Goal: Information Seeking & Learning: Find specific fact

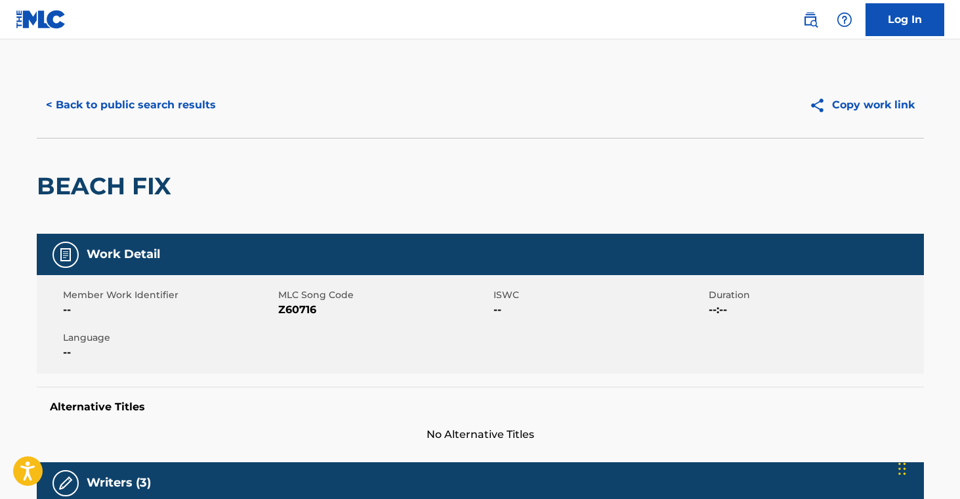
click at [175, 112] on button "< Back to public search results" at bounding box center [131, 105] width 188 height 33
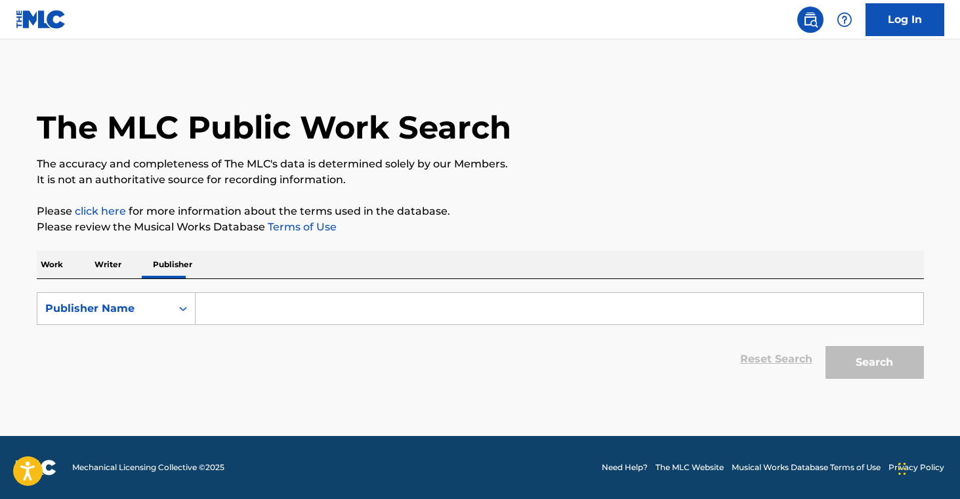
click at [322, 317] on input "Search Form" at bounding box center [560, 309] width 728 height 32
paste input "do write music llc"
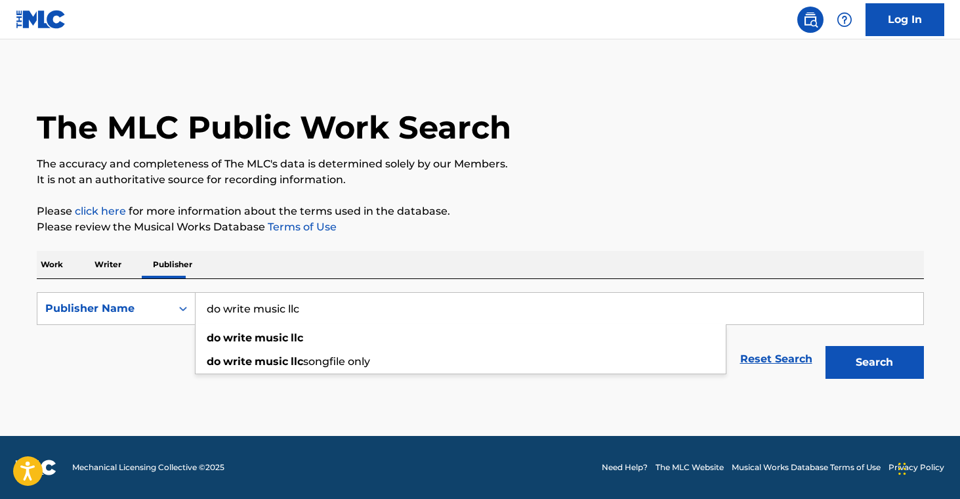
type input "do write music llc"
click at [343, 411] on main "The MLC Public Work Search The accuracy and completeness of The MLC's data is d…" at bounding box center [480, 237] width 960 height 396
click at [890, 371] on button "Search" at bounding box center [875, 362] width 98 height 33
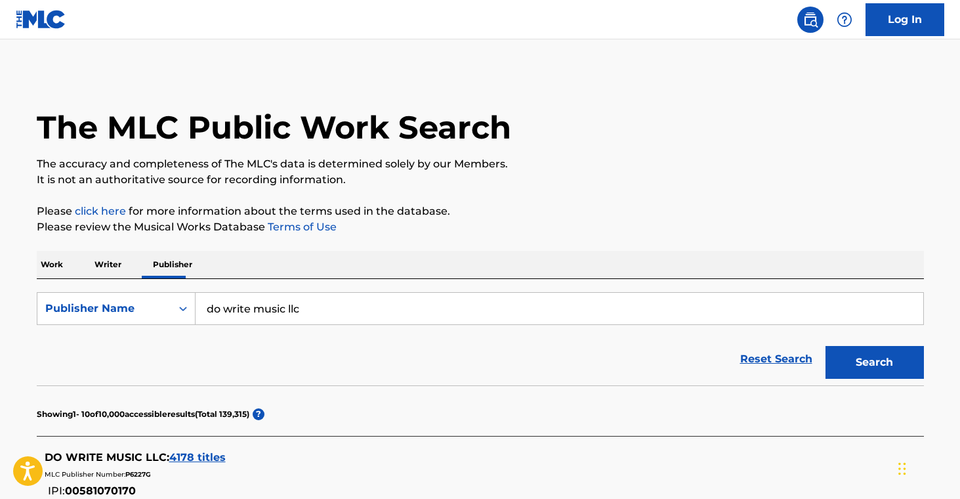
click at [212, 456] on span "4178 titles" at bounding box center [197, 457] width 56 height 12
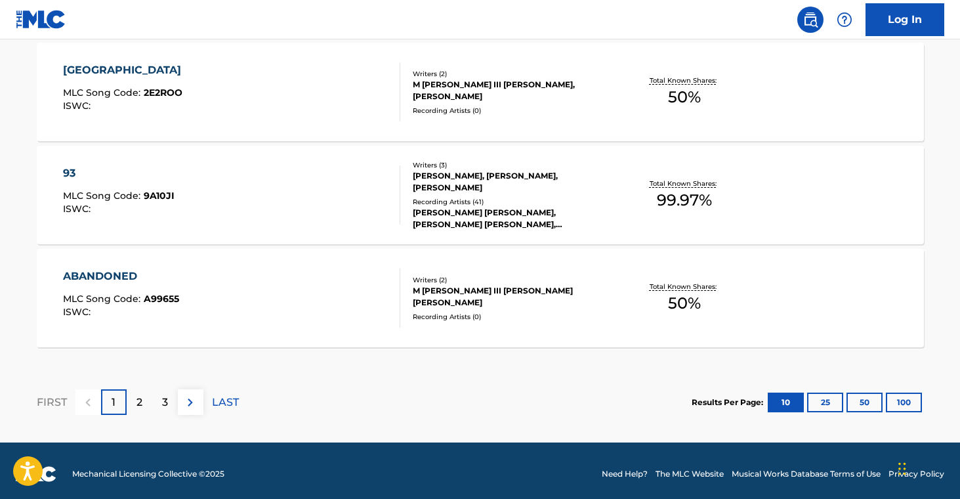
scroll to position [1161, 0]
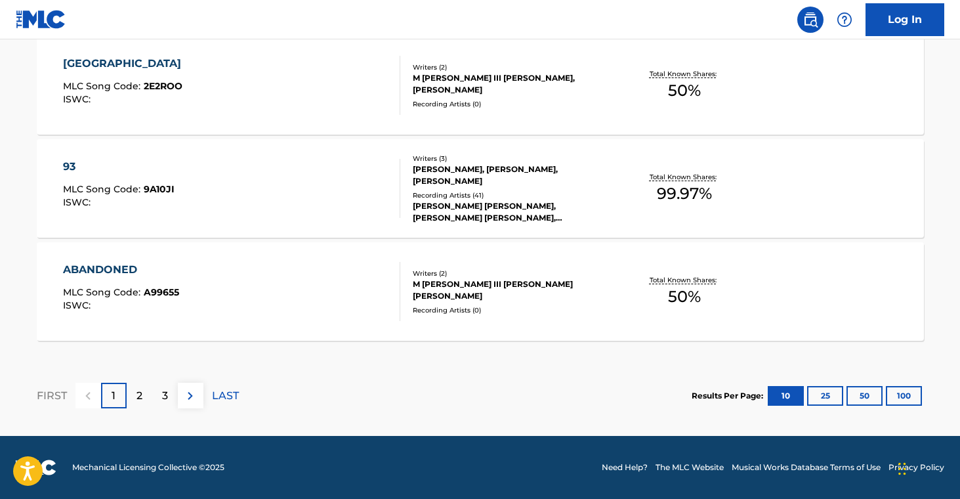
click at [158, 400] on div "3" at bounding box center [165, 396] width 26 height 26
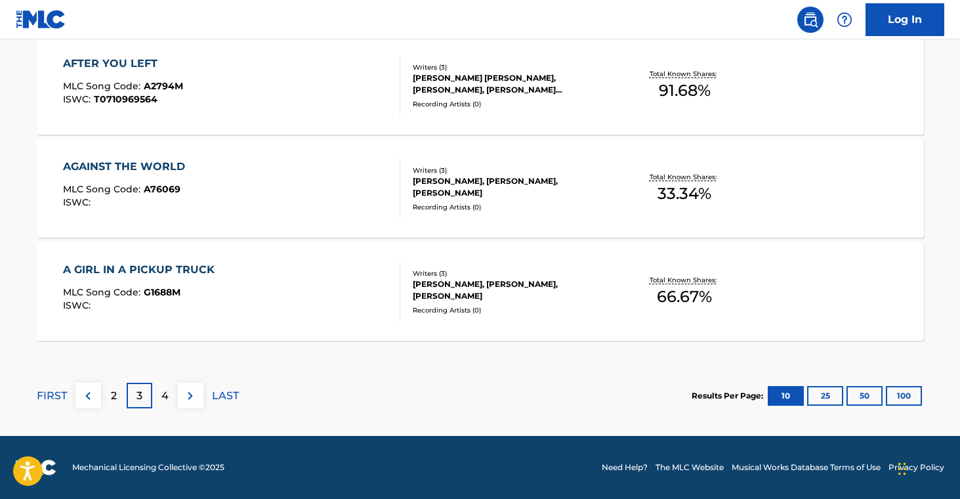
click at [202, 403] on button at bounding box center [191, 396] width 26 height 26
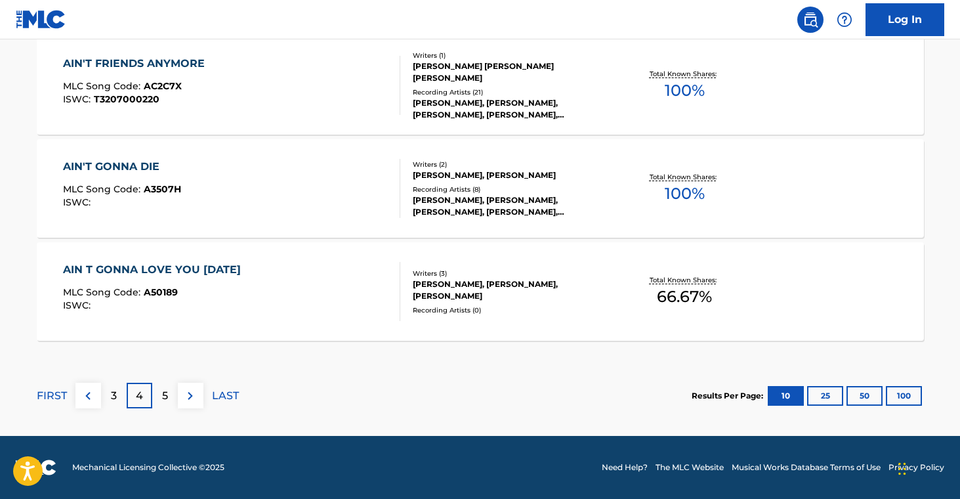
click at [172, 402] on div "5" at bounding box center [165, 396] width 26 height 26
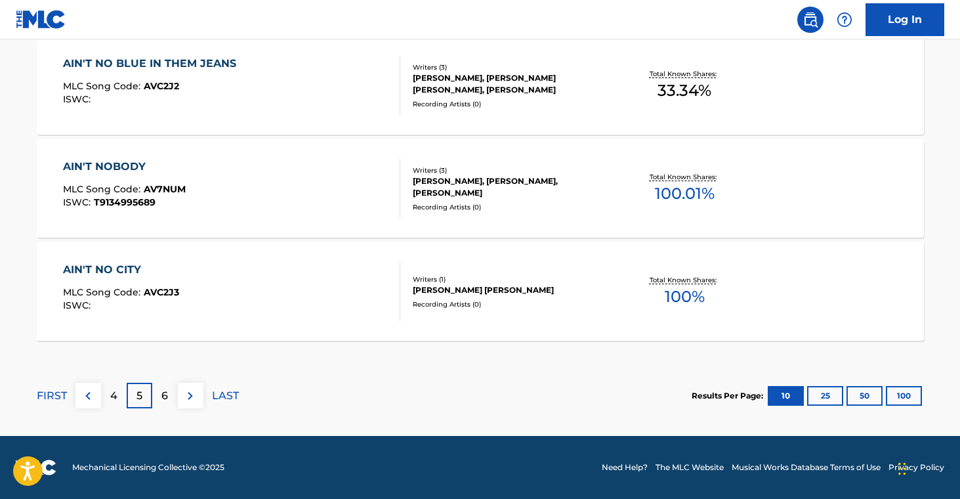
click at [173, 404] on div "6" at bounding box center [165, 396] width 26 height 26
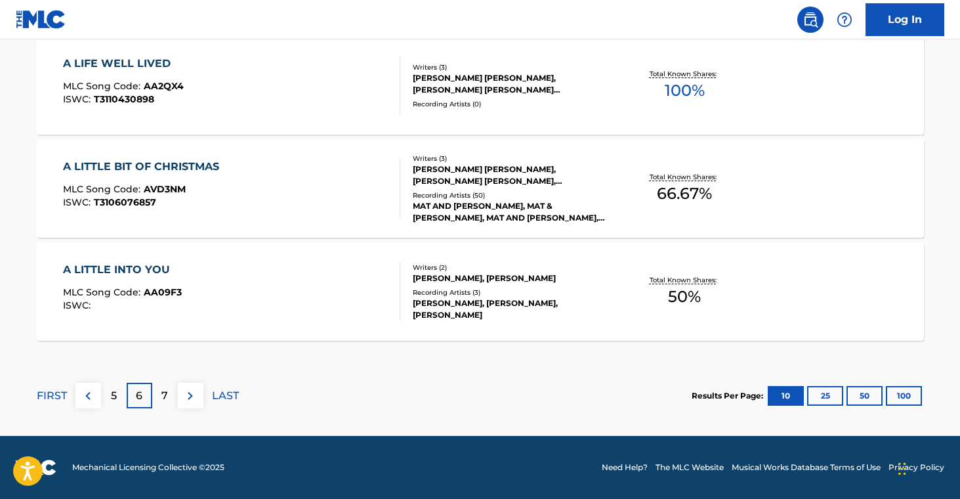
click at [199, 400] on button at bounding box center [191, 396] width 26 height 26
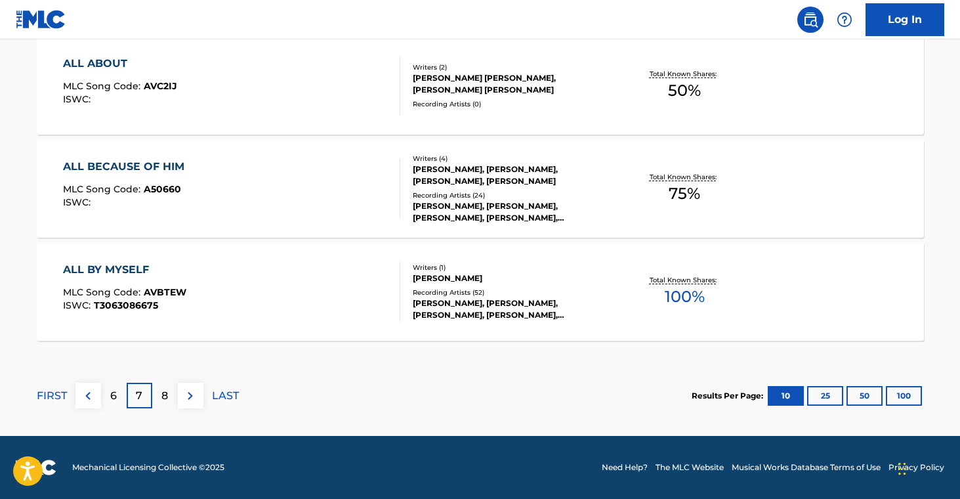
click at [168, 404] on div "8" at bounding box center [165, 396] width 26 height 26
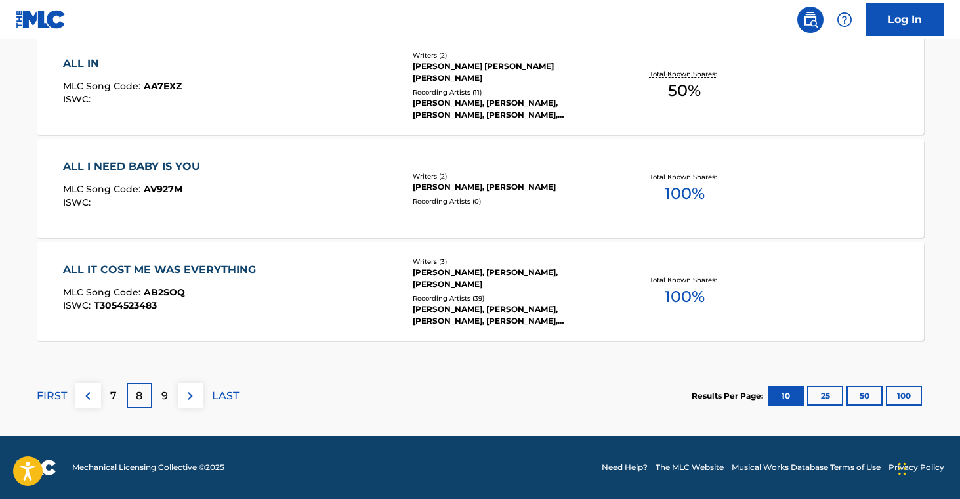
click at [165, 401] on p "9" at bounding box center [164, 396] width 7 height 16
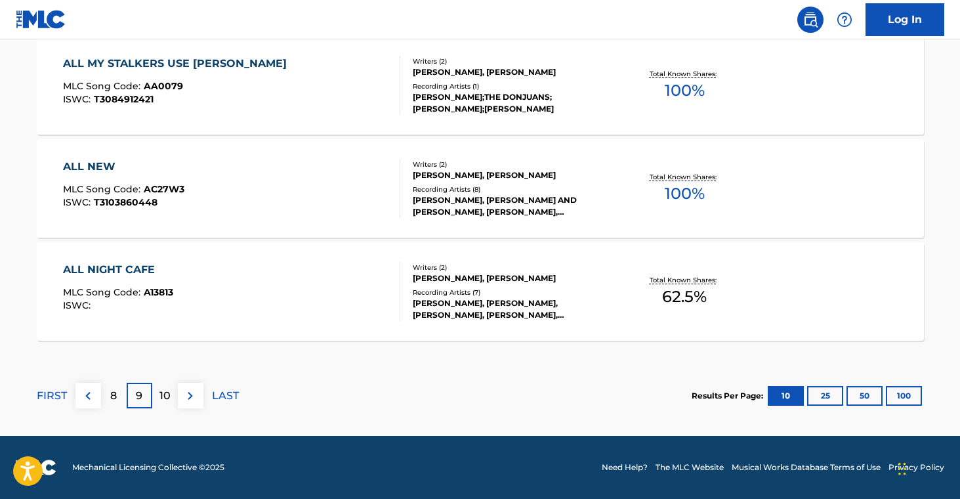
click at [164, 402] on p "10" at bounding box center [164, 396] width 11 height 16
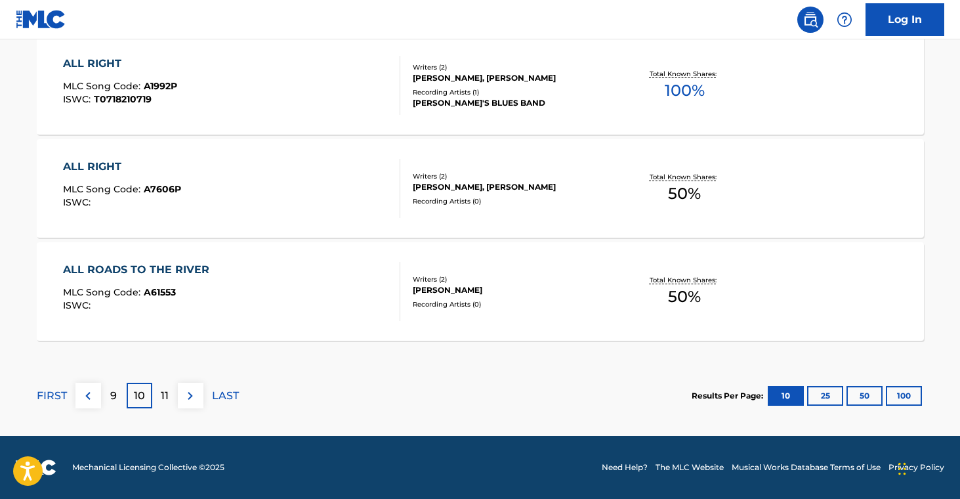
click at [165, 391] on p "11" at bounding box center [165, 396] width 8 height 16
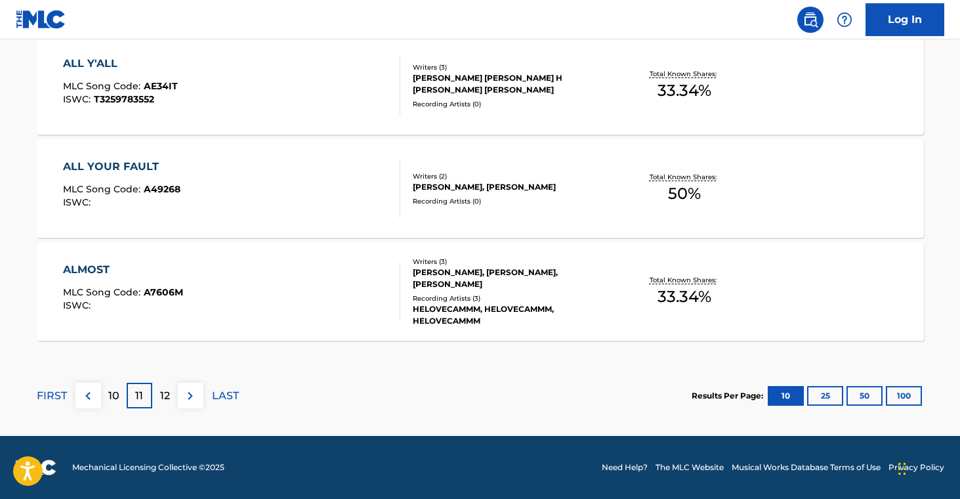
click at [165, 402] on p "12" at bounding box center [165, 396] width 10 height 16
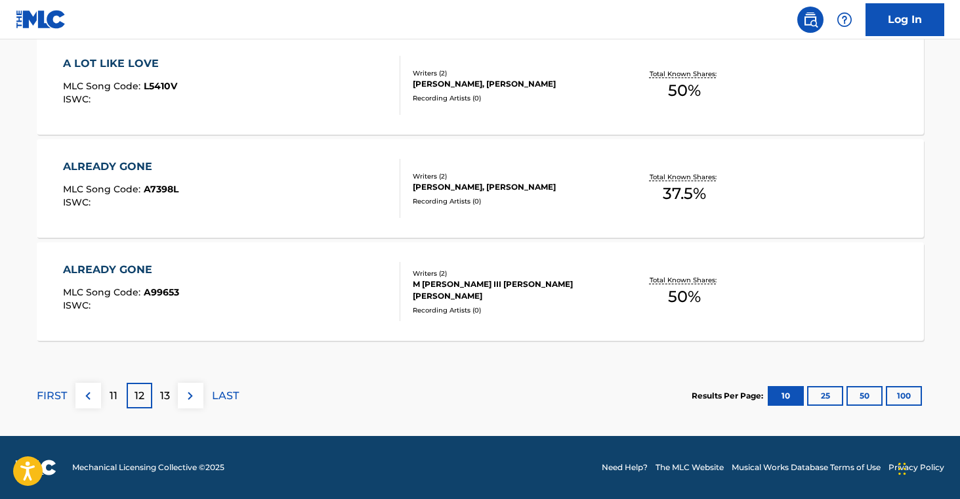
click at [162, 401] on p "13" at bounding box center [165, 396] width 10 height 16
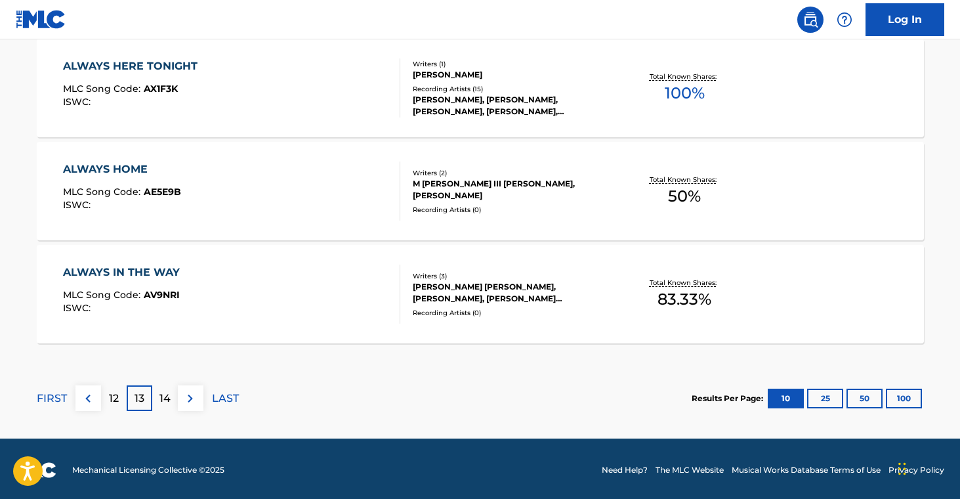
click at [159, 392] on p "14" at bounding box center [164, 399] width 11 height 16
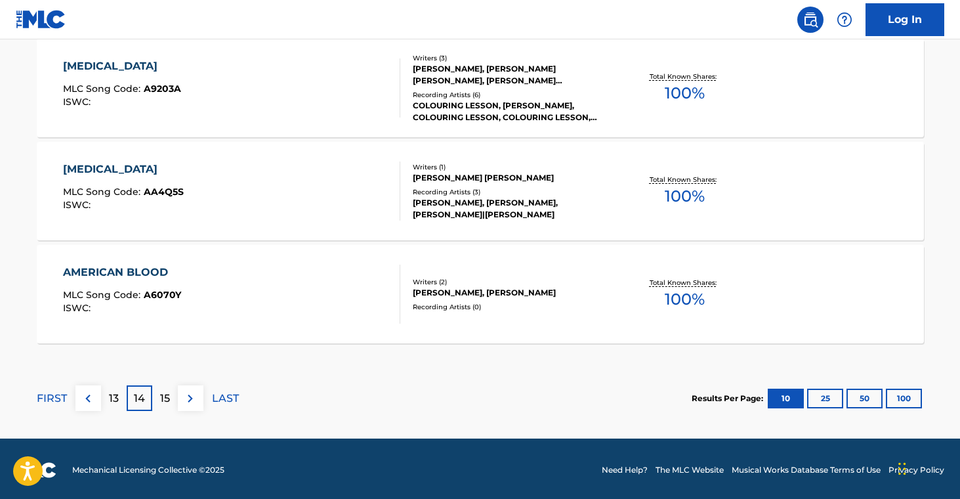
click at [161, 396] on p "15" at bounding box center [165, 399] width 10 height 16
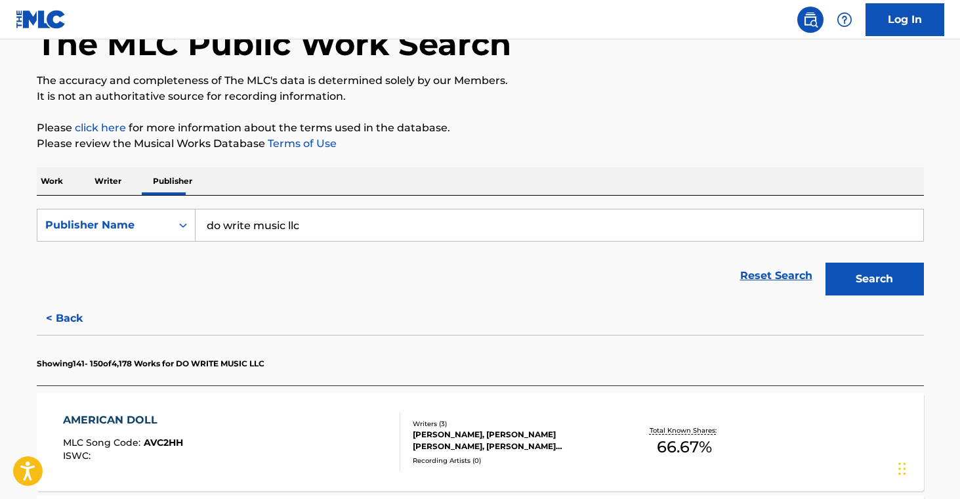
scroll to position [1159, 0]
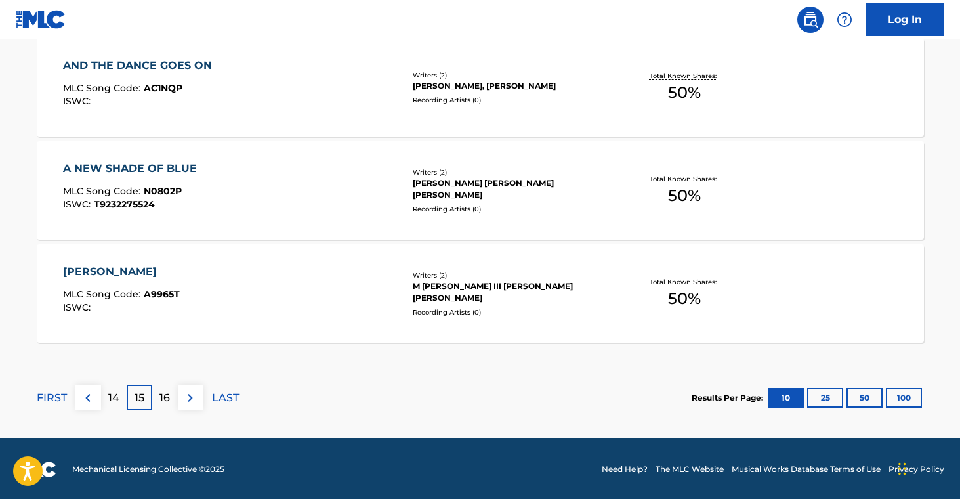
click at [165, 410] on div "FIRST 14 15 16 LAST" at bounding box center [138, 398] width 202 height 68
click at [166, 402] on p "16" at bounding box center [164, 398] width 11 height 16
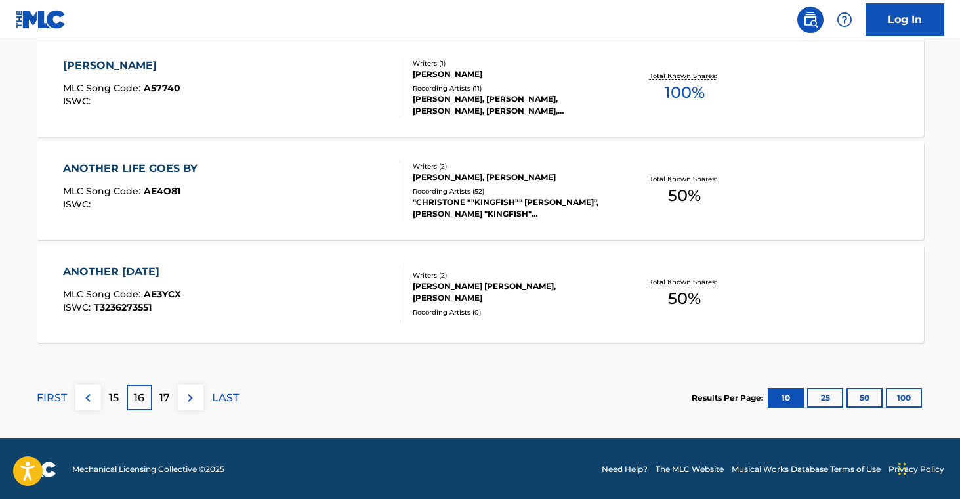
click at [158, 402] on div "17" at bounding box center [165, 398] width 26 height 26
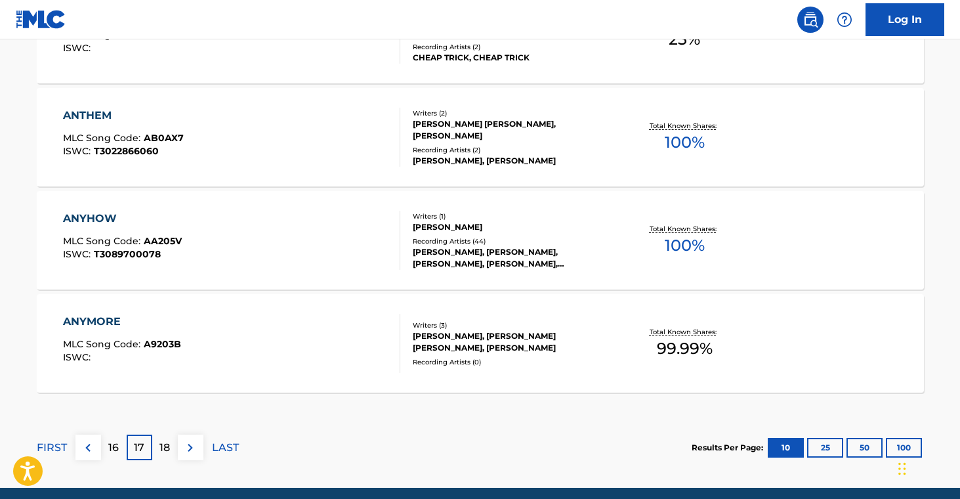
scroll to position [1161, 0]
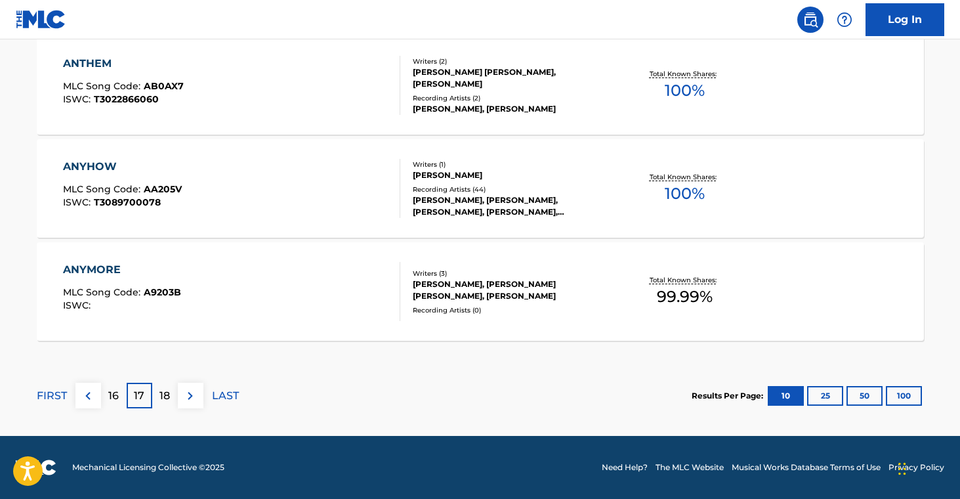
click at [161, 392] on p "18" at bounding box center [164, 396] width 11 height 16
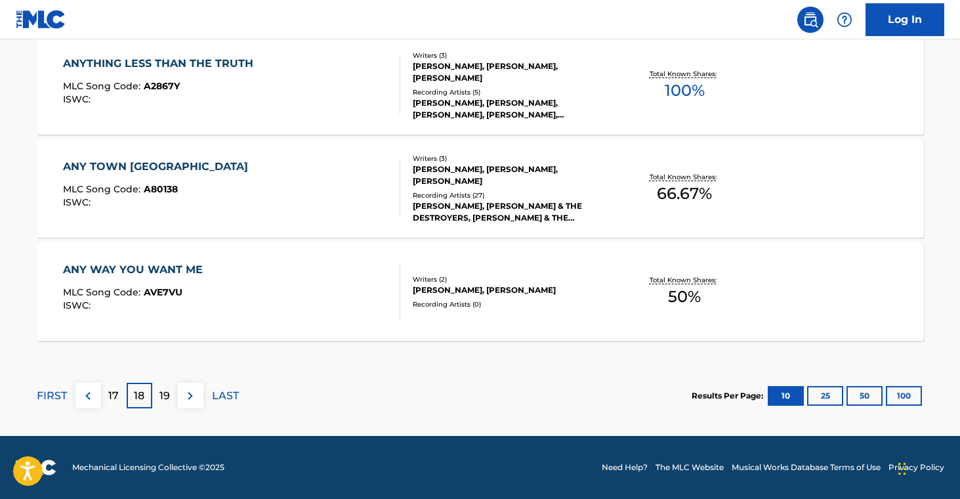
click at [154, 405] on div "19" at bounding box center [165, 396] width 26 height 26
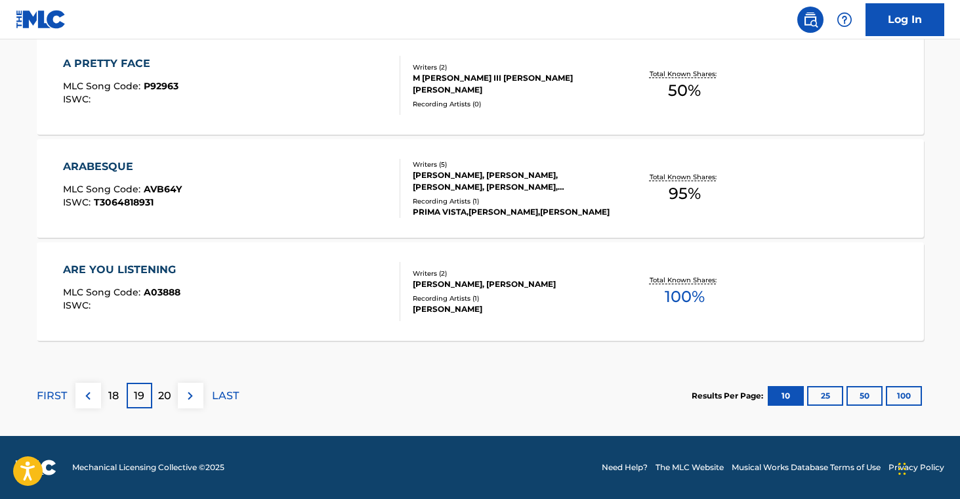
click at [154, 396] on div "20" at bounding box center [165, 396] width 26 height 26
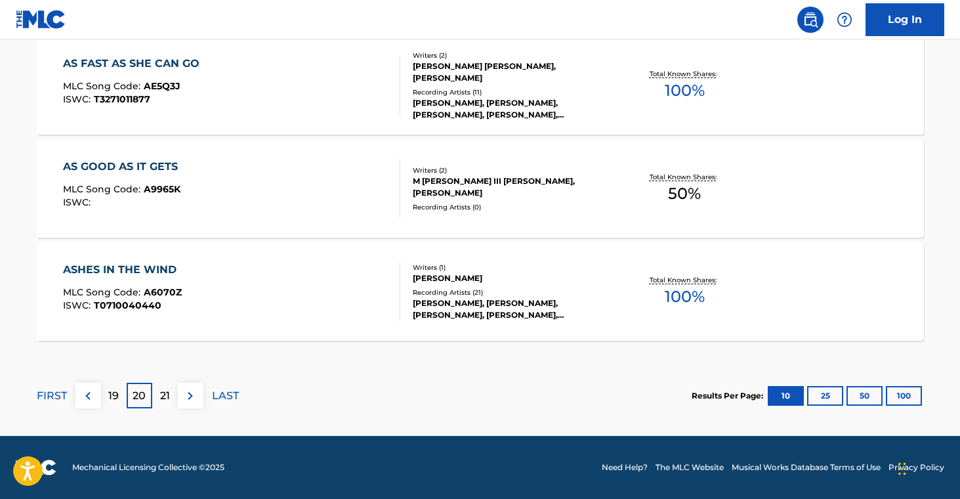
click at [175, 398] on div "21" at bounding box center [165, 396] width 26 height 26
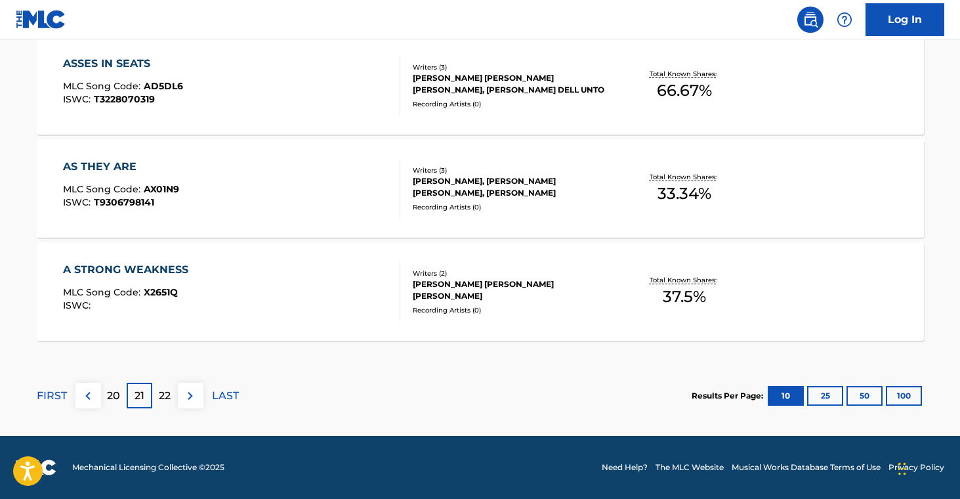
click at [165, 397] on p "22" at bounding box center [165, 396] width 12 height 16
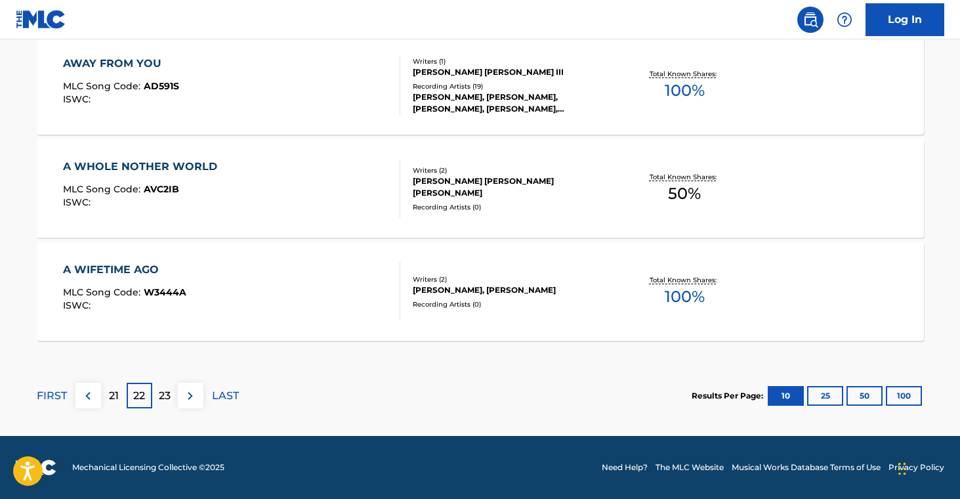
click at [169, 400] on p "23" at bounding box center [165, 396] width 12 height 16
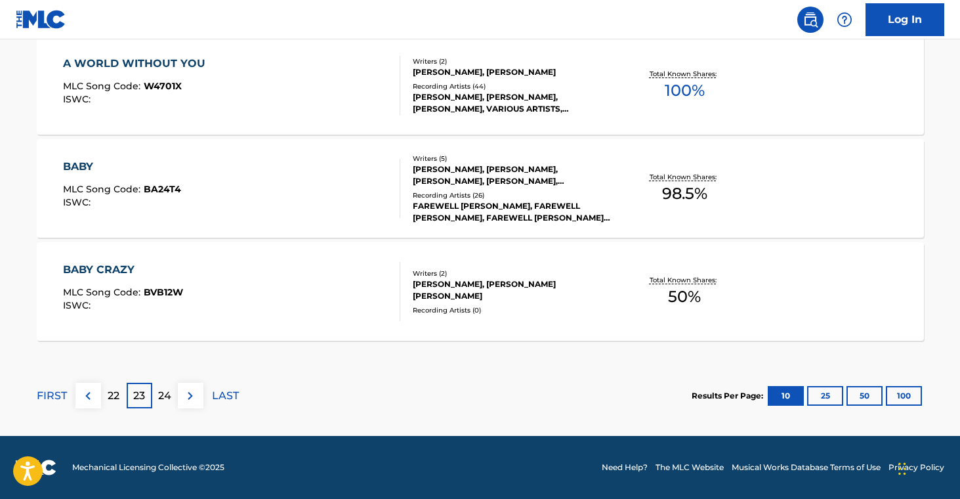
click at [153, 399] on div "24" at bounding box center [165, 396] width 26 height 26
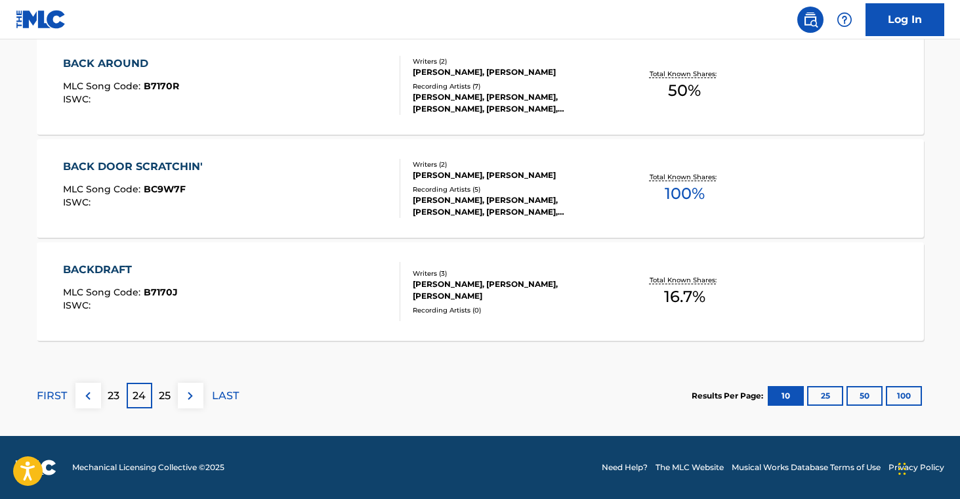
click at [168, 394] on p "25" at bounding box center [165, 396] width 12 height 16
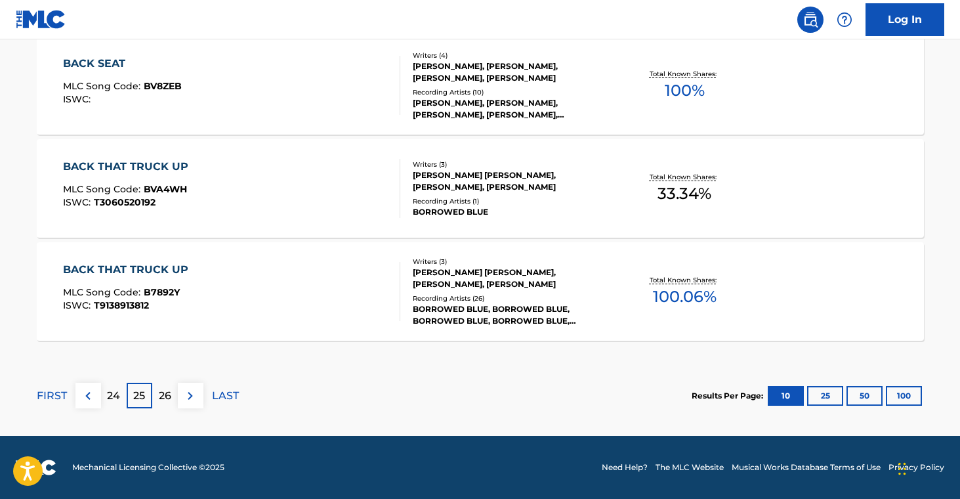
click at [170, 400] on p "26" at bounding box center [165, 396] width 12 height 16
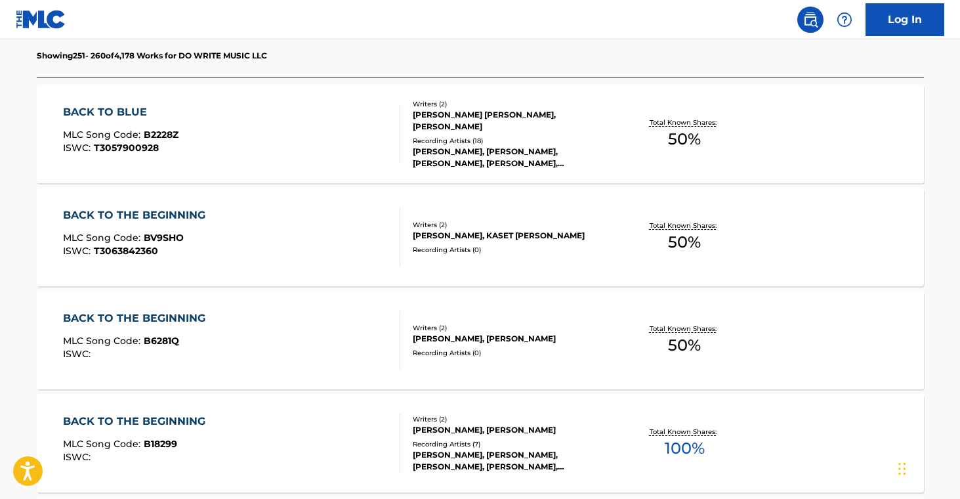
scroll to position [362, 0]
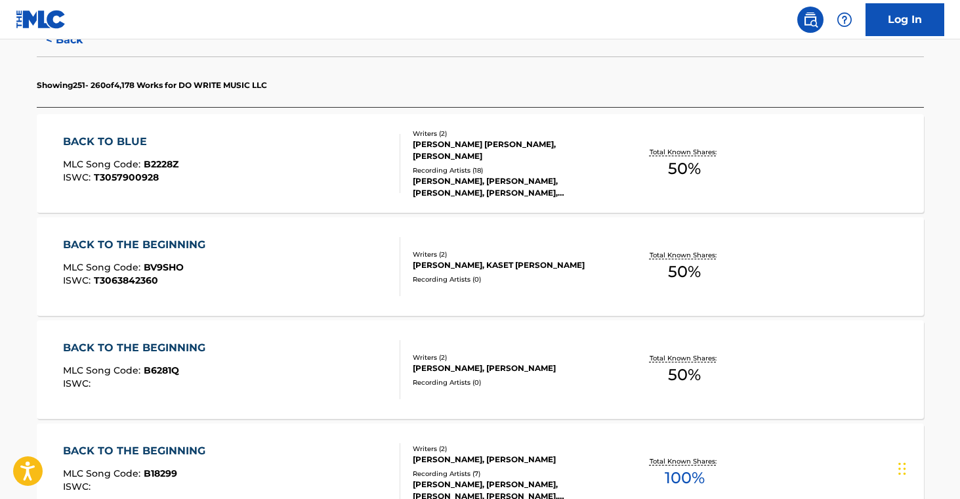
click at [527, 211] on div "BACK TO BLUE MLC Song Code : B2228Z ISWC : T3057900928 Writers ( 2 ) VICTORIA L…" at bounding box center [480, 163] width 887 height 98
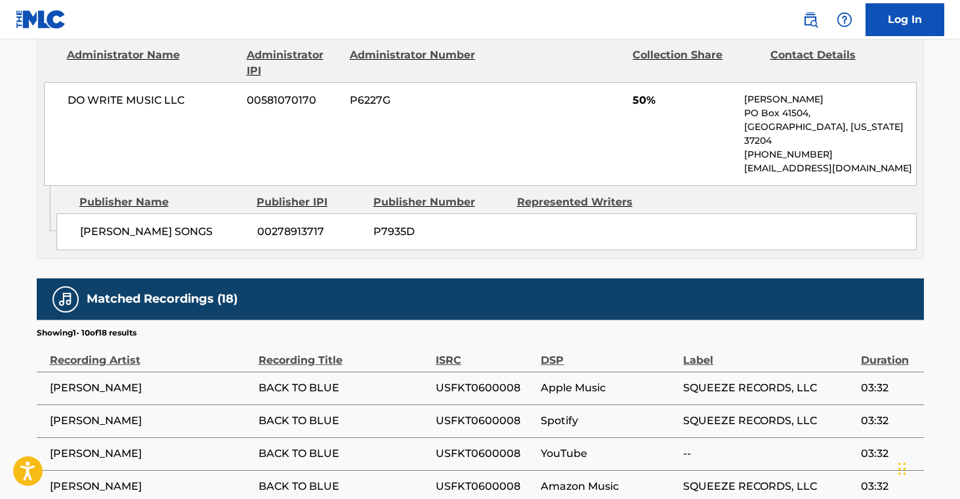
scroll to position [620, 0]
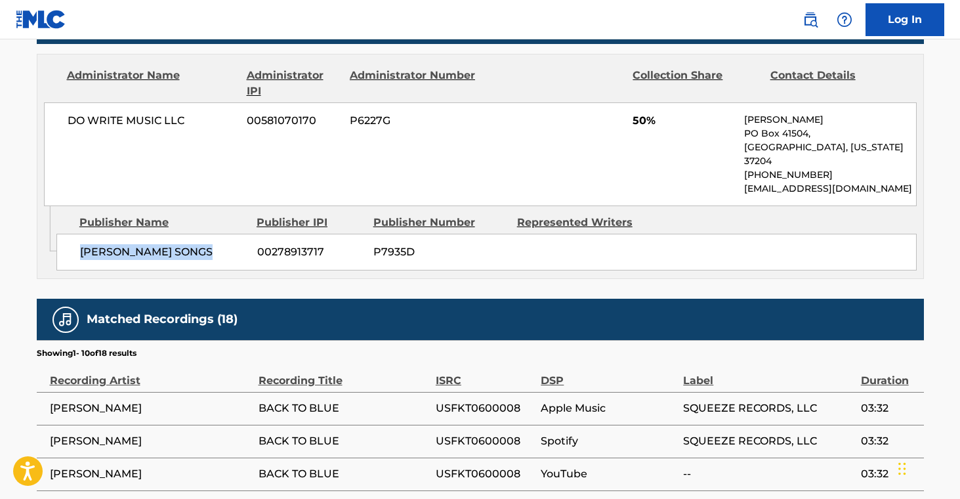
drag, startPoint x: 78, startPoint y: 235, endPoint x: 228, endPoint y: 236, distance: 150.3
click at [228, 236] on div "VICTORIA SHAW SONGS 00278913717 P7935D" at bounding box center [486, 252] width 860 height 37
copy span "VICTORIA SHAW SONGS"
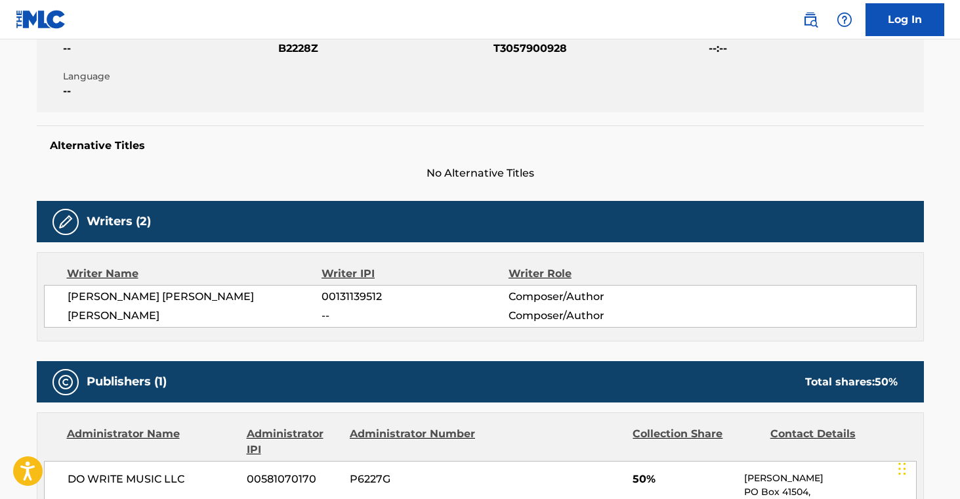
scroll to position [0, 0]
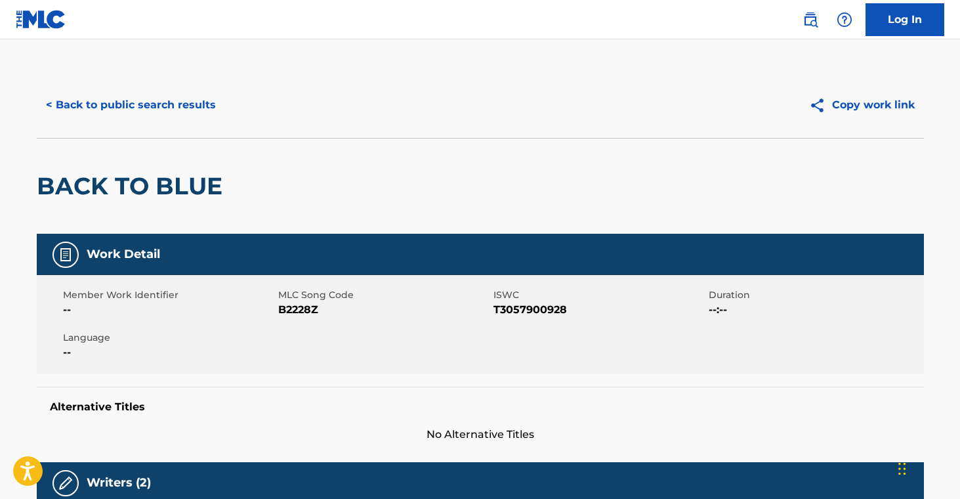
click at [170, 114] on button "< Back to public search results" at bounding box center [131, 105] width 188 height 33
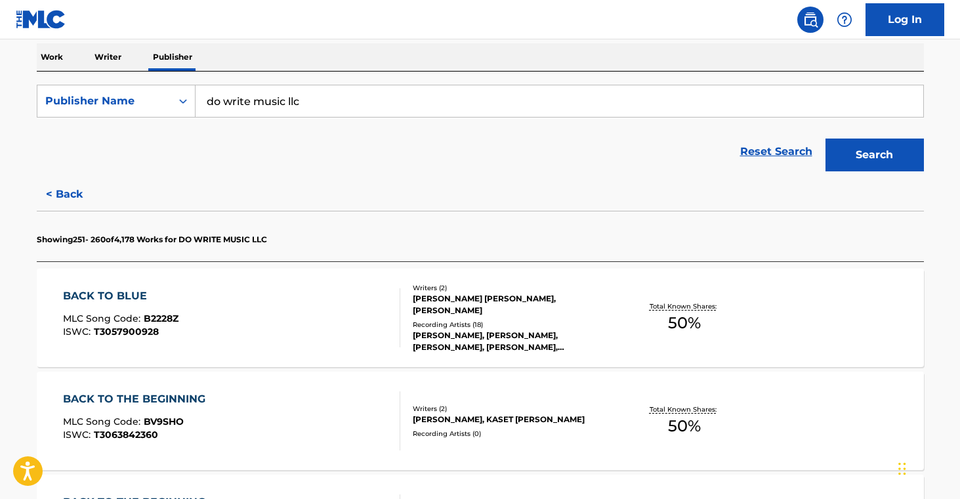
scroll to position [208, 0]
click at [475, 430] on div "Recording Artists ( 0 )" at bounding box center [512, 433] width 198 height 10
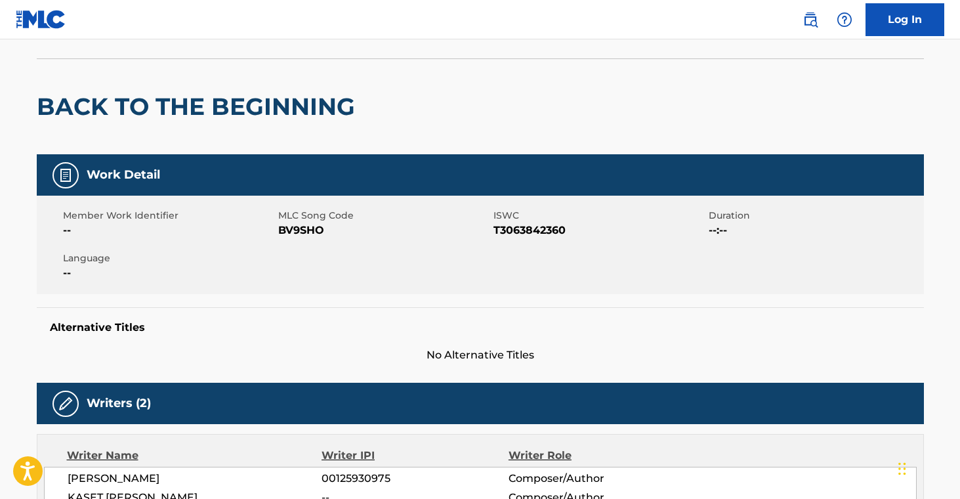
scroll to position [559, 0]
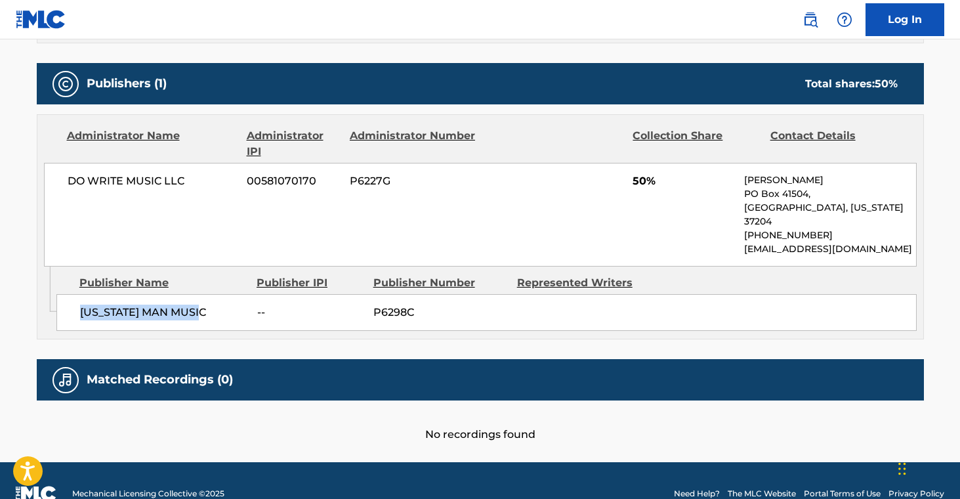
drag, startPoint x: 81, startPoint y: 298, endPoint x: 233, endPoint y: 297, distance: 152.3
click at [233, 305] on span "MINNESOTA MAN MUSIC" at bounding box center [163, 313] width 167 height 16
copy span "MINNESOTA MAN MUSIC"
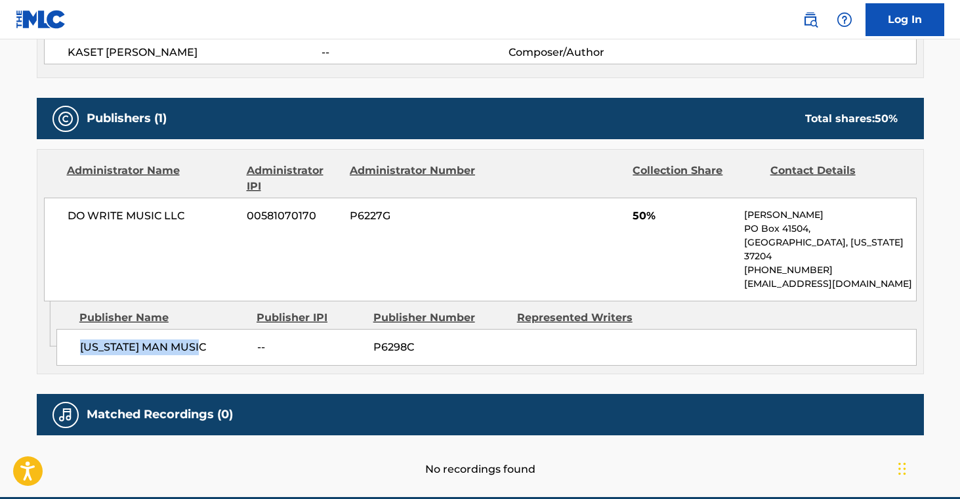
scroll to position [524, 0]
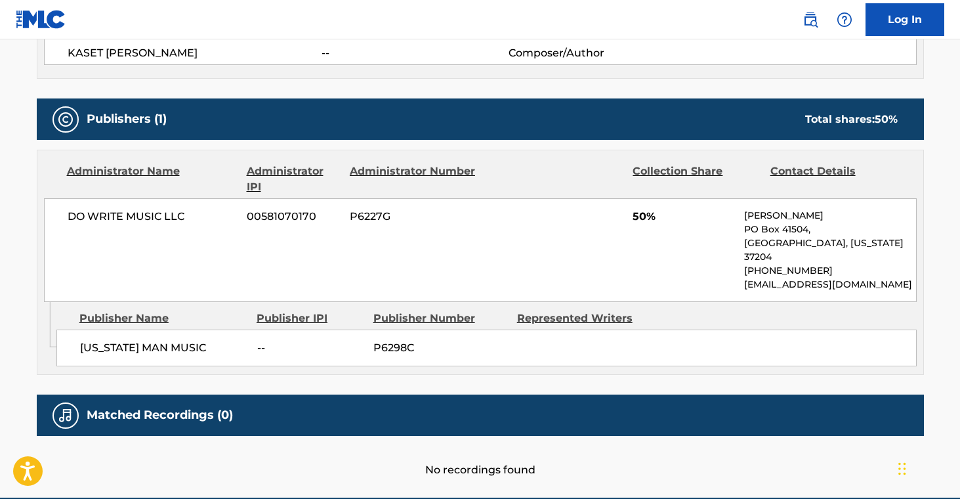
click at [513, 394] on div "Matched Recordings (0)" at bounding box center [480, 414] width 887 height 41
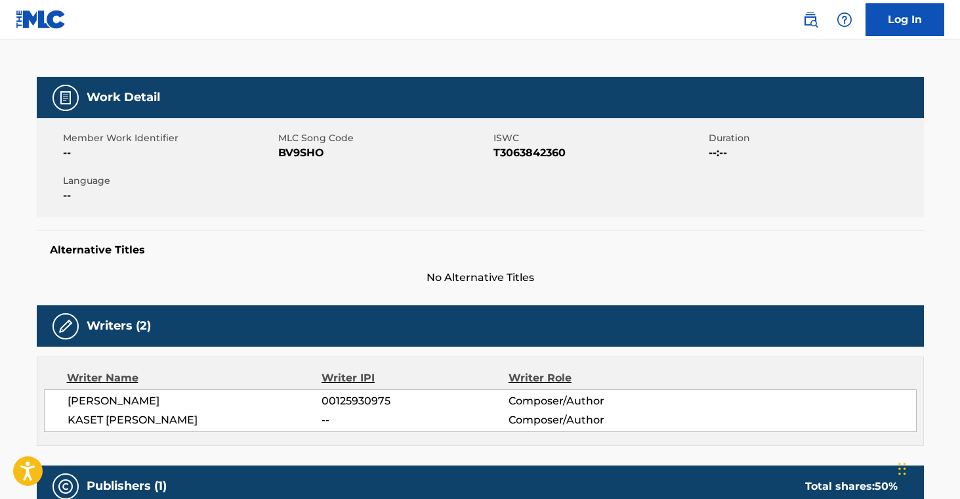
scroll to position [0, 0]
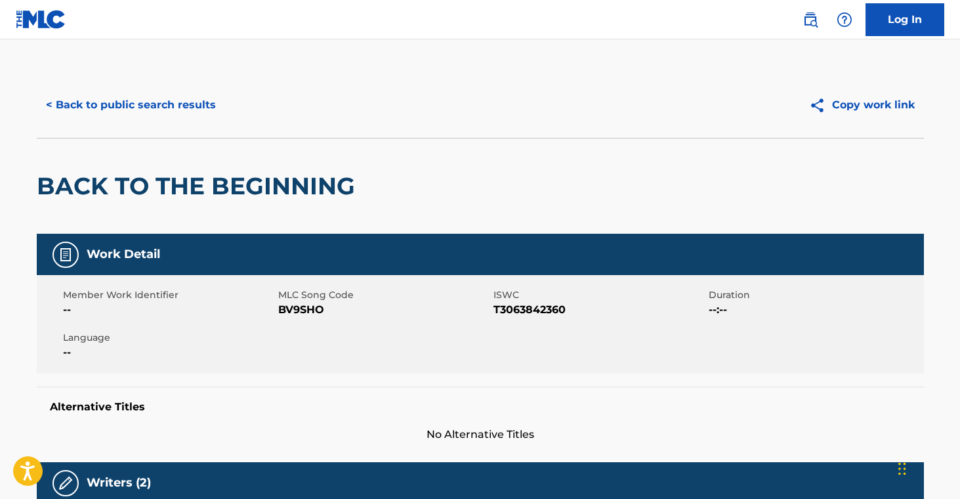
click at [177, 104] on button "< Back to public search results" at bounding box center [131, 105] width 188 height 33
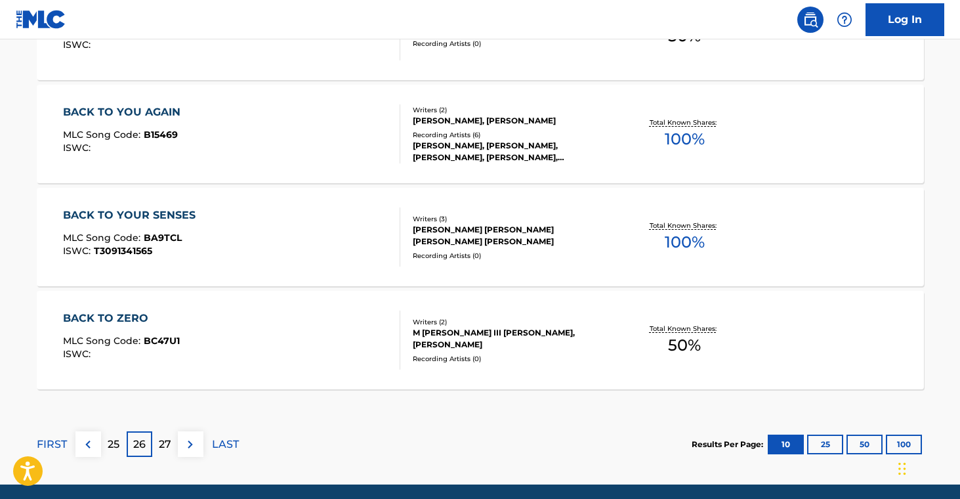
scroll to position [1161, 0]
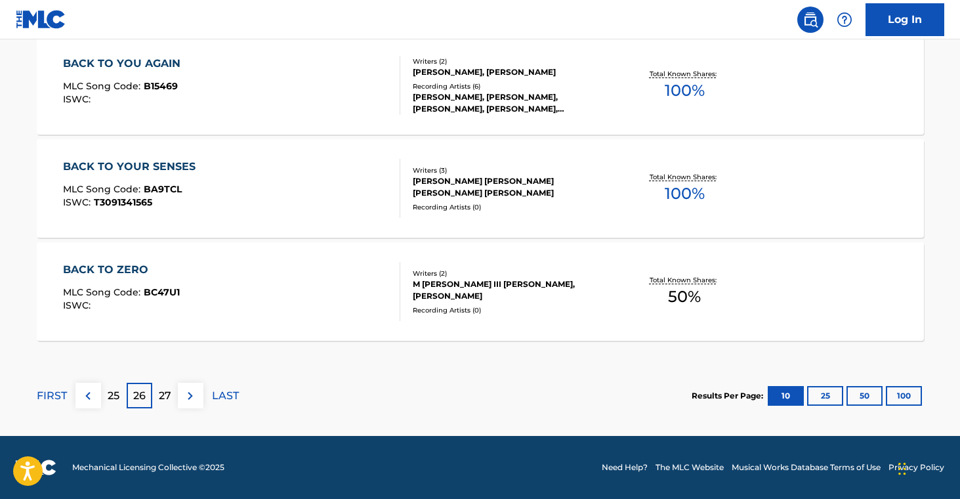
click at [518, 418] on section "FIRST 25 26 27 LAST Results Per Page: 10 25 50 100" at bounding box center [480, 396] width 887 height 68
click at [160, 394] on p "27" at bounding box center [165, 396] width 12 height 16
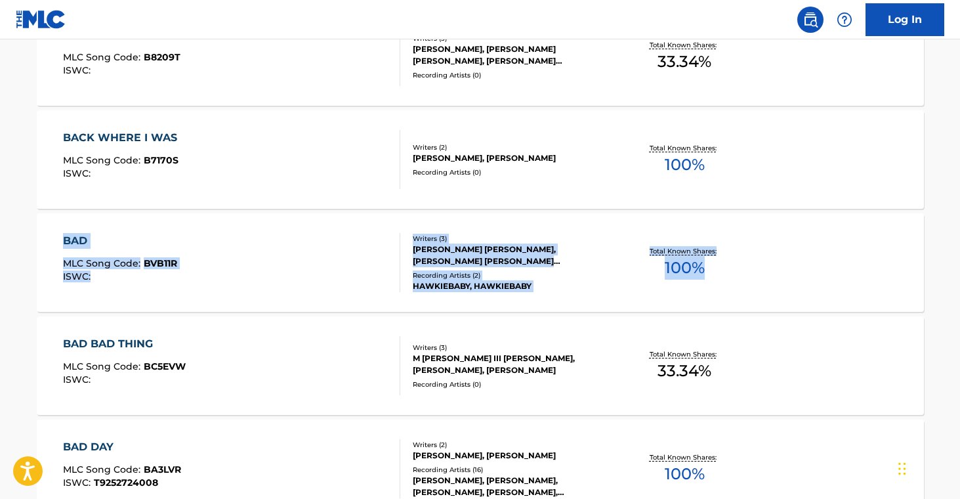
scroll to position [635, 0]
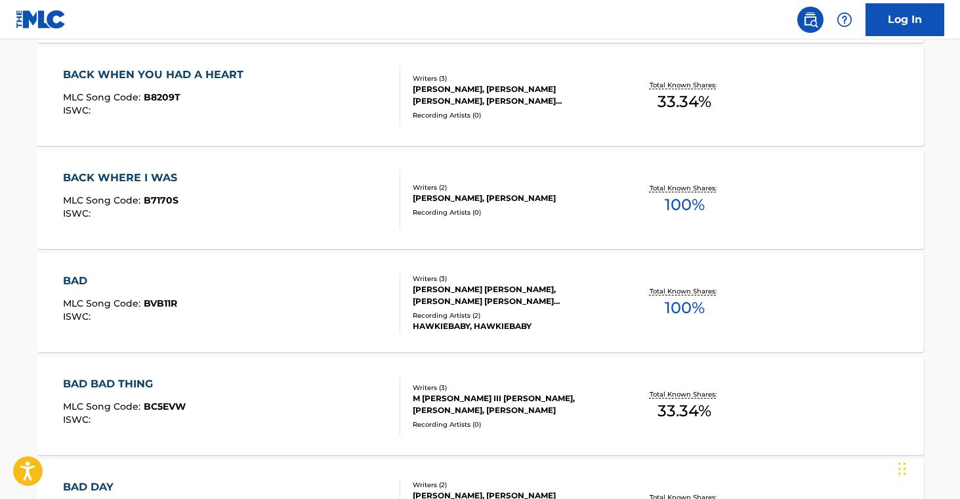
click at [944, 186] on main "The MLC Public Work Search The accuracy and completeness of The MLC's data is d…" at bounding box center [480, 183] width 960 height 1557
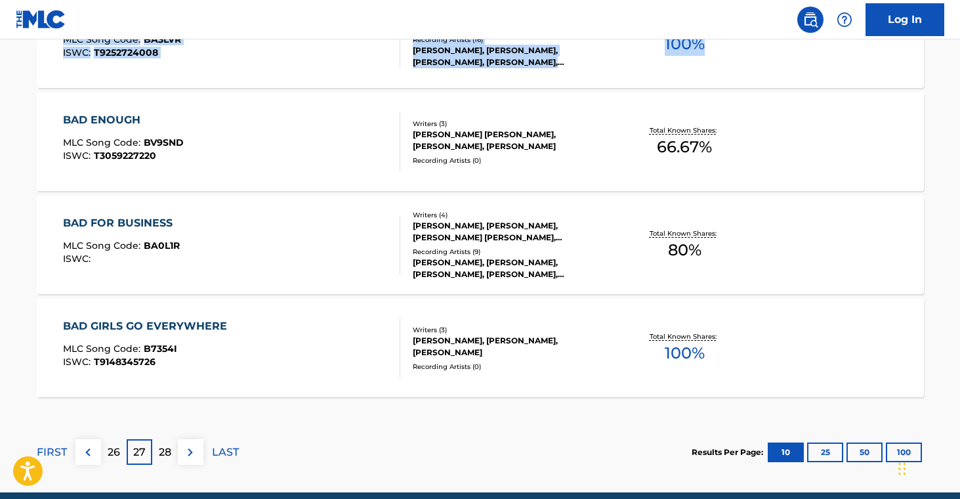
scroll to position [1161, 0]
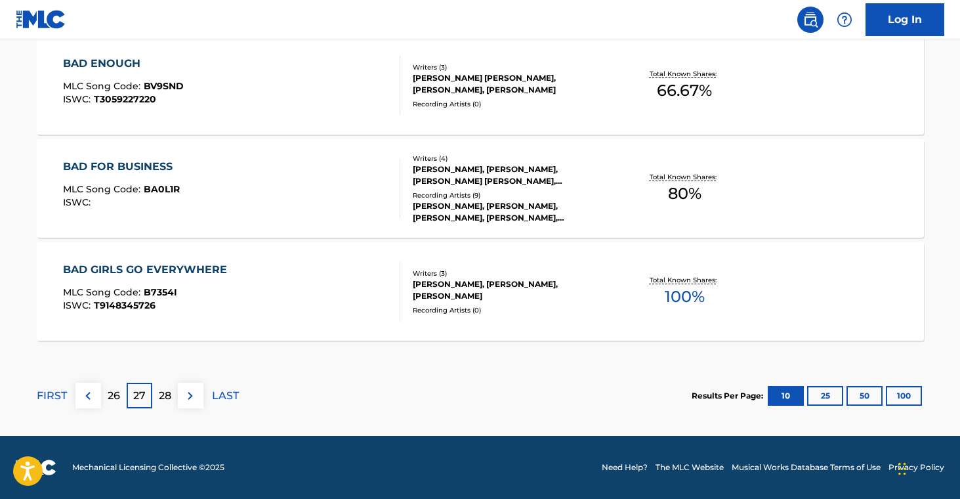
click at [165, 394] on p "28" at bounding box center [165, 396] width 12 height 16
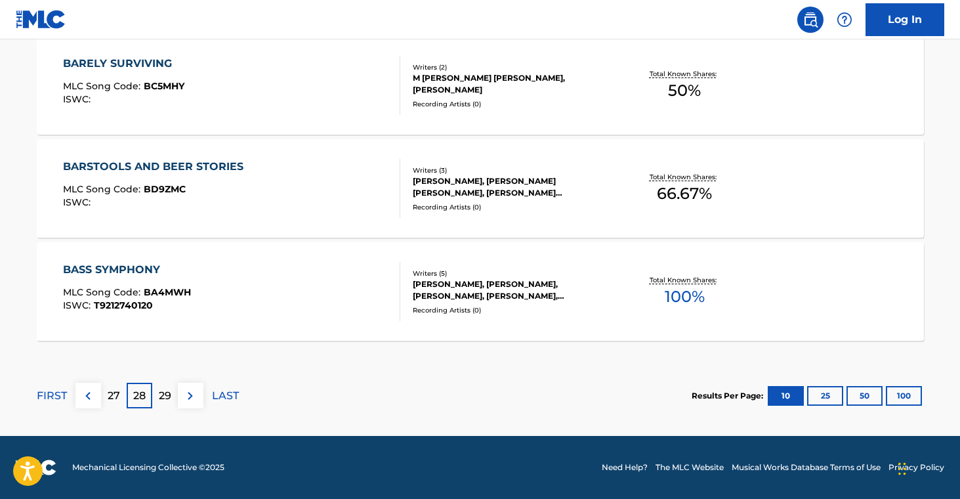
click at [165, 396] on p "29" at bounding box center [165, 396] width 12 height 16
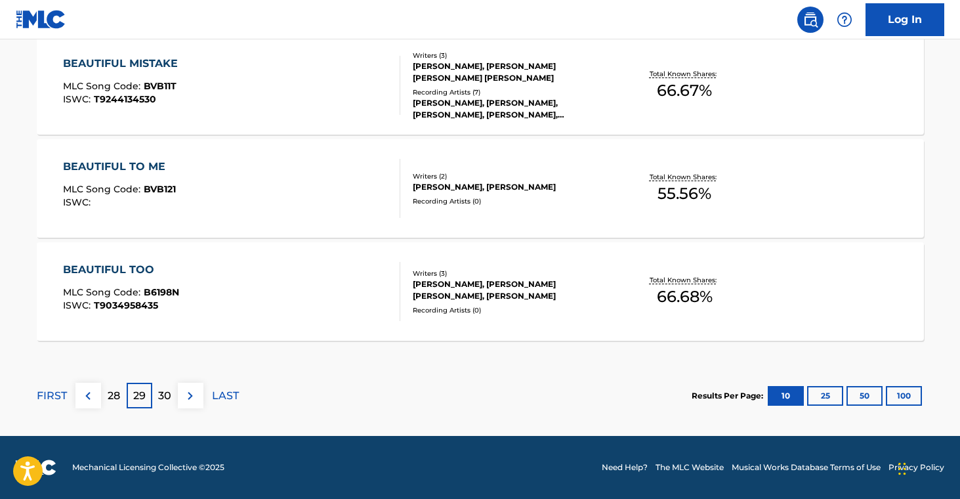
click at [162, 398] on p "30" at bounding box center [164, 396] width 13 height 16
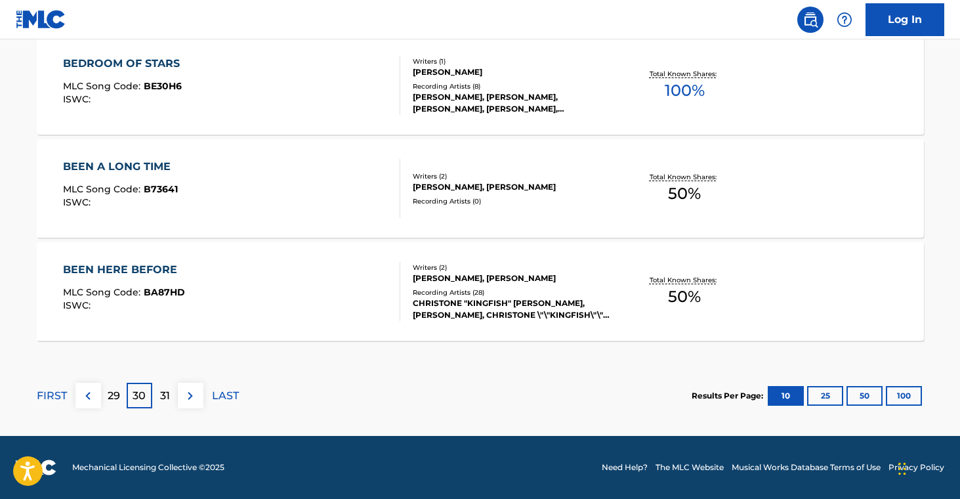
click at [167, 401] on p "31" at bounding box center [165, 396] width 10 height 16
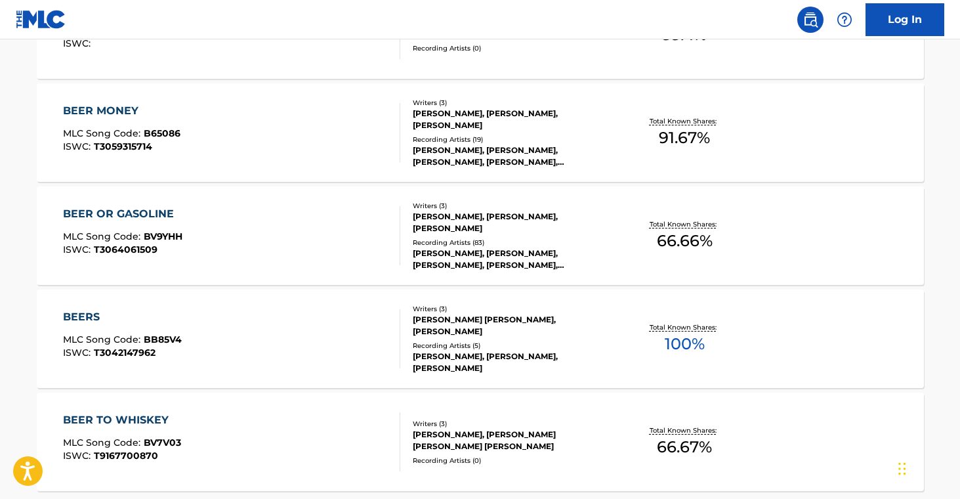
scroll to position [1128, 0]
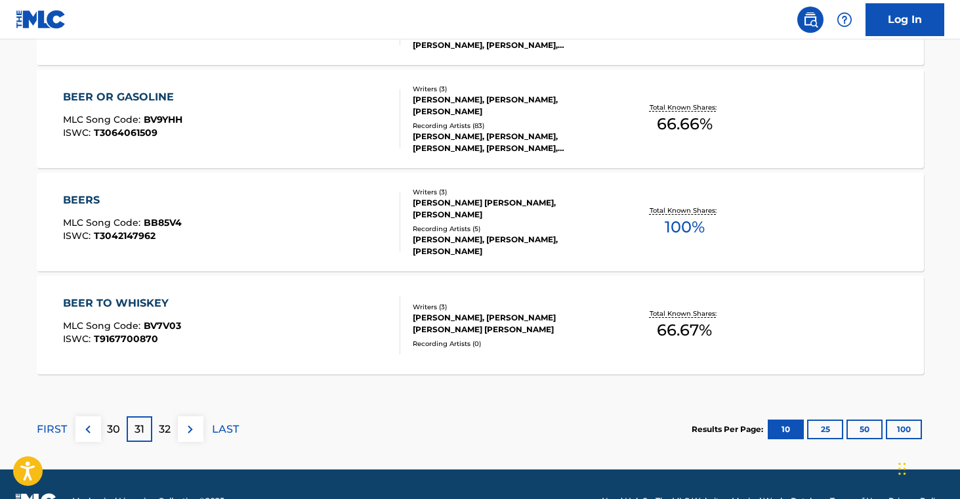
click at [164, 429] on p "32" at bounding box center [165, 429] width 12 height 16
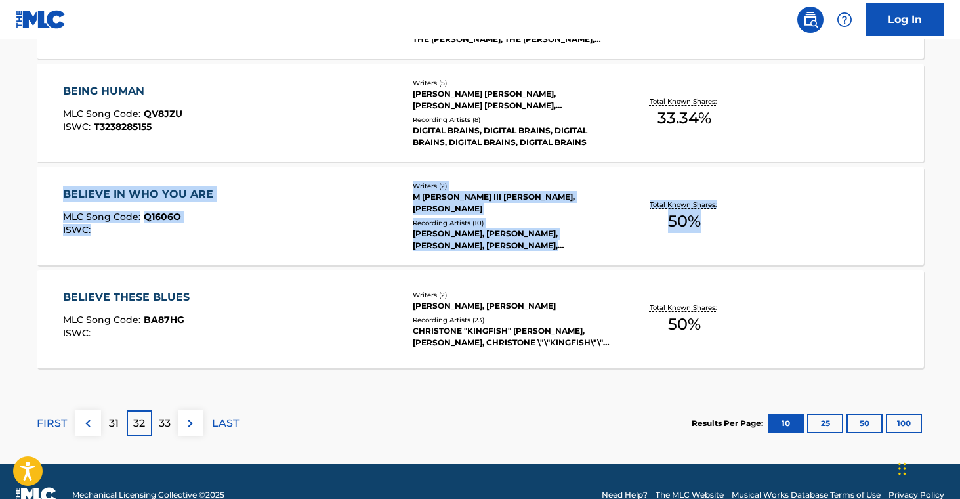
scroll to position [1135, 0]
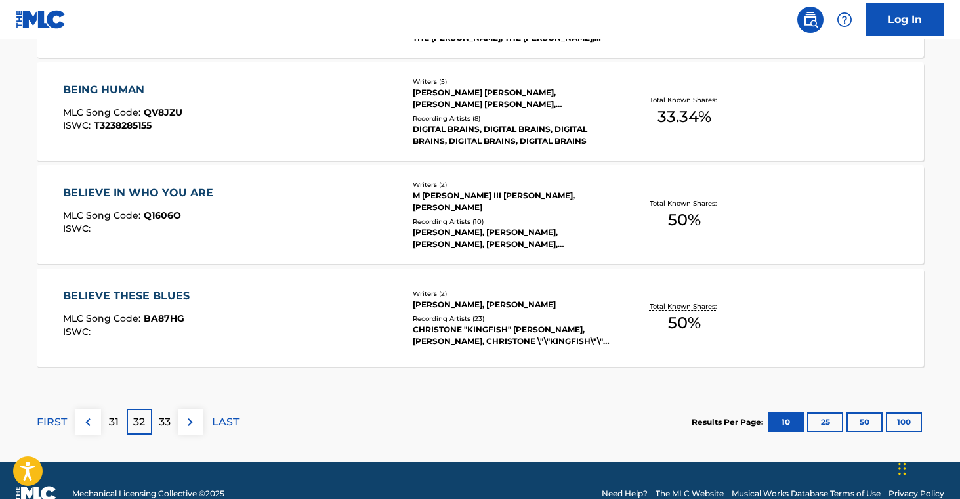
click at [167, 422] on p "33" at bounding box center [165, 422] width 12 height 16
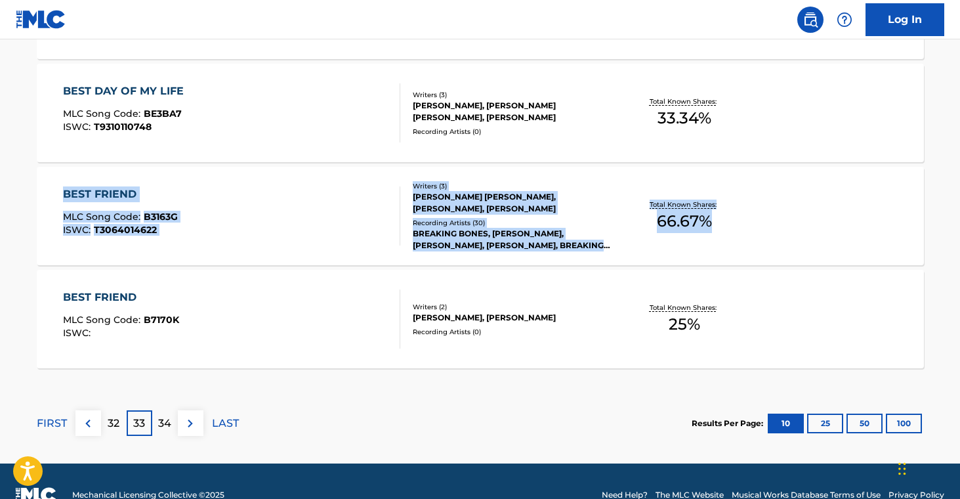
scroll to position [1134, 0]
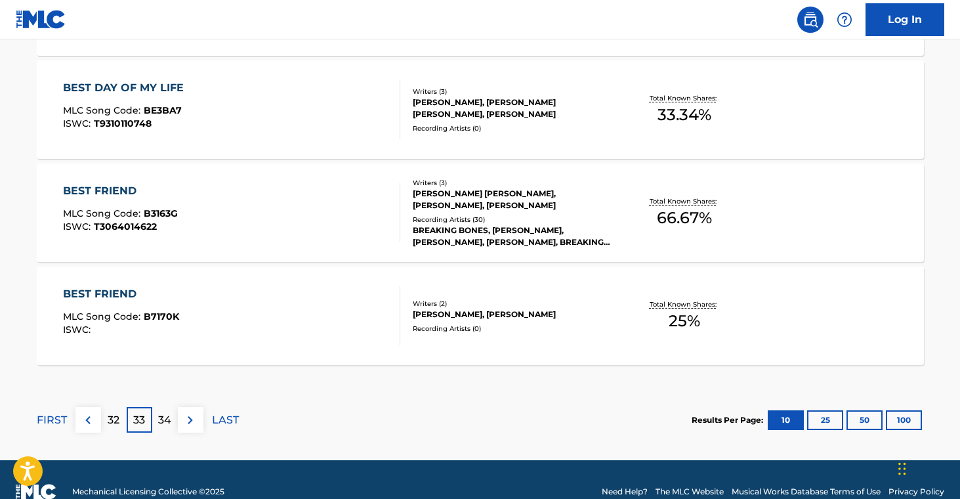
click at [163, 423] on p "34" at bounding box center [164, 420] width 13 height 16
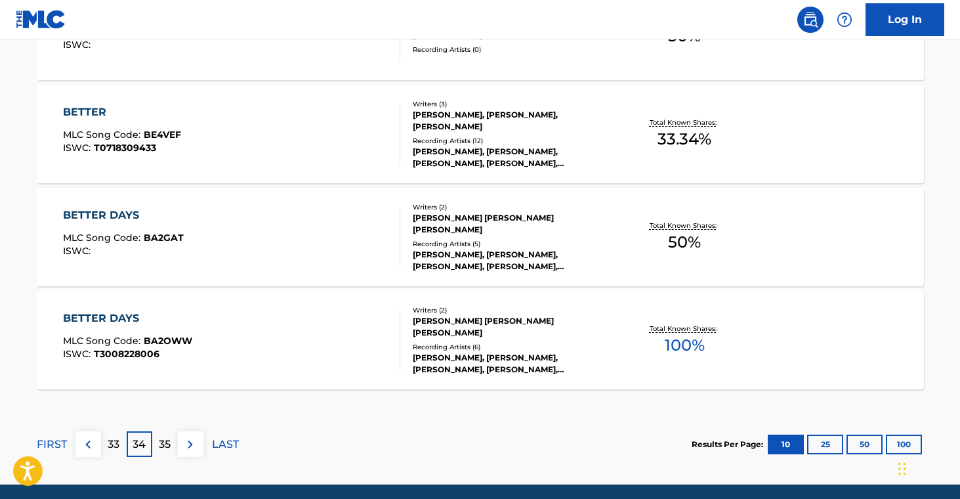
scroll to position [1147, 0]
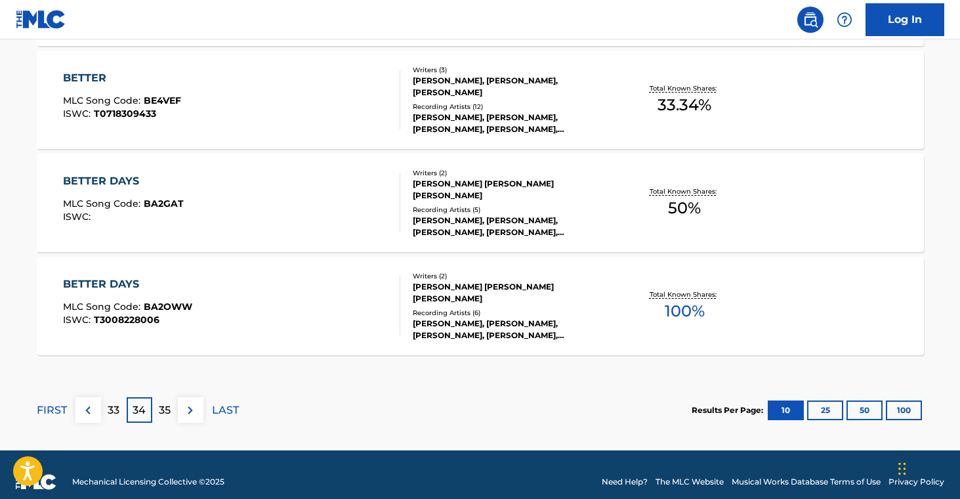
click at [157, 410] on div "35" at bounding box center [165, 410] width 26 height 26
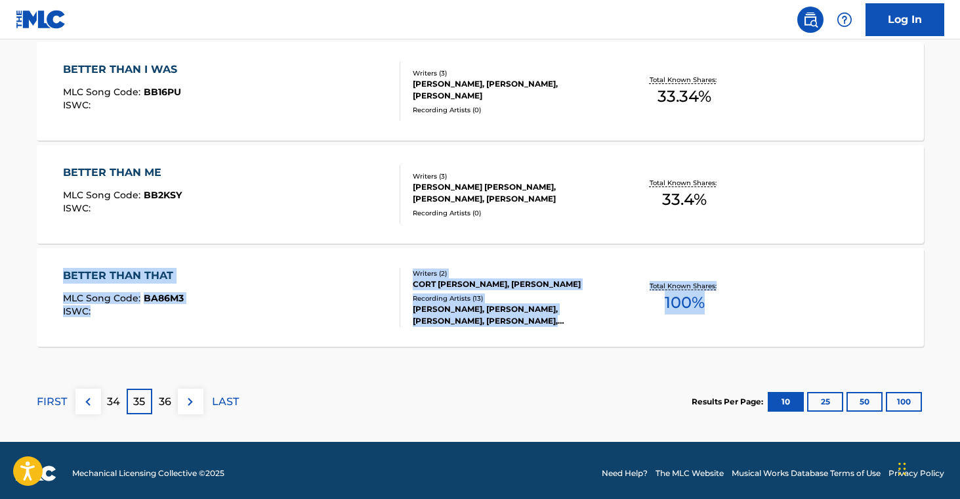
scroll to position [1161, 0]
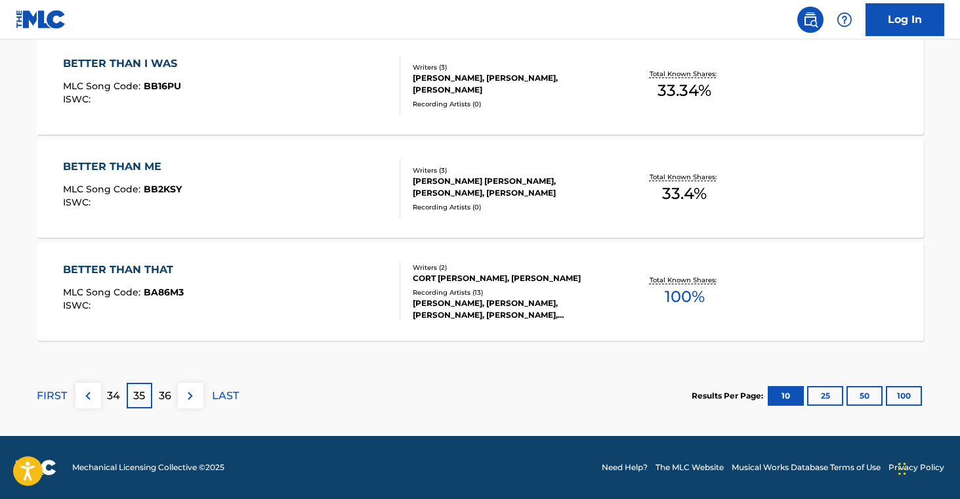
click at [431, 386] on section "FIRST 34 35 36 LAST Results Per Page: 10 25 50 100" at bounding box center [480, 396] width 887 height 68
click at [159, 394] on p "36" at bounding box center [165, 396] width 12 height 16
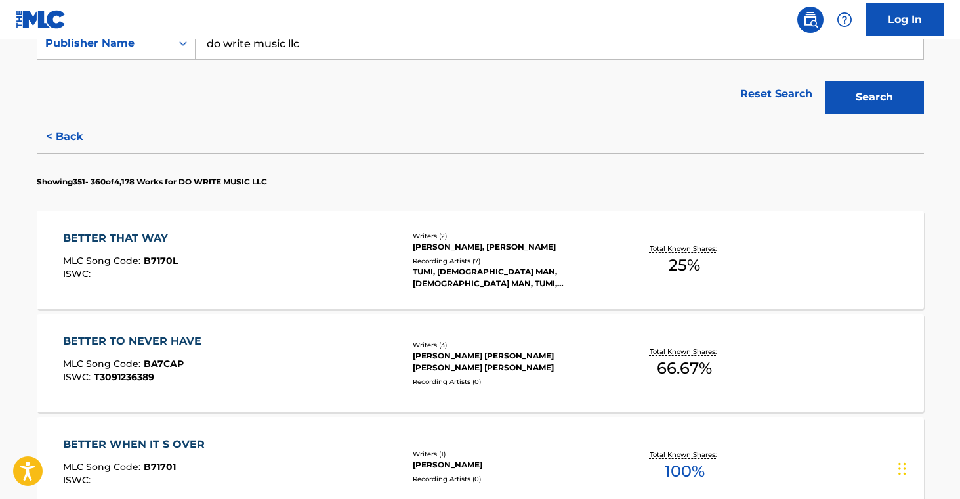
scroll to position [266, 0]
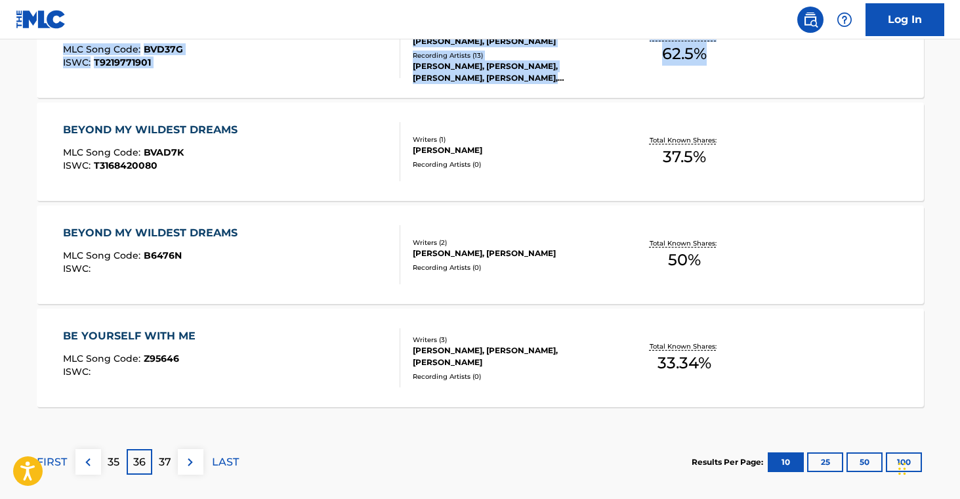
scroll to position [1095, 0]
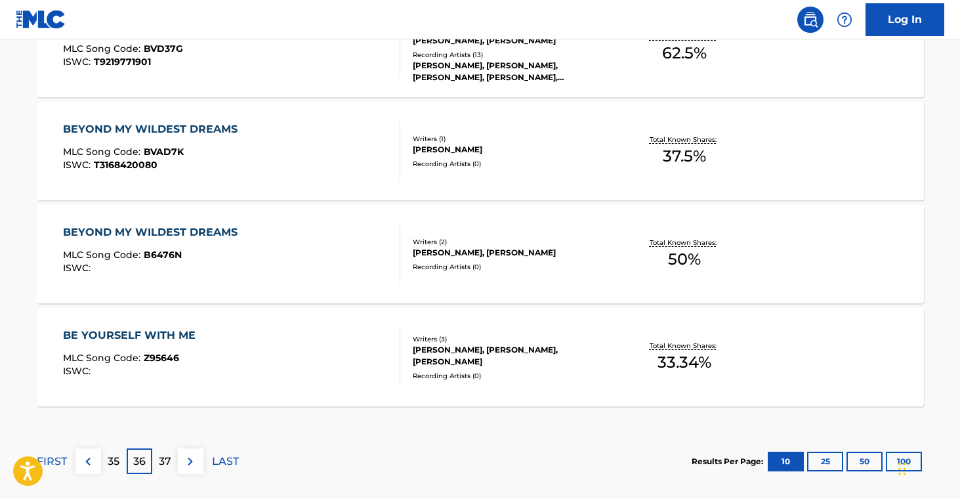
click at [163, 463] on p "37" at bounding box center [165, 462] width 12 height 16
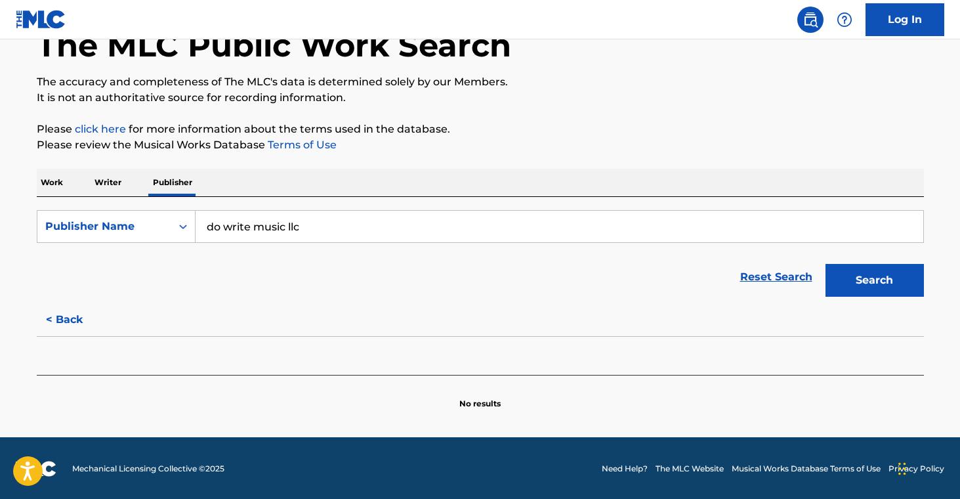
scroll to position [83, 0]
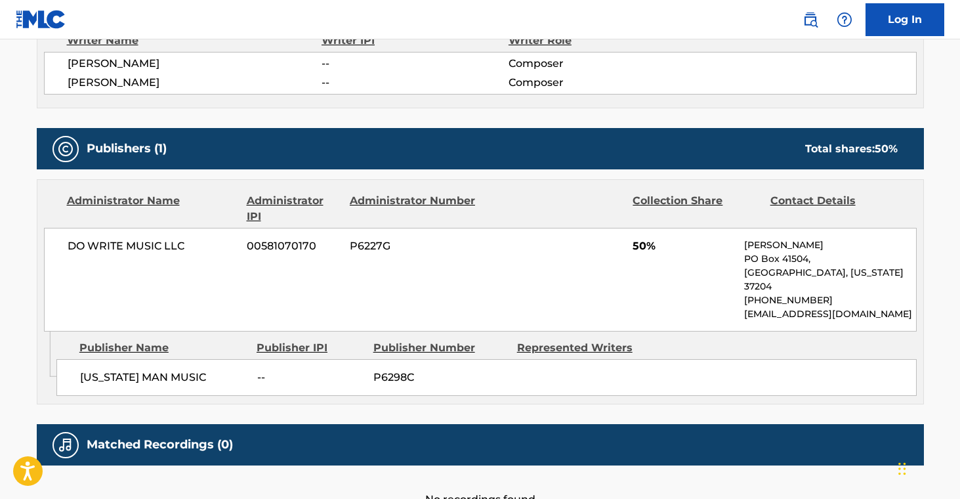
scroll to position [570, 0]
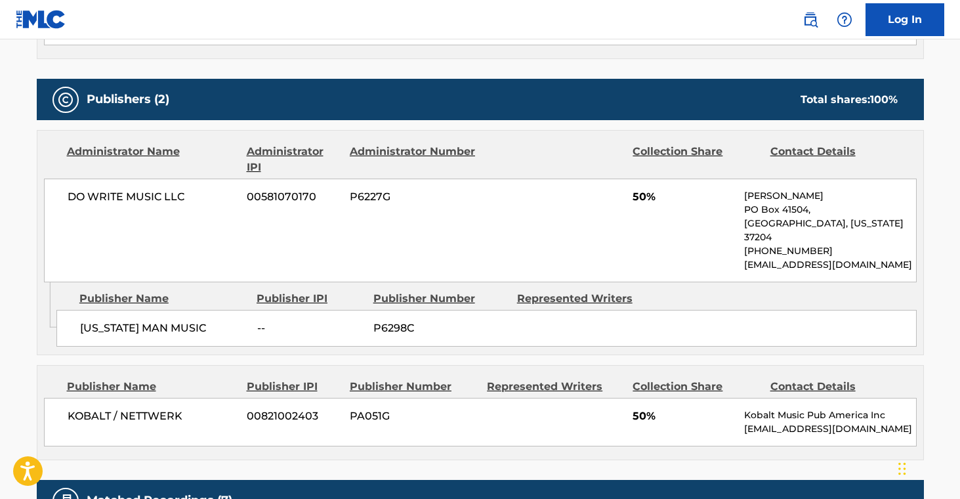
scroll to position [673, 0]
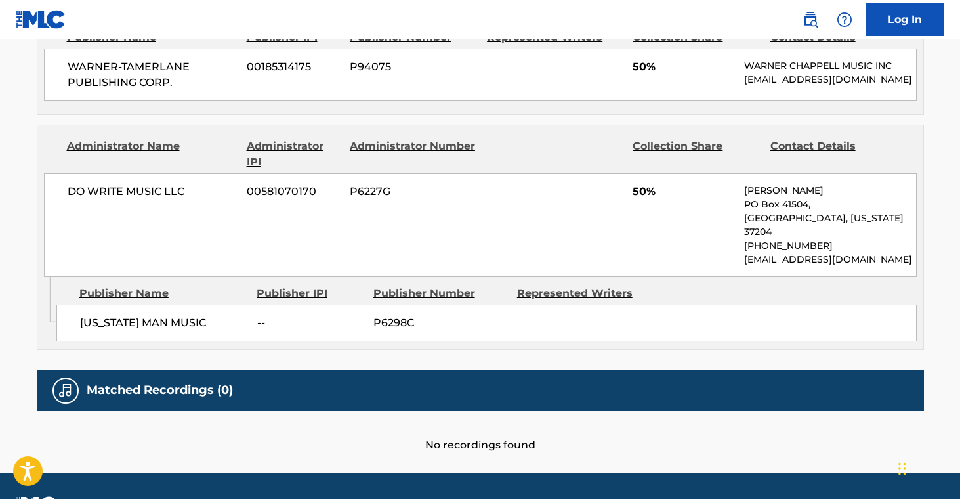
scroll to position [659, 0]
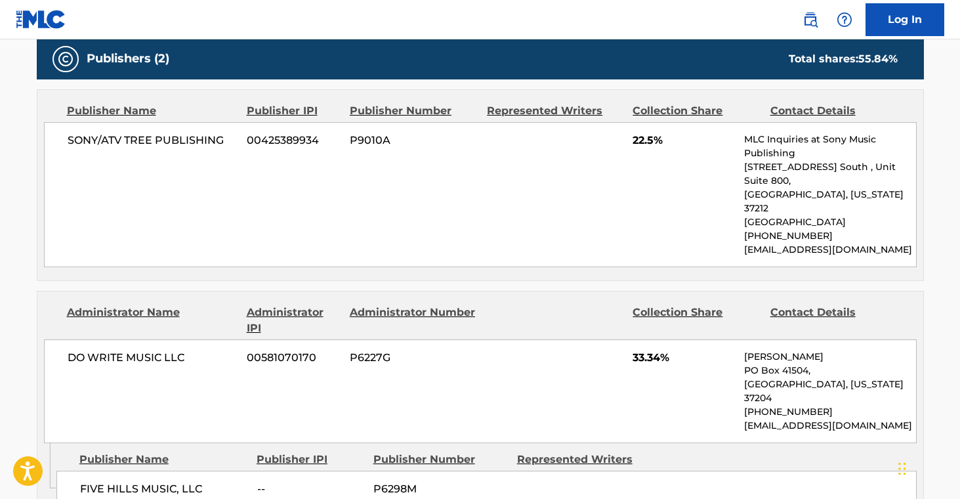
scroll to position [763, 0]
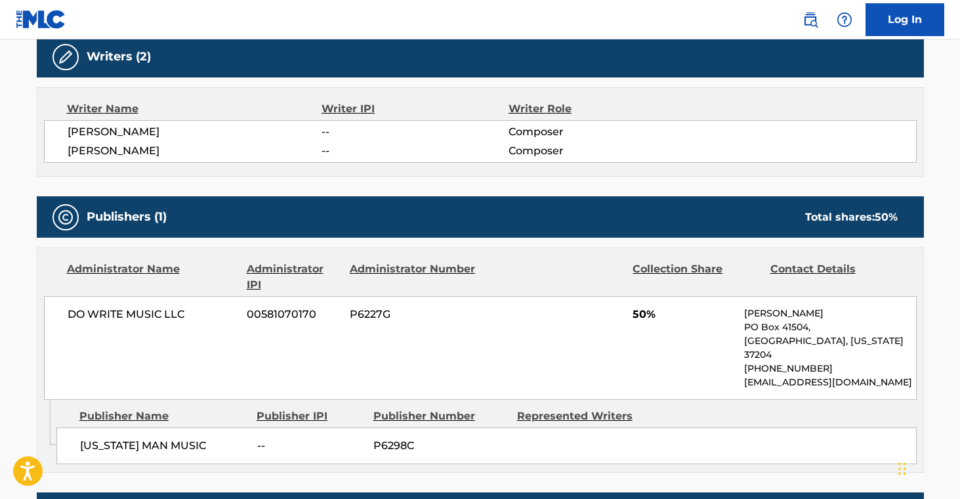
scroll to position [451, 0]
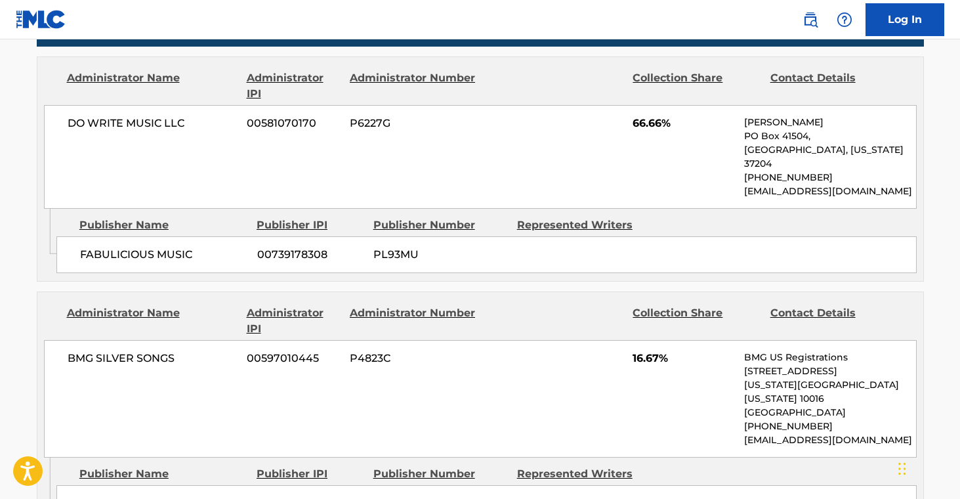
scroll to position [649, 0]
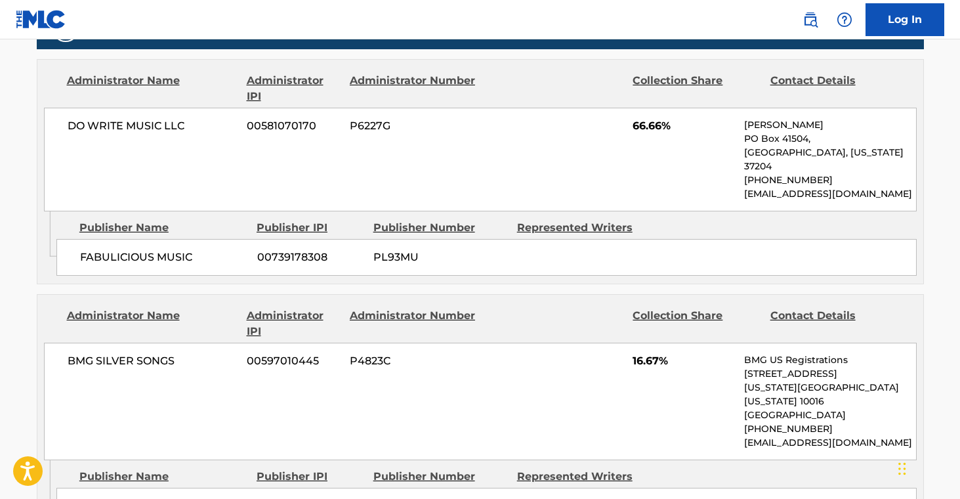
click at [94, 249] on span "FABULICIOUS MUSIC" at bounding box center [163, 257] width 167 height 16
copy span "FABULICIOUS"
click at [205, 242] on div "FABULICIOUS MUSIC 00739178308 PL93MU" at bounding box center [486, 257] width 860 height 37
drag, startPoint x: 81, startPoint y: 228, endPoint x: 193, endPoint y: 226, distance: 111.6
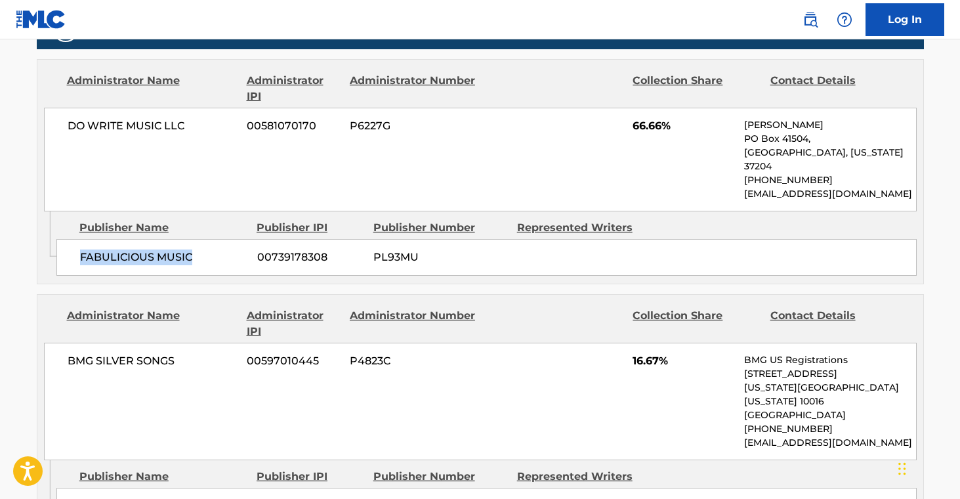
click at [193, 249] on span "FABULICIOUS MUSIC" at bounding box center [163, 257] width 167 height 16
copy span "FABULICIOUS MUSIC"
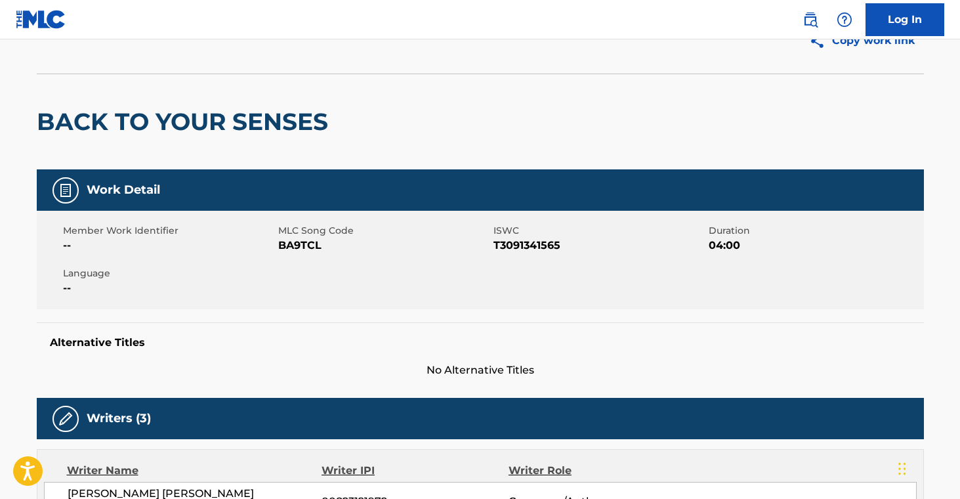
scroll to position [58, 0]
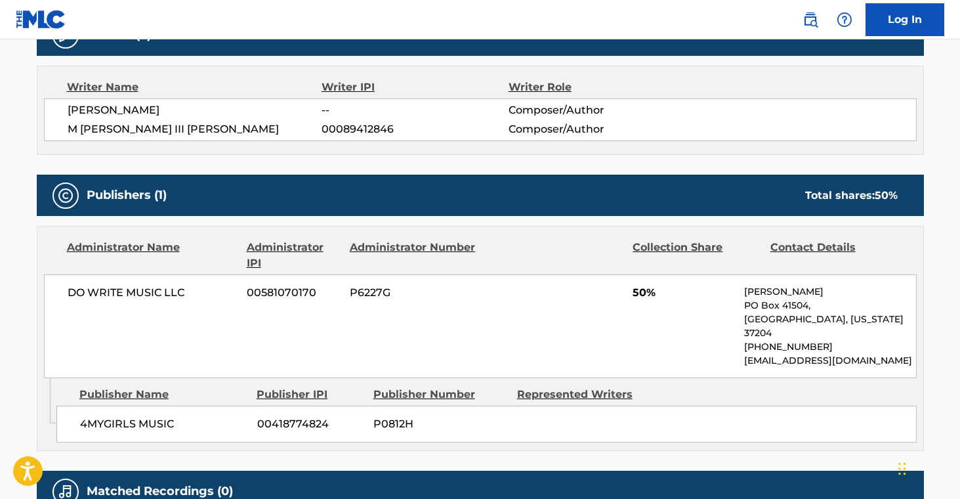
scroll to position [570, 0]
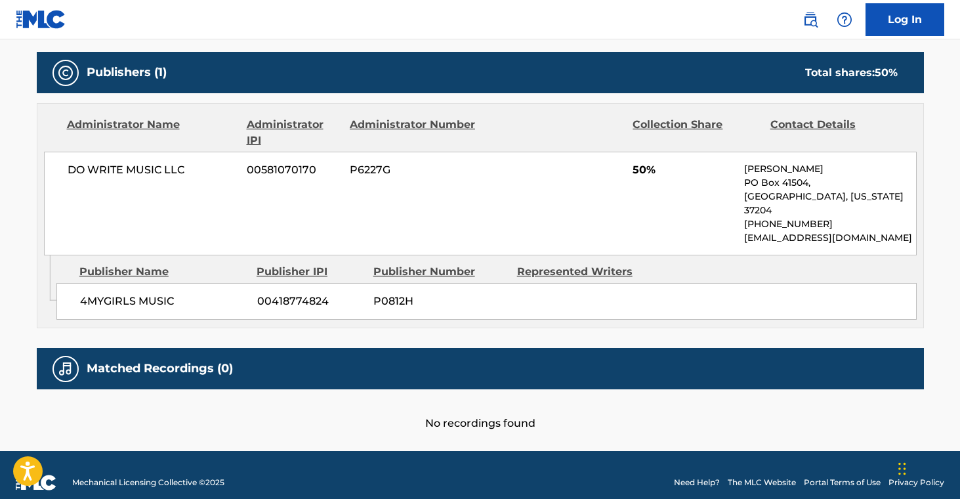
click at [95, 293] on span "4MYGIRLS MUSIC" at bounding box center [163, 301] width 167 height 16
copy span "4MYGIRLS"
click at [203, 293] on span "4MYGIRLS MUSIC" at bounding box center [163, 301] width 167 height 16
drag, startPoint x: 79, startPoint y: 287, endPoint x: 180, endPoint y: 287, distance: 101.7
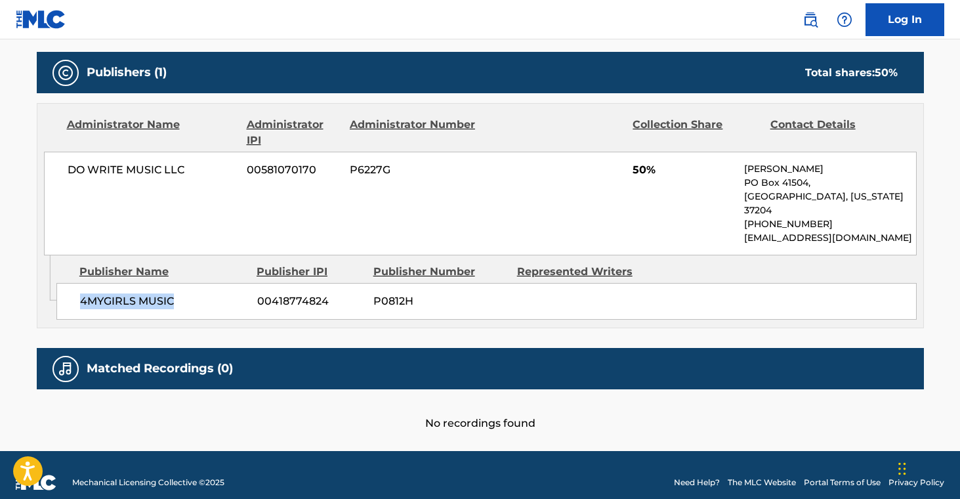
click at [180, 287] on div "4MYGIRLS MUSIC 00418774824 P0812H" at bounding box center [486, 301] width 860 height 37
copy span "4MYGIRLS MUSIC"
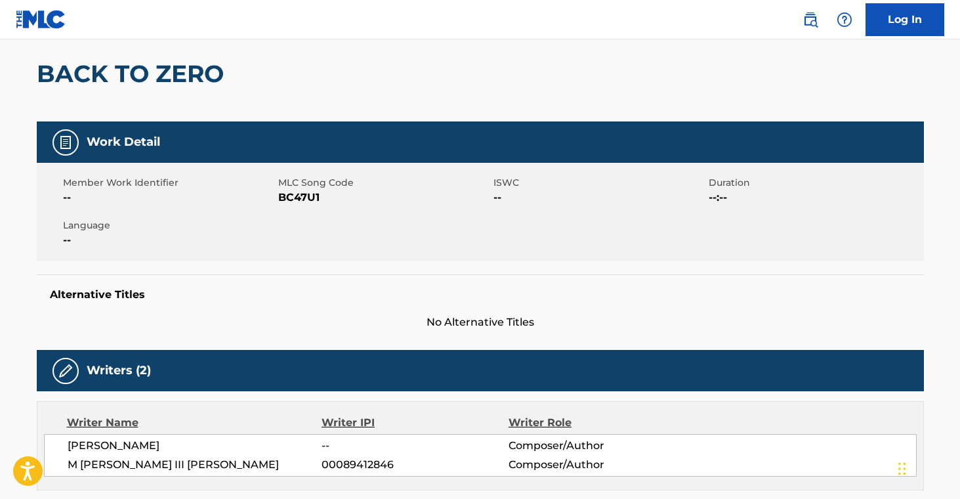
scroll to position [0, 0]
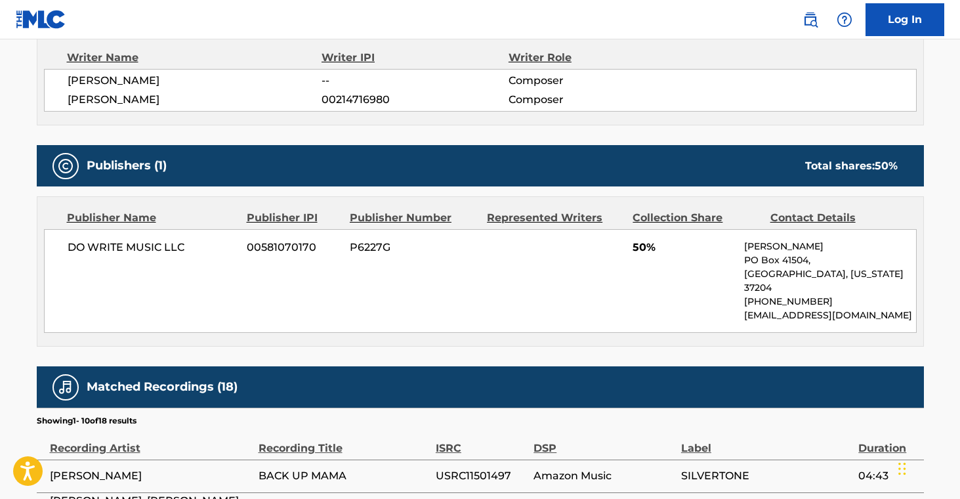
click at [396, 313] on div "DO WRITE MUSIC LLC 00581070170 P6227G 50% [PERSON_NAME][GEOGRAPHIC_DATA][US_STA…" at bounding box center [480, 281] width 873 height 104
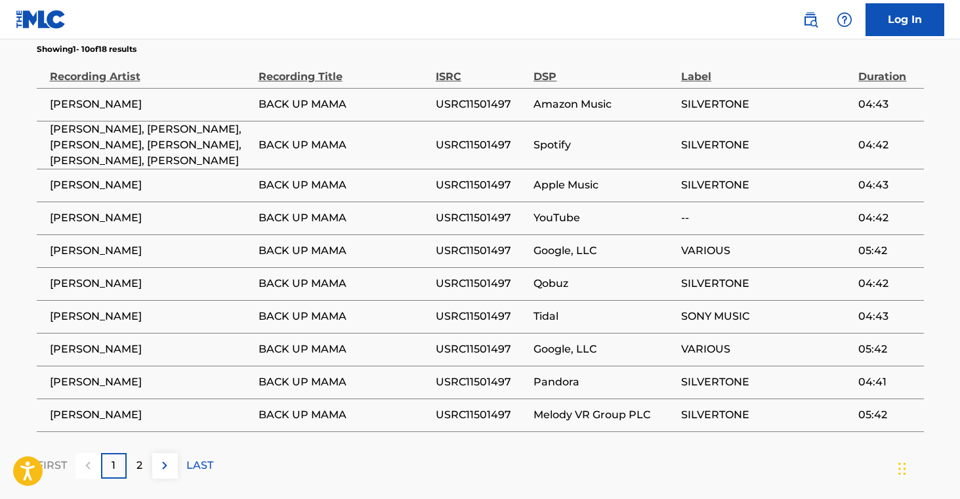
scroll to position [912, 0]
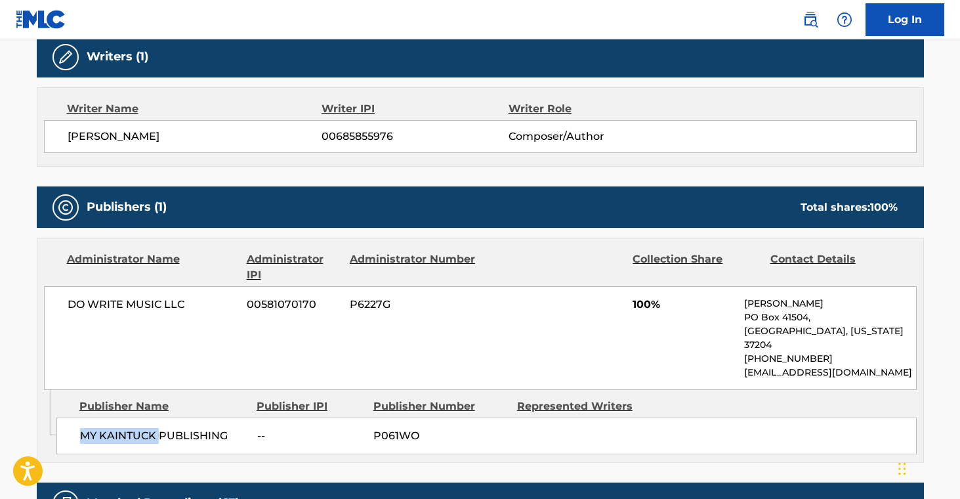
scroll to position [427, 0]
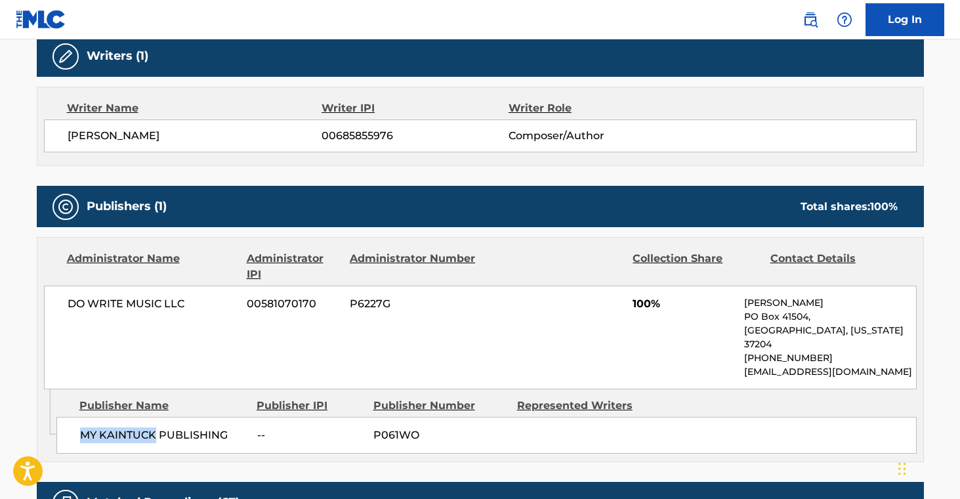
drag, startPoint x: 80, startPoint y: 423, endPoint x: 154, endPoint y: 427, distance: 73.7
click at [154, 427] on span "MY KAINTUCK PUBLISHING" at bounding box center [163, 435] width 167 height 16
copy span "MY KAINTUCK"
click at [191, 427] on span "MY KAINTUCK PUBLISHING" at bounding box center [163, 435] width 167 height 16
drag, startPoint x: 79, startPoint y: 421, endPoint x: 228, endPoint y: 421, distance: 149.6
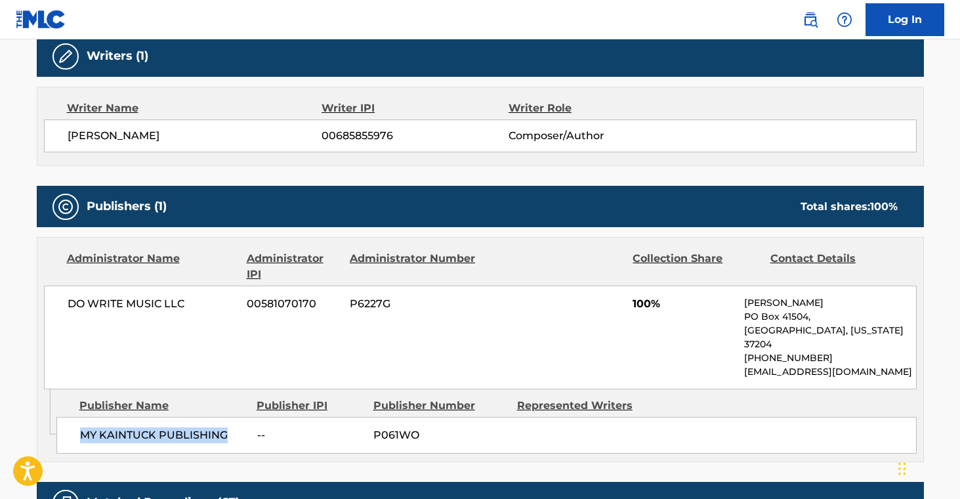
click at [228, 427] on span "MY KAINTUCK PUBLISHING" at bounding box center [163, 435] width 167 height 16
copy span "MY KAINTUCK PUBLISHING"
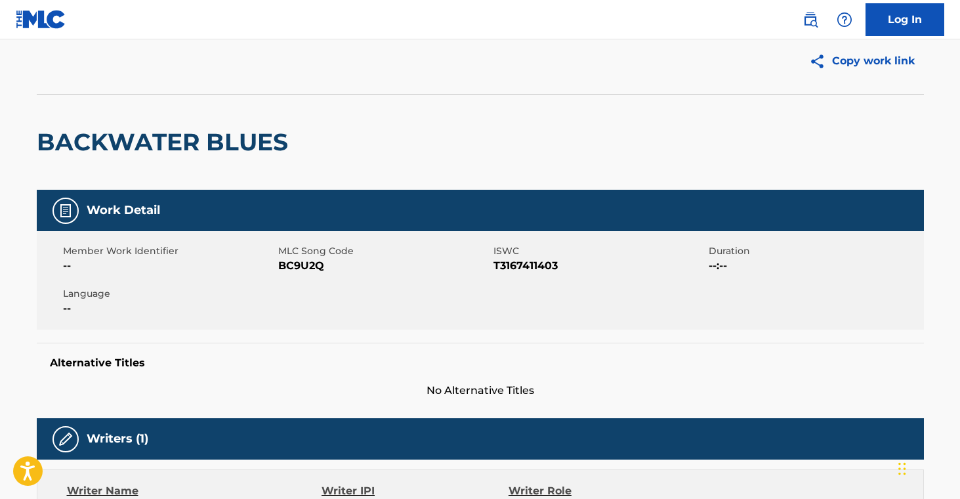
scroll to position [0, 0]
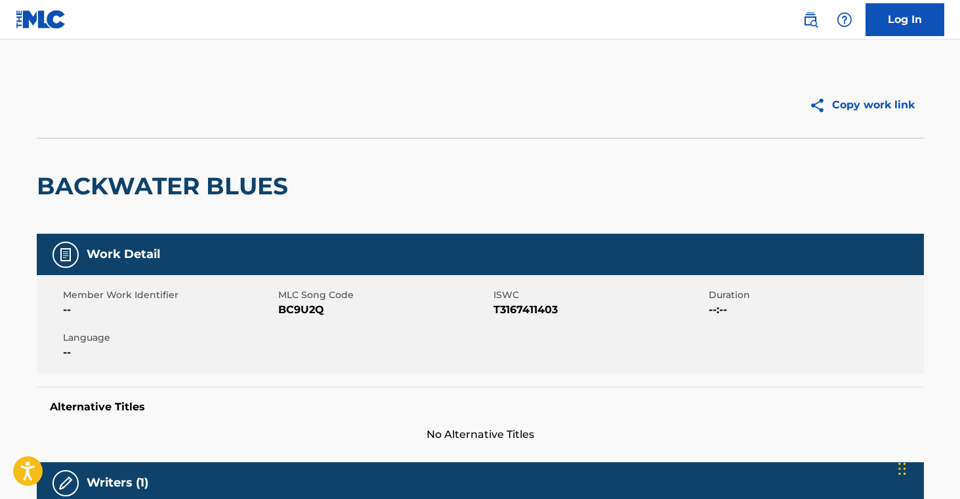
click at [807, 20] on img at bounding box center [811, 20] width 16 height 16
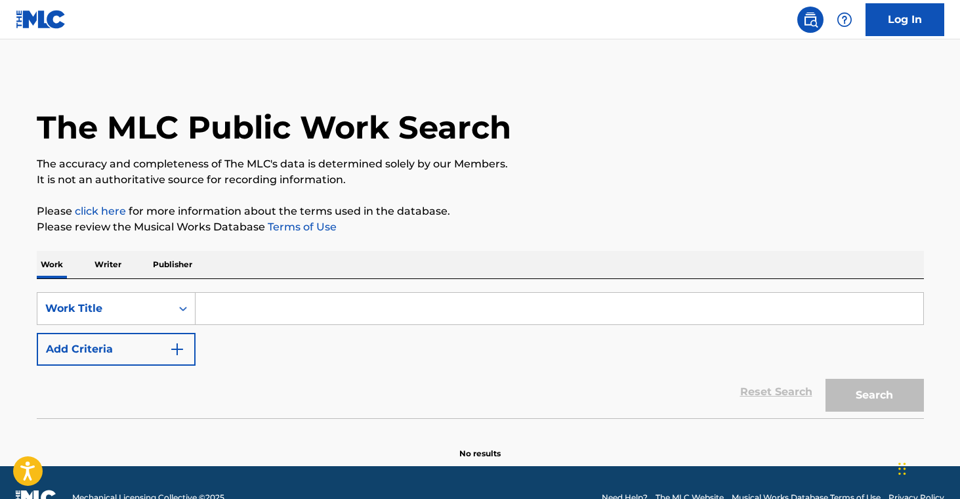
click at [167, 261] on p "Publisher" at bounding box center [172, 265] width 47 height 28
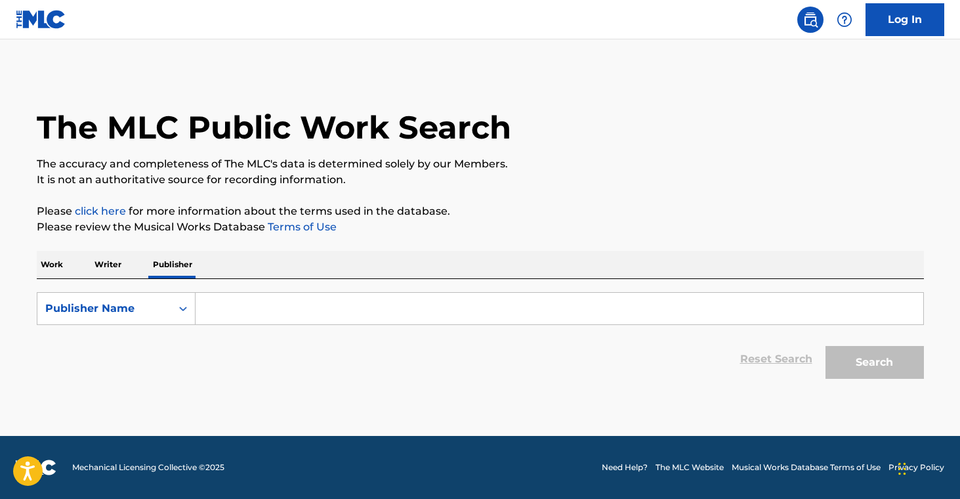
click at [263, 305] on input "Search Form" at bounding box center [560, 309] width 728 height 32
paste input "MY KAINTUCK PUBLISHING"
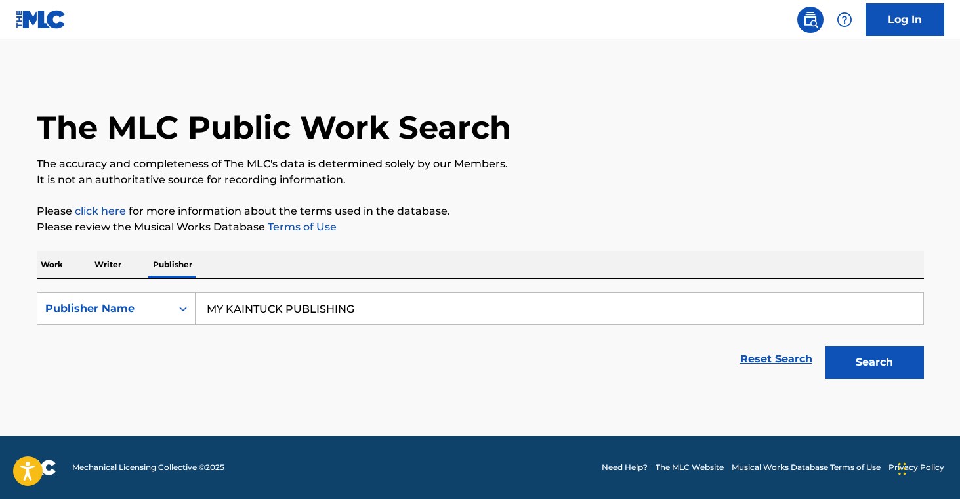
click at [860, 346] on button "Search" at bounding box center [875, 362] width 98 height 33
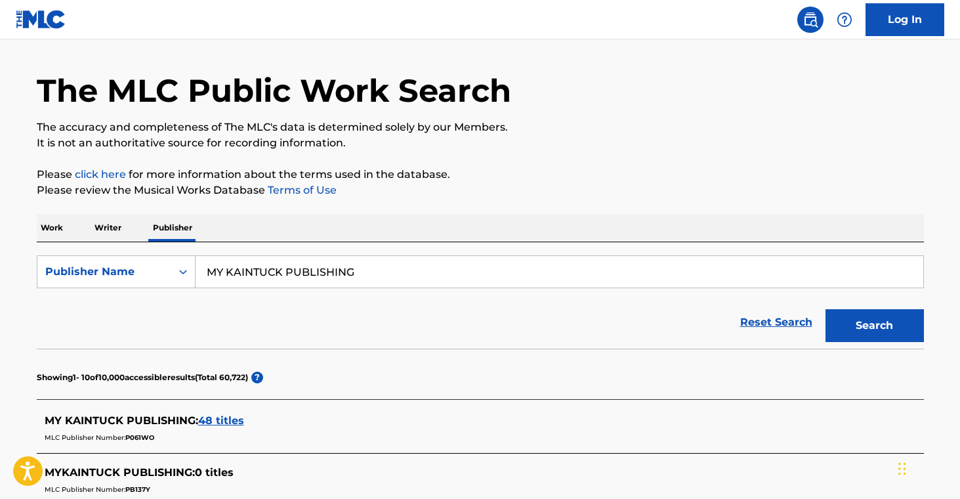
scroll to position [37, 0]
click at [325, 267] on input "MY KAINTUCK PUBLISHING" at bounding box center [560, 271] width 728 height 32
paste input "VICTORIA SHAW SONGS"
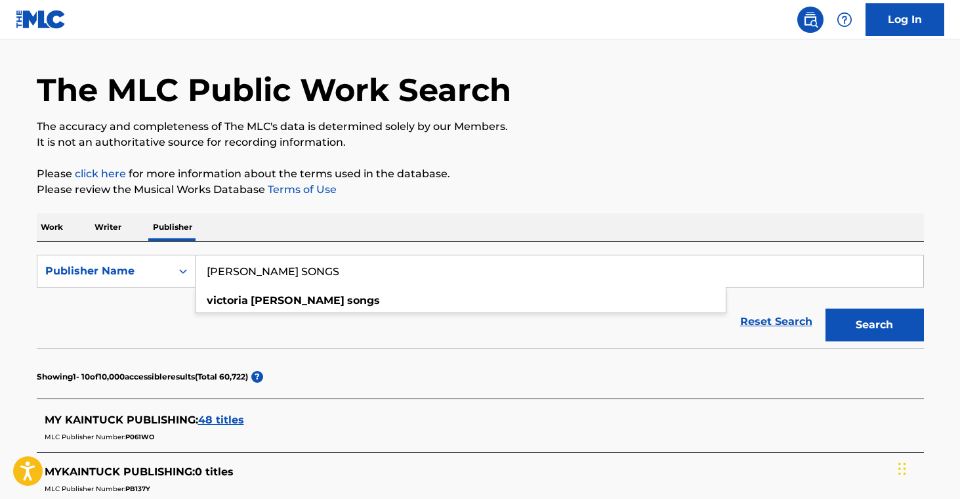
click at [882, 326] on button "Search" at bounding box center [875, 324] width 98 height 33
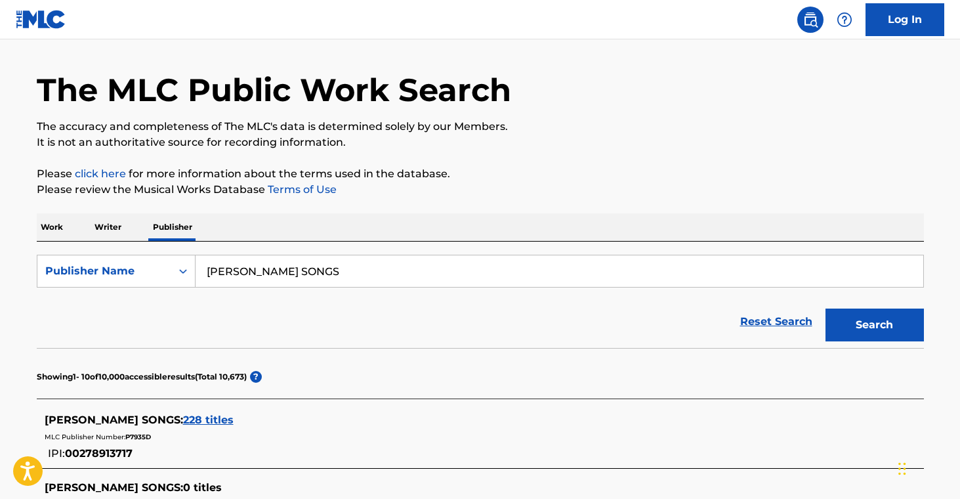
click at [242, 272] on input "VICTORIA SHAW SONGS" at bounding box center [560, 271] width 728 height 32
paste input "4MYGIRLS MUSIC 295"
click at [322, 270] on input "4MYGIRLS MUSIC 295" at bounding box center [560, 271] width 728 height 32
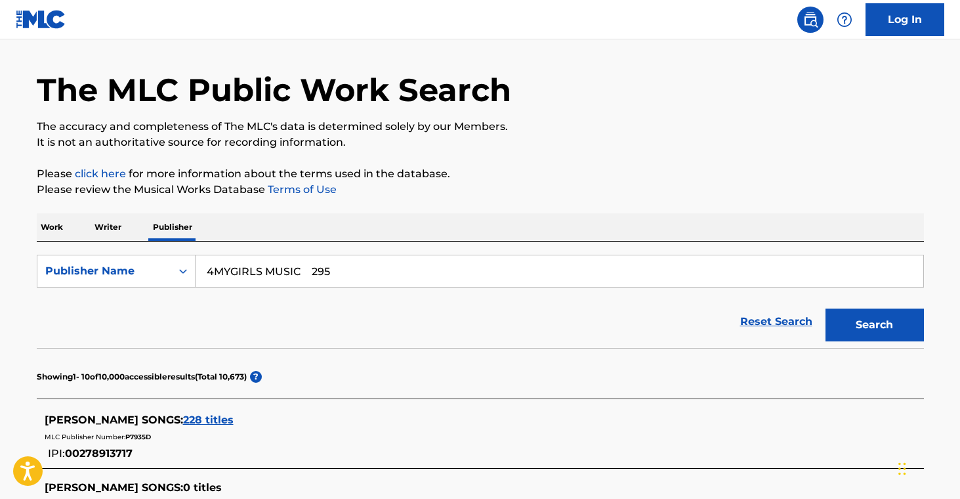
click at [322, 270] on input "4MYGIRLS MUSIC 295" at bounding box center [560, 271] width 728 height 32
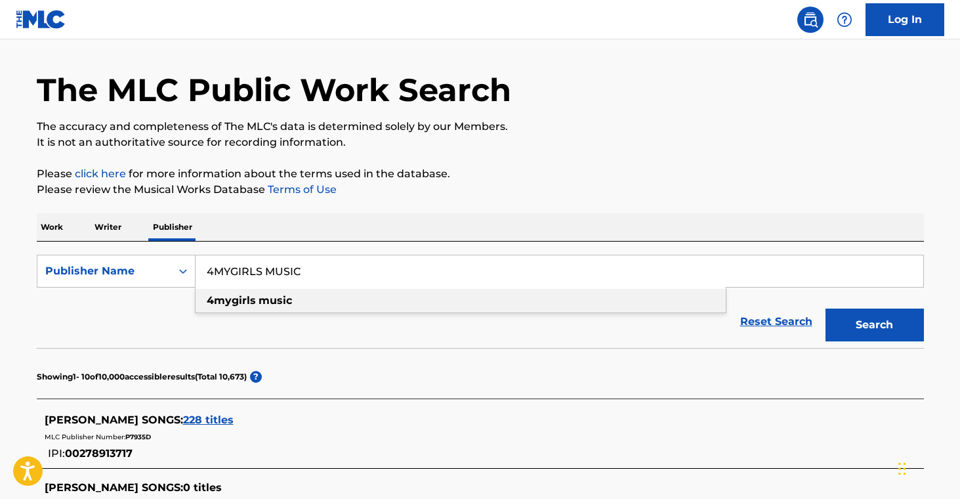
click at [341, 304] on div "4mygirls music" at bounding box center [461, 301] width 530 height 24
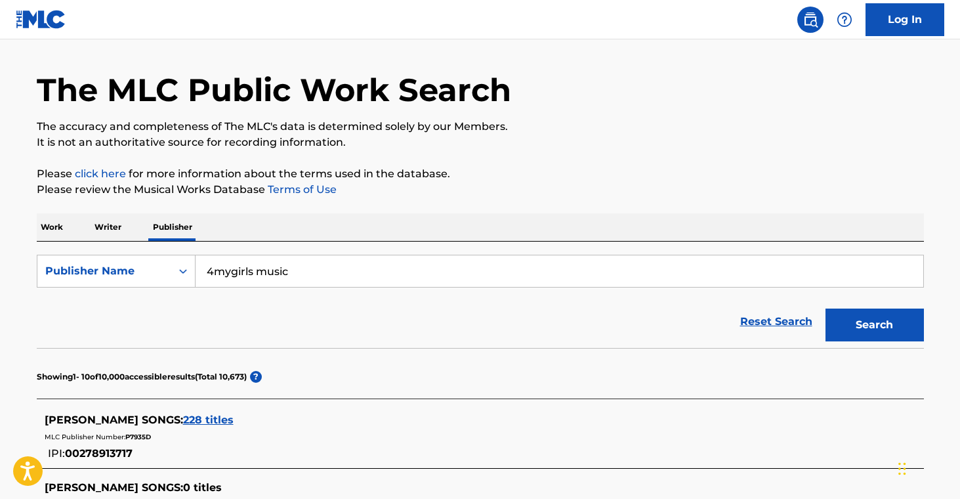
click at [846, 310] on button "Search" at bounding box center [875, 324] width 98 height 33
click at [261, 266] on input "4mygirls music" at bounding box center [560, 271] width 728 height 32
drag, startPoint x: 261, startPoint y: 266, endPoint x: 303, endPoint y: 247, distance: 46.7
click at [261, 266] on input "4mygirls music" at bounding box center [560, 271] width 728 height 32
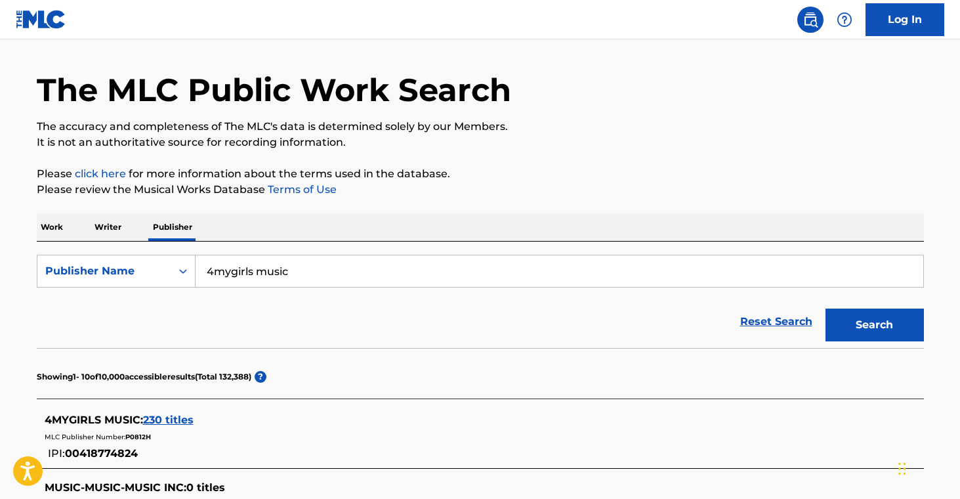
paste input "MY KAINTUCK PUBLISHING"
click at [906, 314] on button "Search" at bounding box center [875, 324] width 98 height 33
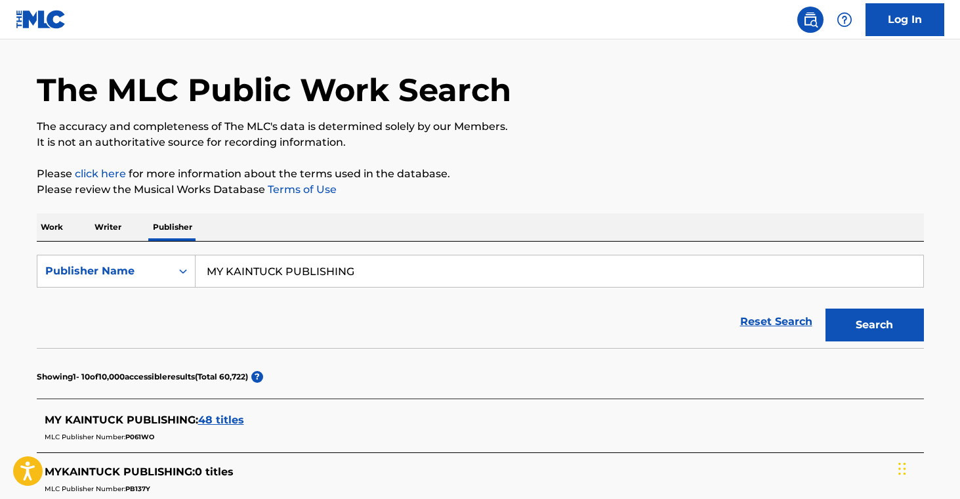
click at [279, 263] on input "MY KAINTUCK PUBLISHING" at bounding box center [560, 271] width 728 height 32
paste input "HOPPERTUNITY MUSIC"
click at [913, 320] on button "Search" at bounding box center [875, 324] width 98 height 33
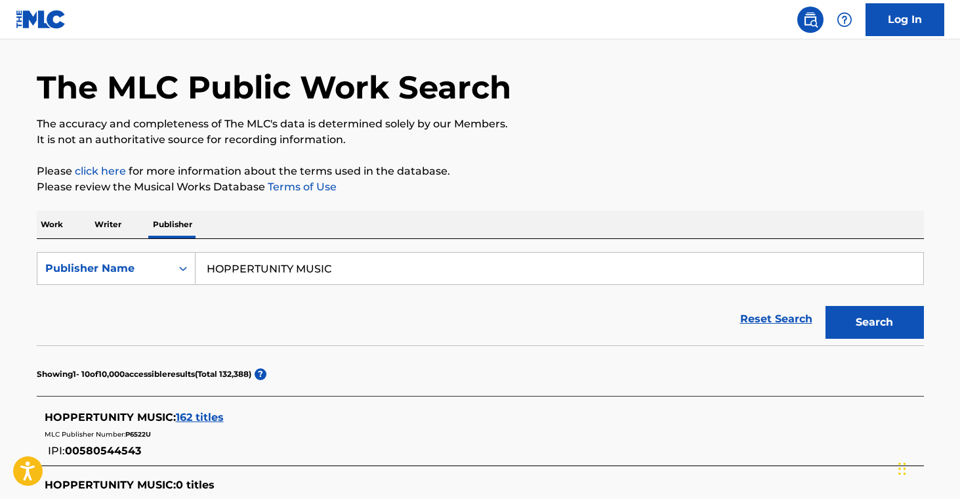
scroll to position [40, 0]
click at [280, 259] on input "HOPPERTUNITY MUSIC" at bounding box center [560, 269] width 728 height 32
paste input "FIVE HILLS MUSIC, LL"
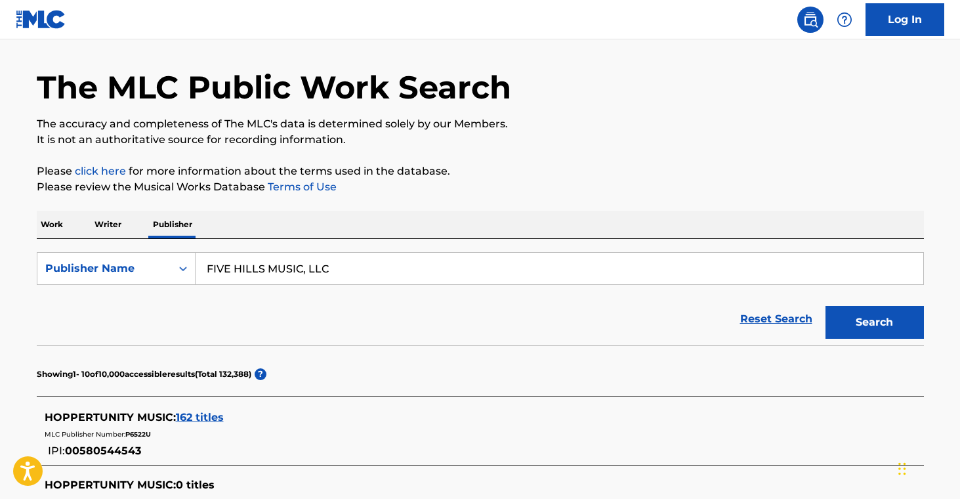
click at [916, 320] on button "Search" at bounding box center [875, 322] width 98 height 33
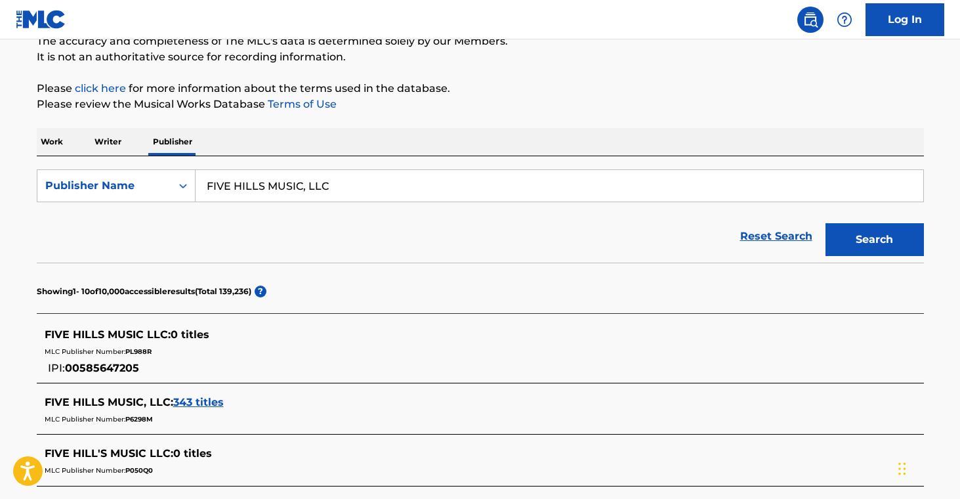
scroll to position [128, 0]
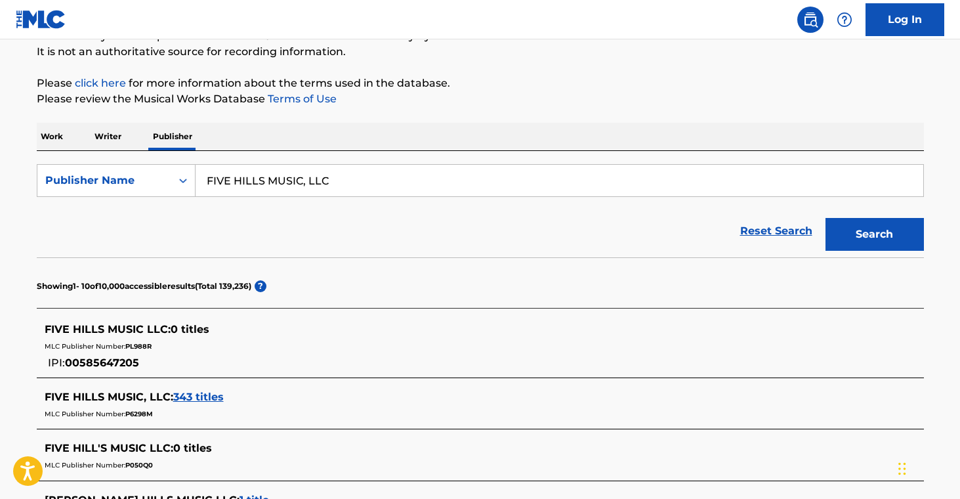
click at [289, 177] on input "FIVE HILLS MUSIC, LLC" at bounding box center [560, 181] width 728 height 32
paste input "TOM HAMBRIDGE TUNES"
click at [901, 226] on button "Search" at bounding box center [875, 234] width 98 height 33
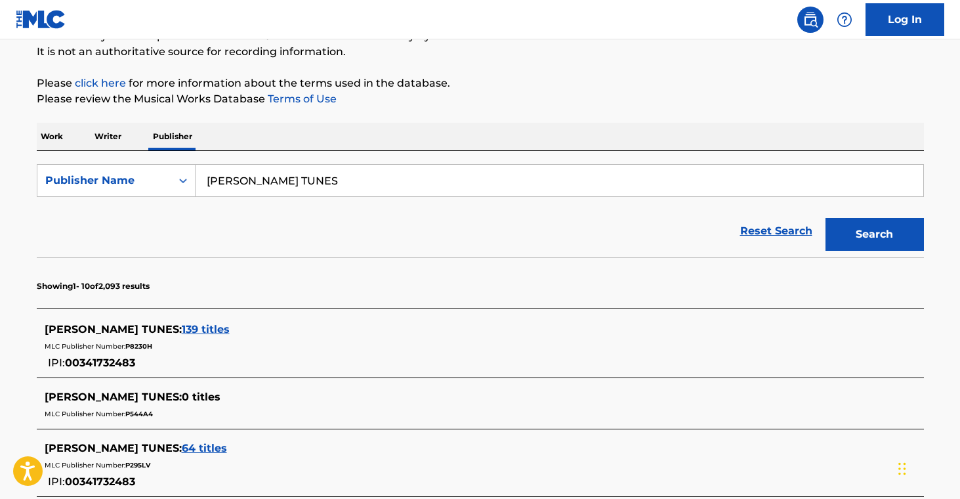
click at [268, 180] on input "TOM HAMBRIDGE TUNES" at bounding box center [560, 181] width 728 height 32
paste input "CONNBOY MUSIC"
click at [874, 232] on button "Search" at bounding box center [875, 234] width 98 height 33
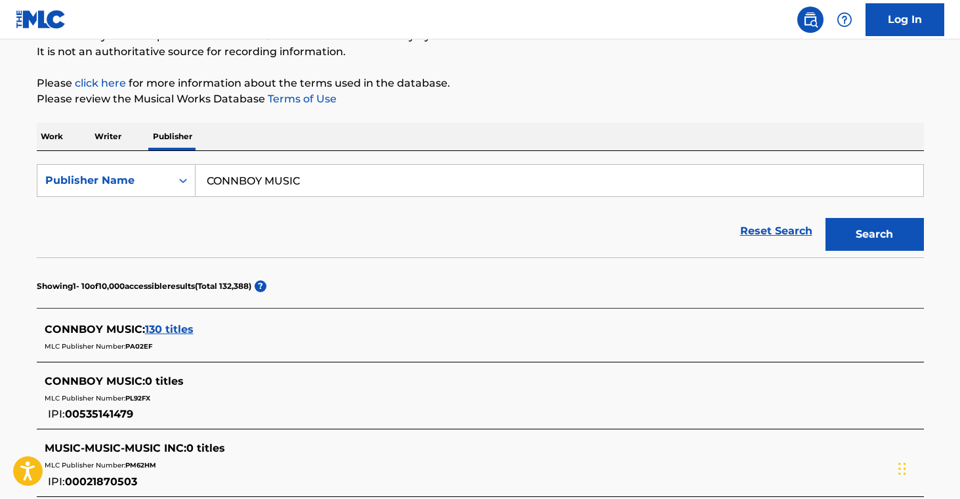
click at [242, 179] on input "CONNBOY MUSIC" at bounding box center [560, 181] width 728 height 32
paste input "NICK BOCKRATH"
click at [870, 222] on button "Search" at bounding box center [875, 234] width 98 height 33
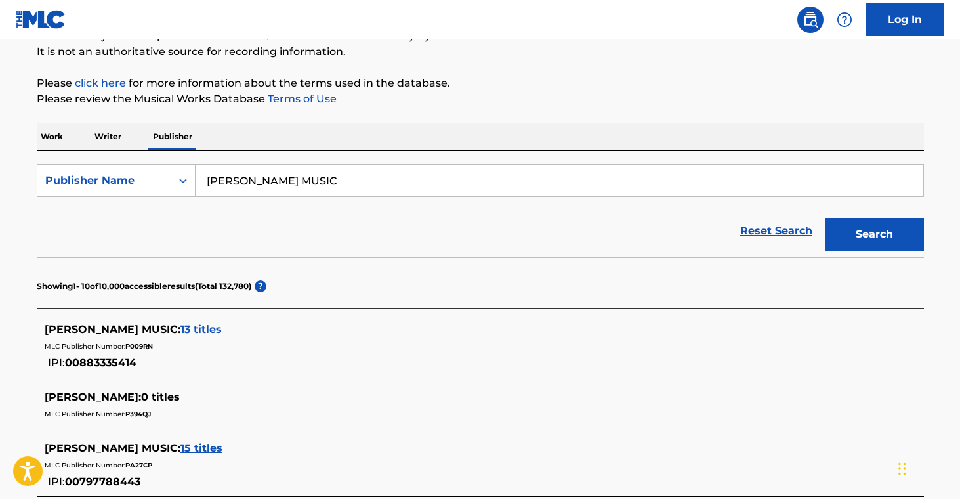
click at [278, 183] on input "NICK BOCKRATH MUSIC" at bounding box center [560, 181] width 728 height 32
paste input "HUNTRESS"
click at [853, 221] on button "Search" at bounding box center [875, 234] width 98 height 33
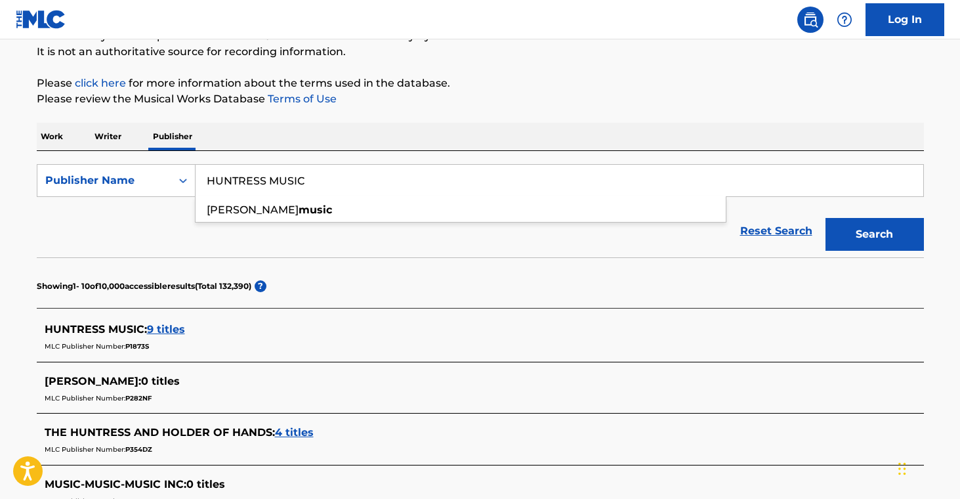
click at [241, 182] on input "HUNTRESS MUSIC" at bounding box center [560, 181] width 728 height 32
paste input "TREJUILLA SONGS"
click at [839, 231] on button "Search" at bounding box center [875, 234] width 98 height 33
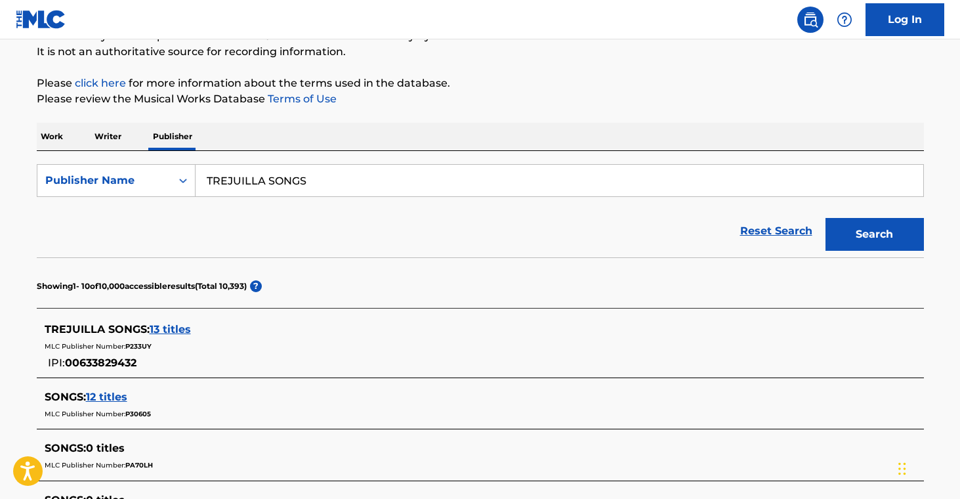
click at [263, 185] on input "TREJUILLA SONGS" at bounding box center [560, 181] width 728 height 32
paste input "NASTY CAT MUSIC"
click at [879, 238] on button "Search" at bounding box center [875, 234] width 98 height 33
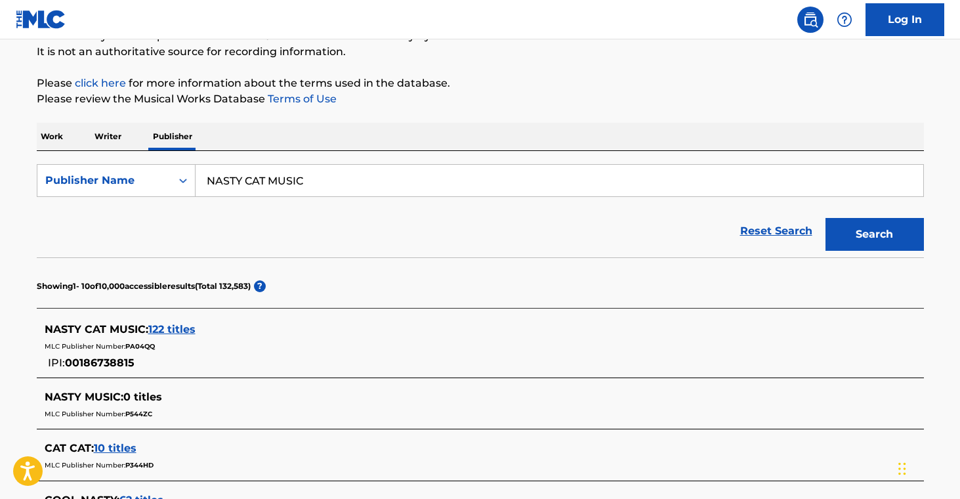
click at [252, 177] on input "NASTY CAT MUSIC" at bounding box center [560, 181] width 728 height 32
paste input "LITTLE KINGS PUBLISHING"
click at [889, 236] on button "Search" at bounding box center [875, 234] width 98 height 33
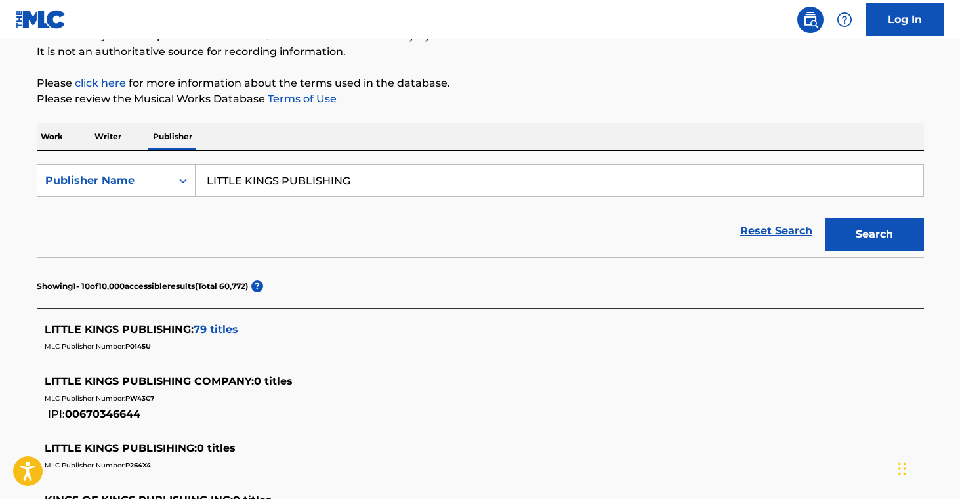
click at [280, 177] on input "LITTLE KINGS PUBLISHING" at bounding box center [560, 181] width 728 height 32
paste input "FRANK LEMON MUSIC"
click at [907, 237] on button "Search" at bounding box center [875, 234] width 98 height 33
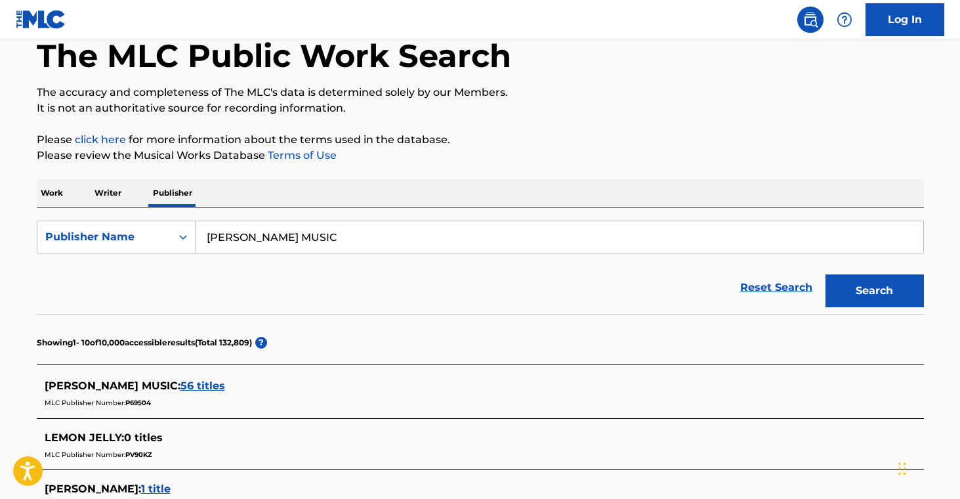
scroll to position [0, 0]
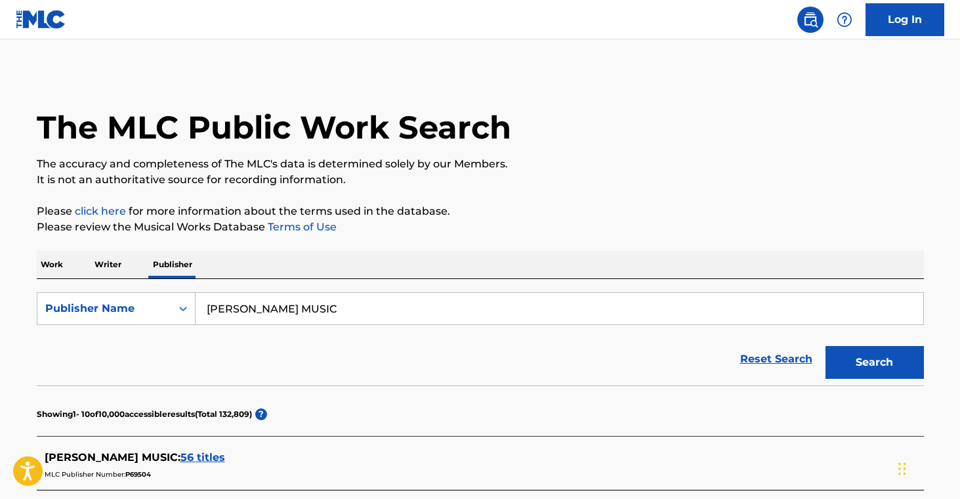
click at [305, 310] on input "FRANK LEMON MUSIC" at bounding box center [560, 309] width 728 height 32
paste input "SAD SMILES"
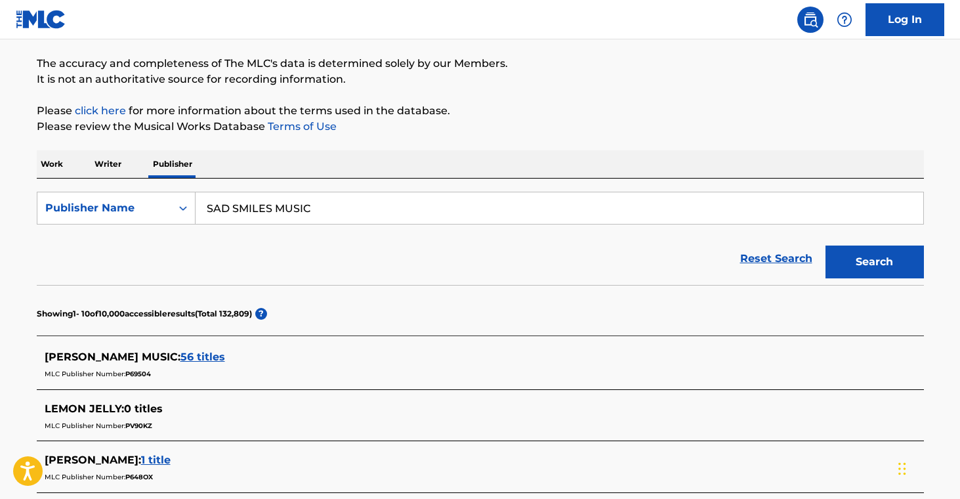
drag, startPoint x: 872, startPoint y: 252, endPoint x: 797, endPoint y: 268, distance: 77.2
click at [872, 252] on button "Search" at bounding box center [875, 261] width 98 height 33
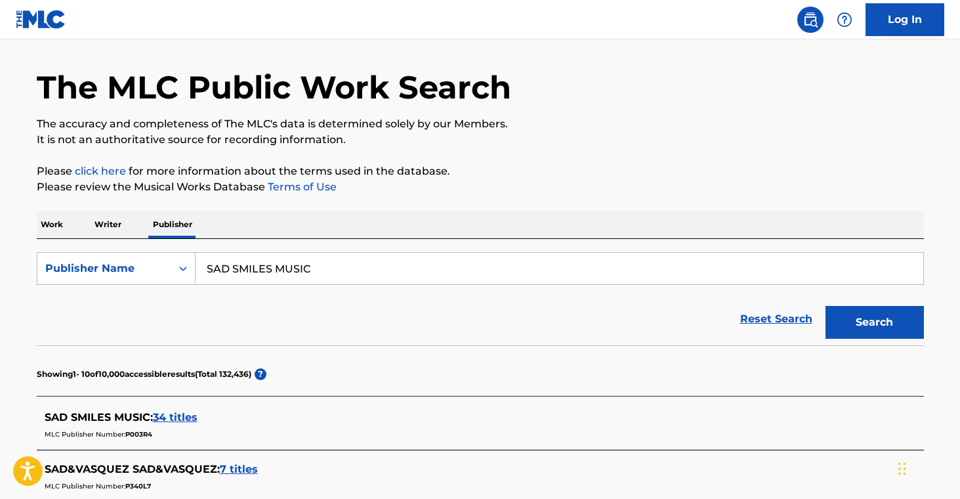
scroll to position [100, 0]
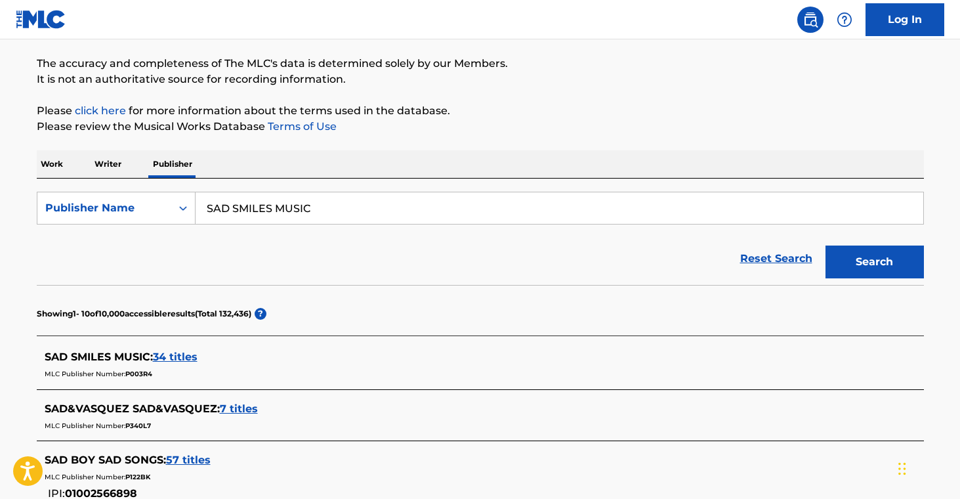
click at [276, 212] on input "SAD SMILES MUSIC" at bounding box center [560, 208] width 728 height 32
paste input "MUSIQUE DE JO-EL"
click at [885, 266] on button "Search" at bounding box center [875, 261] width 98 height 33
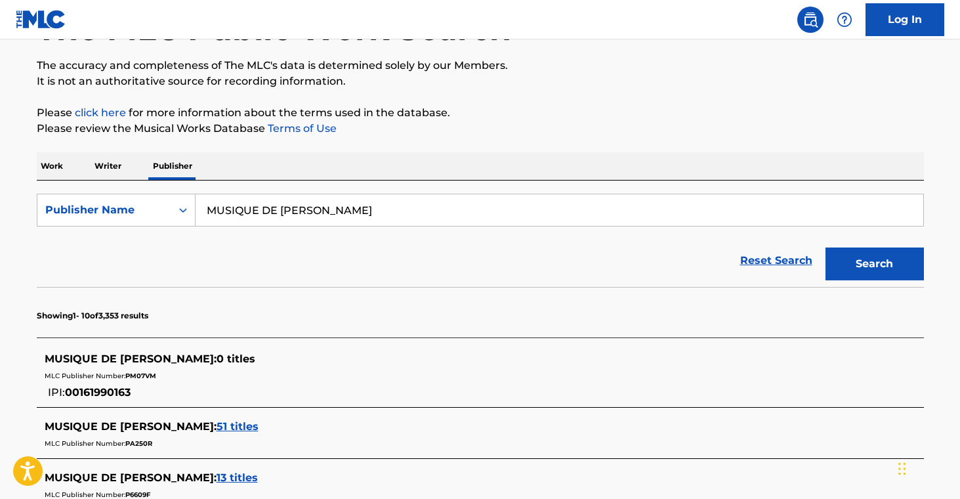
scroll to position [98, 0]
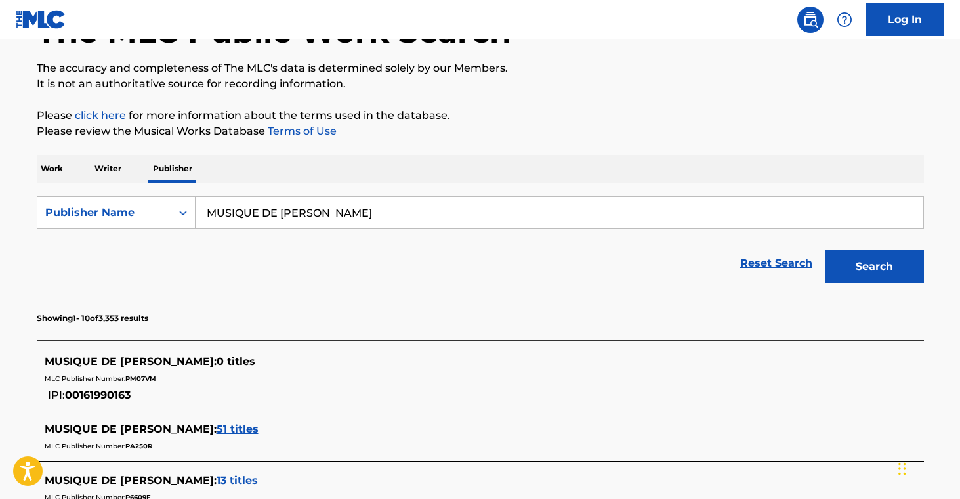
click at [257, 211] on input "MUSIQUE DE JO-EL" at bounding box center [560, 213] width 728 height 32
click at [257, 211] on input "MUSIQUE DE JO-EL" at bounding box center [560, 214] width 728 height 32
paste input "CABANA PUBLISHING"
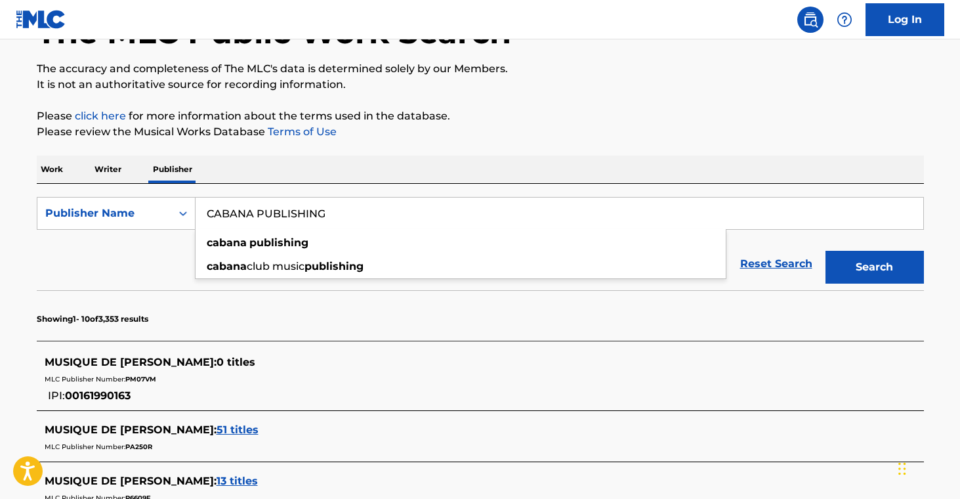
type input "CABANA PUBLISHING"
click at [860, 259] on button "Search" at bounding box center [875, 267] width 98 height 33
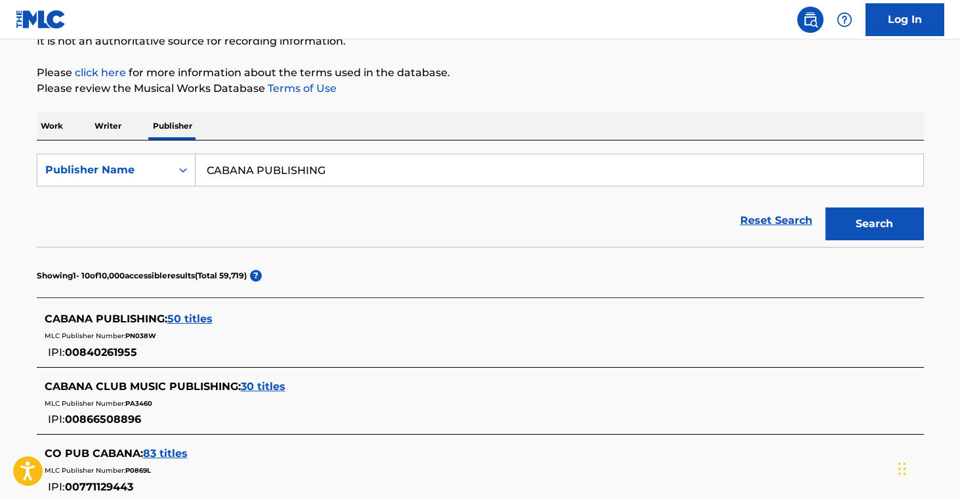
scroll to position [139, 0]
click at [201, 321] on span "50 titles" at bounding box center [189, 318] width 45 height 12
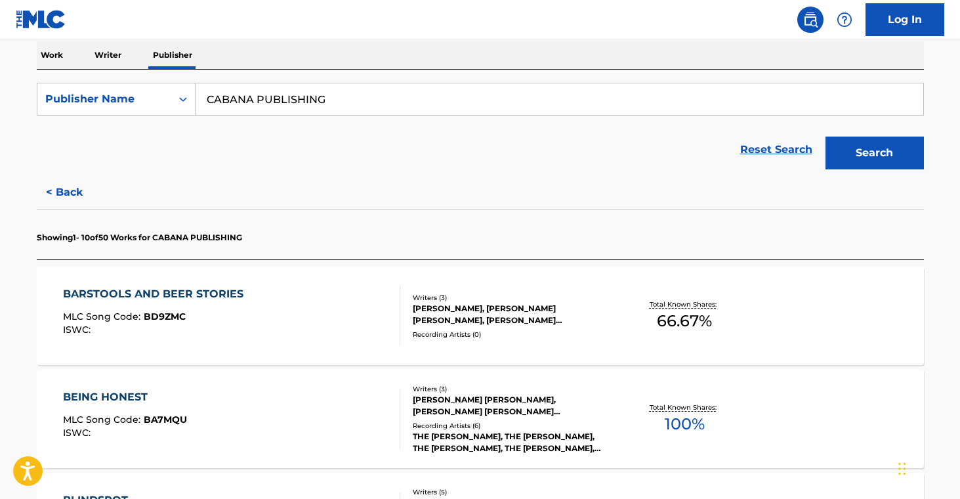
scroll to position [212, 0]
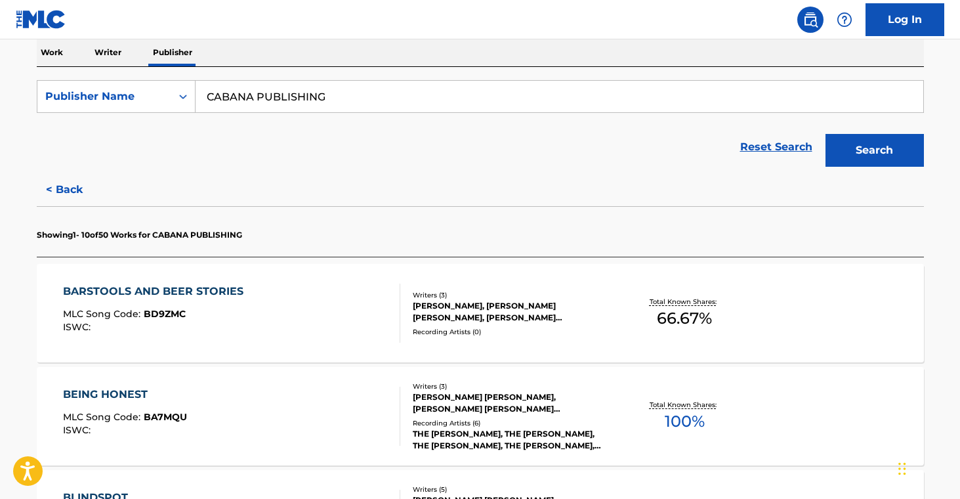
click at [513, 324] on div "Writers ( 3 ) MELISSA FULLER, JONATHAN CHAD CARLSON, TIMOTHY ALAN JR COOPER Rec…" at bounding box center [505, 313] width 211 height 47
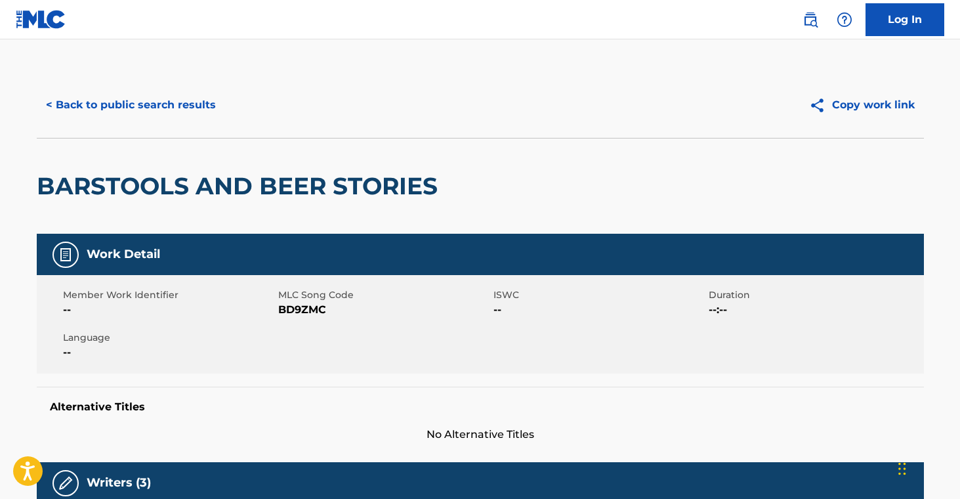
click at [203, 102] on button "< Back to public search results" at bounding box center [131, 105] width 188 height 33
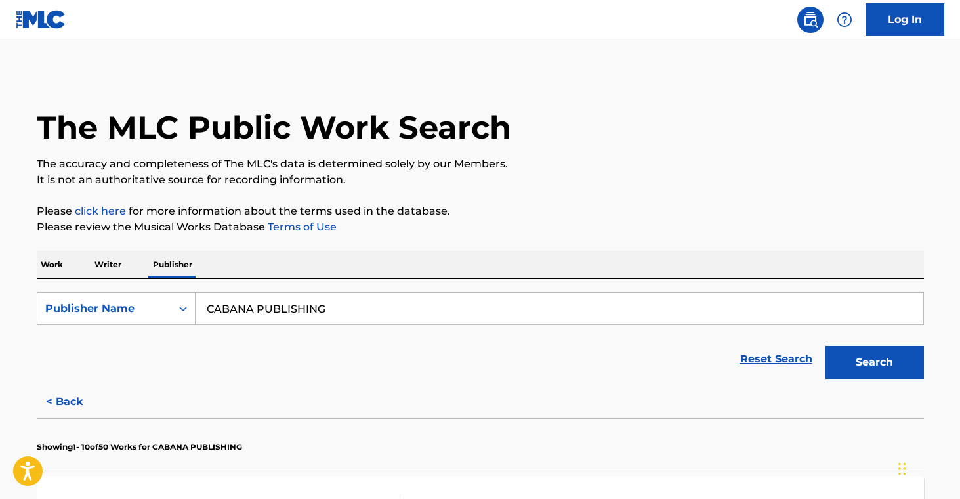
click at [77, 398] on button "< Back" at bounding box center [76, 401] width 79 height 33
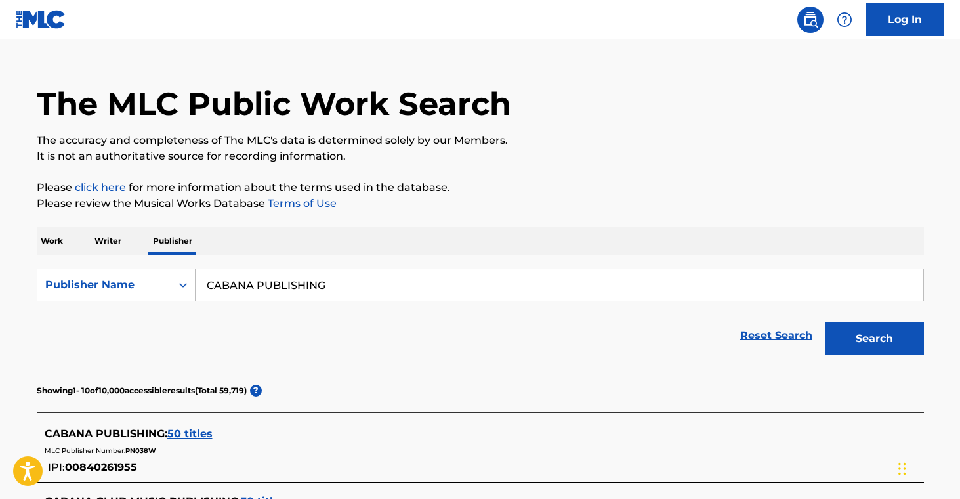
scroll to position [24, 0]
click at [279, 282] on input "CABANA PUBLISHING" at bounding box center [560, 284] width 728 height 32
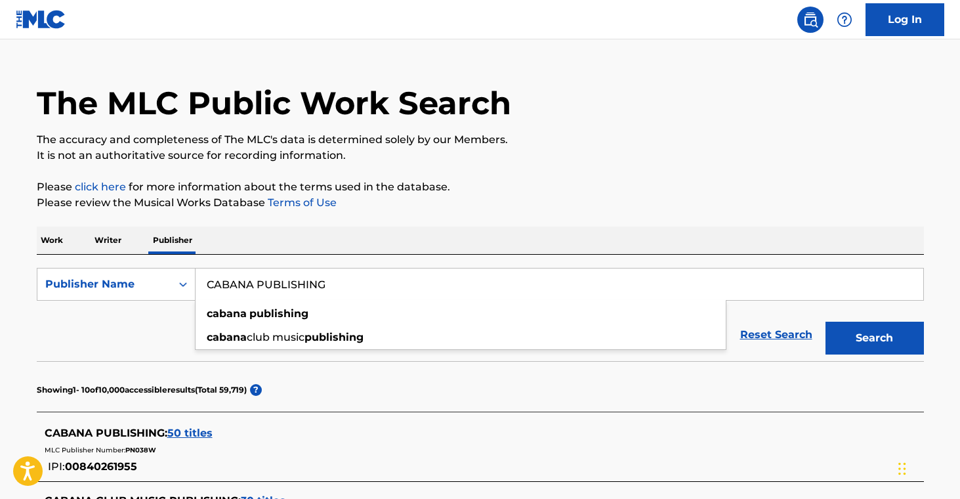
paste input "FABULICIOUS MUSIC"
drag, startPoint x: 847, startPoint y: 332, endPoint x: 805, endPoint y: 355, distance: 47.9
click at [848, 332] on button "Search" at bounding box center [875, 338] width 98 height 33
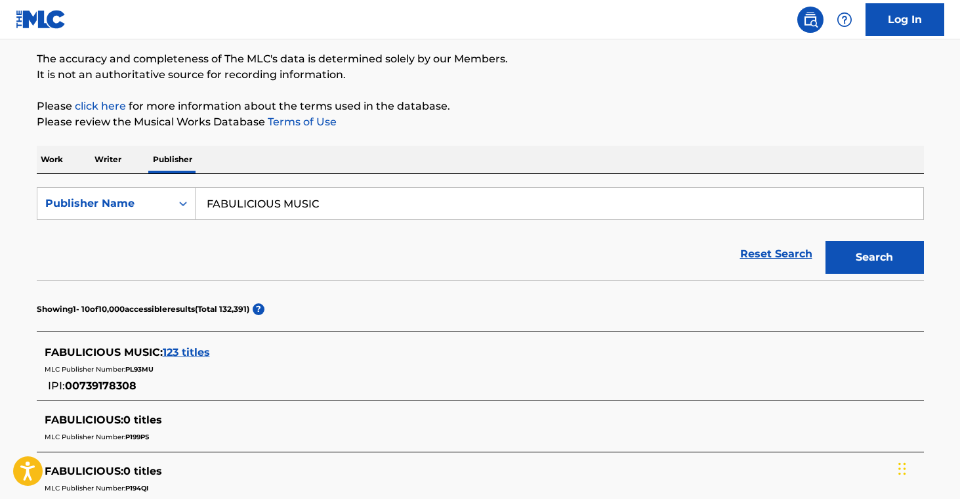
scroll to position [0, 0]
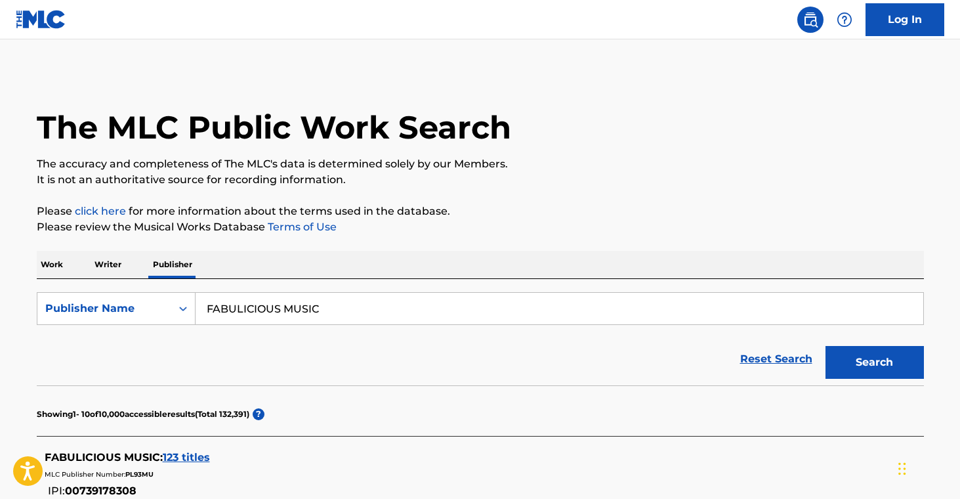
click at [291, 308] on input "FABULICIOUS MUSIC" at bounding box center [560, 309] width 728 height 32
paste input "Z MAN MEDIA II"
click at [870, 348] on button "Search" at bounding box center [875, 362] width 98 height 33
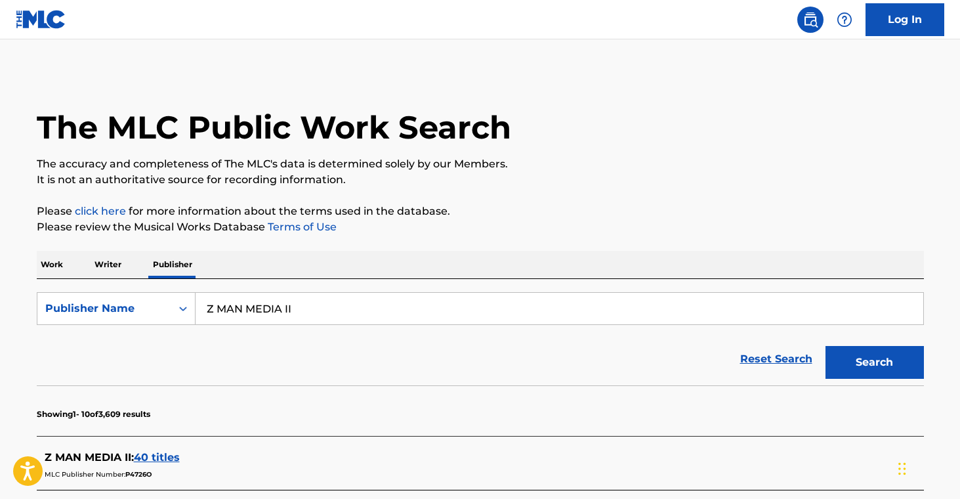
click at [230, 301] on input "Z MAN MEDIA II" at bounding box center [560, 309] width 728 height 32
paste input "MUZIK MAFIA PUB"
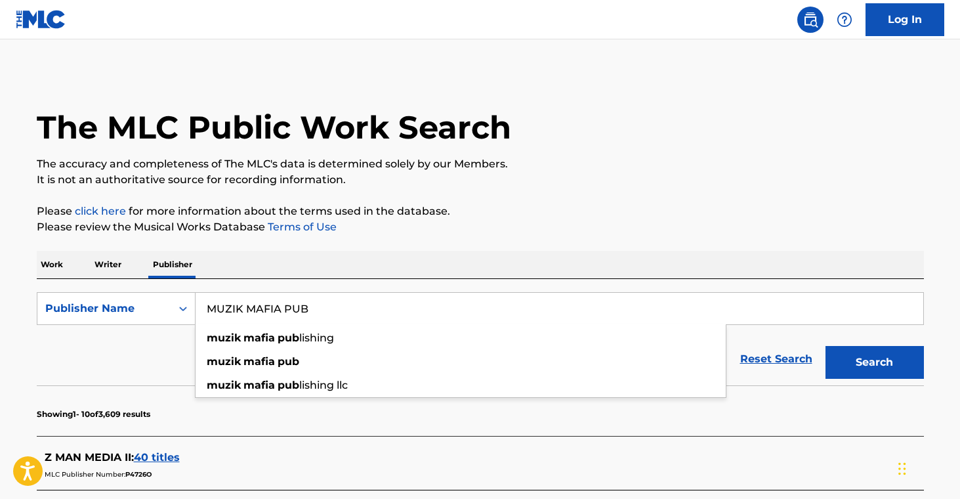
click at [564, 219] on p "Please click here for more information about the terms used in the database." at bounding box center [480, 211] width 887 height 16
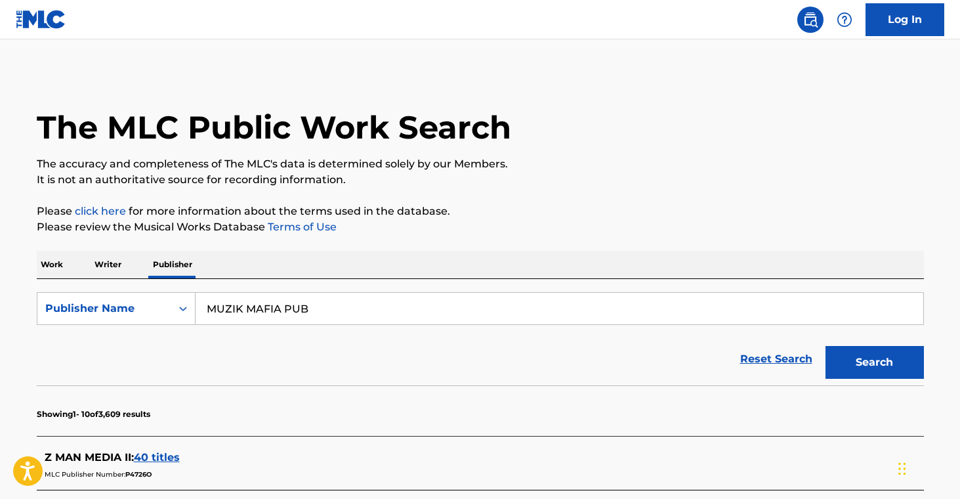
click at [887, 347] on button "Search" at bounding box center [875, 362] width 98 height 33
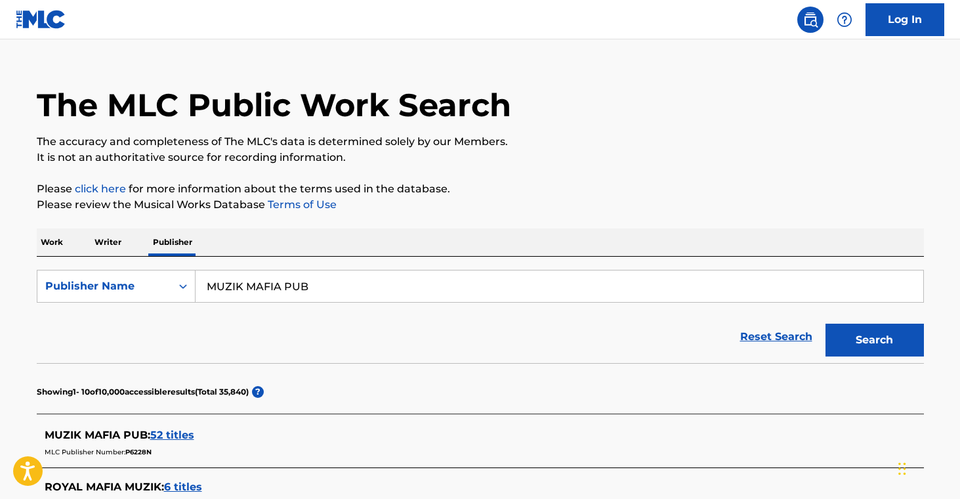
scroll to position [38, 0]
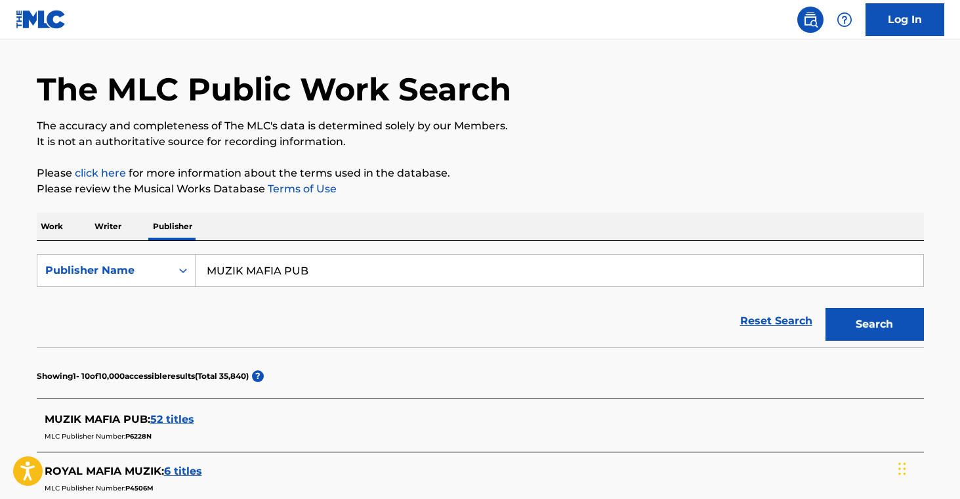
click at [273, 274] on input "MUZIK MAFIA PUB" at bounding box center [560, 271] width 728 height 32
paste input "INNESOTA MAN MUSIC"
click at [883, 325] on button "Search" at bounding box center [875, 324] width 98 height 33
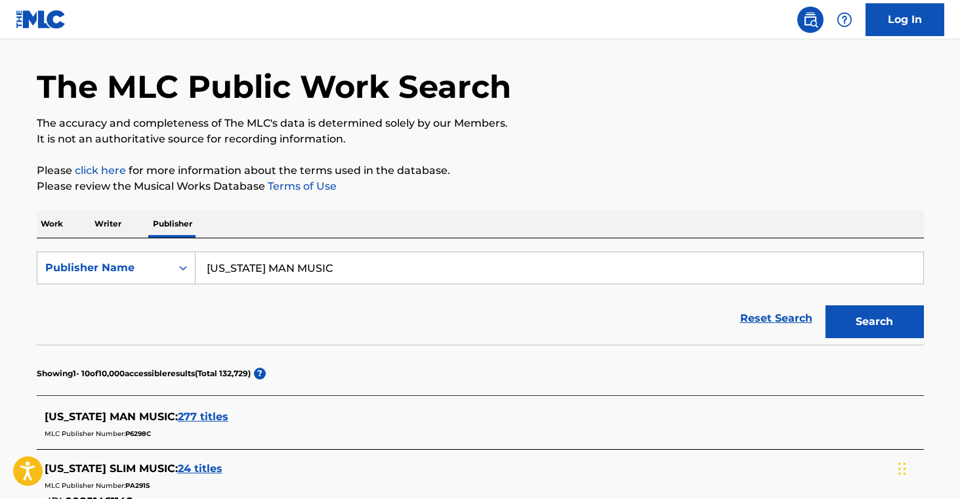
scroll to position [43, 0]
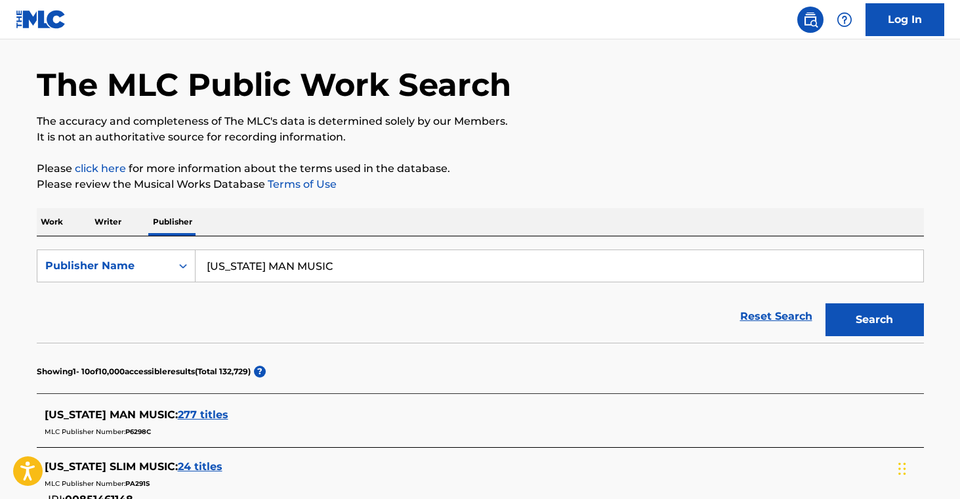
click at [275, 272] on input "MINNESOTA MAN MUSIC" at bounding box center [560, 266] width 728 height 32
click at [275, 274] on input "MINNESOTA MAN MUSIC" at bounding box center [560, 265] width 728 height 32
paste input "RAEHAWKE"
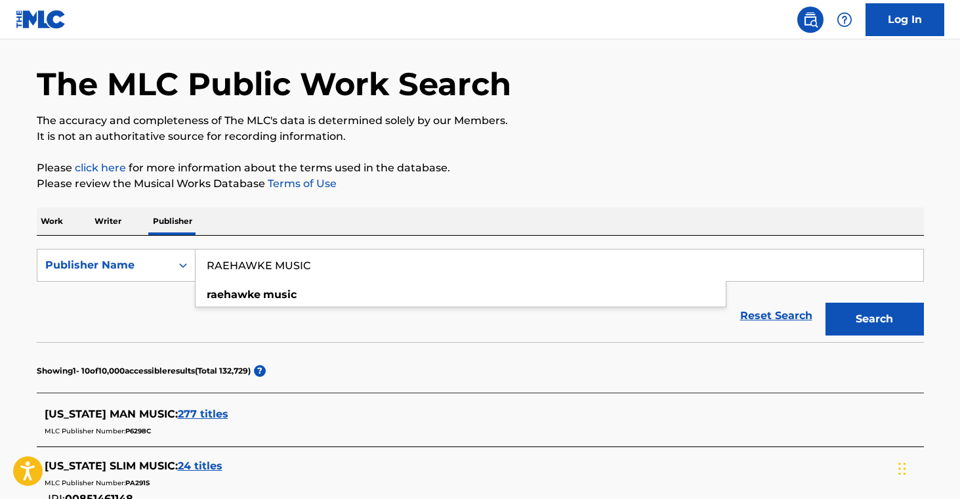
click at [865, 313] on button "Search" at bounding box center [875, 319] width 98 height 33
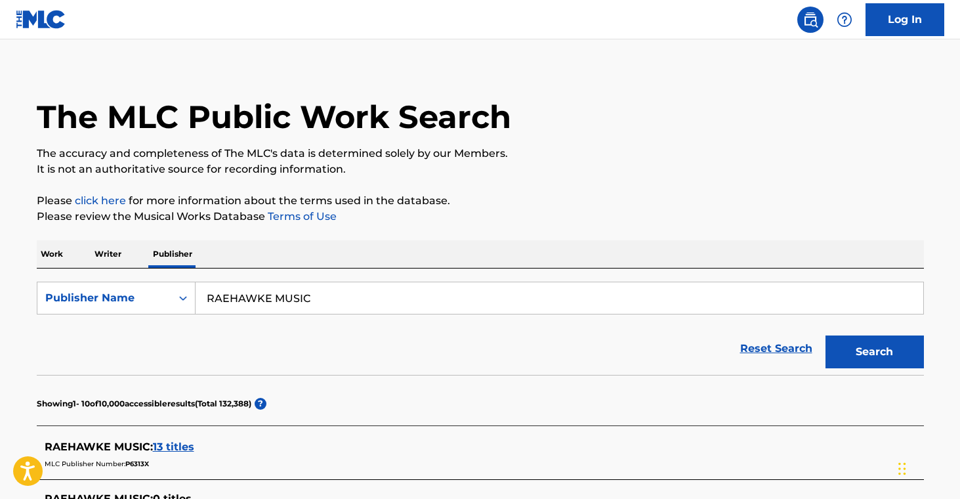
scroll to position [0, 0]
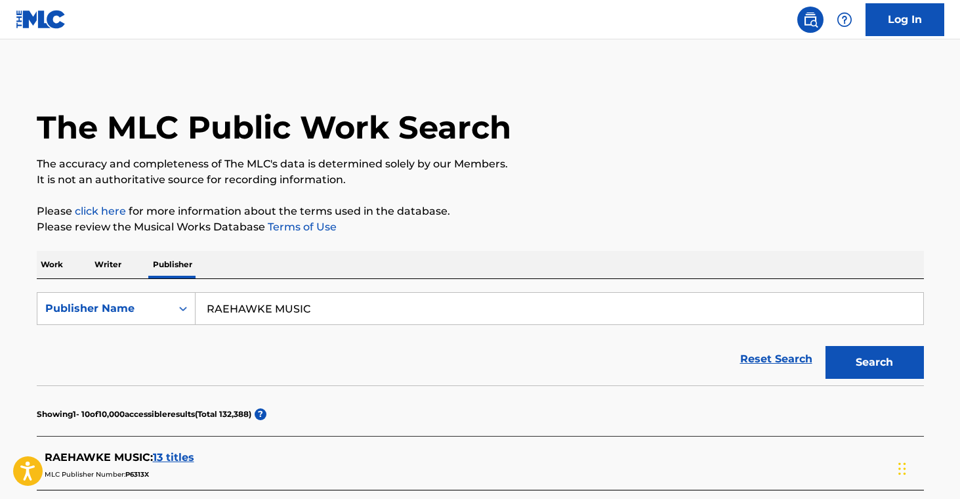
click at [264, 311] on input "RAEHAWKE MUSIC" at bounding box center [560, 309] width 728 height 32
paste input "CATTLE JAM"
click at [875, 349] on button "Search" at bounding box center [875, 362] width 98 height 33
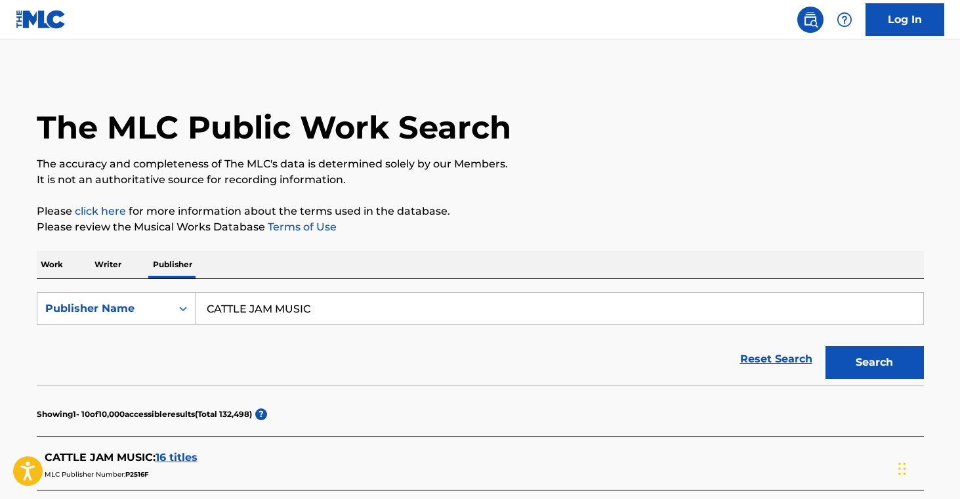
click at [273, 307] on input "CATTLE JAM MUSIC" at bounding box center [560, 309] width 728 height 32
paste input "SUNADARA"
type input "SUNADARA"
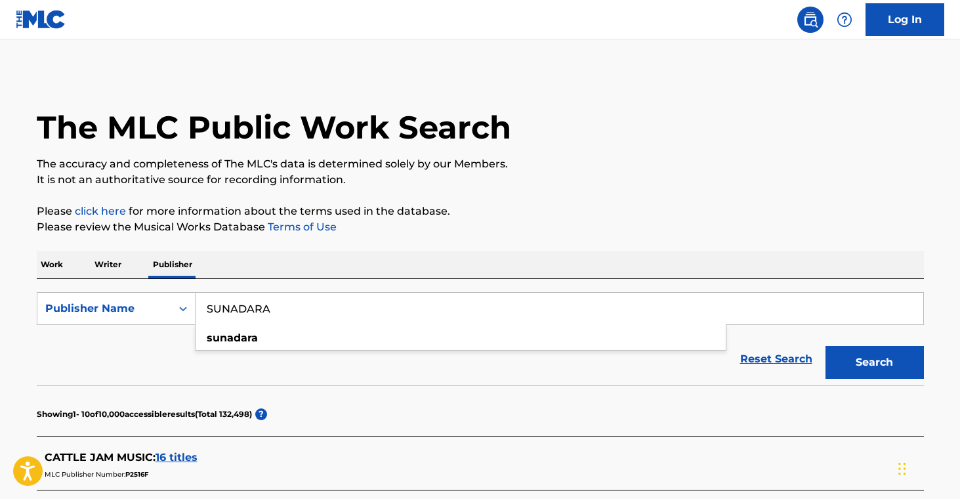
click at [866, 349] on button "Search" at bounding box center [875, 362] width 98 height 33
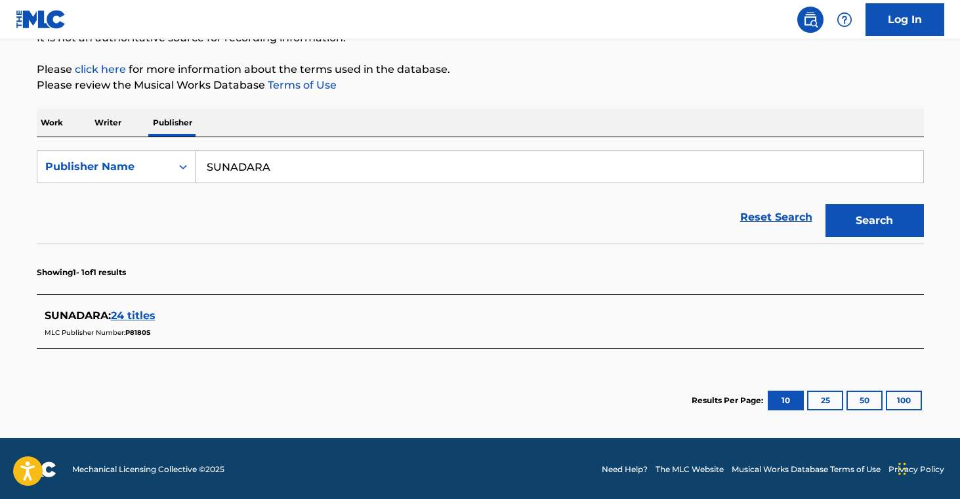
scroll to position [143, 0]
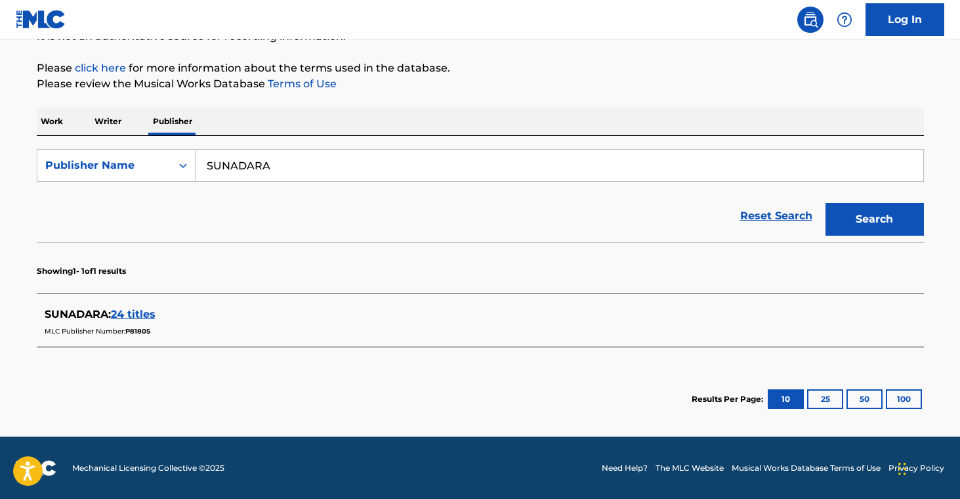
click at [125, 310] on span "24 titles" at bounding box center [133, 314] width 45 height 12
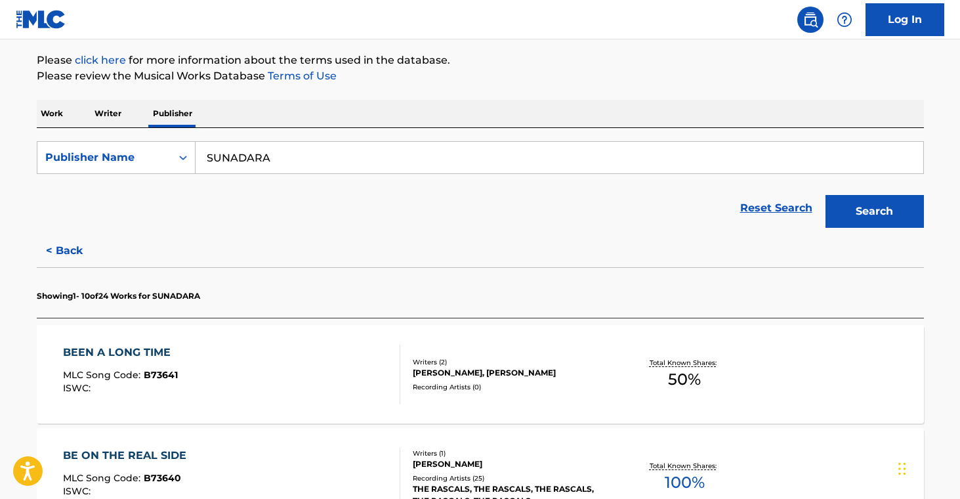
click at [568, 374] on div "CARMAN MOORE, FELIX CAVALIERE" at bounding box center [512, 373] width 198 height 12
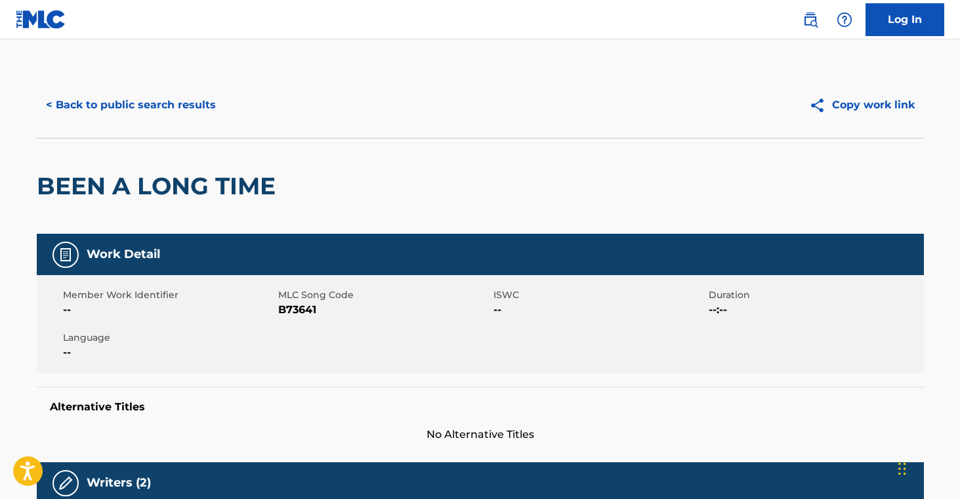
click at [131, 96] on button "< Back to public search results" at bounding box center [131, 105] width 188 height 33
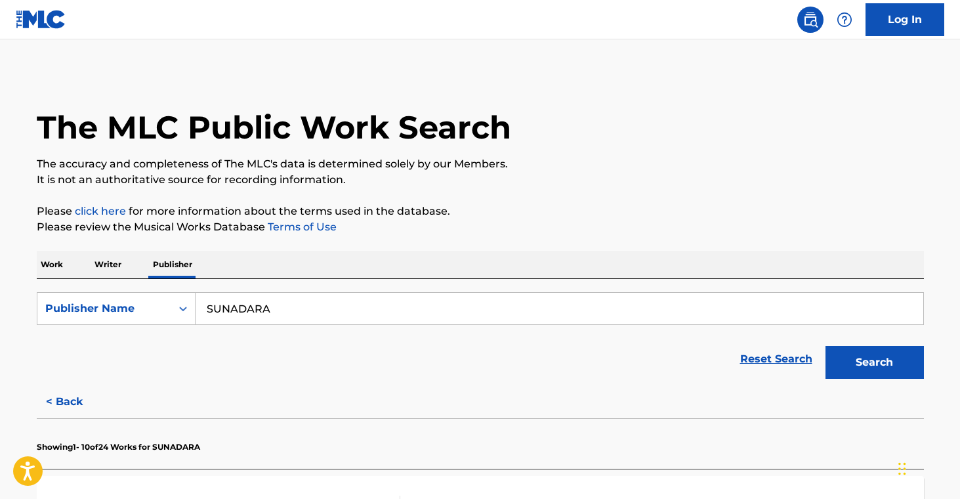
click at [239, 314] on input "SUNADARA" at bounding box center [560, 309] width 728 height 32
paste input "CLIFF'S EDGE MUSIC"
drag, startPoint x: 885, startPoint y: 367, endPoint x: 842, endPoint y: 370, distance: 42.8
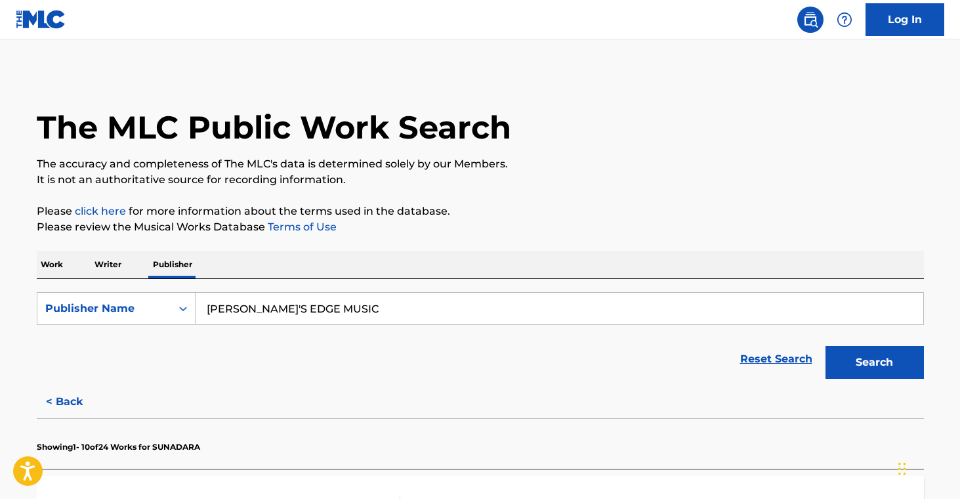
click at [885, 367] on button "Search" at bounding box center [875, 362] width 98 height 33
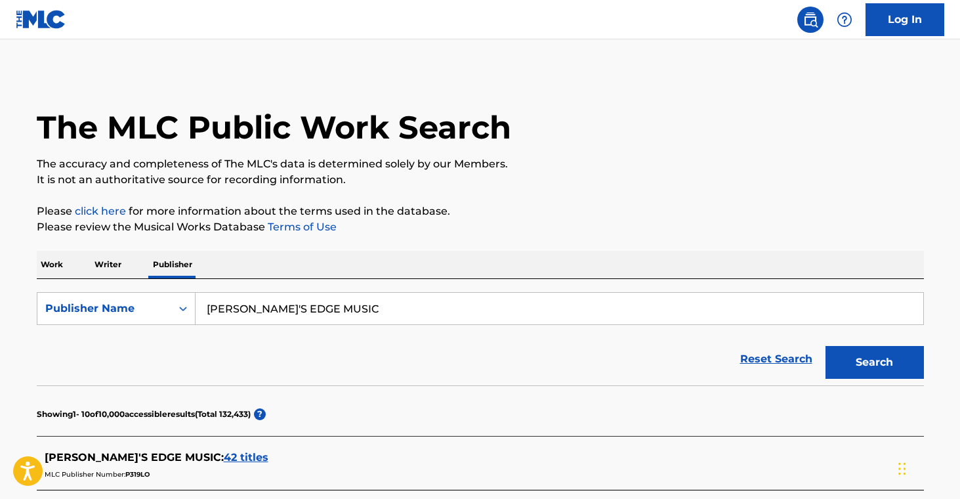
click at [242, 314] on input "CLIFF'S EDGE MUSIC" at bounding box center [560, 309] width 728 height 32
paste input "FLORADO"
click at [862, 358] on button "Search" at bounding box center [875, 362] width 98 height 33
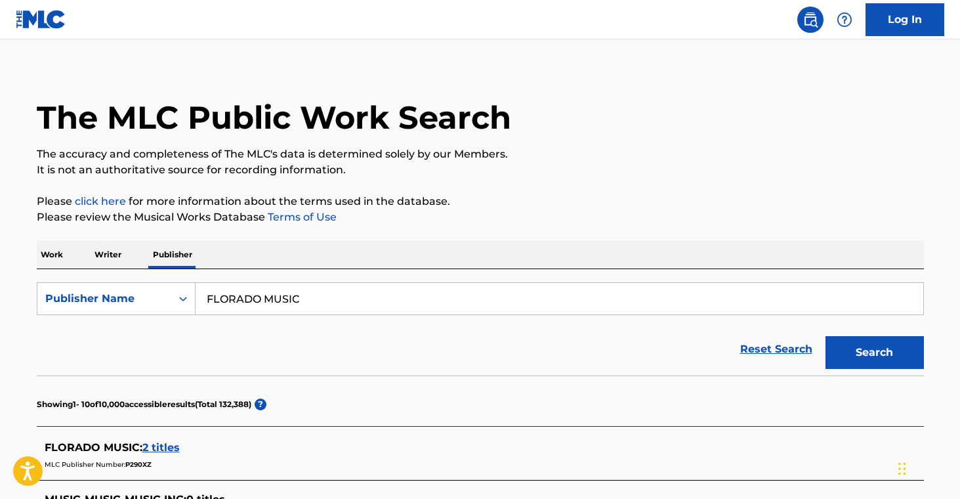
scroll to position [69, 0]
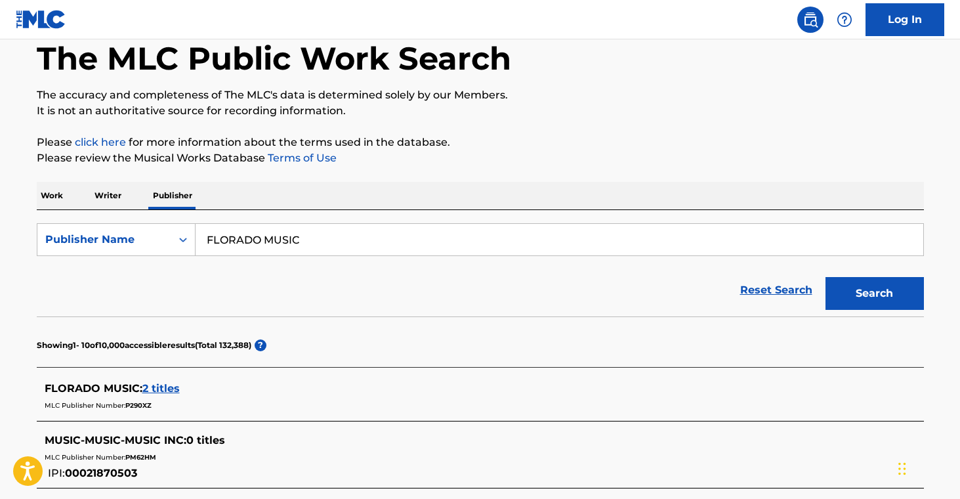
click at [251, 242] on input "FLORADO MUSIC" at bounding box center [560, 240] width 728 height 32
paste input "[PERSON_NAME]"
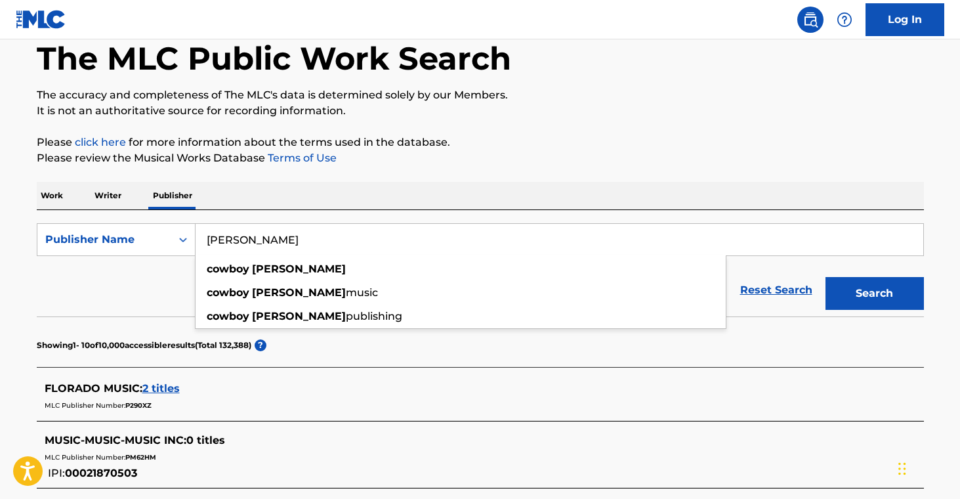
click at [899, 294] on button "Search" at bounding box center [875, 293] width 98 height 33
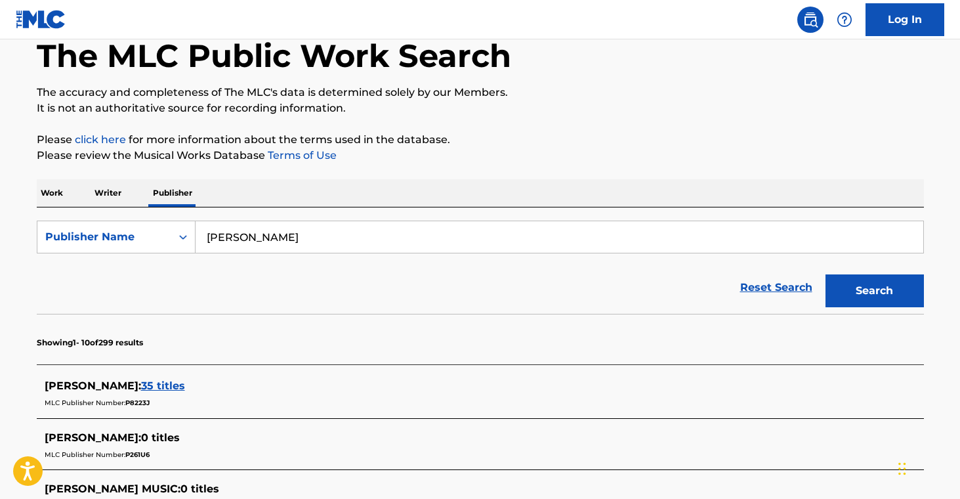
scroll to position [72, 0]
click at [239, 234] on input "[PERSON_NAME]" at bounding box center [560, 237] width 728 height 32
paste input "HOPPERTUNITY MUSIC"
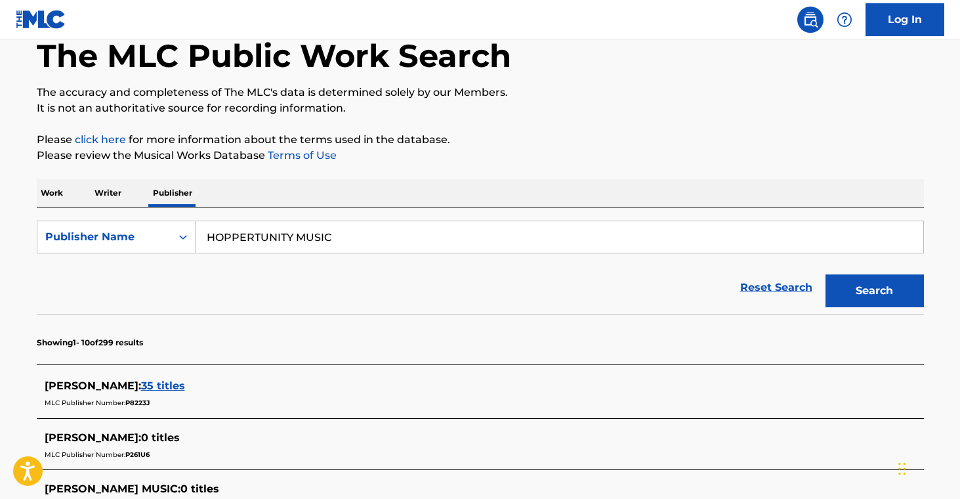
drag, startPoint x: 920, startPoint y: 291, endPoint x: 891, endPoint y: 293, distance: 28.9
click at [918, 291] on button "Search" at bounding box center [875, 290] width 98 height 33
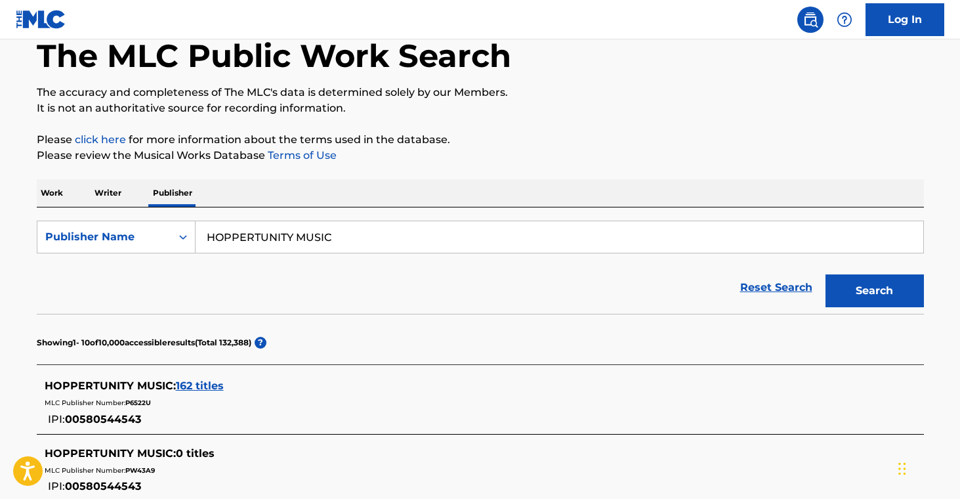
click at [284, 240] on input "HOPPERTUNITY MUSIC" at bounding box center [560, 237] width 728 height 32
paste input "SONGS OF CATEGORY 5"
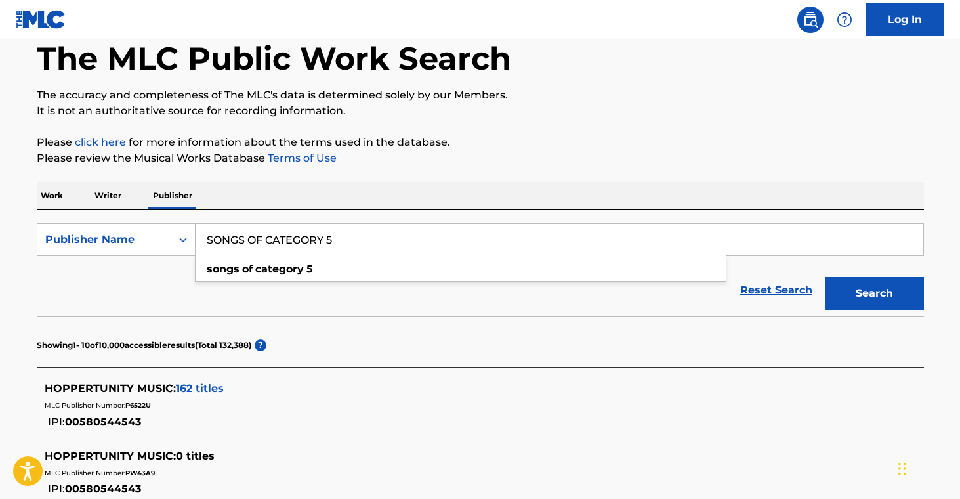
click at [857, 284] on button "Search" at bounding box center [875, 293] width 98 height 33
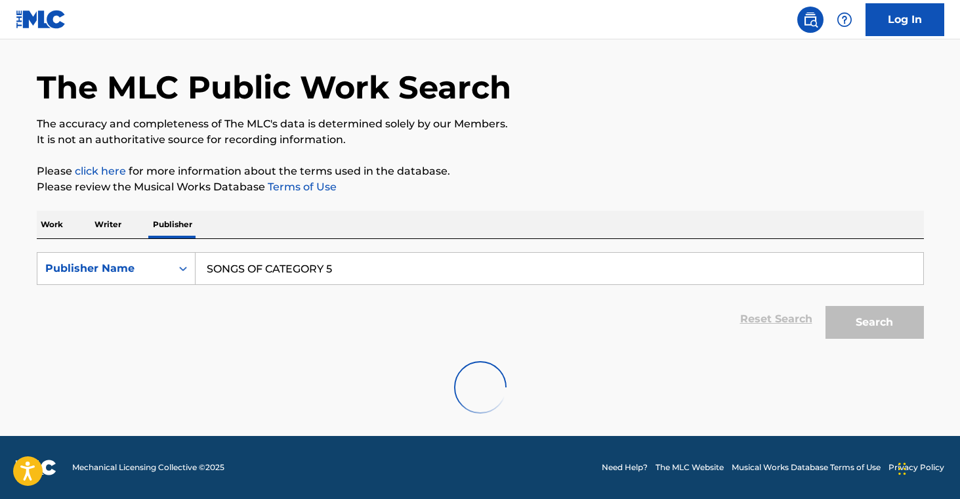
scroll to position [69, 0]
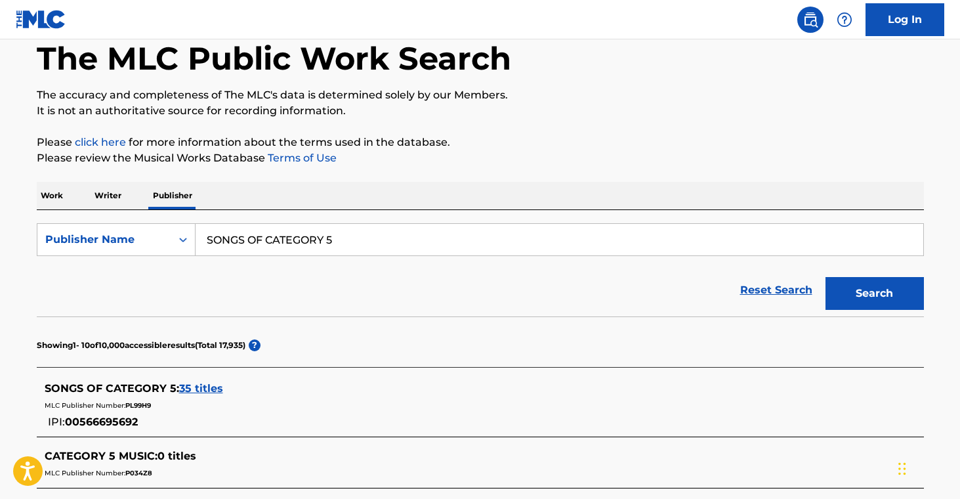
click at [308, 244] on input "SONGS OF CATEGORY 5" at bounding box center [560, 240] width 728 height 32
paste input "WITTSONG ENTERTAINMENT"
click at [870, 294] on button "Search" at bounding box center [875, 293] width 98 height 33
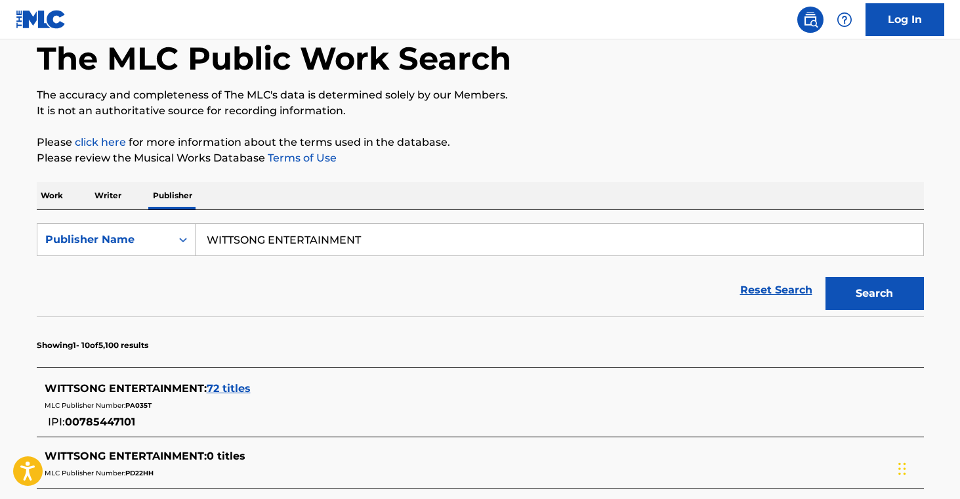
click at [320, 242] on input "WITTSONG ENTERTAINMENT" at bounding box center [560, 240] width 728 height 32
paste input "HITE MONKEY MUSIC"
click at [862, 301] on button "Search" at bounding box center [875, 293] width 98 height 33
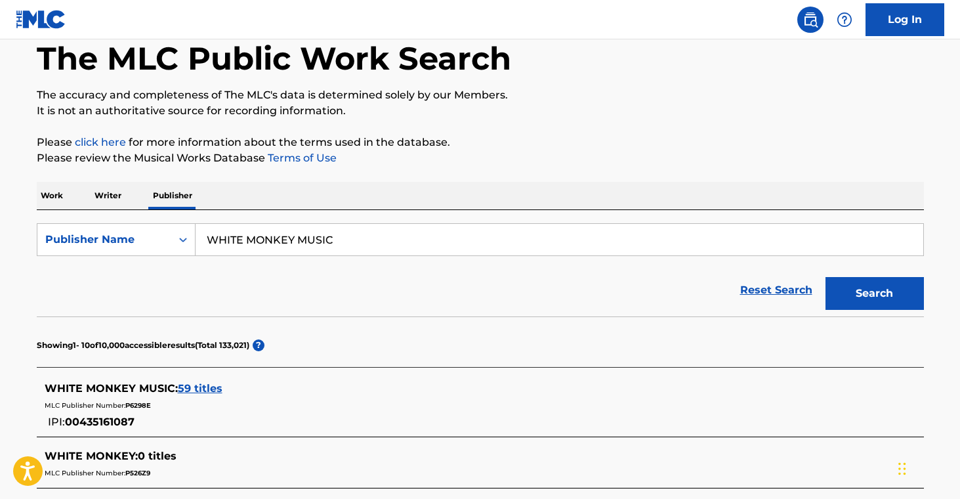
click at [225, 249] on input "WHITE MONKEY MUSIC" at bounding box center [560, 240] width 728 height 32
click at [226, 249] on input "WHITE MONKEY MUSIC" at bounding box center [560, 240] width 728 height 32
paste input "SB PUBLICATIONS"
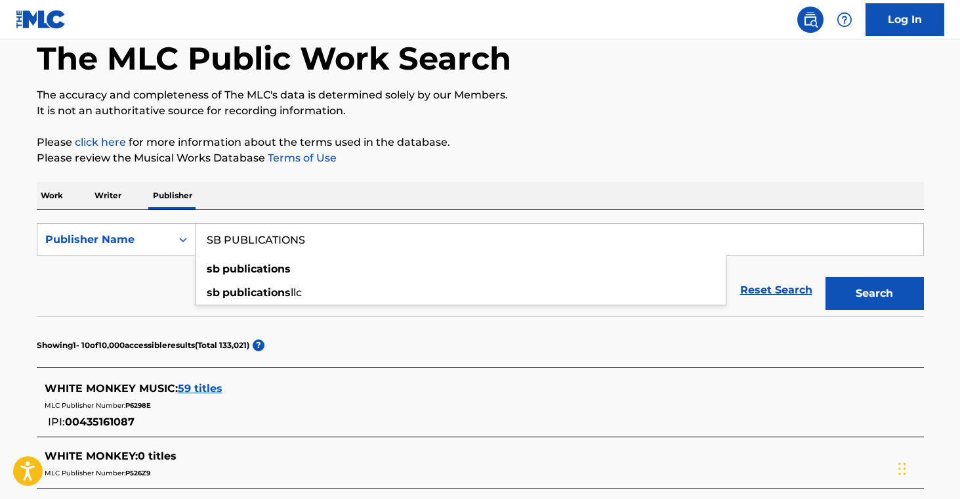
click at [874, 292] on button "Search" at bounding box center [875, 293] width 98 height 33
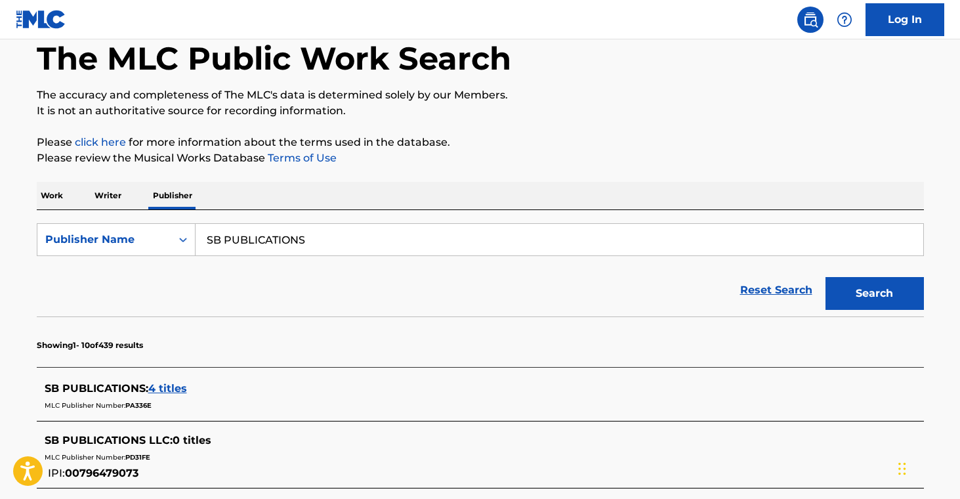
scroll to position [157, 0]
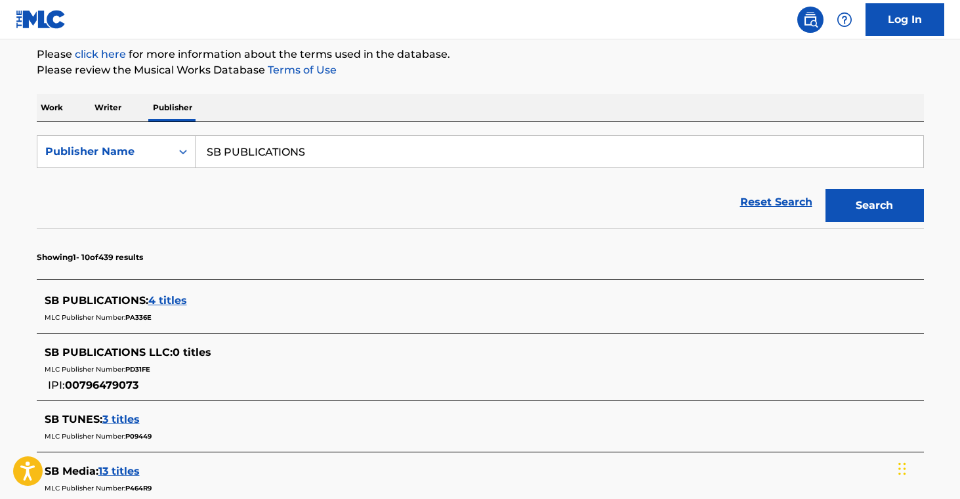
click at [284, 149] on input "SB PUBLICATIONS" at bounding box center [560, 152] width 728 height 32
paste input "DIGITAL BRAINS MUSIC"
click at [954, 156] on main "The MLC Public Work Search The accuracy and completeness of The MLC's data is d…" at bounding box center [480, 411] width 960 height 1057
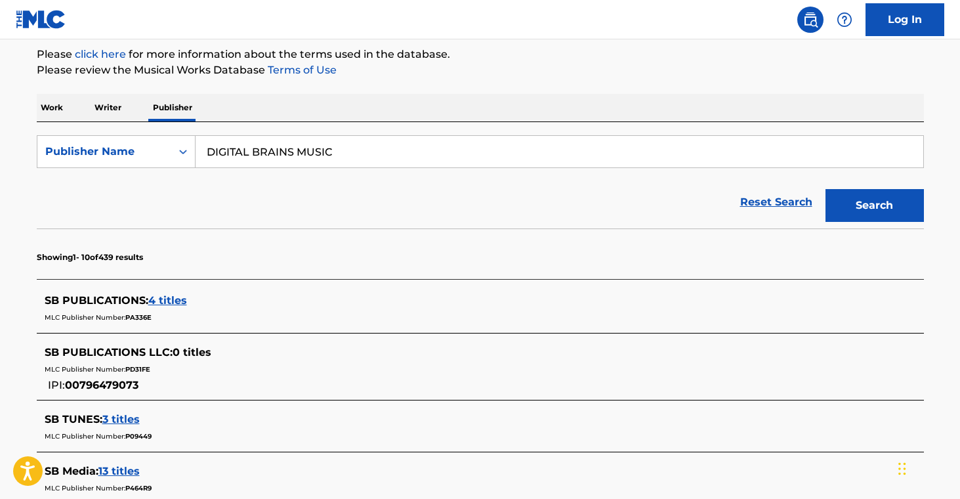
click at [921, 200] on button "Search" at bounding box center [875, 205] width 98 height 33
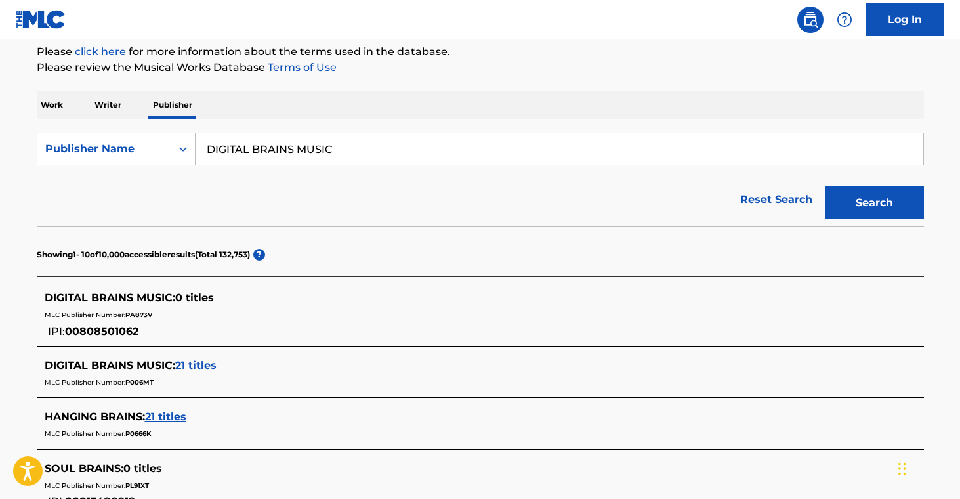
scroll to position [162, 0]
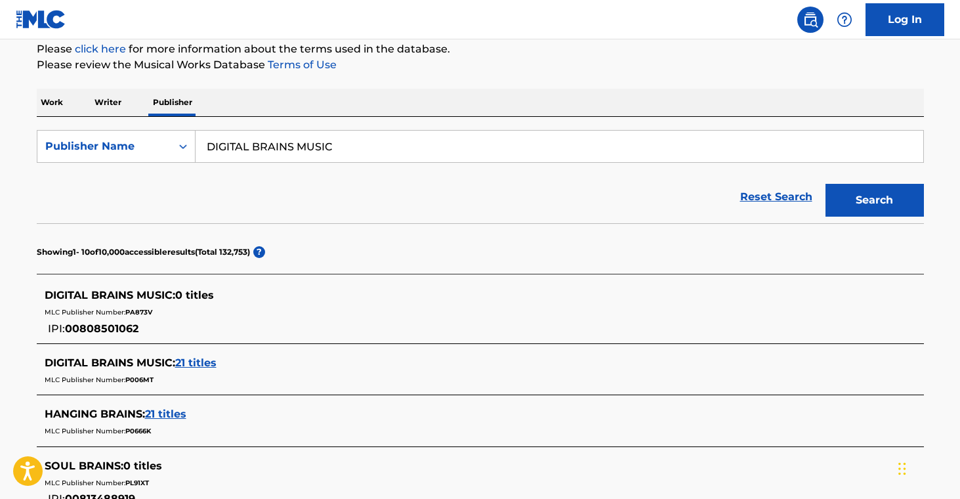
click at [279, 152] on input "DIGITAL BRAINS MUSIC" at bounding box center [560, 147] width 728 height 32
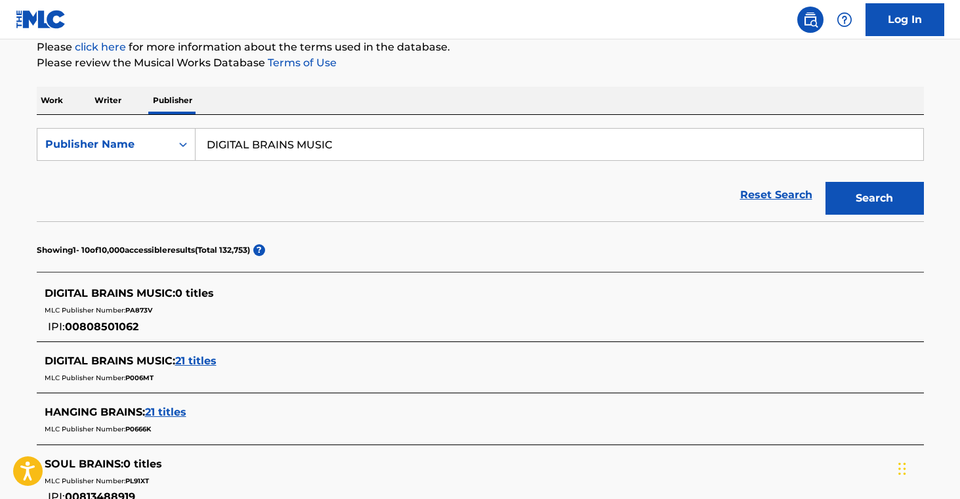
click at [279, 152] on input "DIGITAL BRAINS MUSIC" at bounding box center [560, 145] width 728 height 32
click at [279, 152] on input "DIGITAL BRAINS MUSIC" at bounding box center [560, 144] width 728 height 32
paste input "BRIAN'S DREAM PUB"
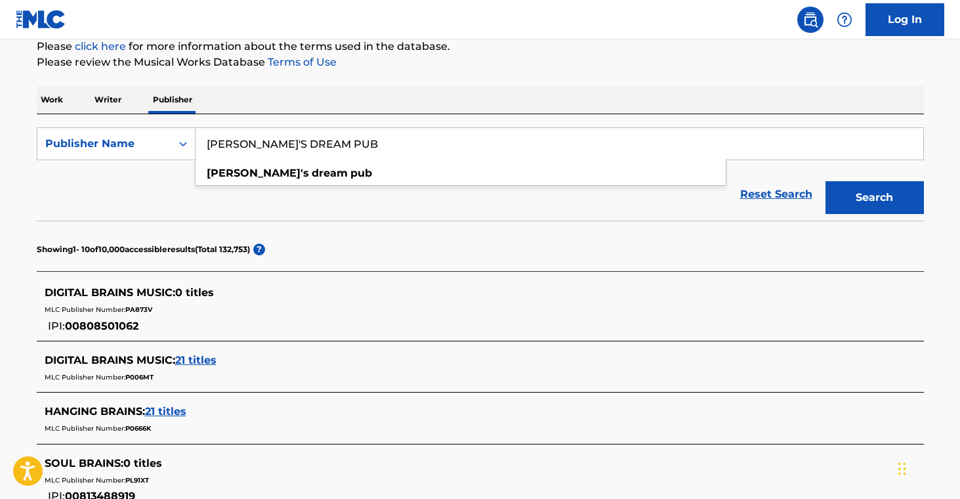
type input "BRIAN'S DREAM PUB"
click at [502, 91] on div "Work Writer Publisher" at bounding box center [480, 100] width 887 height 28
click at [872, 196] on button "Search" at bounding box center [875, 197] width 98 height 33
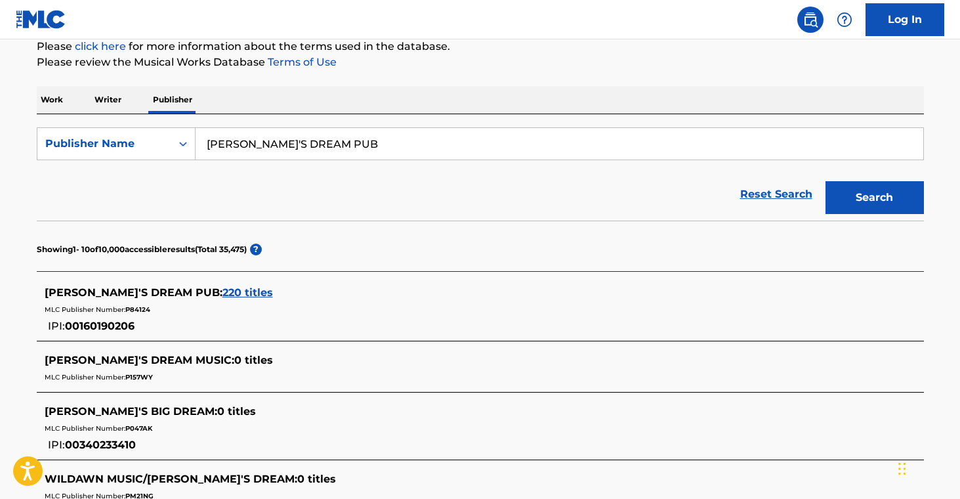
scroll to position [162, 0]
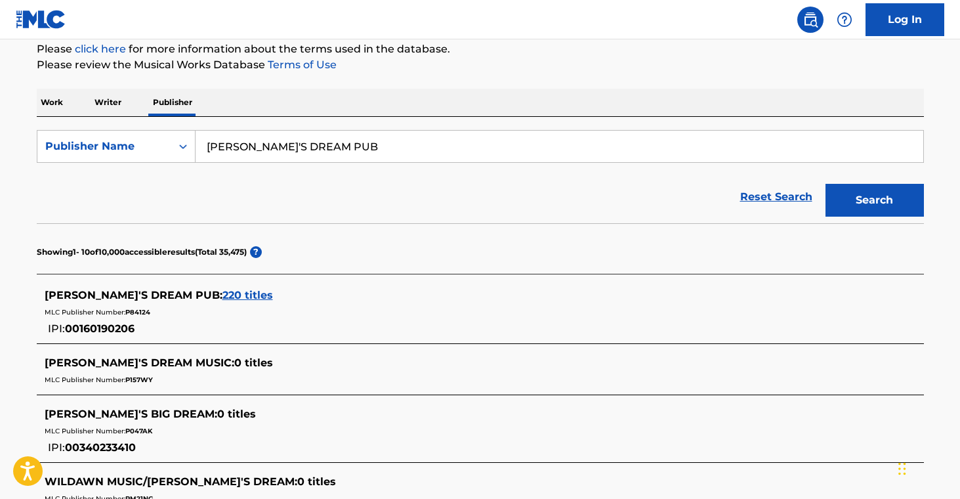
click at [222, 289] on span "220 titles" at bounding box center [247, 295] width 51 height 12
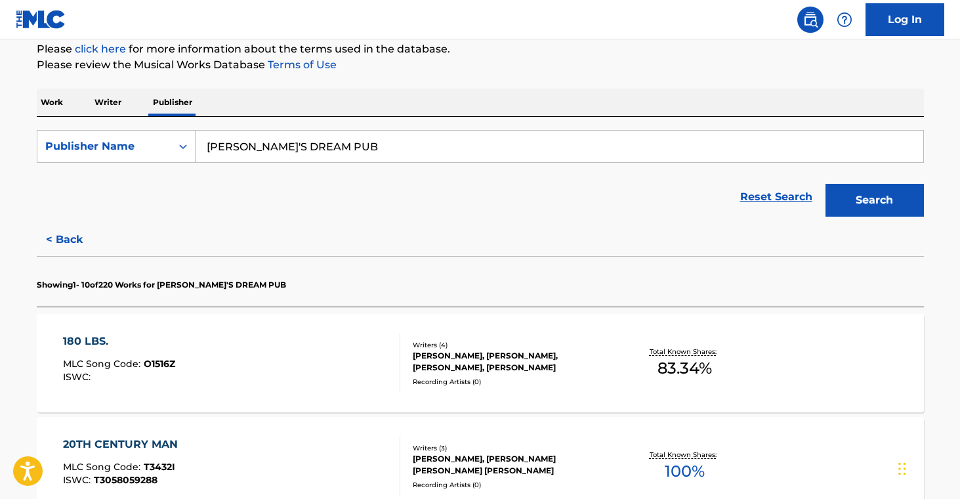
click at [490, 369] on div "RICHARD LEE WOLD, SUSAN LONGACRE, KIM TRIBBLE, KIM CHADWICK TRIBBLE" at bounding box center [512, 362] width 198 height 24
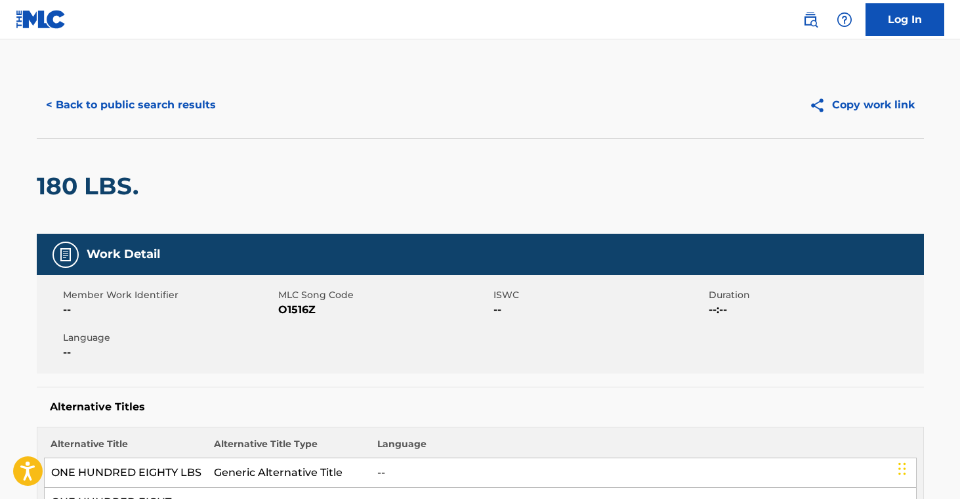
click at [157, 100] on button "< Back to public search results" at bounding box center [131, 105] width 188 height 33
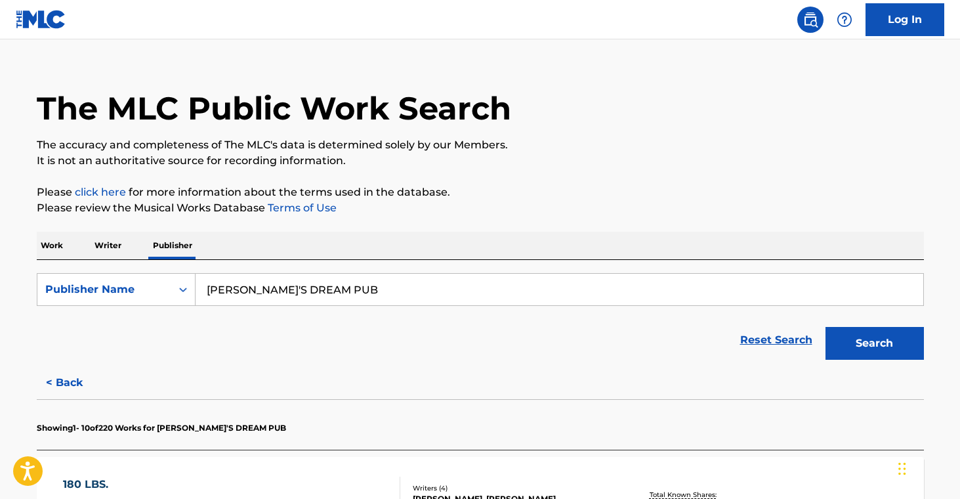
scroll to position [33, 0]
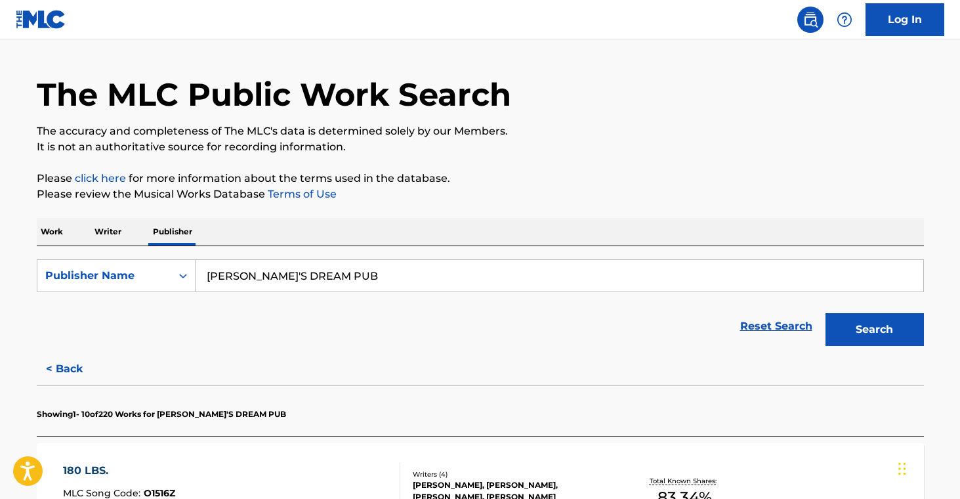
click at [295, 279] on input "BRIAN'S DREAM PUB" at bounding box center [560, 276] width 728 height 32
paste input "SONGS OF BANDWAGON RED MUSIC"
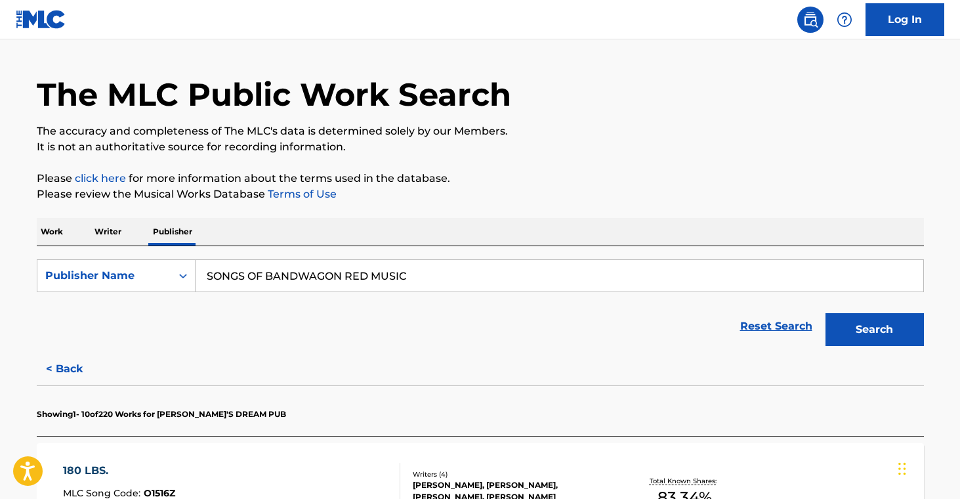
click at [883, 341] on button "Search" at bounding box center [875, 329] width 98 height 33
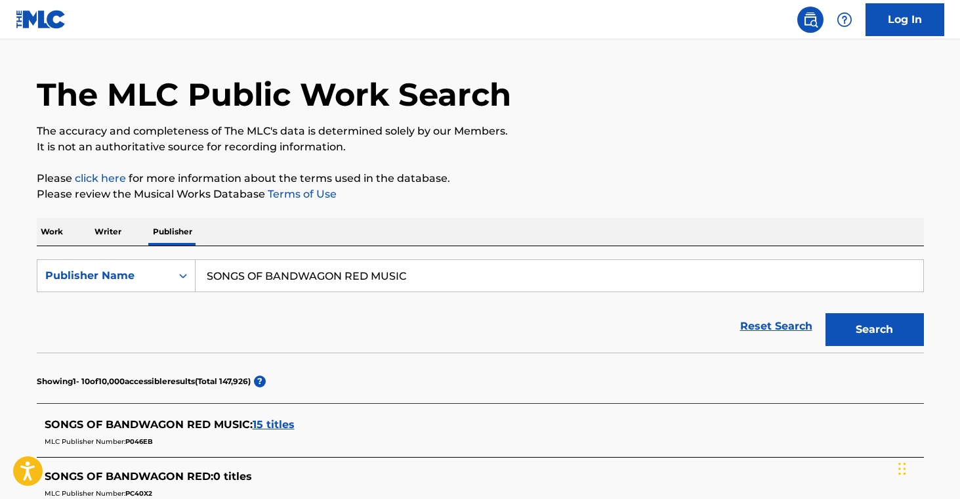
click at [315, 277] on input "SONGS OF BANDWAGON RED MUSIC" at bounding box center [560, 276] width 728 height 32
paste input "TAN KARCZ MUSIC PUBLISHING"
click at [908, 324] on button "Search" at bounding box center [875, 329] width 98 height 33
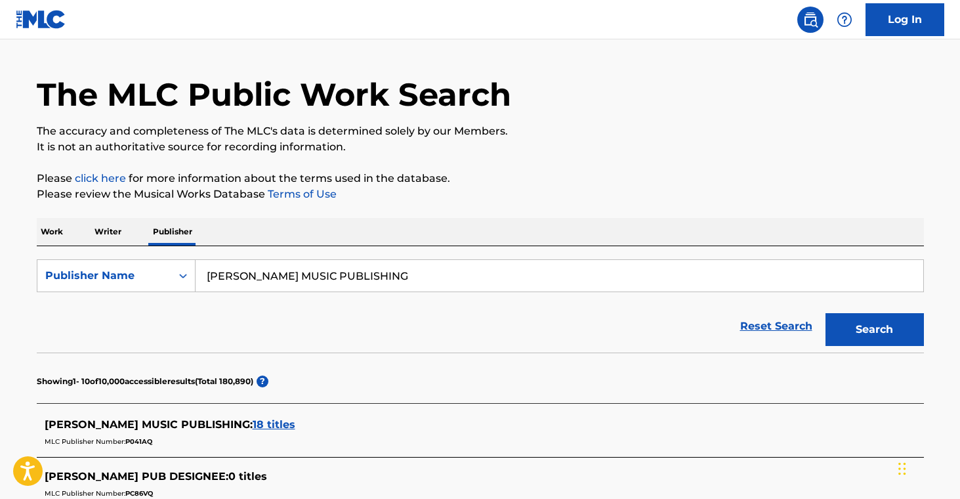
click at [308, 280] on input "STAN KARCZ MUSIC PUBLISHING" at bounding box center [560, 276] width 728 height 32
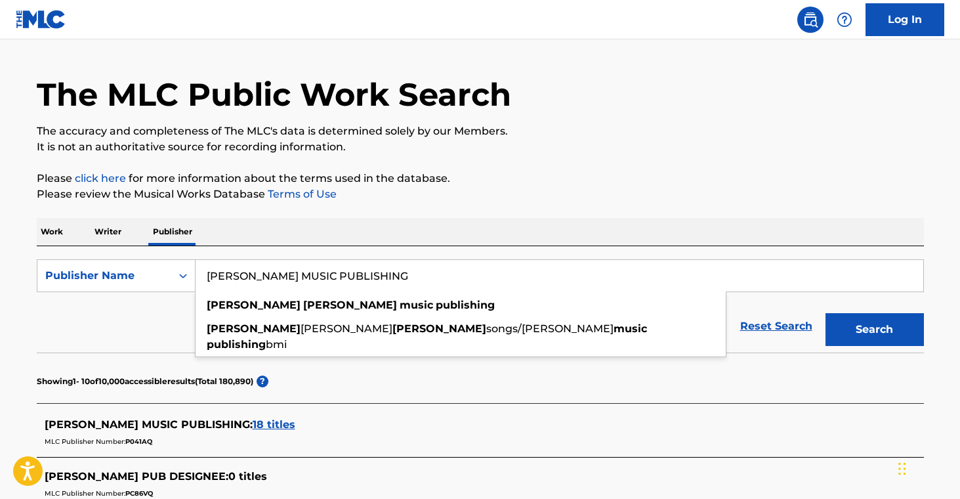
paste input "LITTLE KINGS"
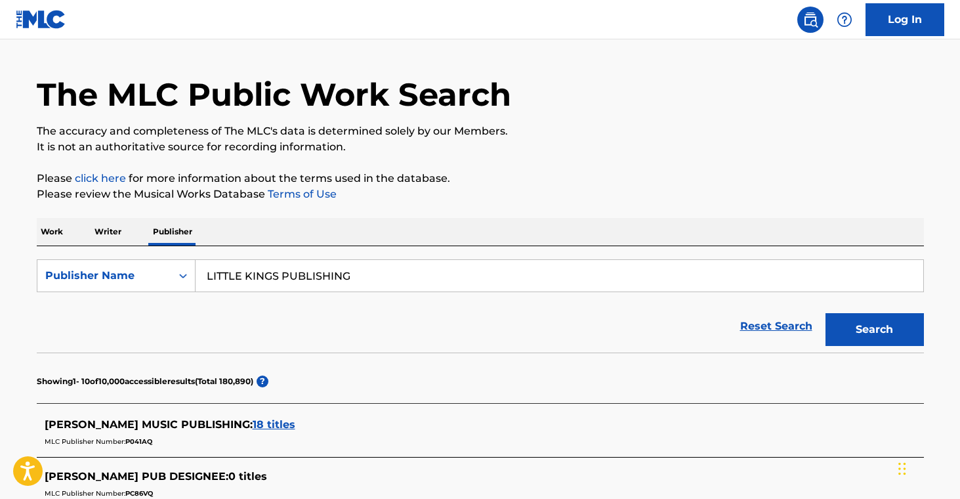
click at [881, 319] on button "Search" at bounding box center [875, 329] width 98 height 33
click at [316, 274] on input "LITTLE KINGS PUBLISHING" at bounding box center [560, 276] width 728 height 32
paste input "MINIAPPLES MUSIC"
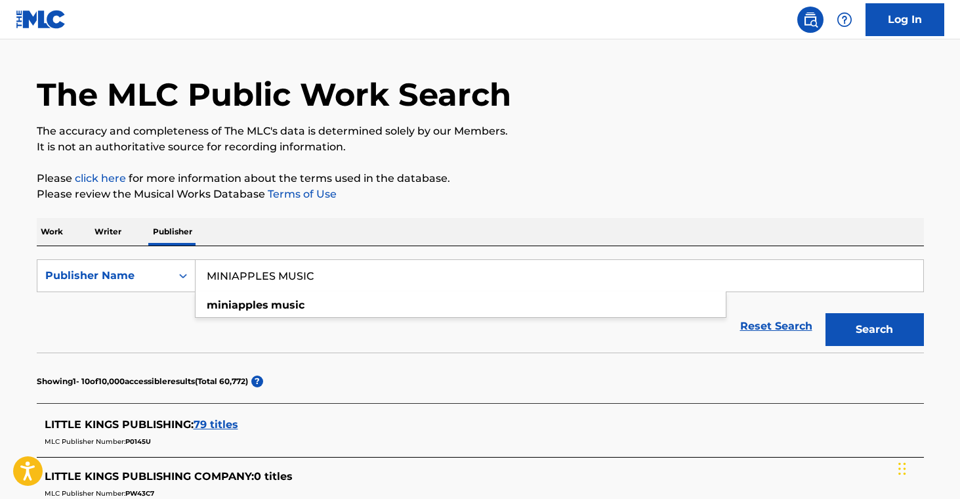
drag, startPoint x: 888, startPoint y: 333, endPoint x: 865, endPoint y: 337, distance: 23.3
click at [889, 334] on button "Search" at bounding box center [875, 329] width 98 height 33
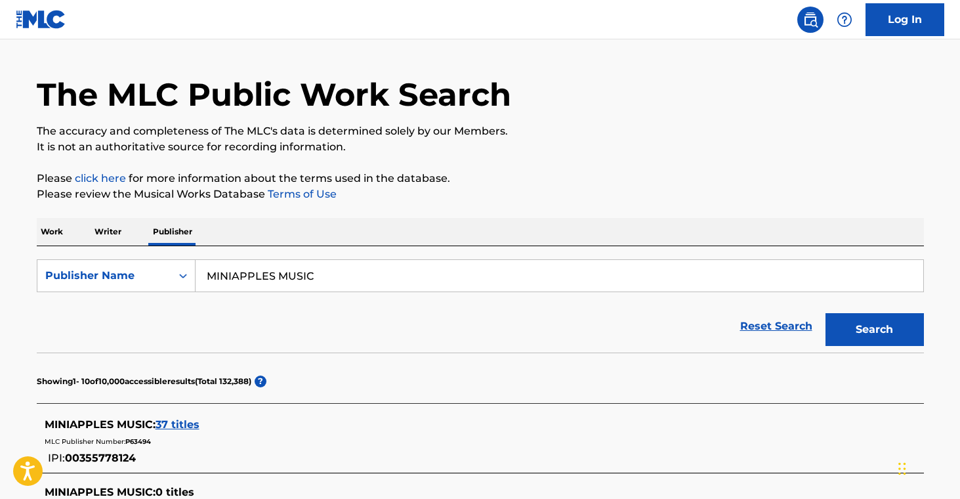
click at [276, 278] on input "MINIAPPLES MUSIC" at bounding box center [560, 276] width 728 height 32
paste input "DELBERT MCCLINTON"
click at [878, 320] on button "Search" at bounding box center [875, 329] width 98 height 33
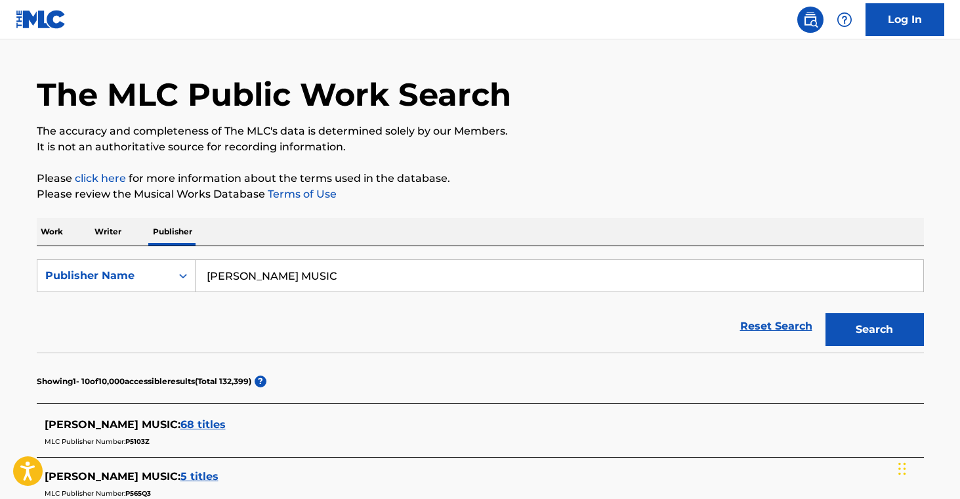
click at [318, 278] on input "DELBERT MCCLINTON MUSIC" at bounding box center [560, 276] width 728 height 32
paste input "RYAN SORESTAD PUBLISHING"
type input "RYAN SORESTAD PUBLISHING"
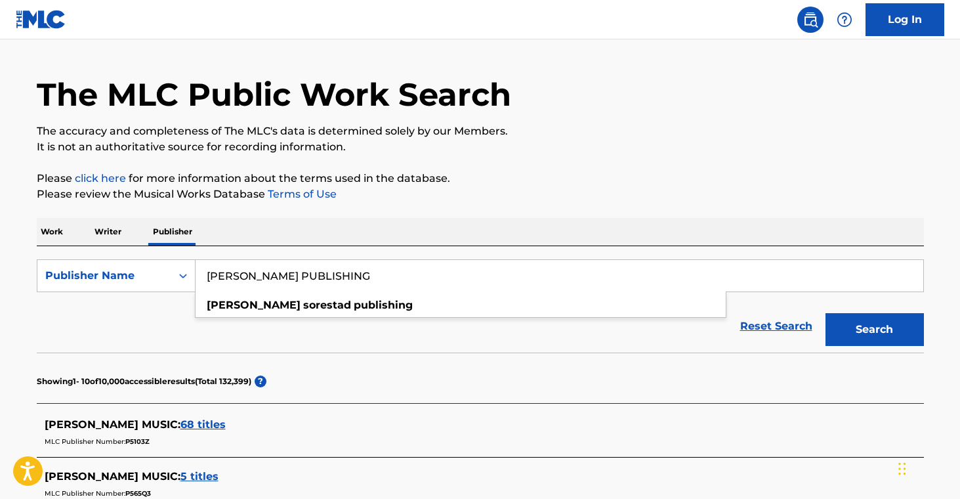
click at [914, 331] on button "Search" at bounding box center [875, 329] width 98 height 33
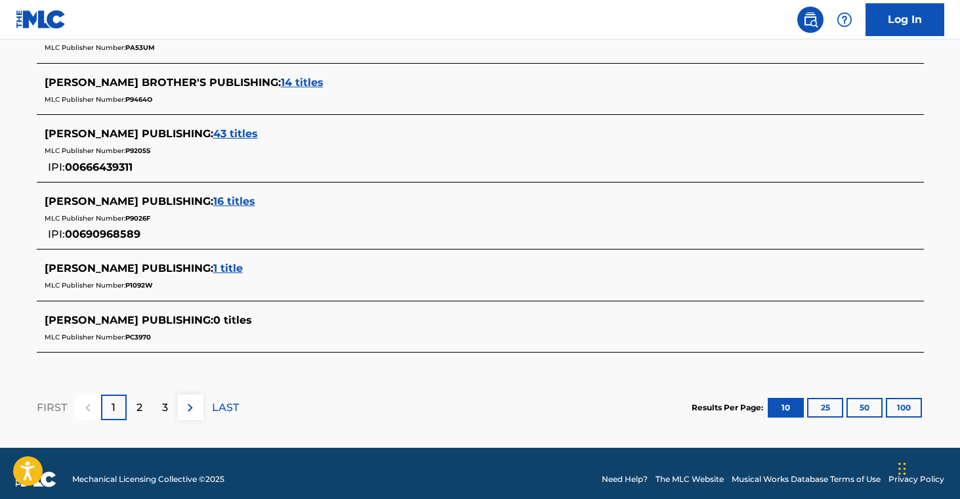
scroll to position [649, 0]
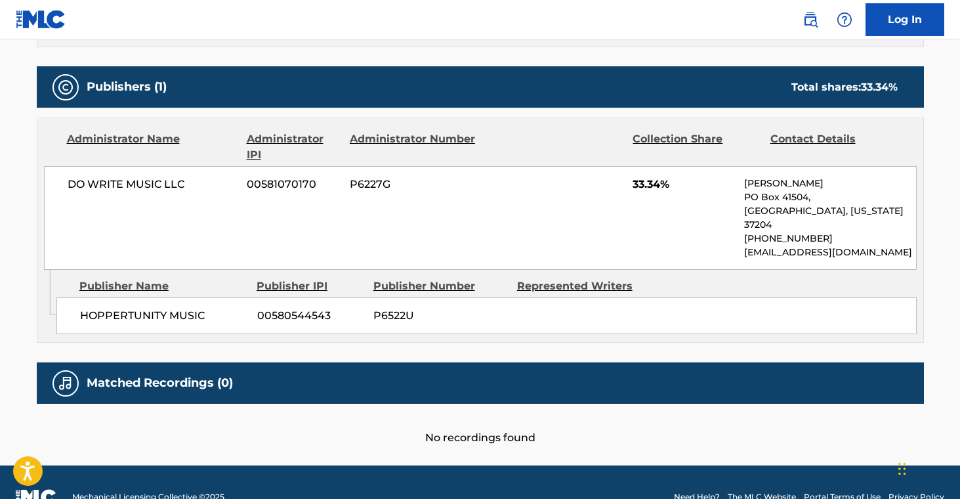
scroll to position [589, 0]
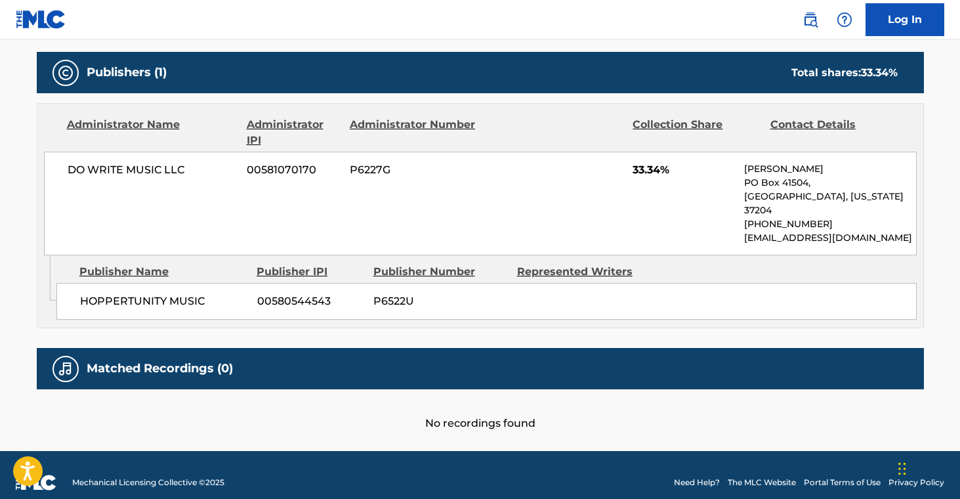
click at [112, 293] on span "HOPPERTUNITY MUSIC" at bounding box center [163, 301] width 167 height 16
copy span "HOPPERTUNITY"
click at [175, 293] on span "HOPPERTUNITY MUSIC" at bounding box center [163, 301] width 167 height 16
drag, startPoint x: 75, startPoint y: 284, endPoint x: 241, endPoint y: 291, distance: 166.2
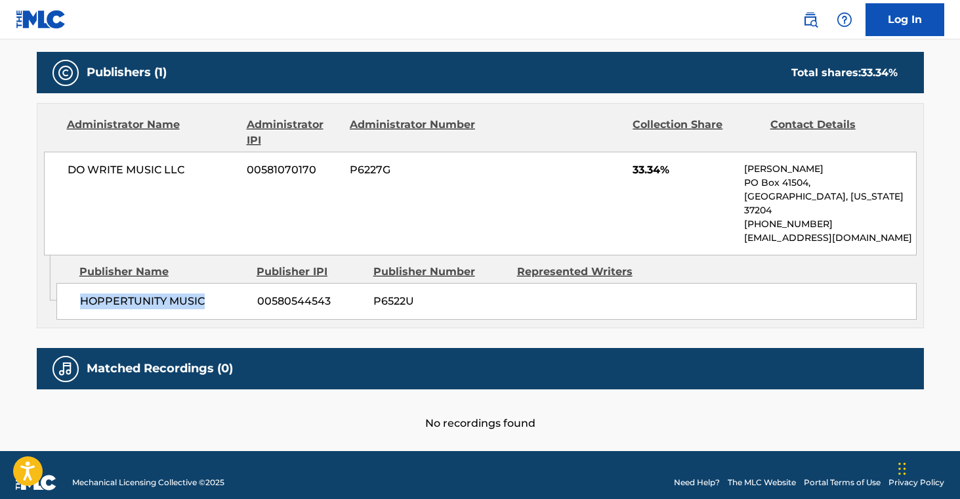
click at [241, 291] on div "HOPPERTUNITY MUSIC 00580544543 P6522U" at bounding box center [486, 301] width 860 height 37
copy span "HOPPERTUNITY MUSIC"
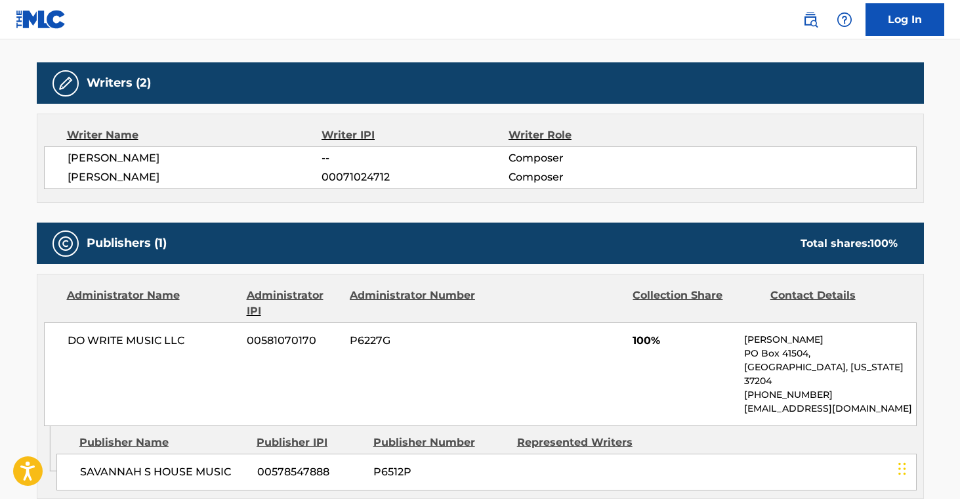
scroll to position [570, 0]
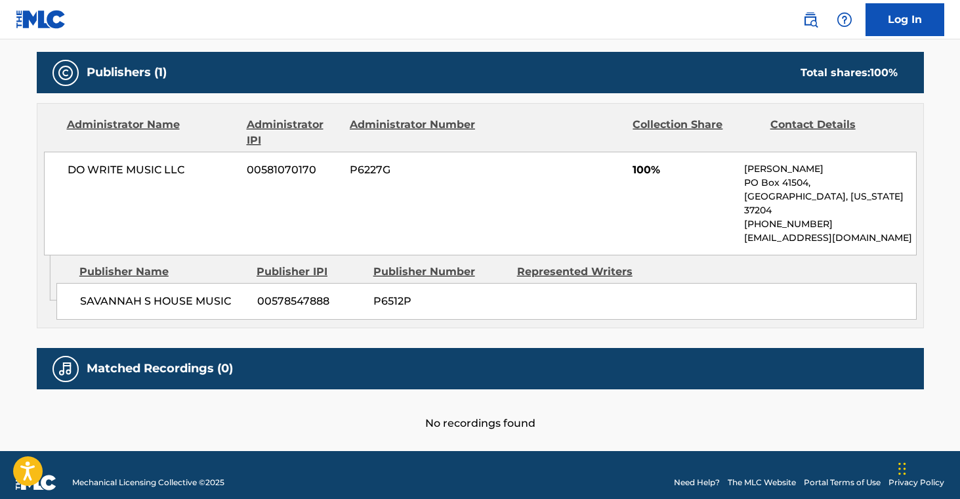
click at [91, 293] on span "SAVANNAH S HOUSE MUSIC" at bounding box center [163, 301] width 167 height 16
copy span "SAVANNAH"
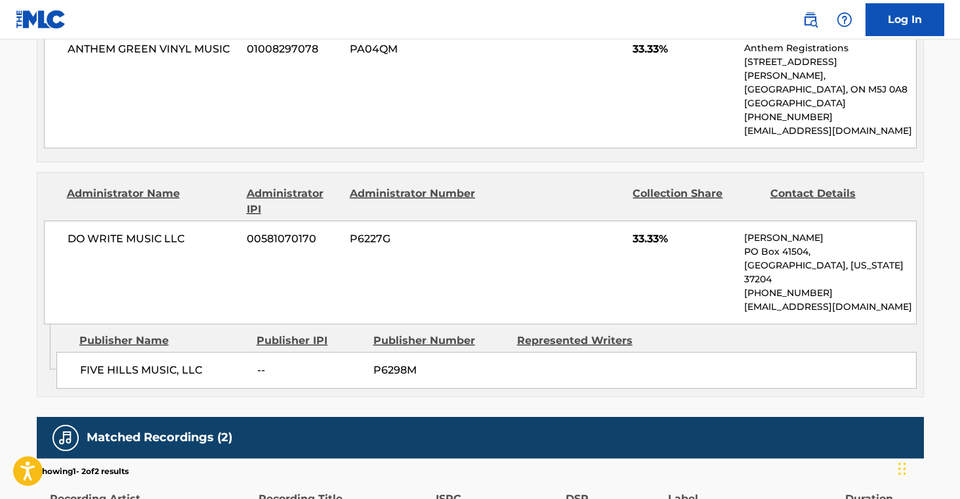
scroll to position [1094, 0]
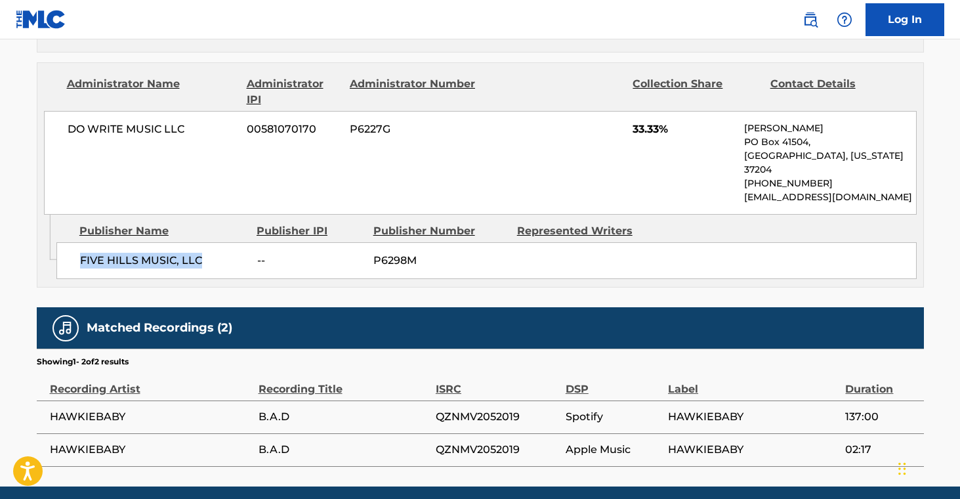
drag, startPoint x: 80, startPoint y: 260, endPoint x: 220, endPoint y: 263, distance: 139.8
click at [220, 263] on span "FIVE HILLS MUSIC, LLC" at bounding box center [163, 261] width 167 height 16
copy span "FIVE HILLS MUSIC, LLC"
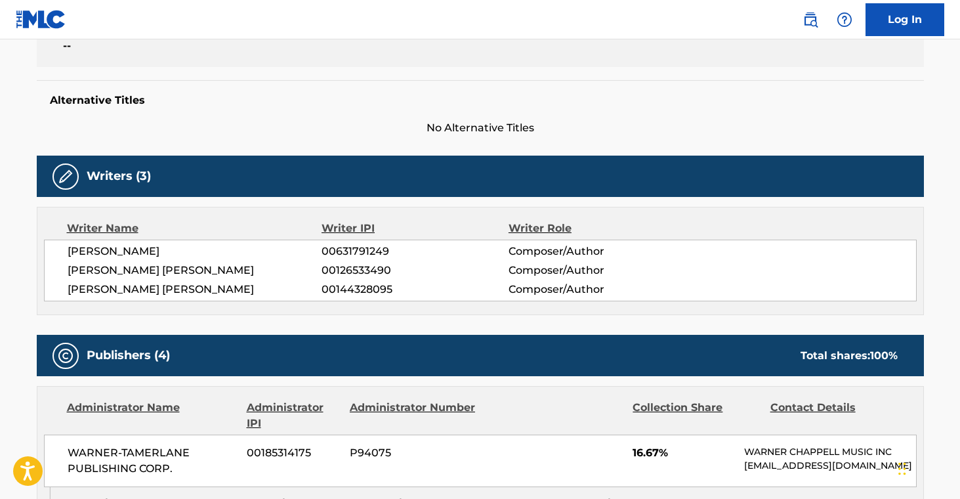
scroll to position [0, 0]
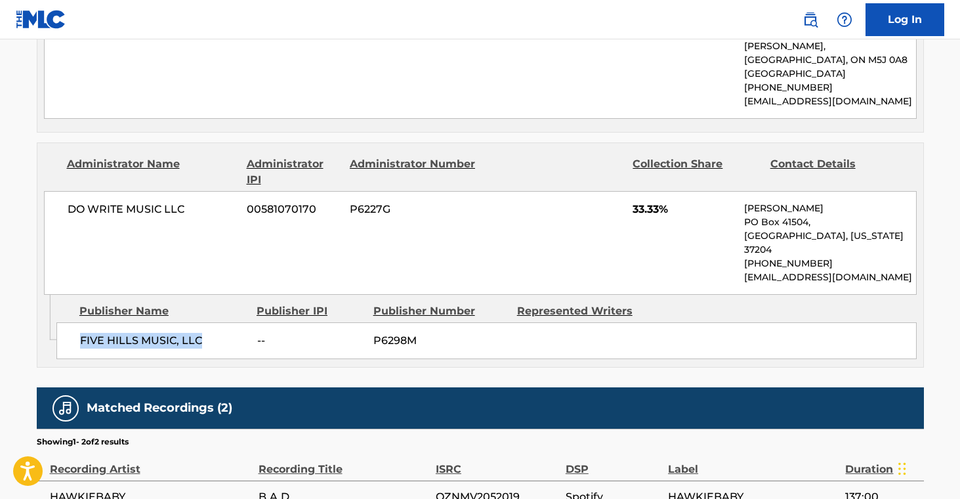
scroll to position [1017, 0]
drag, startPoint x: 80, startPoint y: 341, endPoint x: 214, endPoint y: 341, distance: 133.9
click at [213, 339] on span "FIVE HILLS MUSIC, LLC" at bounding box center [163, 341] width 167 height 16
copy span "FIVE HILLS MUSIC, LLC"
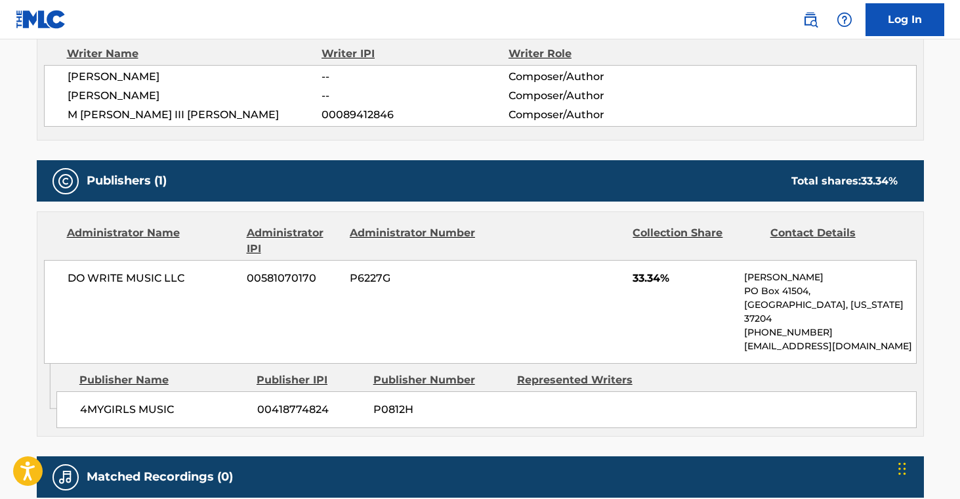
scroll to position [490, 0]
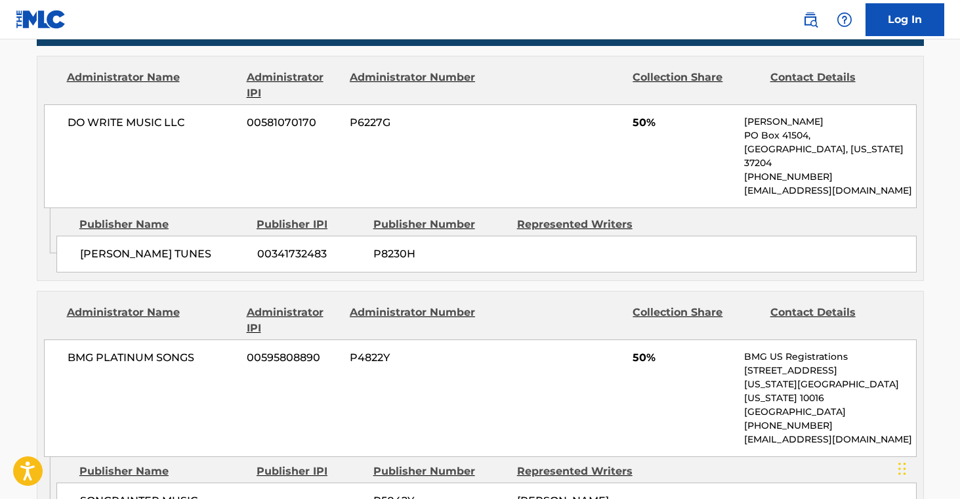
scroll to position [620, 0]
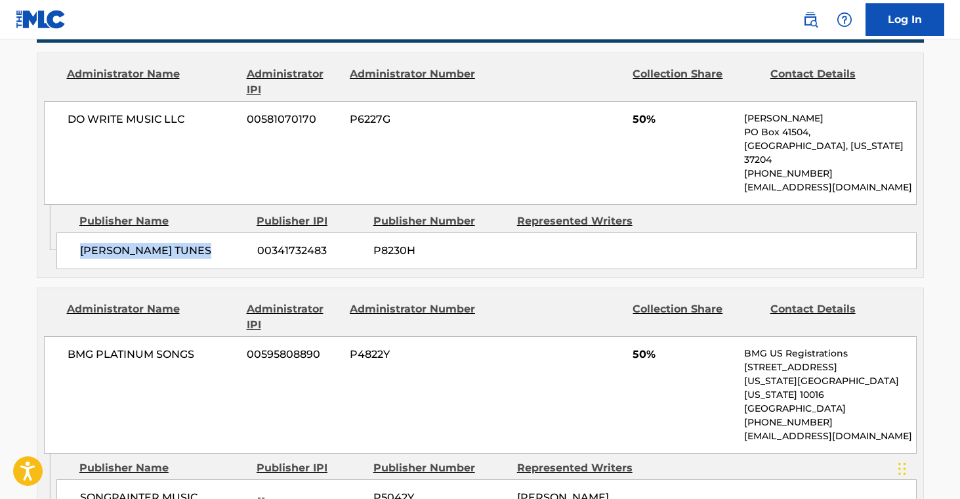
drag, startPoint x: 82, startPoint y: 236, endPoint x: 234, endPoint y: 235, distance: 152.3
click at [234, 243] on span "TOM HAMBRIDGE TUNES" at bounding box center [163, 251] width 167 height 16
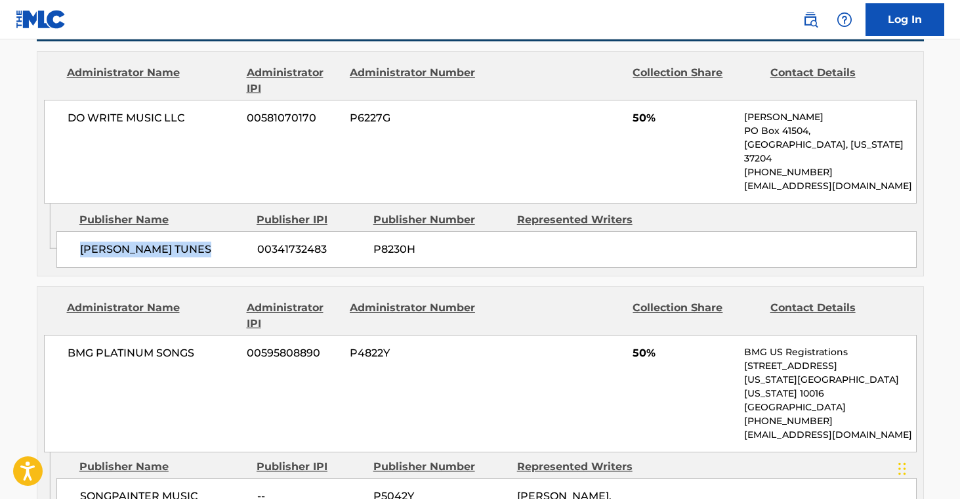
copy span "TOM HAMBRIDGE TUNES"
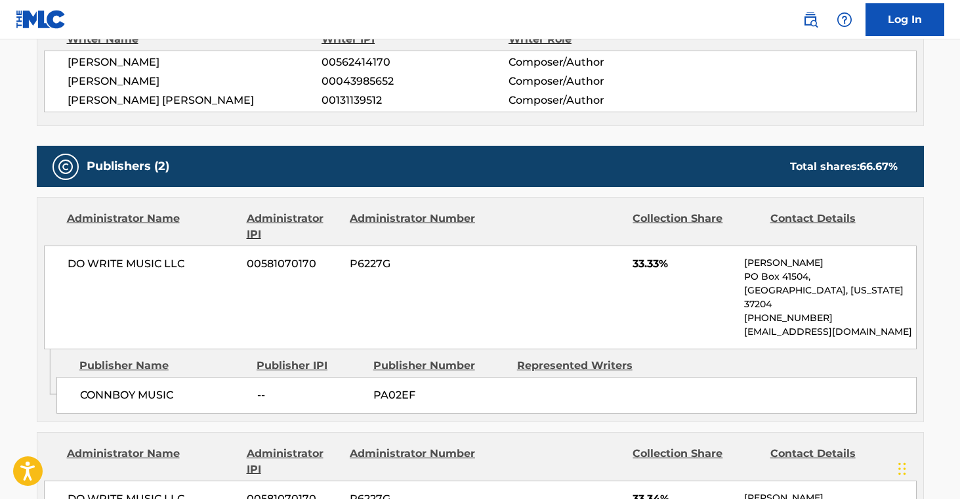
scroll to position [496, 0]
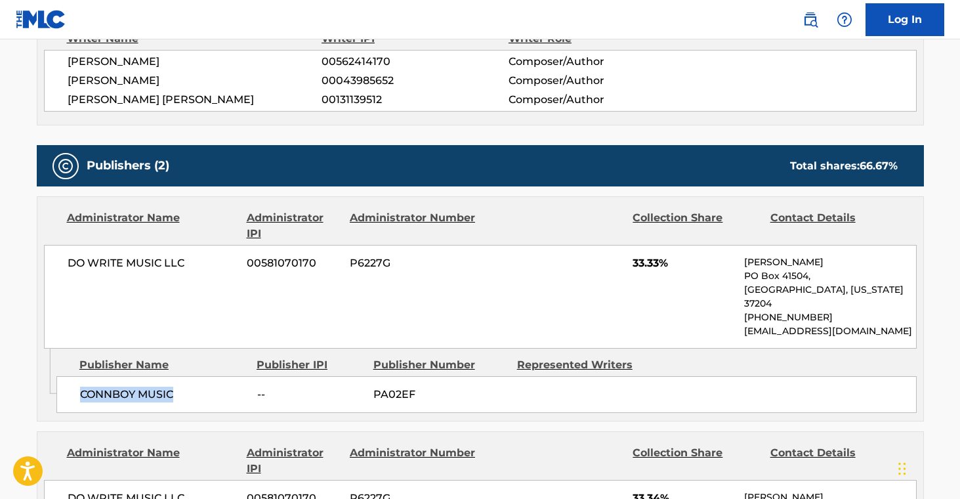
drag, startPoint x: 80, startPoint y: 379, endPoint x: 177, endPoint y: 378, distance: 96.5
click at [177, 387] on span "CONNBOY MUSIC" at bounding box center [163, 395] width 167 height 16
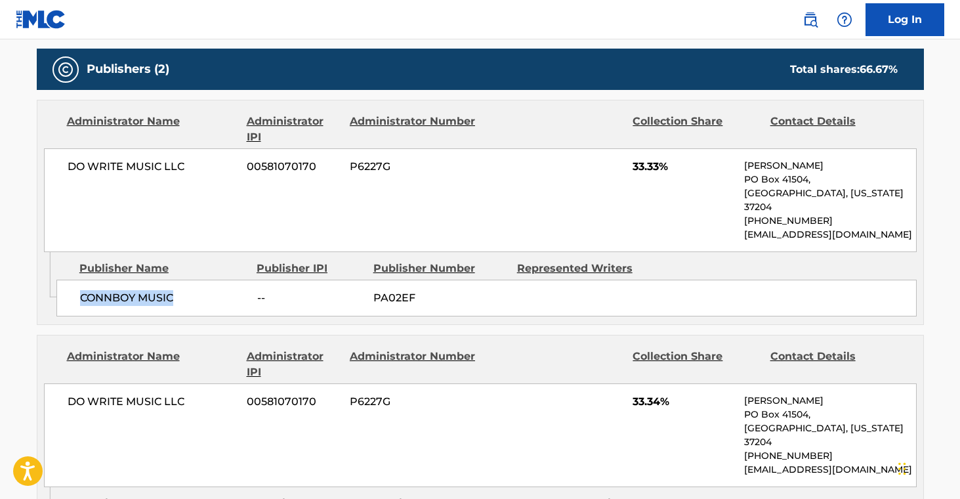
scroll to position [486, 0]
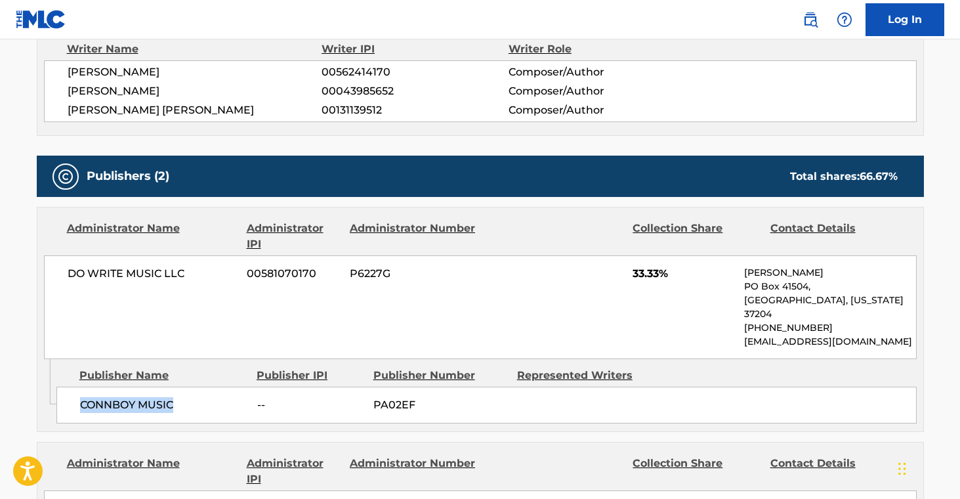
copy span "CONNBOY MUSIC"
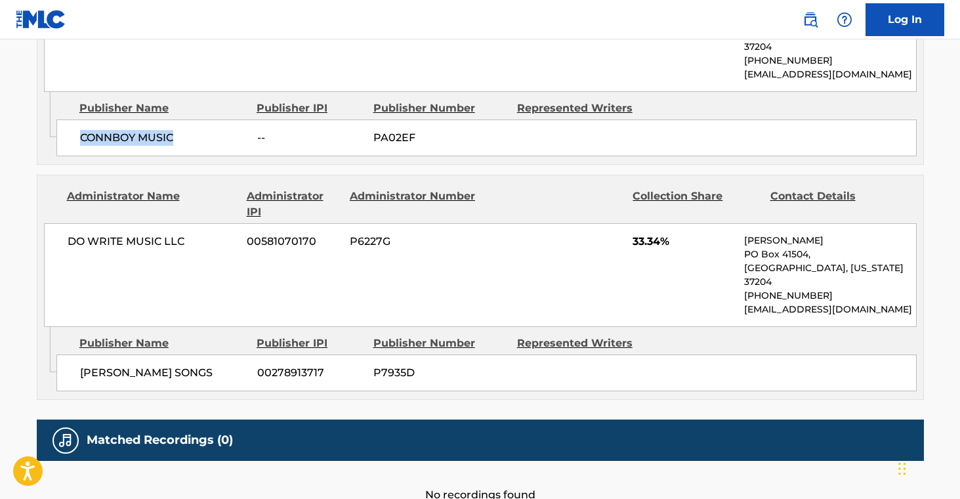
scroll to position [810, 0]
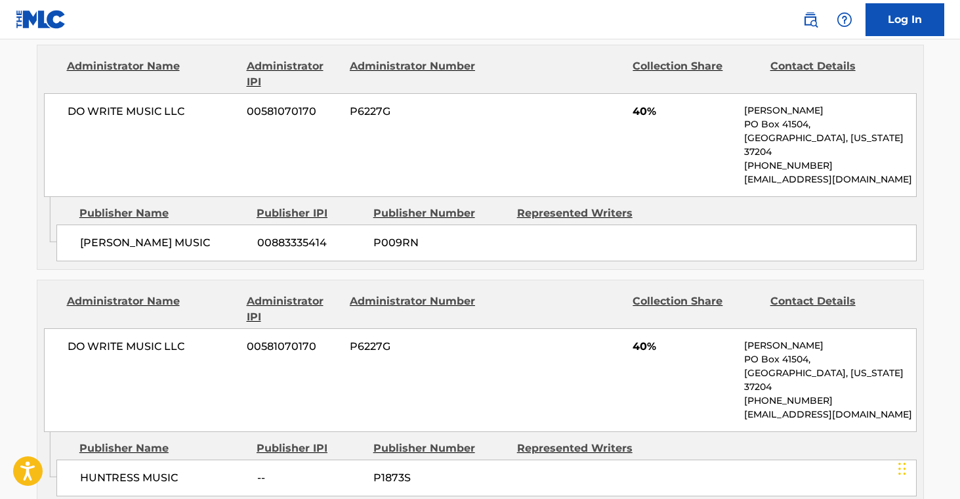
scroll to position [666, 0]
drag, startPoint x: 83, startPoint y: 230, endPoint x: 235, endPoint y: 234, distance: 151.7
click at [235, 236] on span "[PERSON_NAME] MUSIC" at bounding box center [163, 244] width 167 height 16
copy span "[PERSON_NAME] MUSIC"
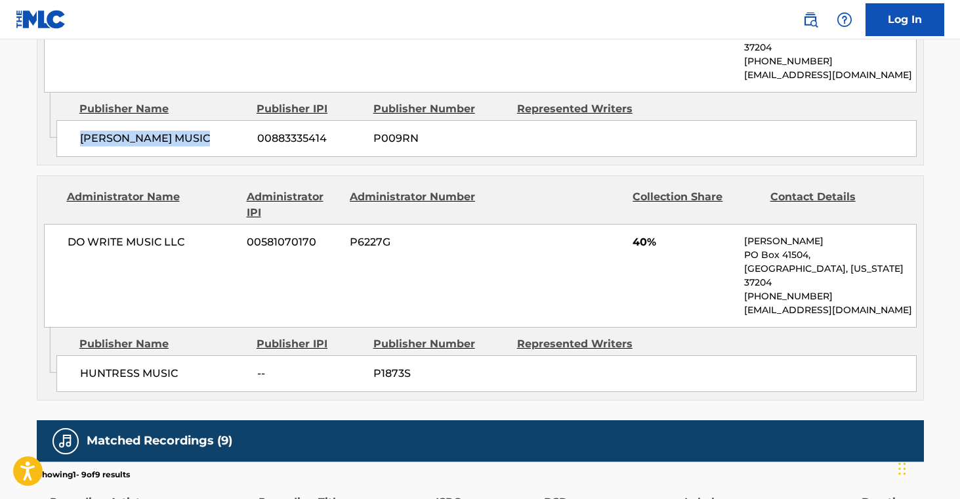
scroll to position [774, 0]
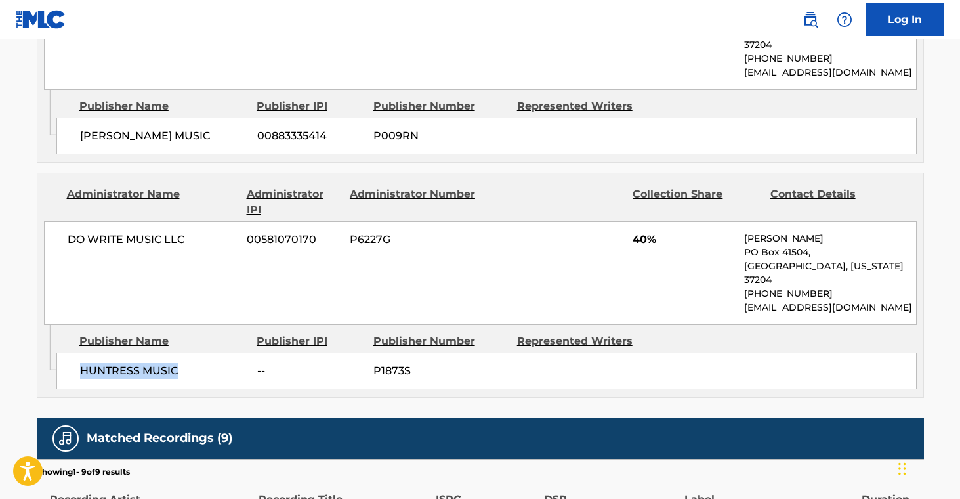
drag, startPoint x: 96, startPoint y: 343, endPoint x: 186, endPoint y: 351, distance: 90.9
click at [186, 352] on div "HUNTRESS MUSIC -- P1873S" at bounding box center [486, 370] width 860 height 37
copy span "HUNTRESS MUSIC"
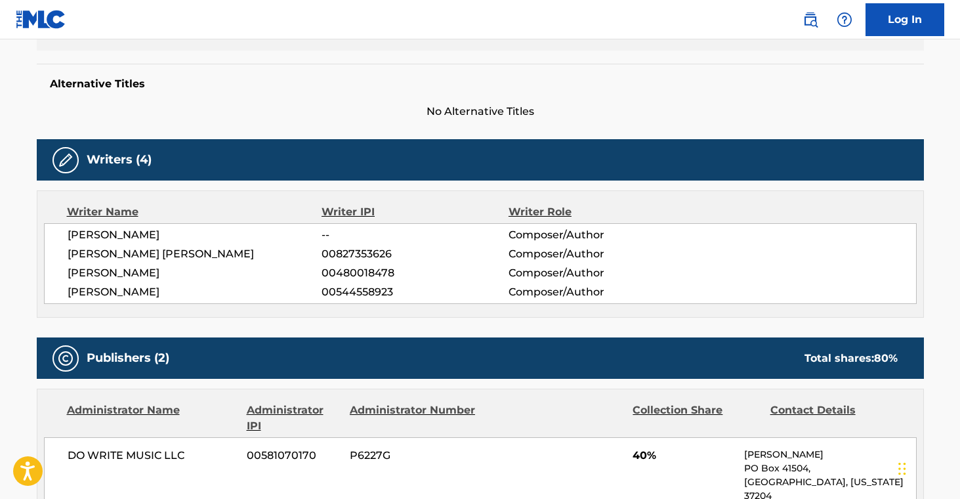
scroll to position [0, 0]
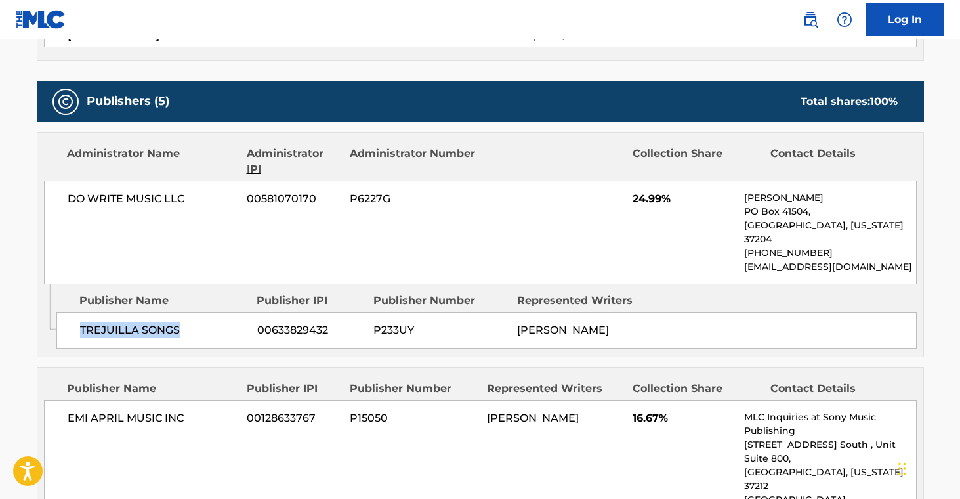
scroll to position [563, 0]
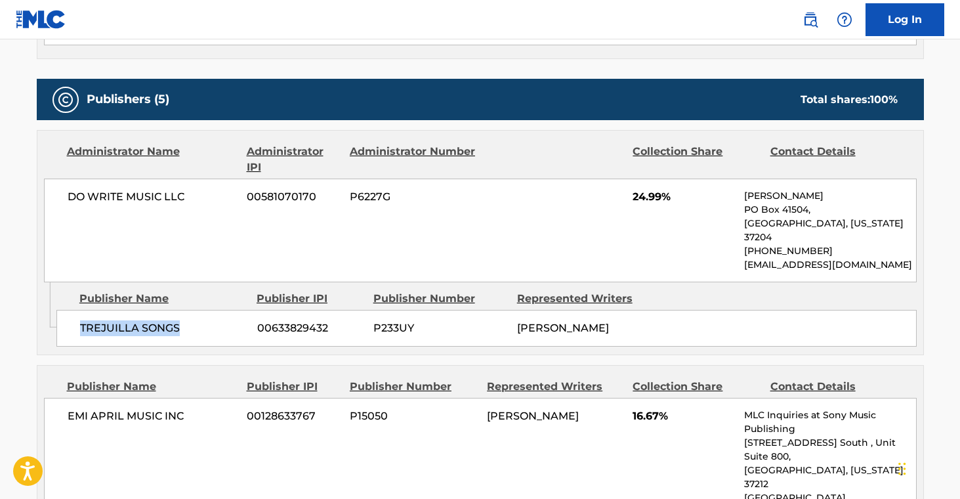
drag, startPoint x: 81, startPoint y: 315, endPoint x: 205, endPoint y: 327, distance: 124.6
click at [203, 321] on div "TREJUILLA SONGS 00633829432 P233UY [PERSON_NAME]" at bounding box center [486, 328] width 860 height 37
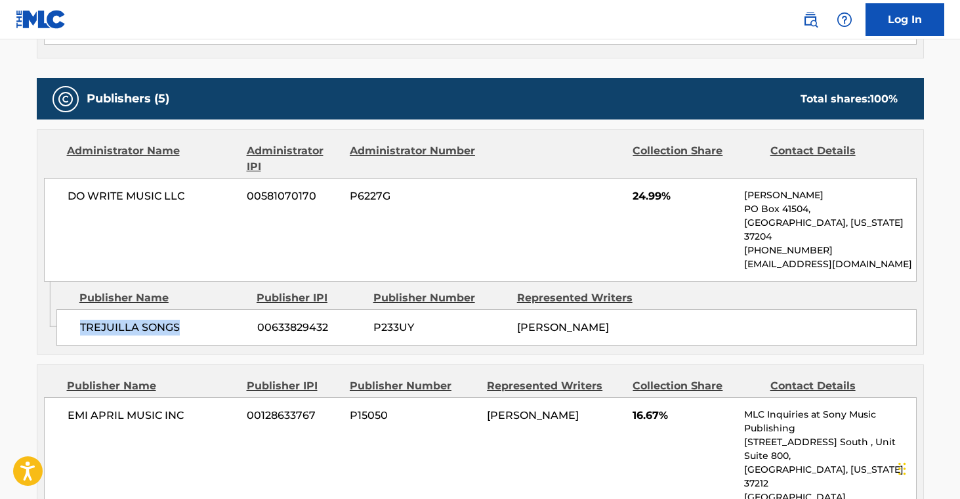
copy span "TREJUILLA SONGS"
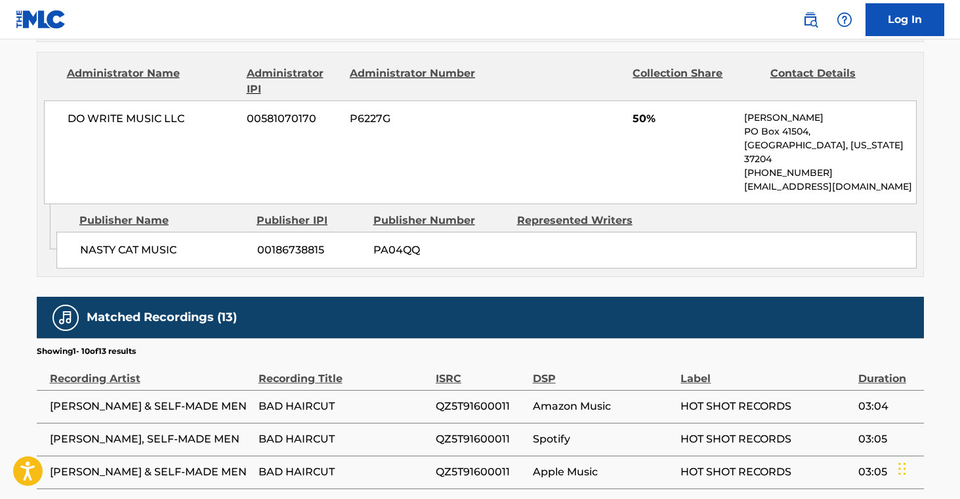
scroll to position [883, 0]
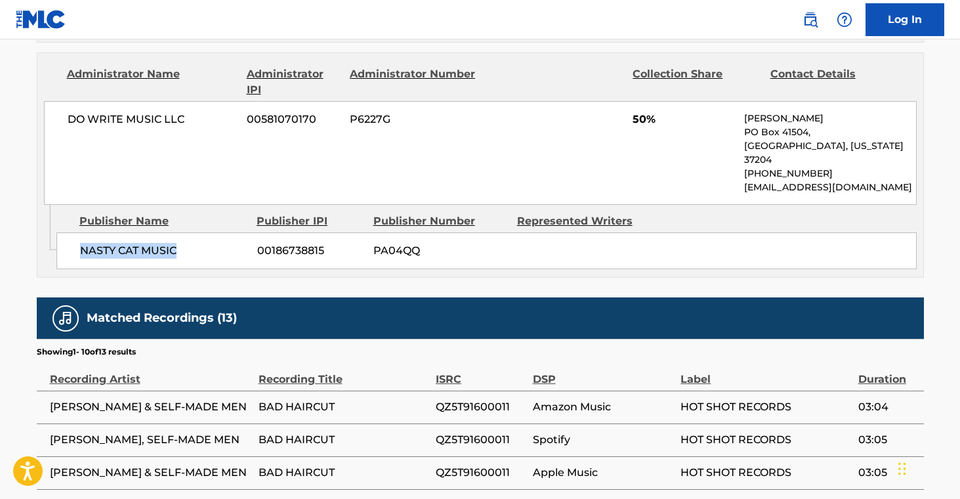
drag, startPoint x: 82, startPoint y: 209, endPoint x: 207, endPoint y: 241, distance: 129.4
click at [190, 243] on span "NASTY CAT MUSIC" at bounding box center [163, 251] width 167 height 16
copy span "NASTY CAT MUSIC"
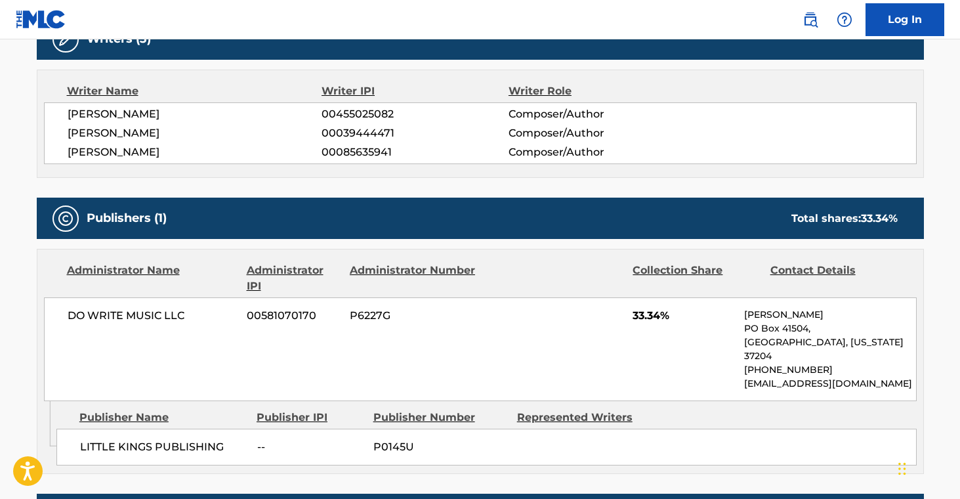
scroll to position [568, 0]
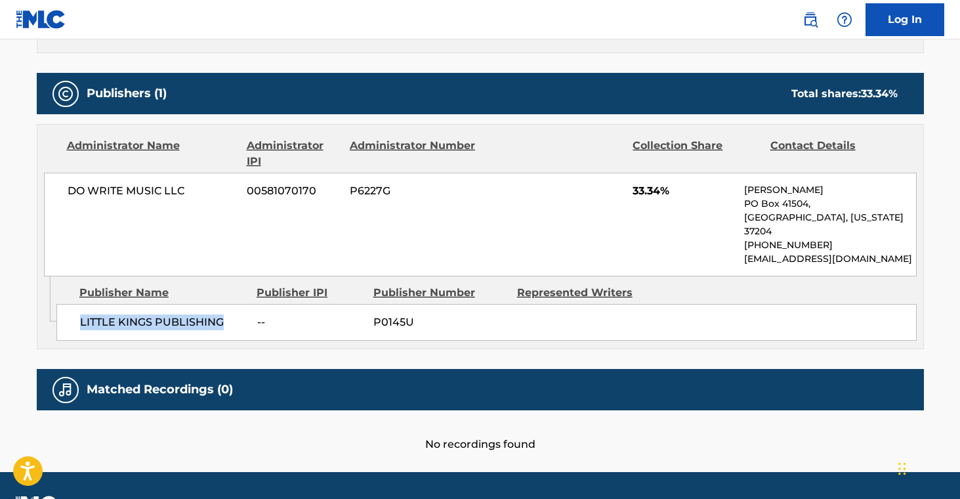
drag, startPoint x: 81, startPoint y: 308, endPoint x: 229, endPoint y: 316, distance: 147.9
click at [229, 316] on div "LITTLE KINGS PUBLISHING -- P0145U" at bounding box center [486, 322] width 860 height 37
copy span "LITTLE KINGS PUBLISHING"
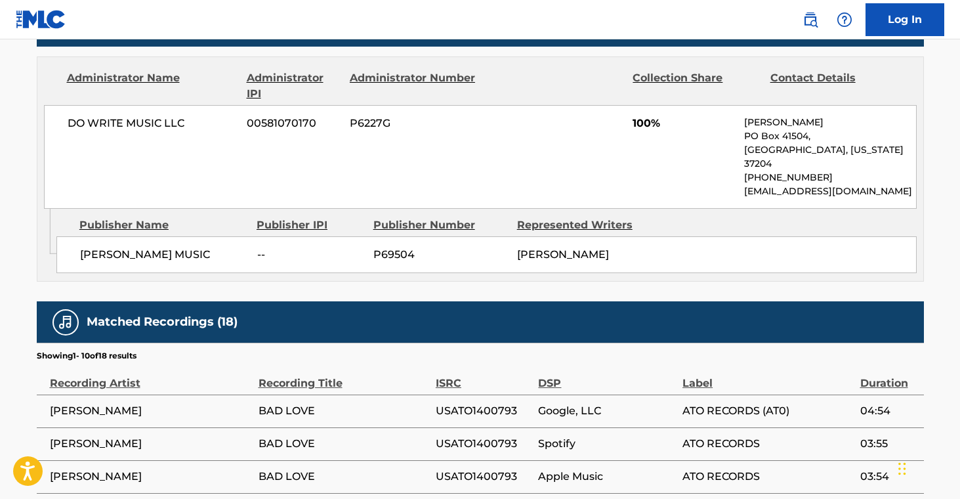
scroll to position [608, 0]
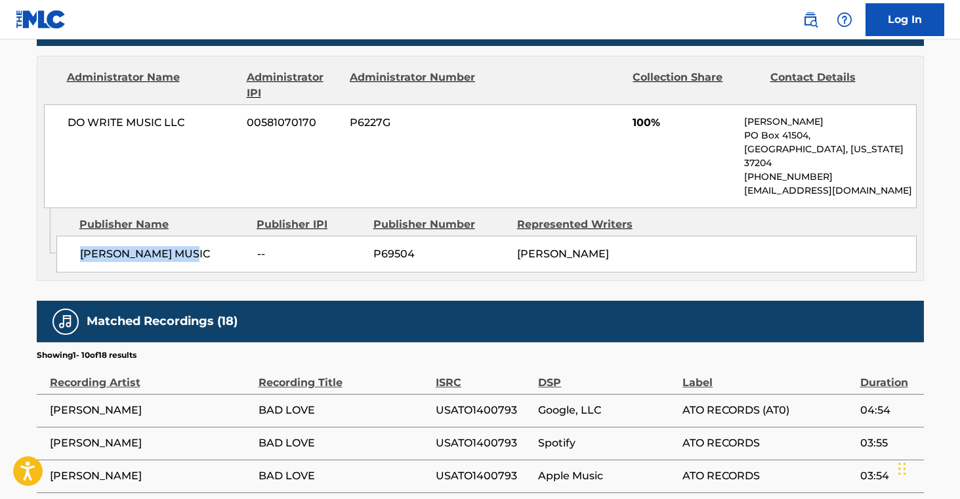
drag, startPoint x: 80, startPoint y: 240, endPoint x: 224, endPoint y: 241, distance: 144.4
click at [224, 246] on span "[PERSON_NAME] MUSIC" at bounding box center [163, 254] width 167 height 16
copy span "[PERSON_NAME] MUSIC"
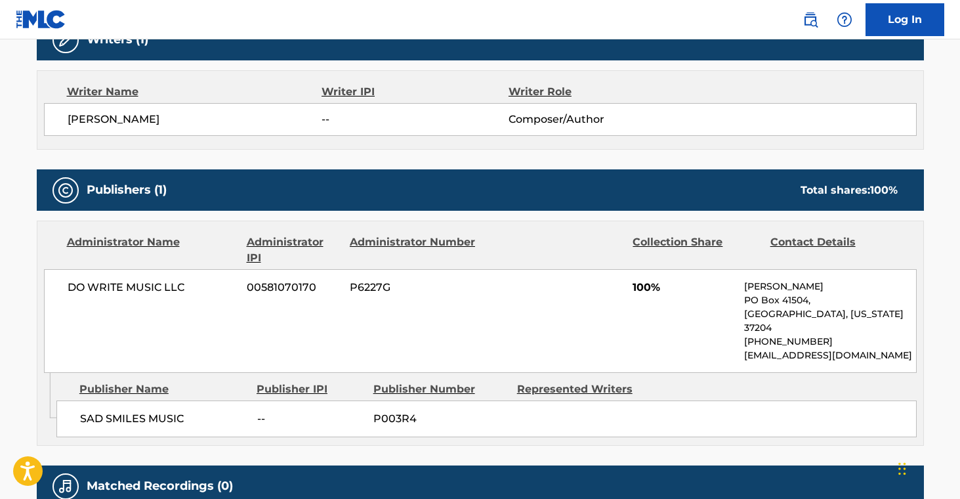
scroll to position [591, 0]
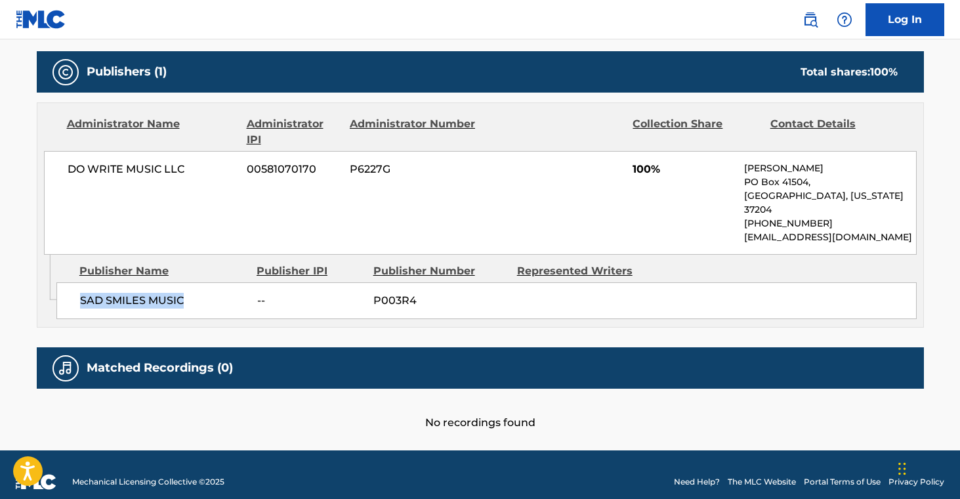
drag, startPoint x: 81, startPoint y: 287, endPoint x: 202, endPoint y: 290, distance: 121.5
click at [202, 293] on span "SAD SMILES MUSIC" at bounding box center [163, 301] width 167 height 16
copy span "SAD SMILES MUSIC"
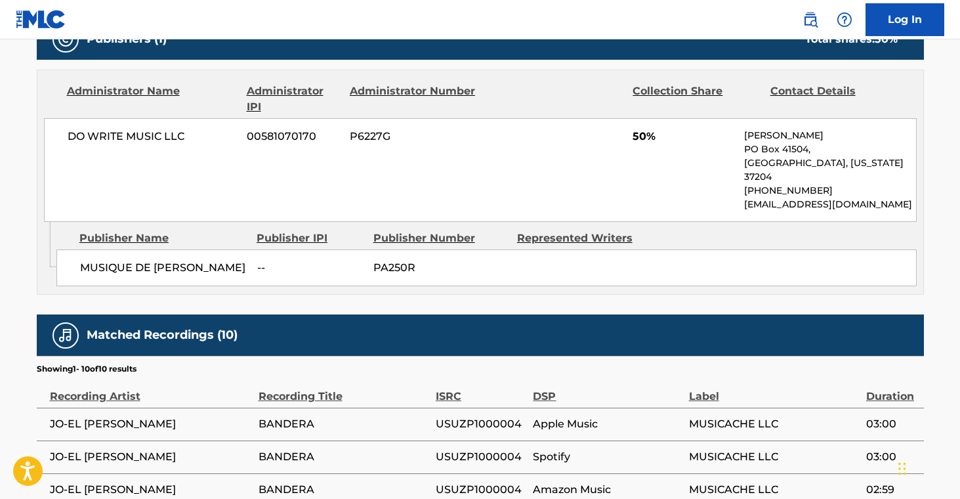
scroll to position [605, 0]
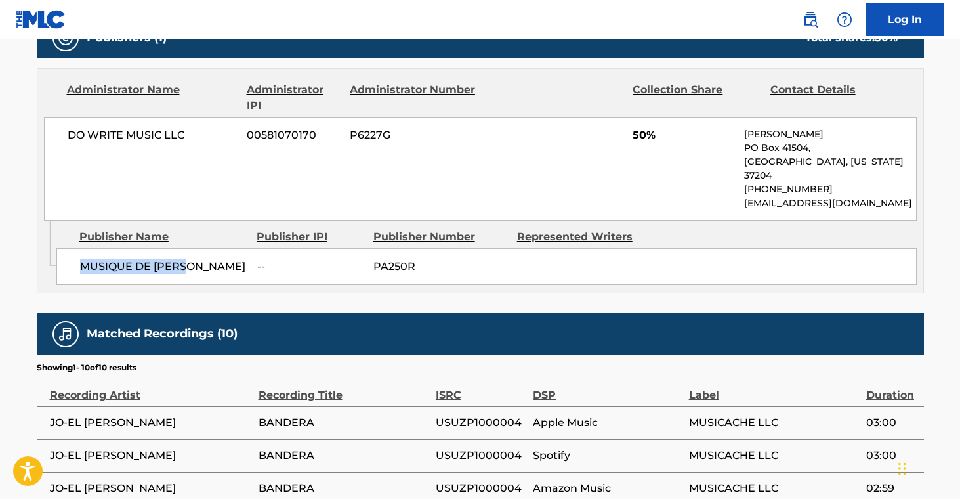
drag, startPoint x: 81, startPoint y: 252, endPoint x: 191, endPoint y: 252, distance: 109.6
click at [191, 259] on span "MUSIQUE DE [PERSON_NAME]" at bounding box center [163, 267] width 167 height 16
copy span "MUSIQUE DE [PERSON_NAME]"
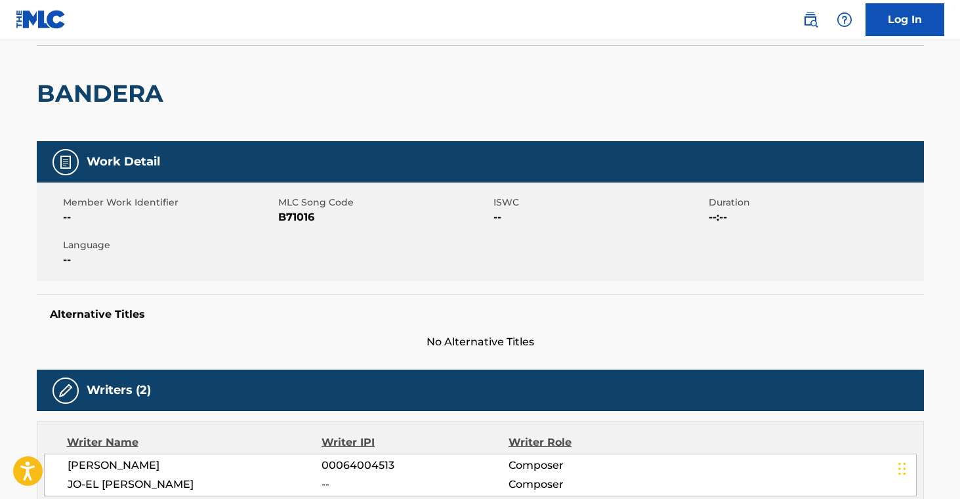
scroll to position [0, 0]
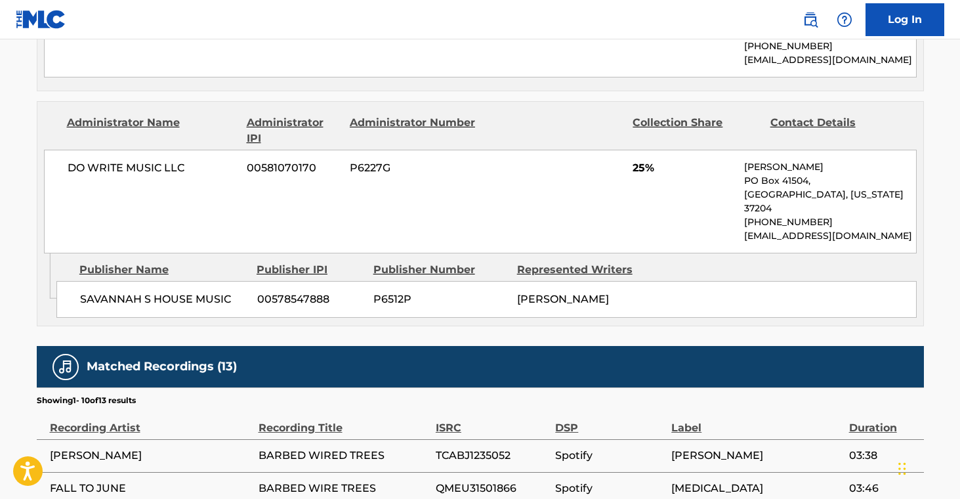
scroll to position [1051, 0]
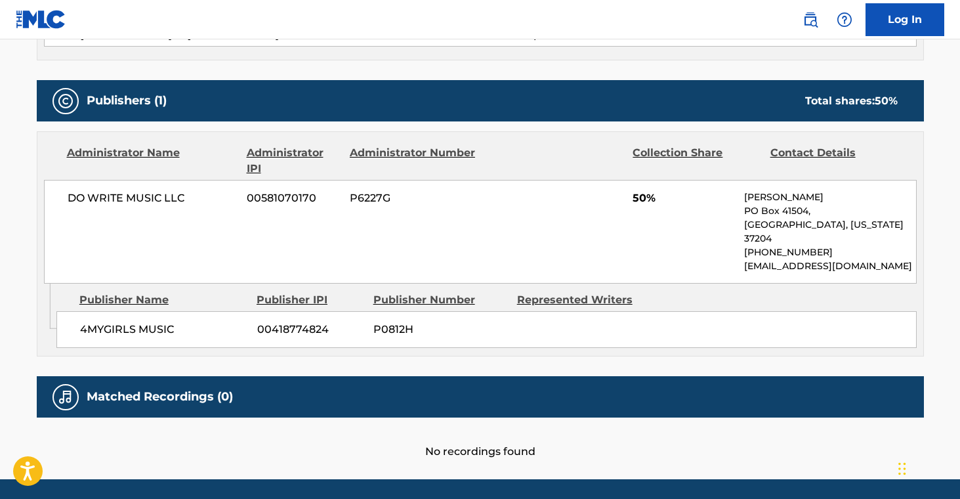
scroll to position [570, 0]
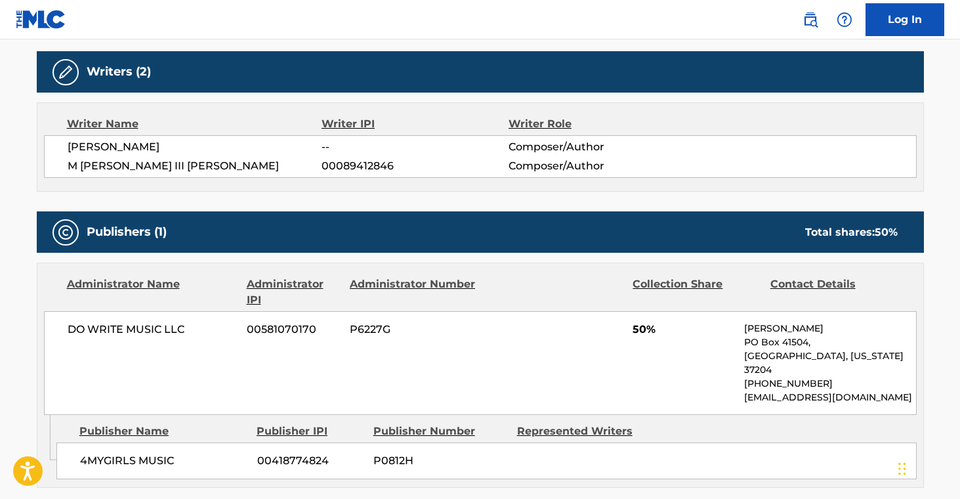
scroll to position [415, 0]
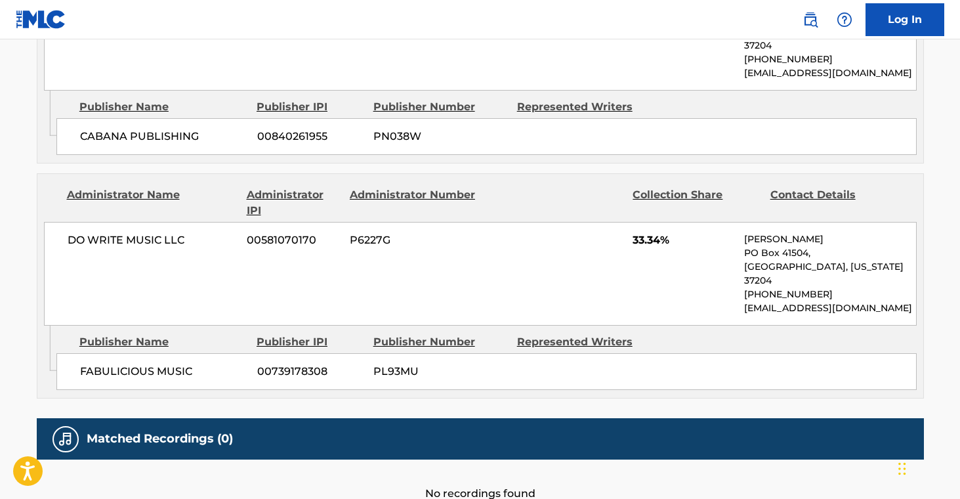
scroll to position [769, 0]
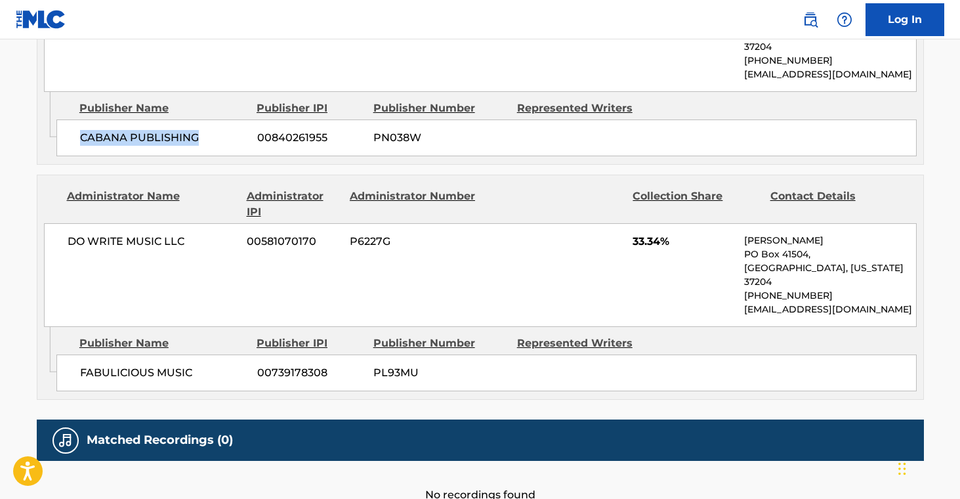
drag, startPoint x: 81, startPoint y: 107, endPoint x: 207, endPoint y: 107, distance: 126.0
click at [207, 130] on span "CABANA PUBLISHING" at bounding box center [163, 138] width 167 height 16
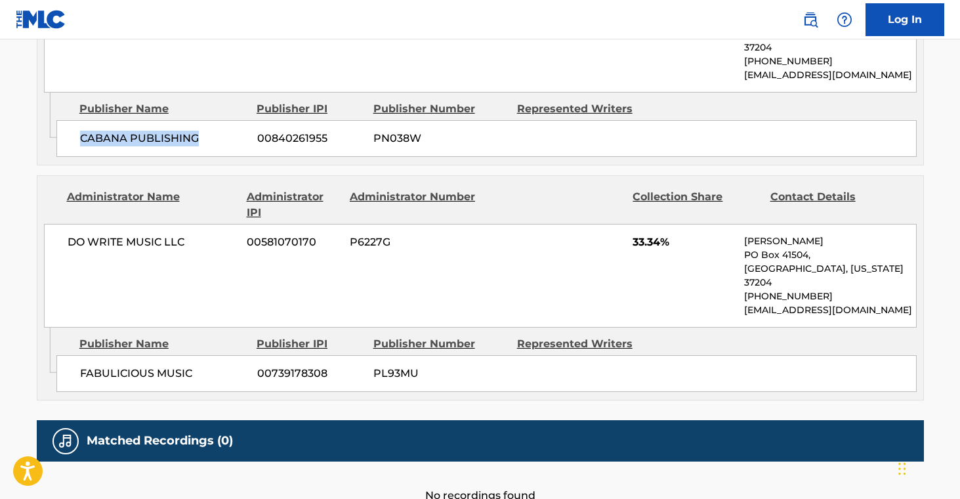
copy span "CABANA PUBLISHING"
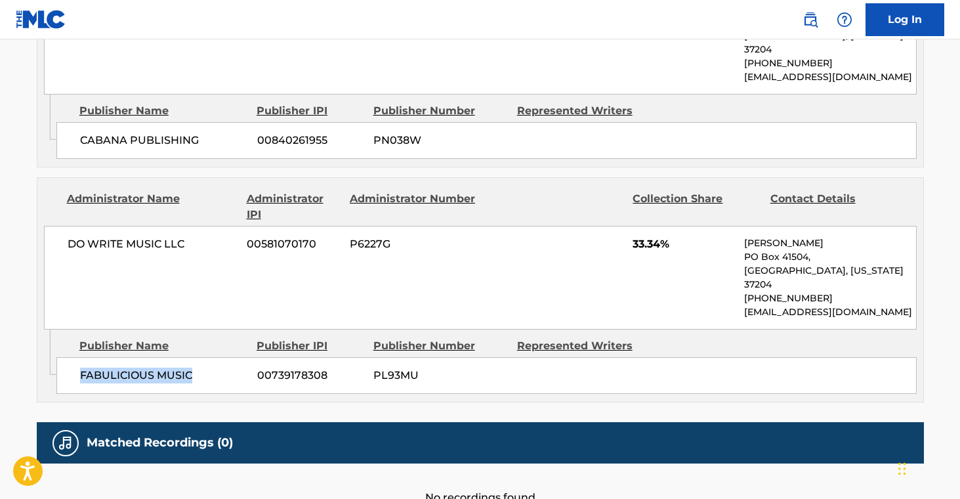
drag, startPoint x: 79, startPoint y: 329, endPoint x: 217, endPoint y: 362, distance: 141.7
click at [209, 368] on span "FABULICIOUS MUSIC" at bounding box center [163, 376] width 167 height 16
copy span "FABULICIOUS MUSIC"
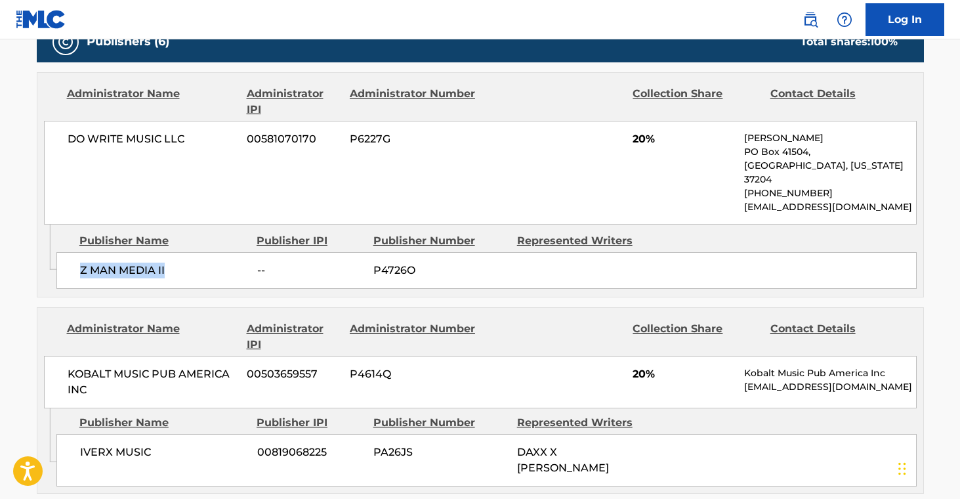
scroll to position [660, 0]
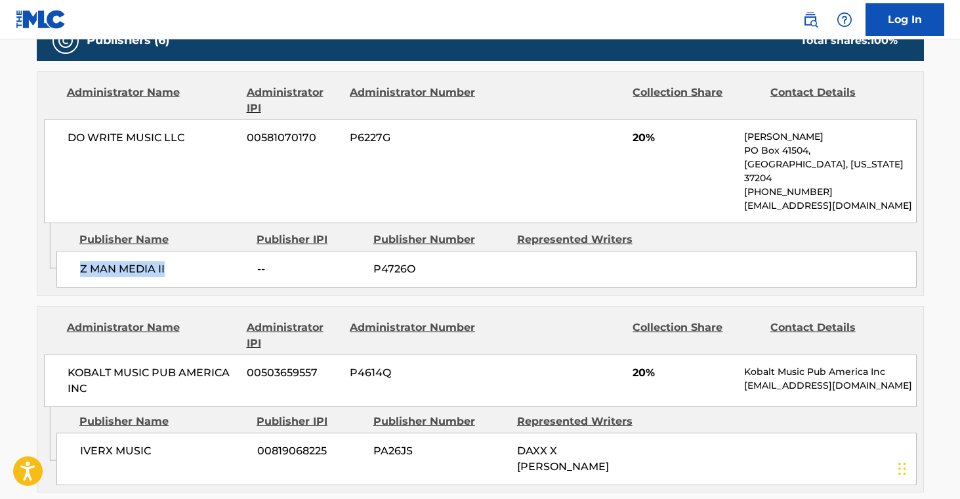
drag, startPoint x: 82, startPoint y: 262, endPoint x: 187, endPoint y: 285, distance: 107.5
click at [174, 268] on div "Z MAN MEDIA II -- P4726O" at bounding box center [486, 269] width 860 height 37
copy span "Z MAN MEDIA II"
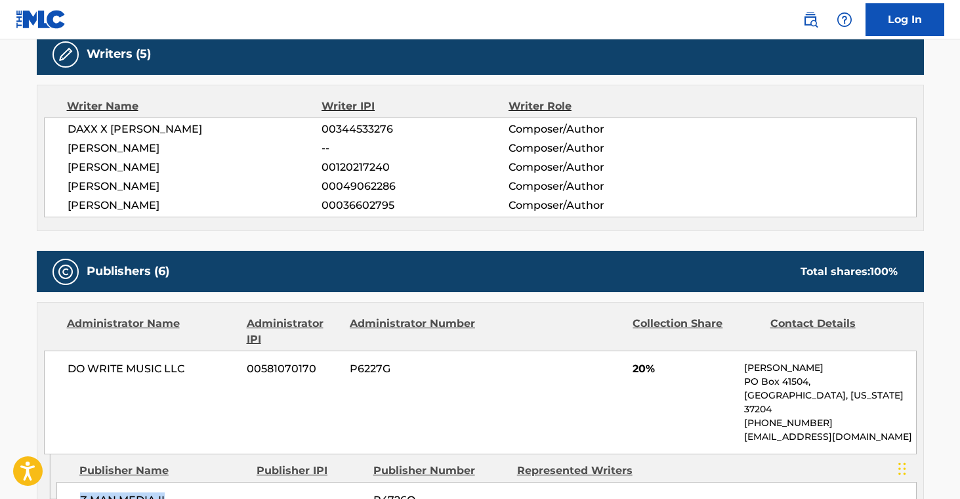
scroll to position [0, 0]
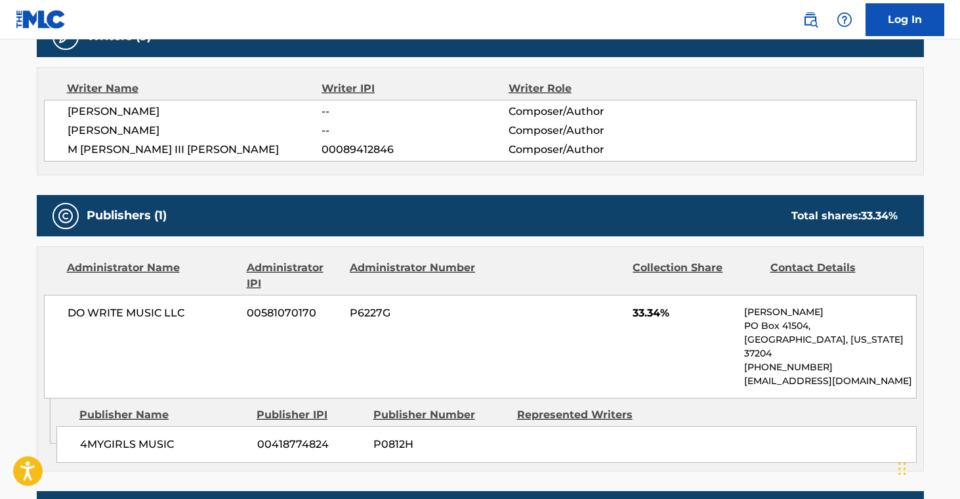
scroll to position [589, 0]
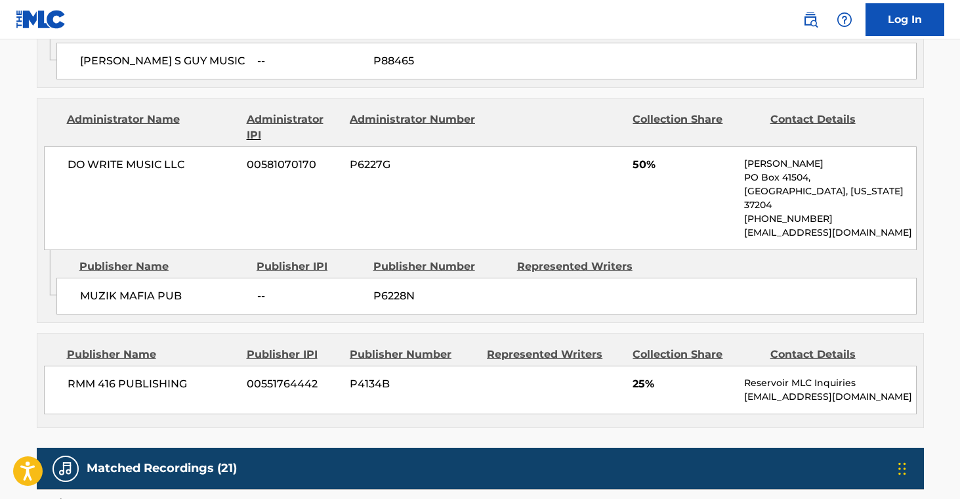
scroll to position [761, 0]
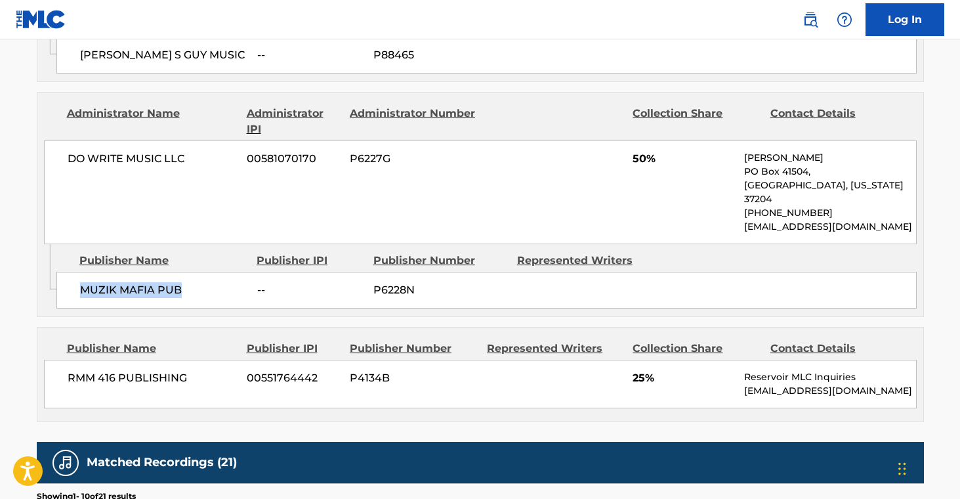
drag, startPoint x: 87, startPoint y: 271, endPoint x: 188, endPoint y: 271, distance: 101.1
click at [188, 282] on span "MUZIK MAFIA PUB" at bounding box center [163, 290] width 167 height 16
copy span "MUZIK MAFIA PUB"
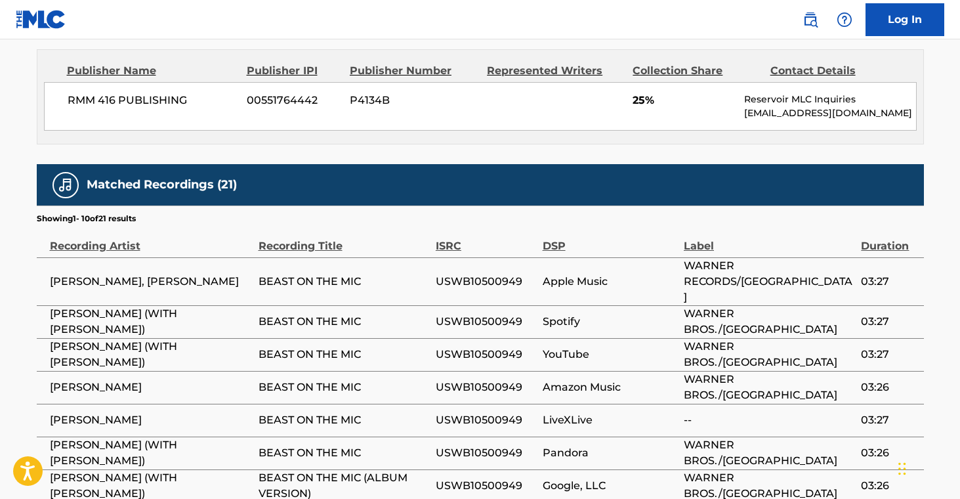
scroll to position [1240, 0]
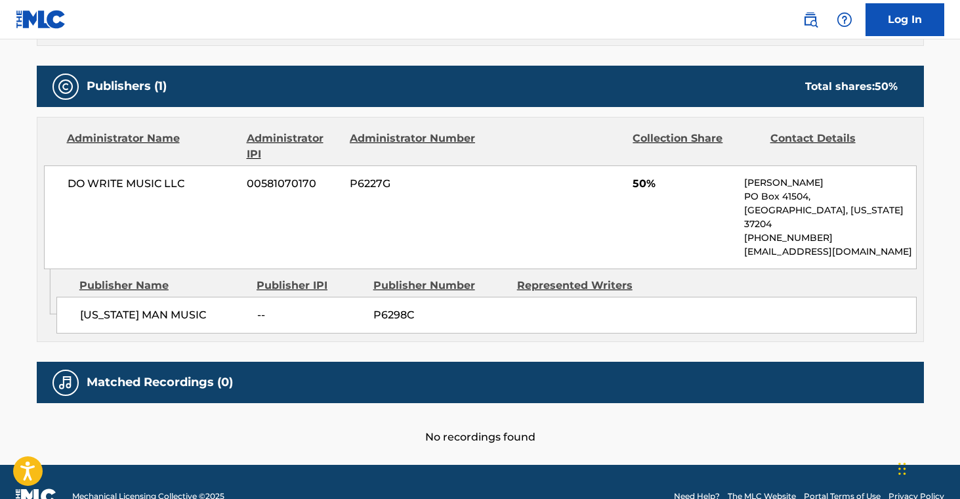
scroll to position [570, 0]
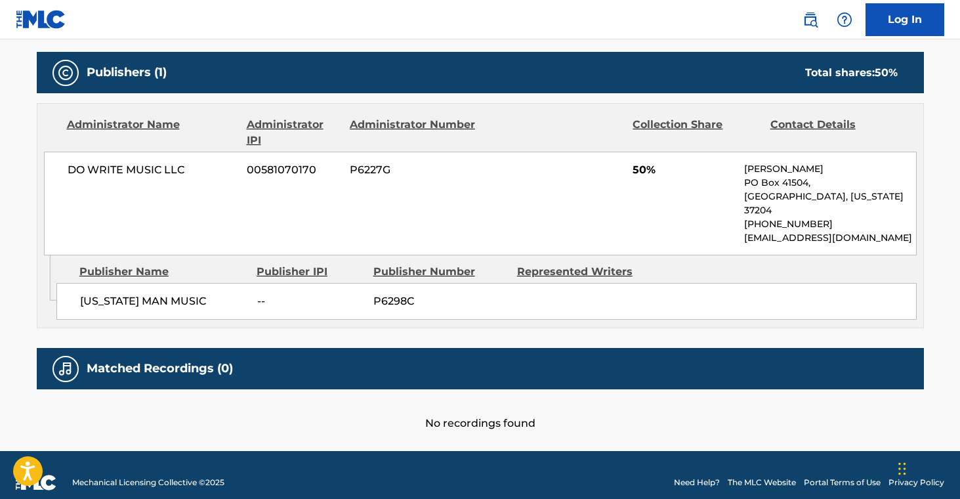
click at [87, 293] on span "MINNESOTA MAN MUSIC" at bounding box center [163, 301] width 167 height 16
copy span "MINNESOTA"
click at [188, 293] on span "MINNESOTA MAN MUSIC" at bounding box center [163, 301] width 167 height 16
drag, startPoint x: 81, startPoint y: 284, endPoint x: 221, endPoint y: 286, distance: 139.8
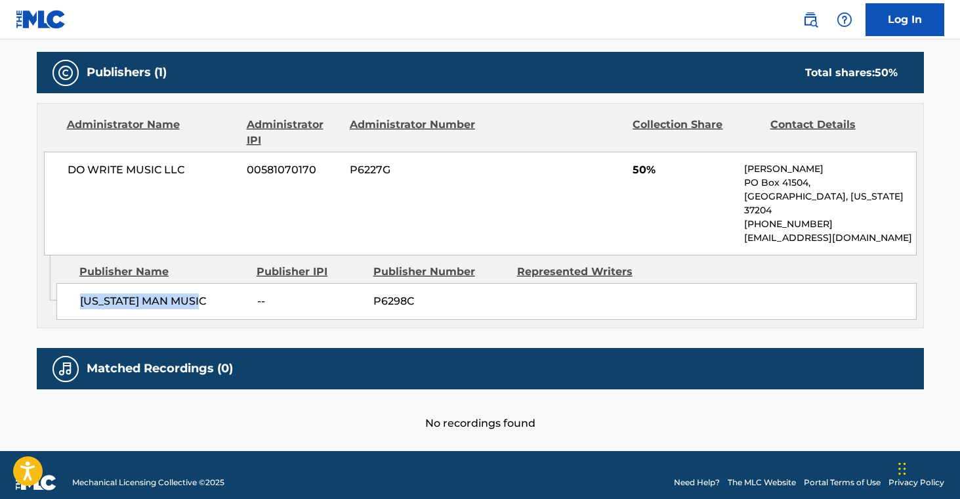
click at [221, 293] on span "MINNESOTA MAN MUSIC" at bounding box center [163, 301] width 167 height 16
copy span "MINNESOTA MAN MUSIC"
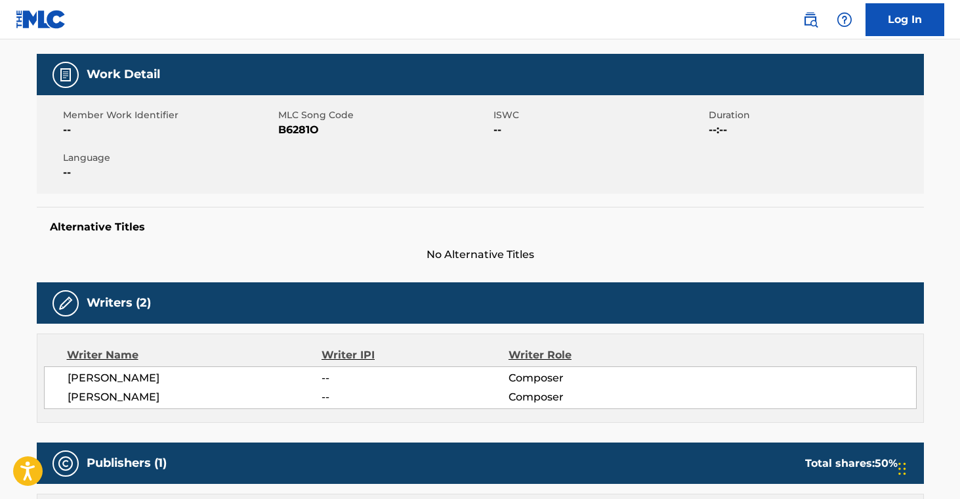
scroll to position [0, 0]
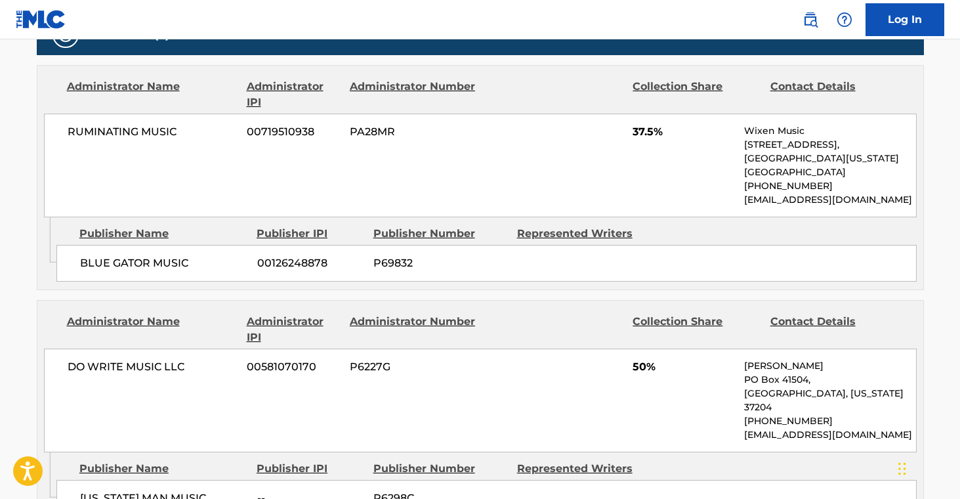
scroll to position [805, 0]
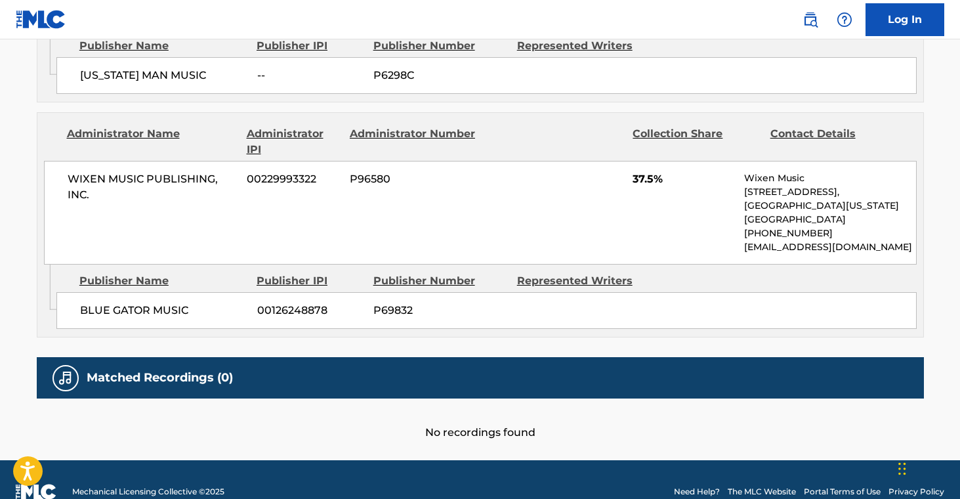
scroll to position [909, 0]
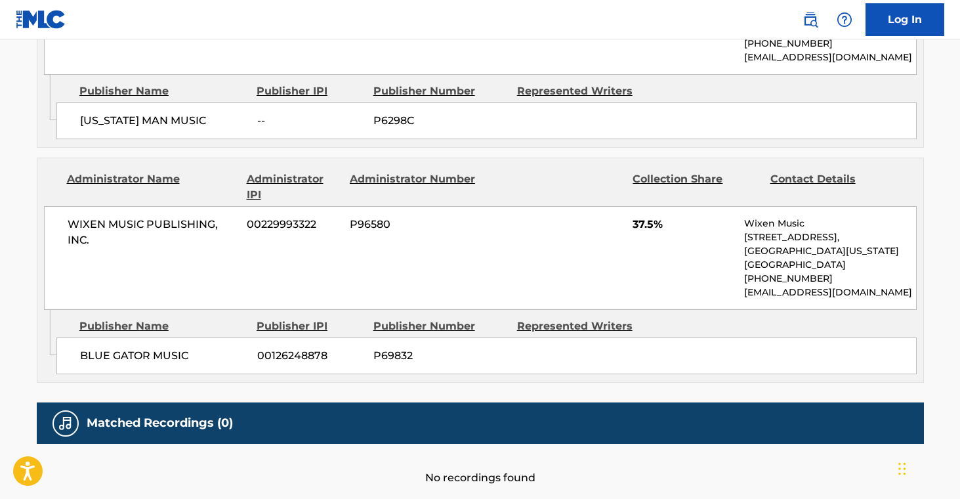
scroll to position [909, 0]
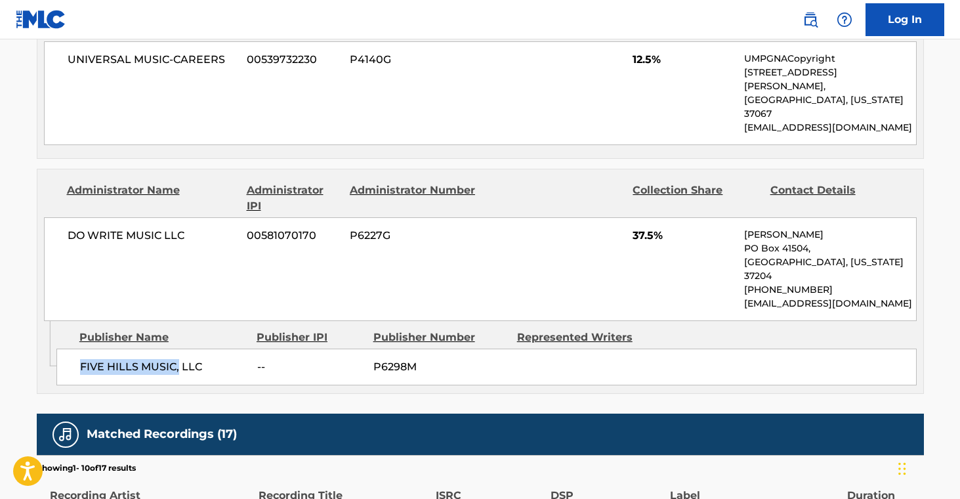
scroll to position [666, 0]
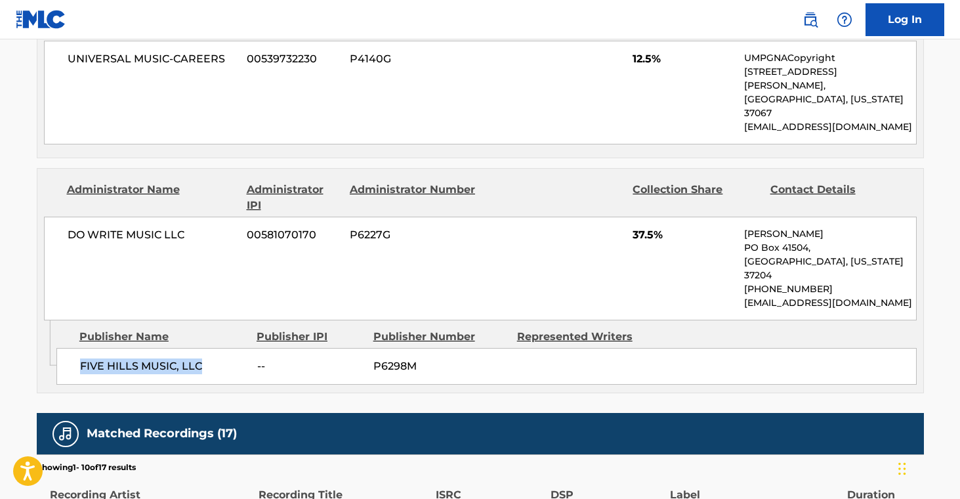
drag, startPoint x: 79, startPoint y: 326, endPoint x: 226, endPoint y: 334, distance: 146.6
click at [215, 358] on span "FIVE HILLS MUSIC, LLC" at bounding box center [163, 366] width 167 height 16
copy span "FIVE HILLS MUSIC, LLC"
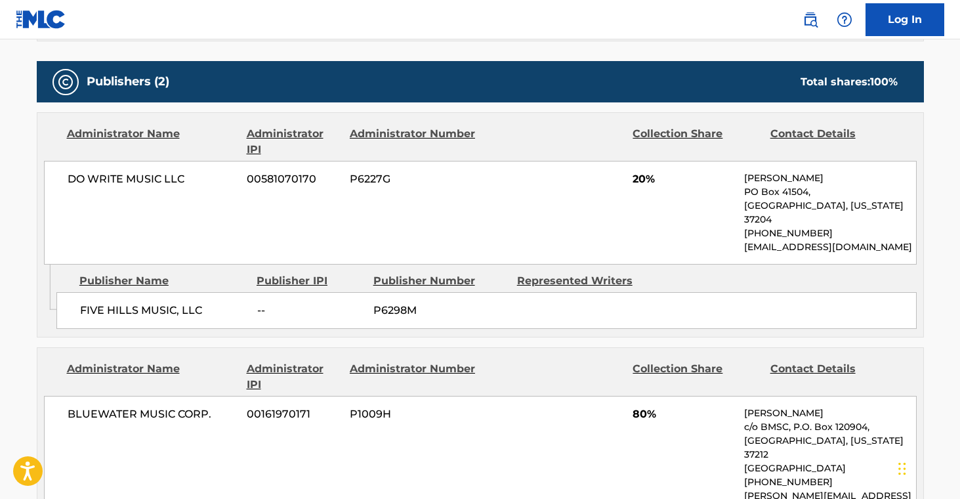
scroll to position [650, 0]
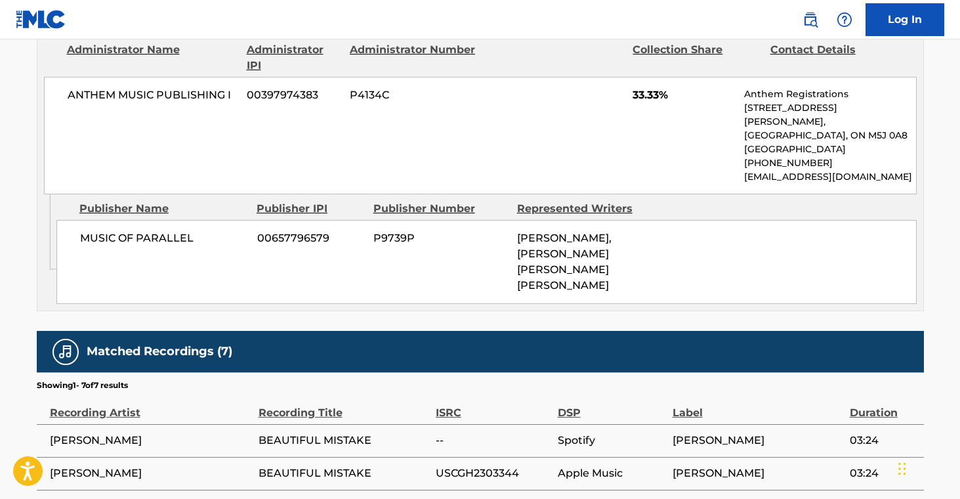
scroll to position [963, 0]
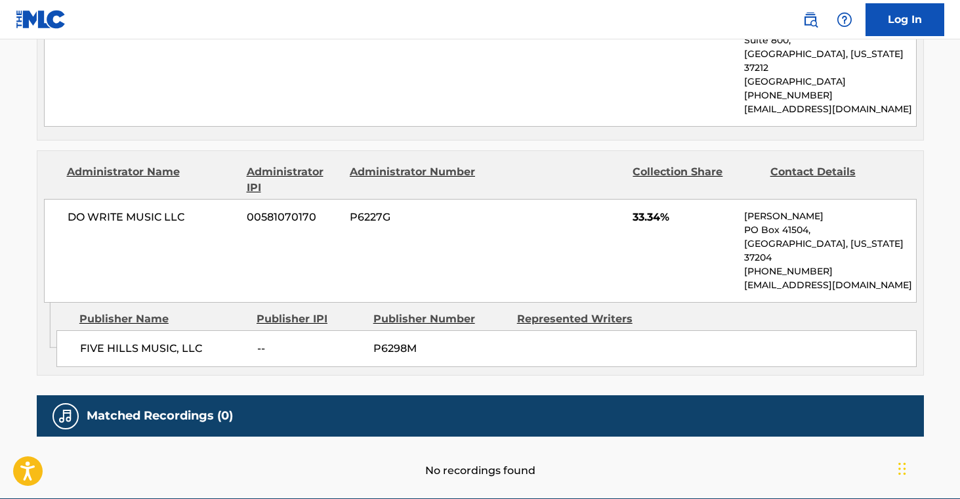
scroll to position [744, 0]
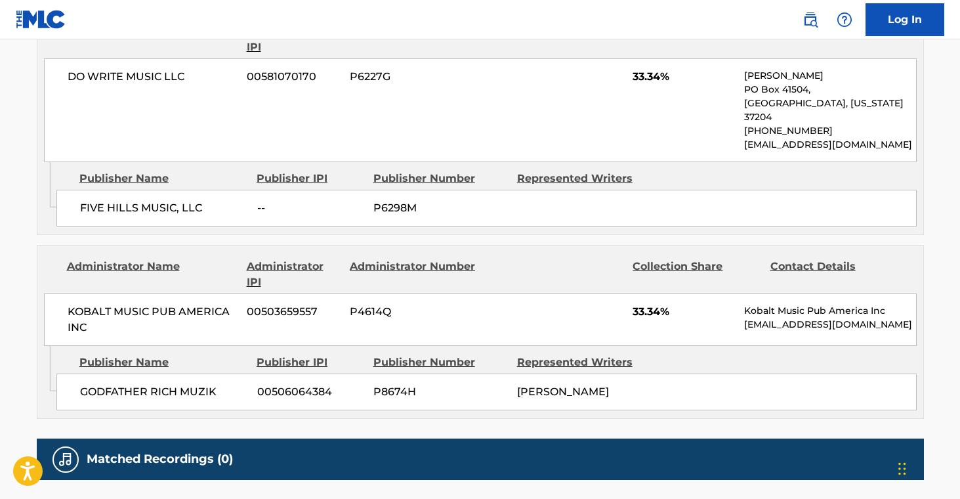
scroll to position [760, 0]
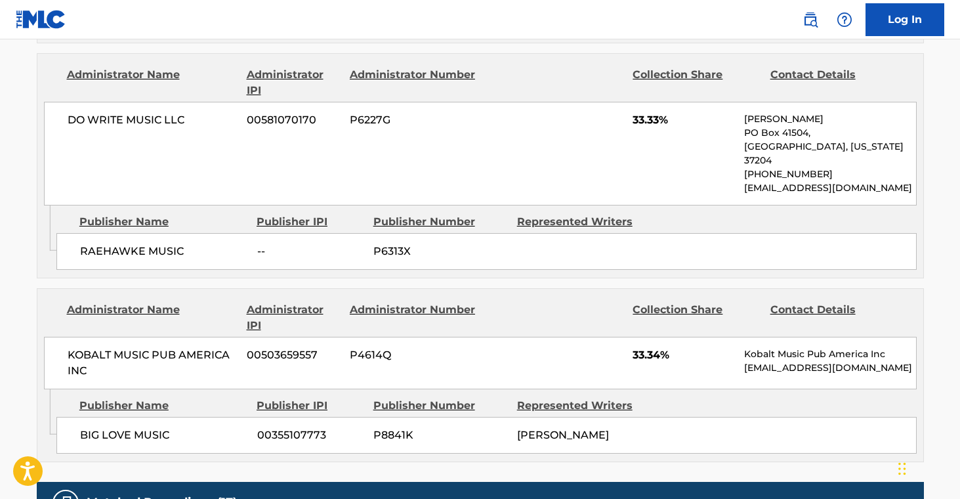
scroll to position [875, 0]
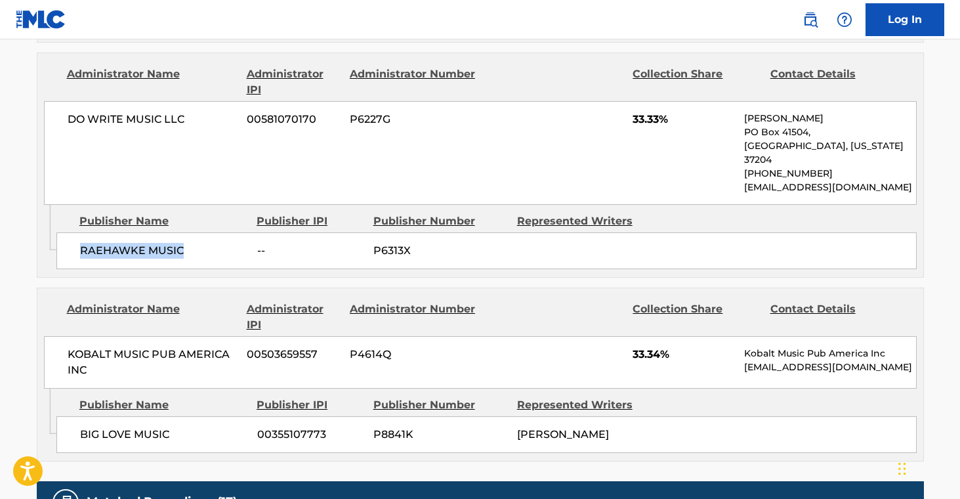
drag, startPoint x: 79, startPoint y: 223, endPoint x: 208, endPoint y: 243, distance: 130.2
click at [193, 243] on span "RAEHAWKE MUSIC" at bounding box center [163, 251] width 167 height 16
copy span "RAEHAWKE MUSIC"
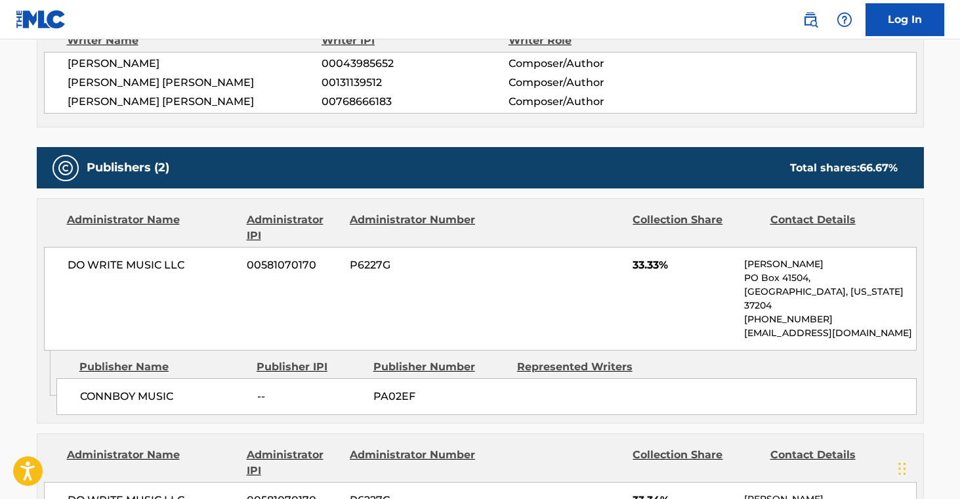
scroll to position [495, 0]
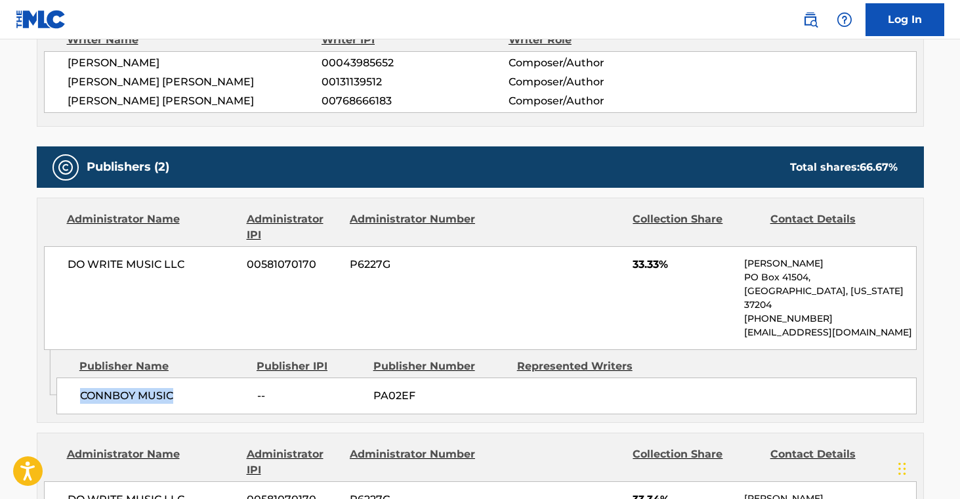
drag, startPoint x: 80, startPoint y: 383, endPoint x: 278, endPoint y: 359, distance: 199.7
click at [215, 388] on span "CONNBOY MUSIC" at bounding box center [163, 396] width 167 height 16
copy span "CONNBOY MUSIC"
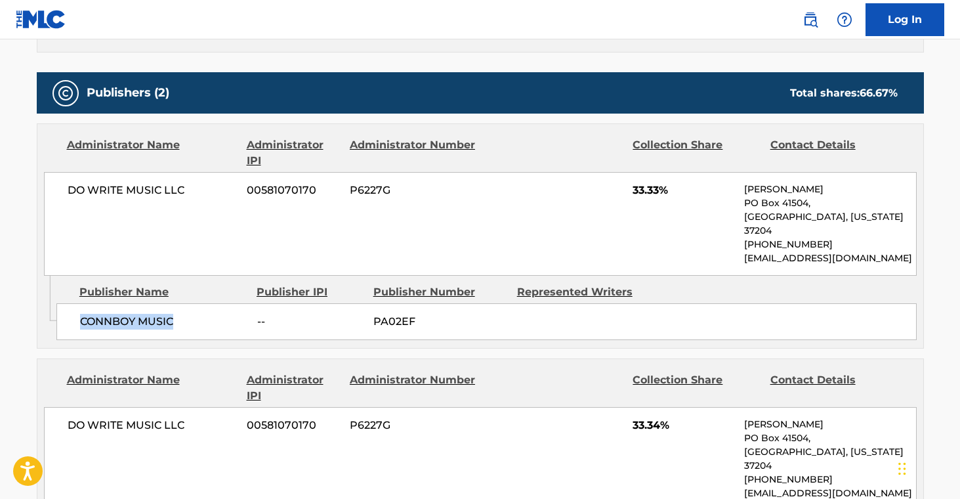
scroll to position [723, 0]
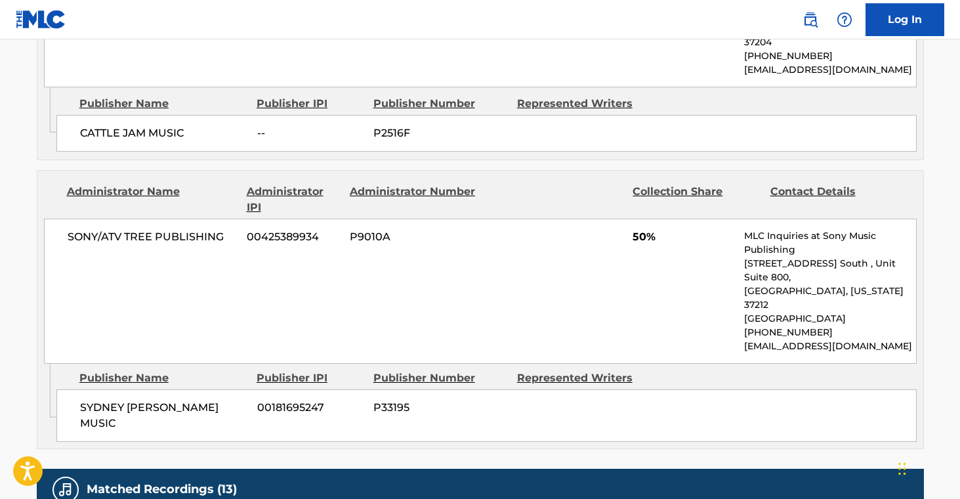
scroll to position [738, 0]
click at [83, 125] on span "CATTLE JAM MUSIC" at bounding box center [163, 133] width 167 height 16
drag, startPoint x: 79, startPoint y: 121, endPoint x: 203, endPoint y: 165, distance: 131.8
click at [193, 125] on span "CATTLE JAM MUSIC" at bounding box center [163, 133] width 167 height 16
copy span "CATTLE JAM MUSIC"
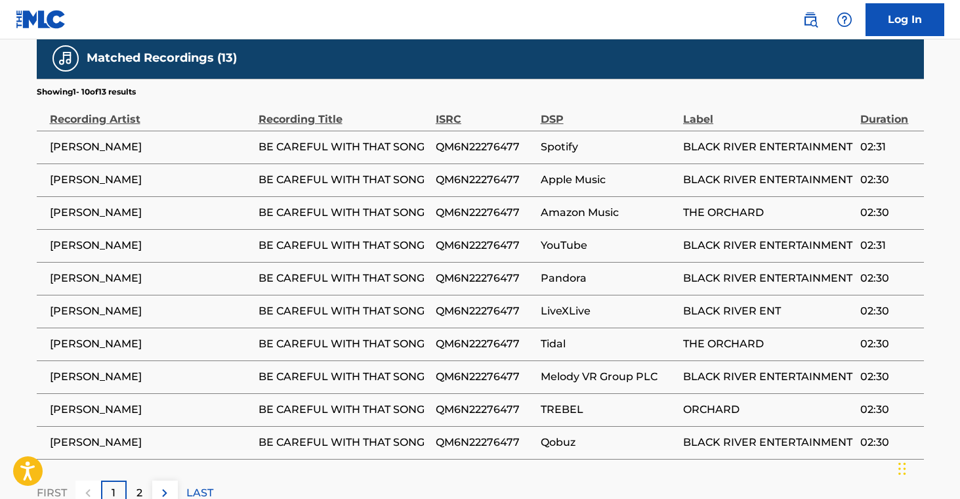
scroll to position [1204, 0]
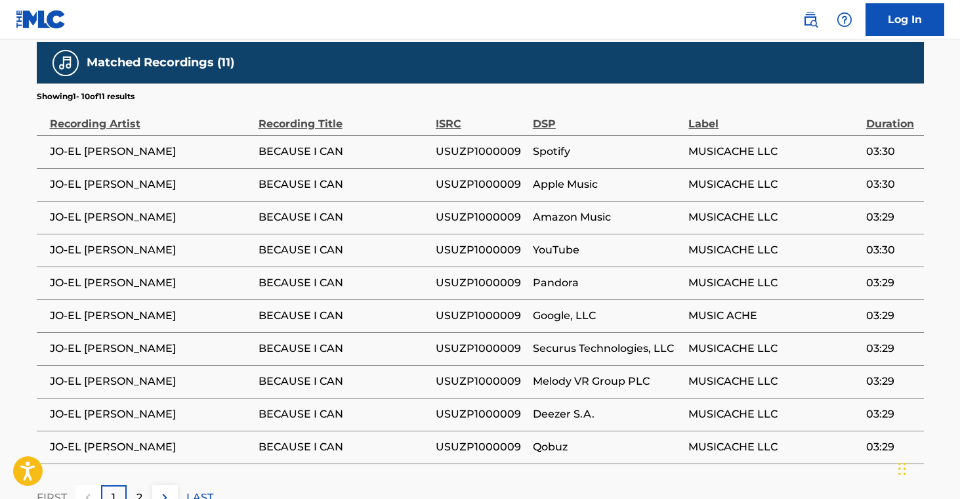
scroll to position [956, 0]
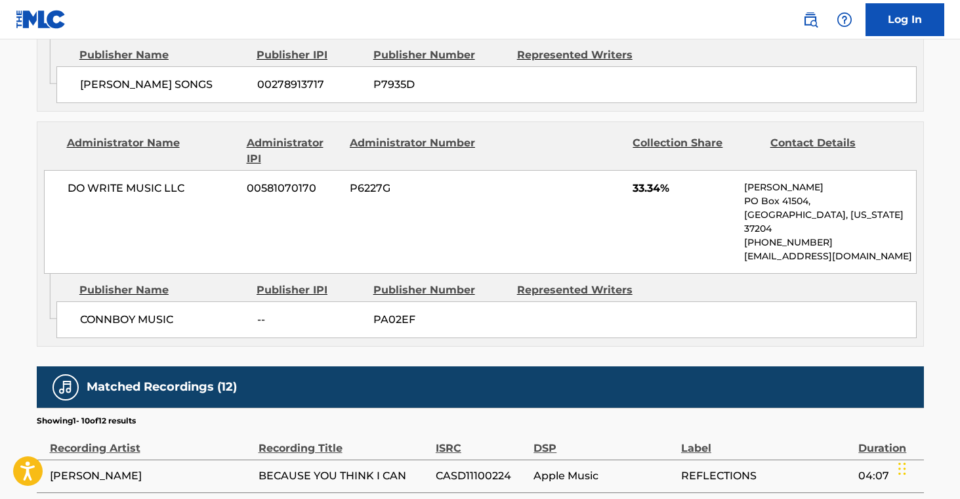
scroll to position [819, 0]
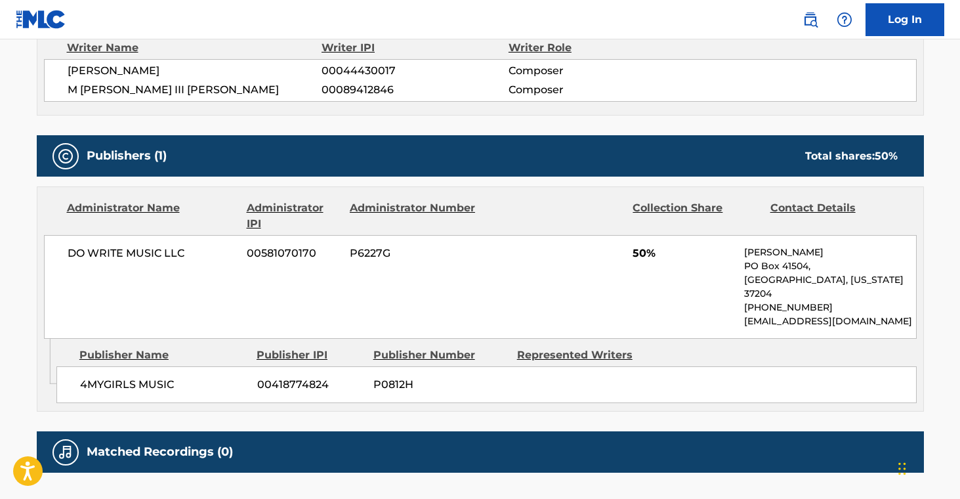
scroll to position [570, 0]
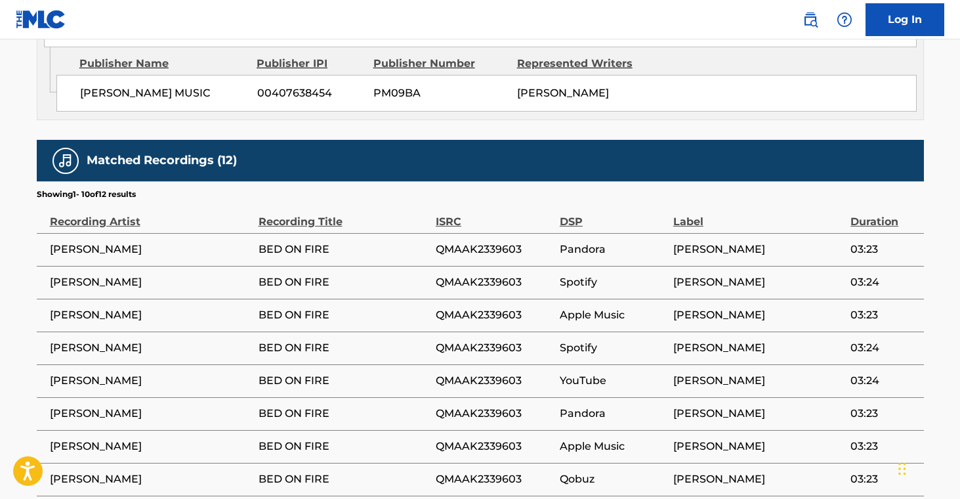
scroll to position [797, 0]
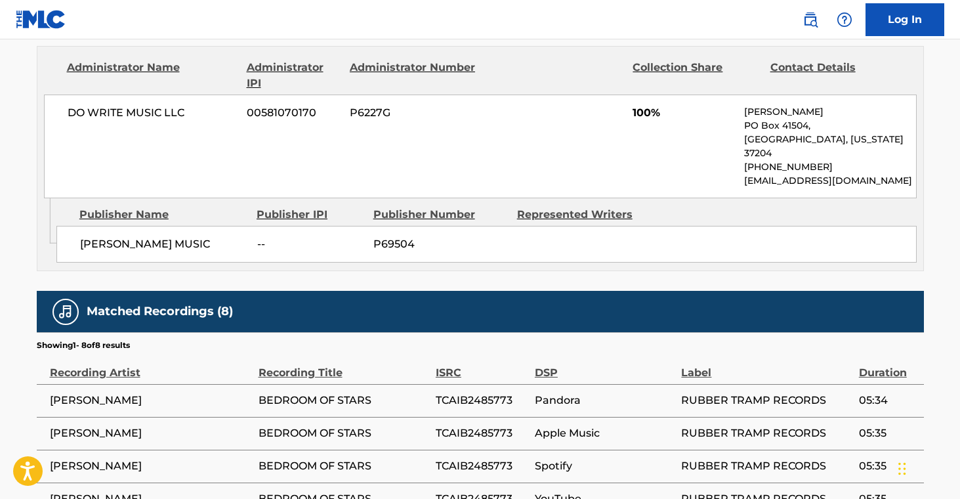
scroll to position [618, 0]
drag, startPoint x: 75, startPoint y: 224, endPoint x: 230, endPoint y: 236, distance: 154.7
click at [230, 236] on div "FRANK LEMON MUSIC -- P69504" at bounding box center [486, 244] width 860 height 37
copy span "FRANK LEMON MUSIC"
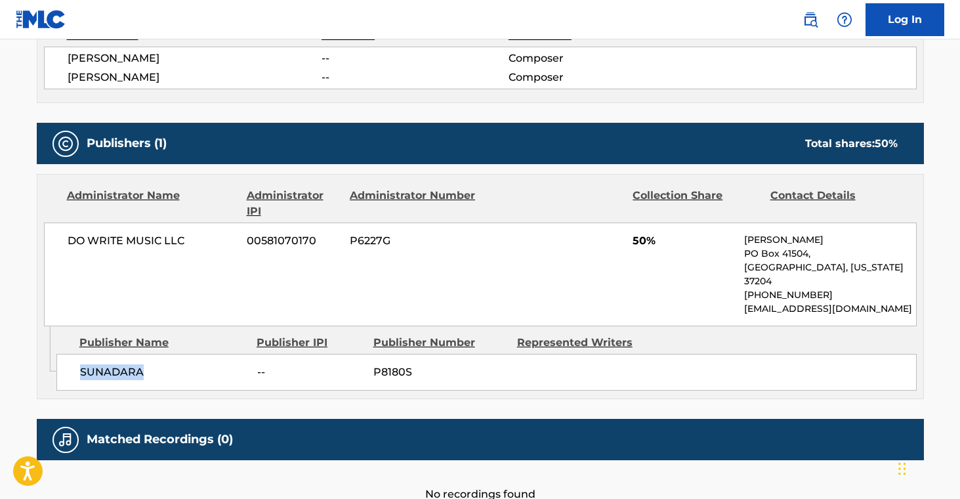
scroll to position [499, 0]
drag, startPoint x: 79, startPoint y: 357, endPoint x: 163, endPoint y: 364, distance: 84.3
click at [163, 364] on span "SUNADARA" at bounding box center [163, 372] width 167 height 16
copy span "SUNADARA"
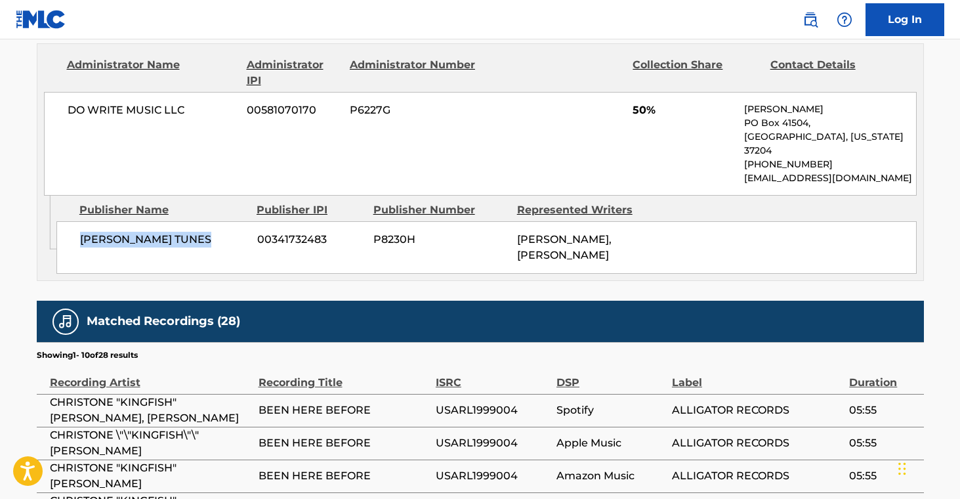
scroll to position [631, 0]
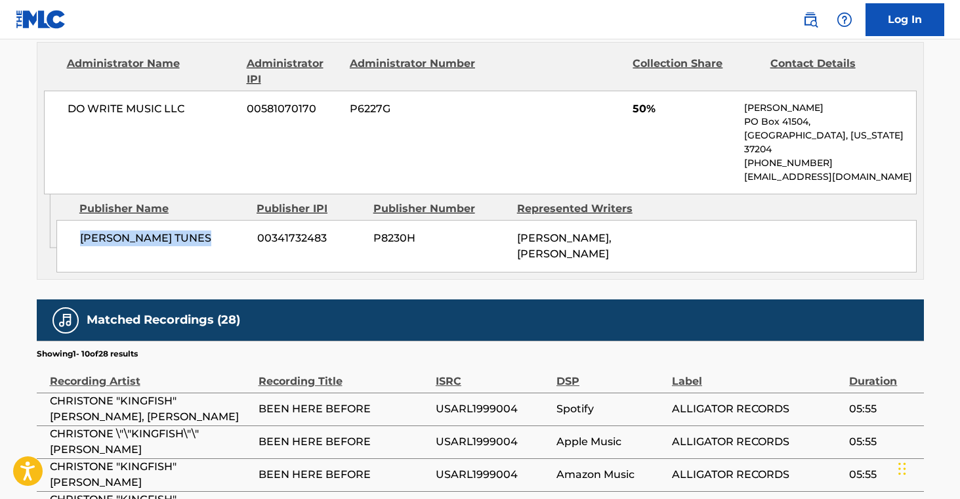
drag, startPoint x: 78, startPoint y: 226, endPoint x: 236, endPoint y: 232, distance: 157.6
click at [236, 232] on div "TOM HAMBRIDGE TUNES 00341732483 P8230H TOM HAMBRIDGE, CHRISTONE INGRAM" at bounding box center [486, 246] width 860 height 53
copy span "TOM HAMBRIDGE TUNES"
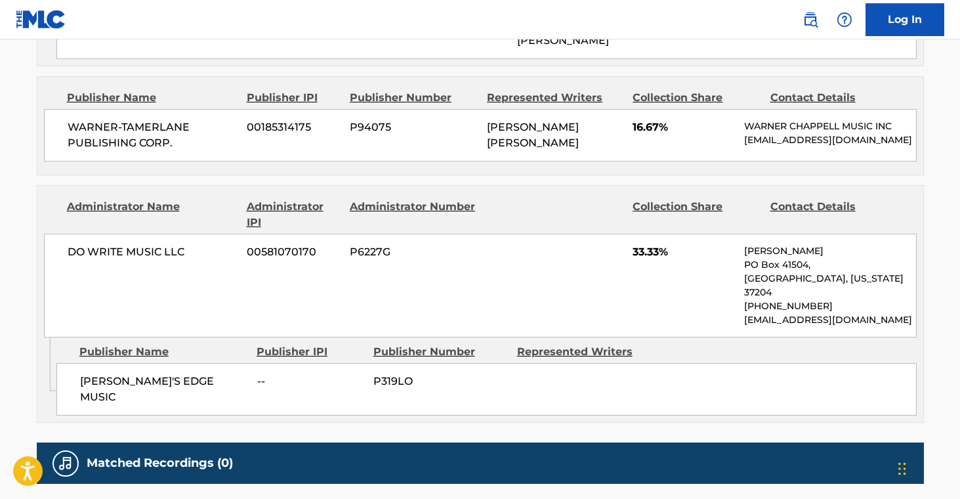
scroll to position [813, 0]
drag, startPoint x: 81, startPoint y: 353, endPoint x: 191, endPoint y: 362, distance: 110.6
click at [191, 363] on div "[PERSON_NAME]'S EDGE MUSIC -- P319LO" at bounding box center [486, 389] width 860 height 53
copy span "[PERSON_NAME]'S EDGE MUSIC"
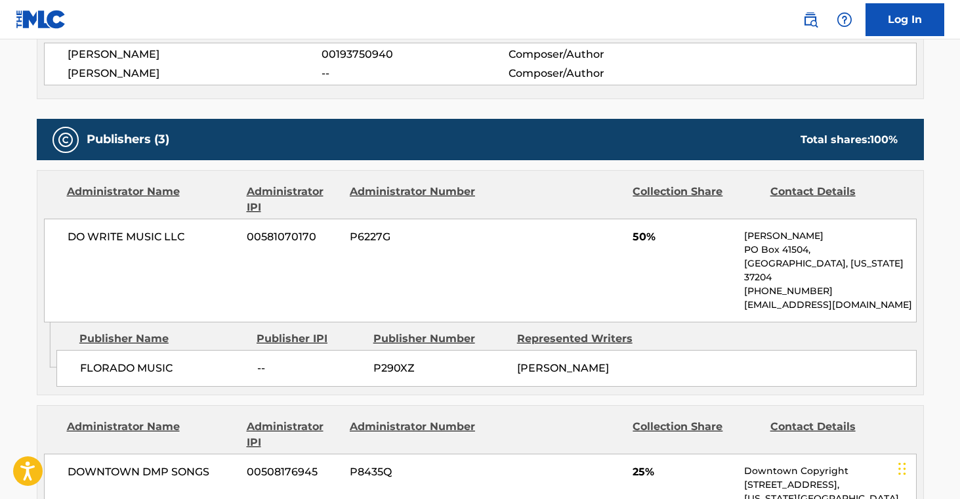
scroll to position [488, 0]
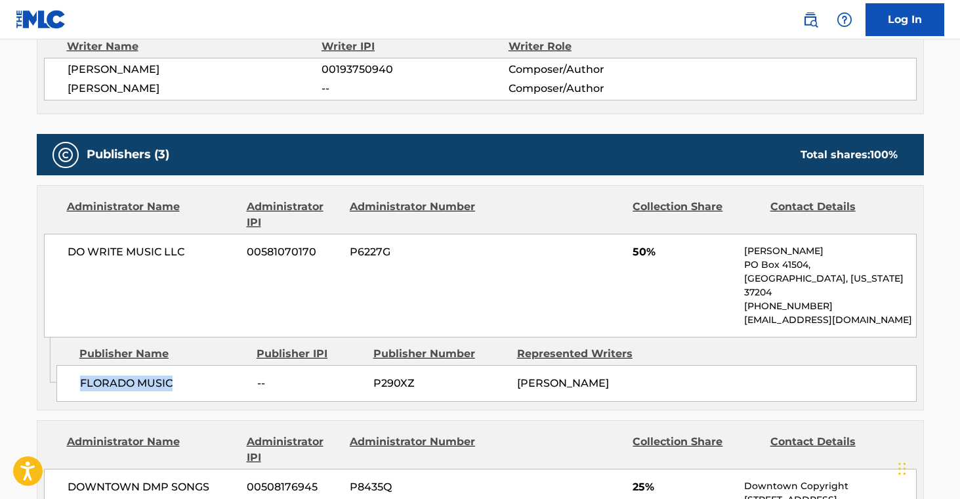
drag, startPoint x: 79, startPoint y: 368, endPoint x: 207, endPoint y: 376, distance: 128.9
click at [204, 373] on div "FLORADO MUSIC -- P290XZ [PERSON_NAME]" at bounding box center [486, 383] width 860 height 37
copy span "FLORADO MUSIC"
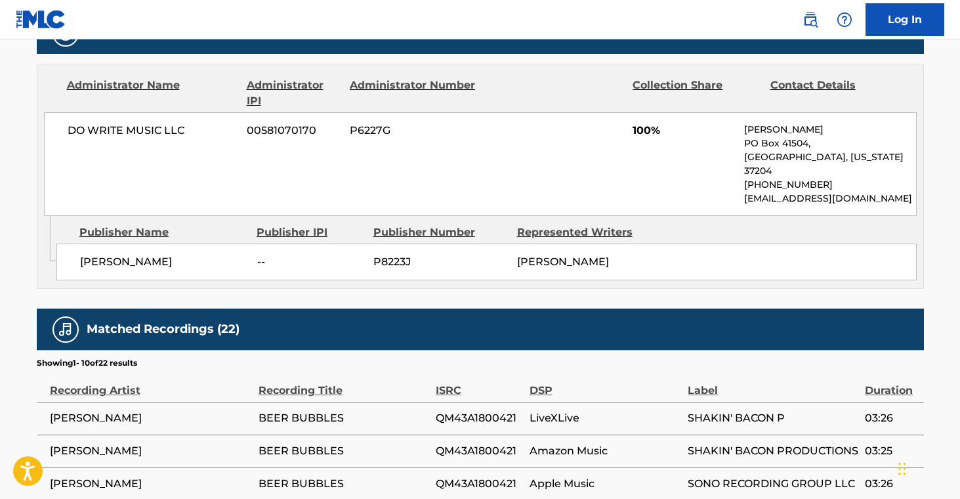
scroll to position [601, 0]
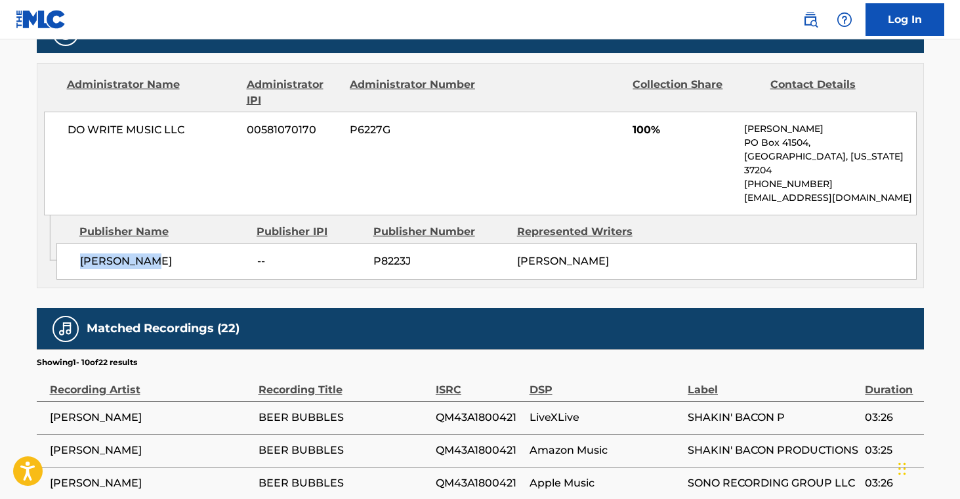
drag, startPoint x: 81, startPoint y: 250, endPoint x: 169, endPoint y: 261, distance: 88.0
click at [171, 253] on span "COWBOY TROY" at bounding box center [163, 261] width 167 height 16
copy span "COWBOY TROY"
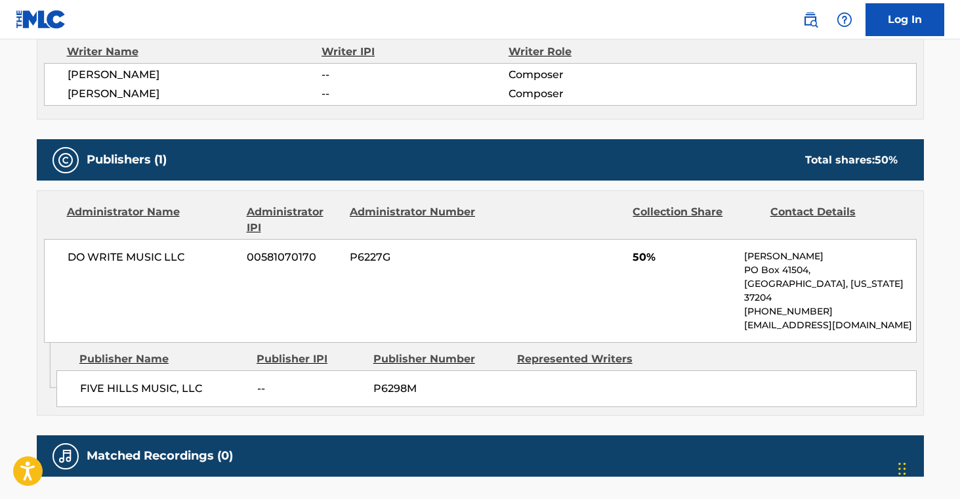
scroll to position [483, 0]
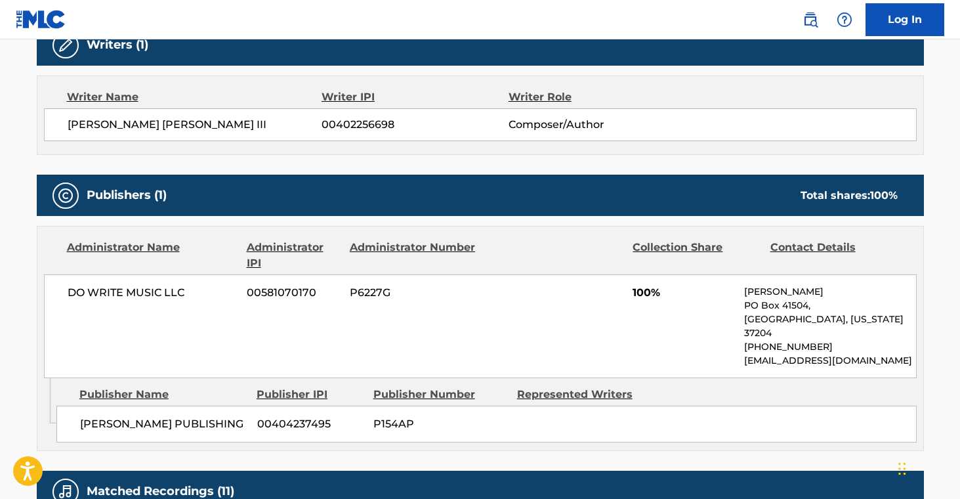
scroll to position [509, 0]
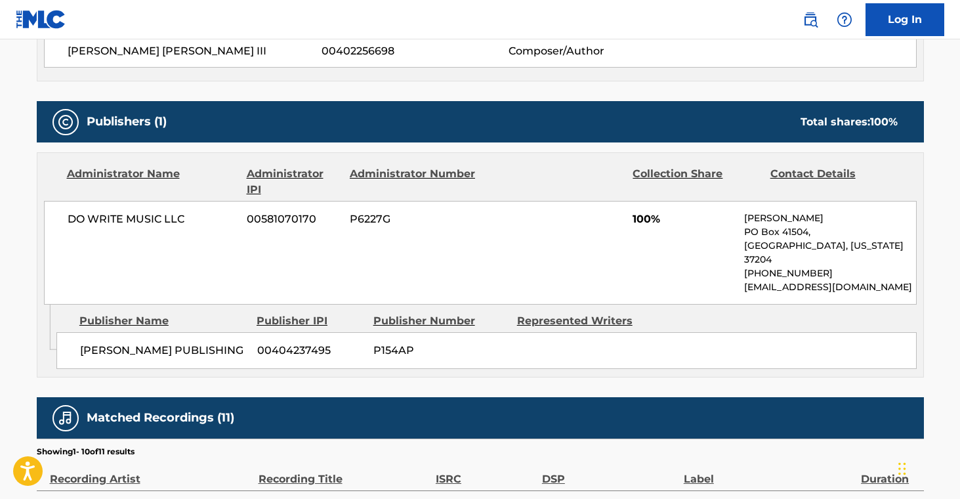
click at [83, 343] on span "[PERSON_NAME] PUBLISHING" at bounding box center [163, 351] width 167 height 16
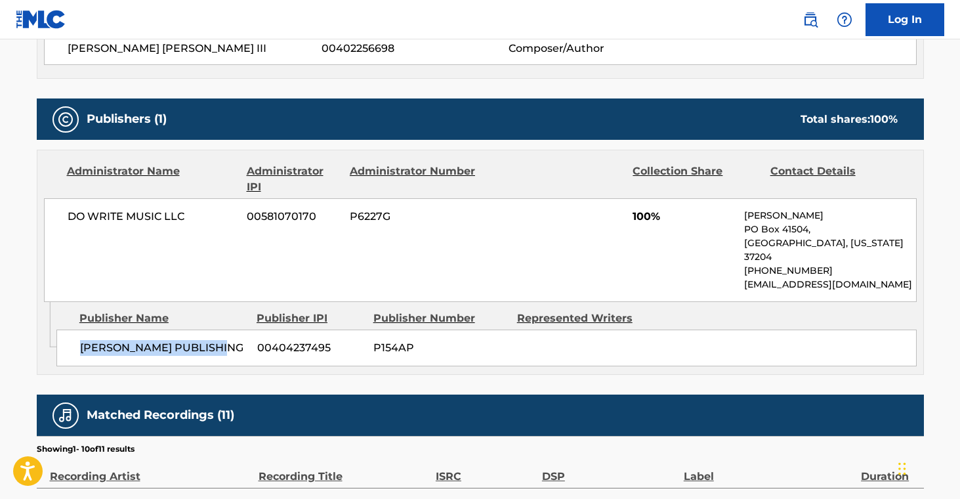
scroll to position [514, 0]
drag, startPoint x: 81, startPoint y: 337, endPoint x: 227, endPoint y: 341, distance: 145.8
click at [227, 341] on div "[PERSON_NAME] PUBLISHING 00404237495 P154AP" at bounding box center [486, 347] width 860 height 37
copy span "[PERSON_NAME] PUBLISHING"
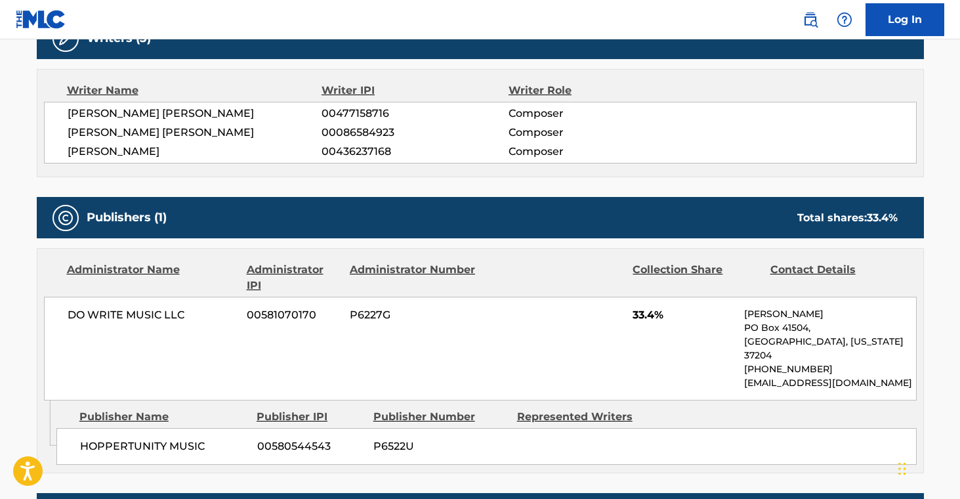
scroll to position [589, 0]
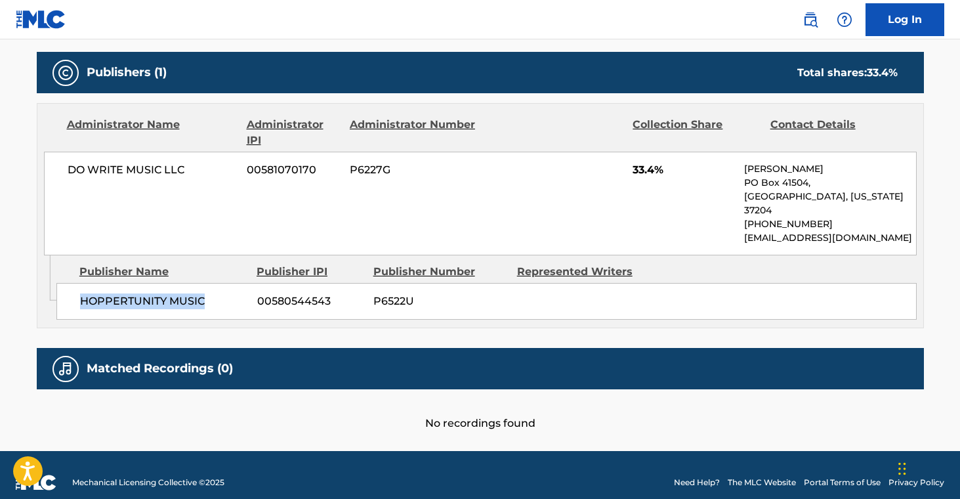
drag, startPoint x: 83, startPoint y: 286, endPoint x: 226, endPoint y: 313, distance: 145.7
click at [220, 297] on div "HOPPERTUNITY MUSIC 00580544543 P6522U" at bounding box center [486, 301] width 860 height 37
copy span "HOPPERTUNITY MUSIC"
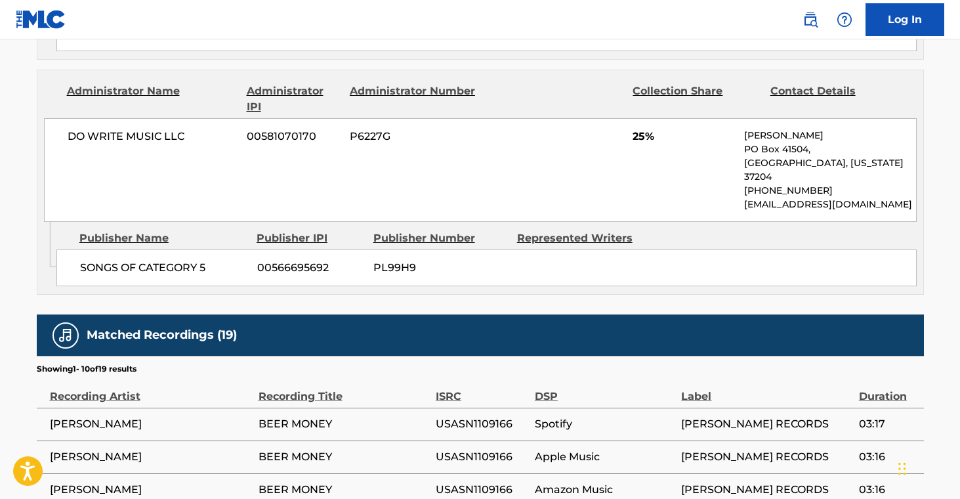
scroll to position [1235, 0]
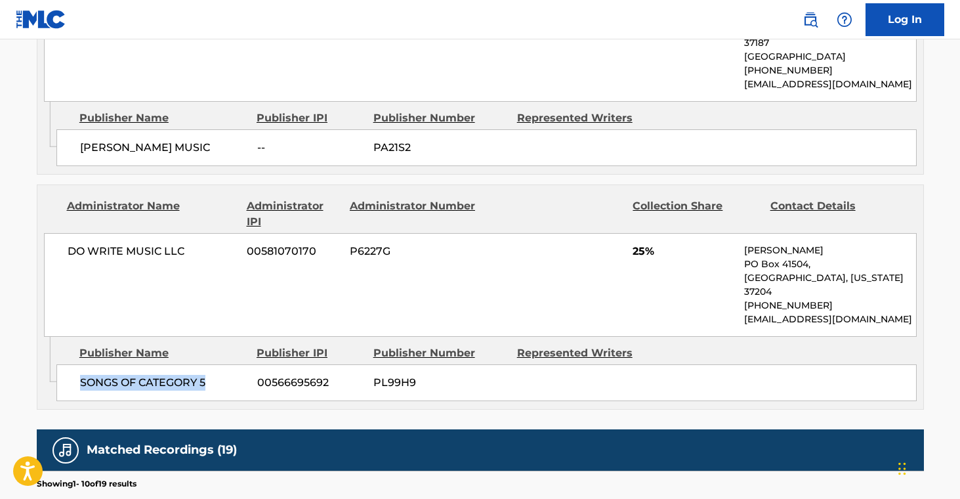
drag, startPoint x: 81, startPoint y: 300, endPoint x: 272, endPoint y: 335, distance: 194.8
click at [230, 375] on span "SONGS OF CATEGORY 5" at bounding box center [163, 383] width 167 height 16
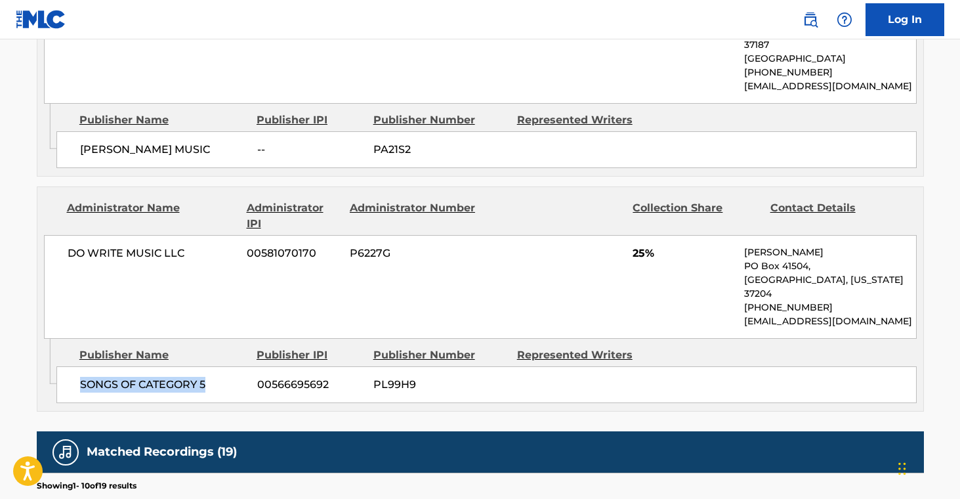
copy span "SONGS OF CATEGORY 5"
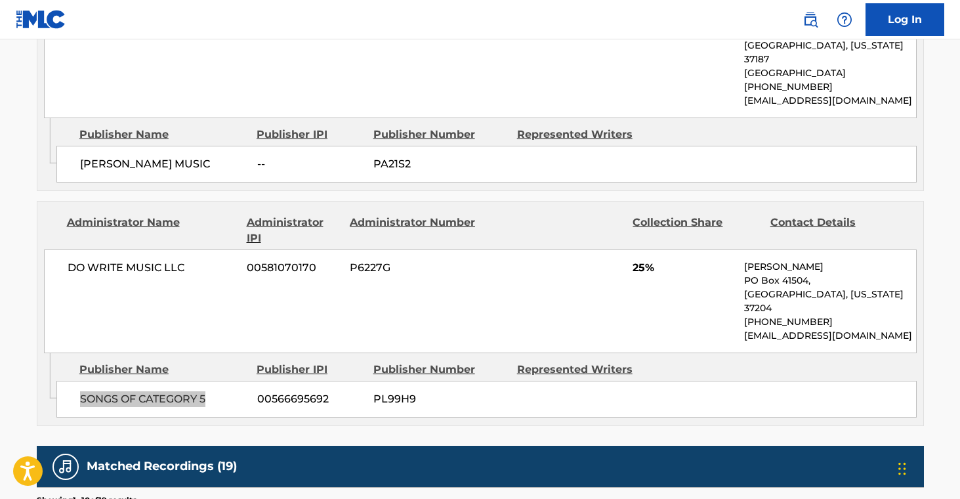
scroll to position [1198, 0]
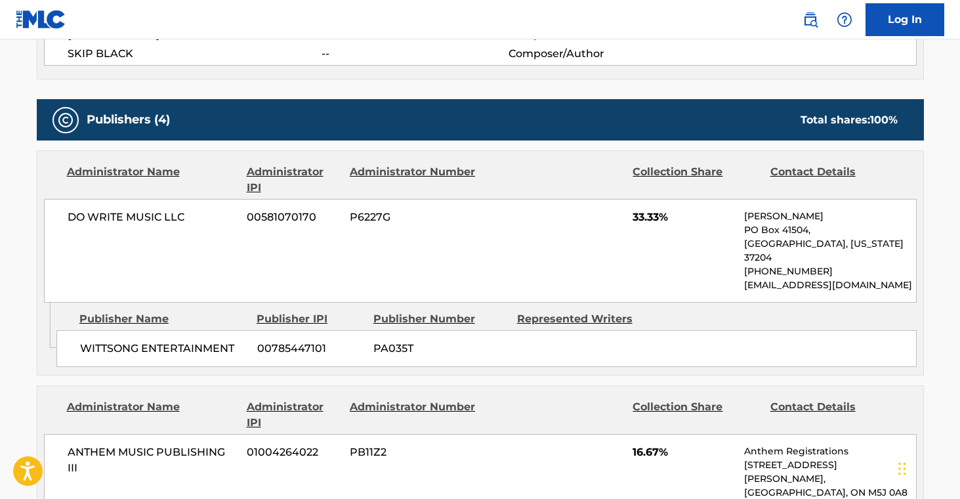
scroll to position [542, 0]
drag, startPoint x: 83, startPoint y: 333, endPoint x: 238, endPoint y: 357, distance: 156.0
click at [242, 341] on span "WITTSONG ENTERTAINMENT" at bounding box center [163, 349] width 167 height 16
copy span "WITTSONG ENTERTAINMENT"
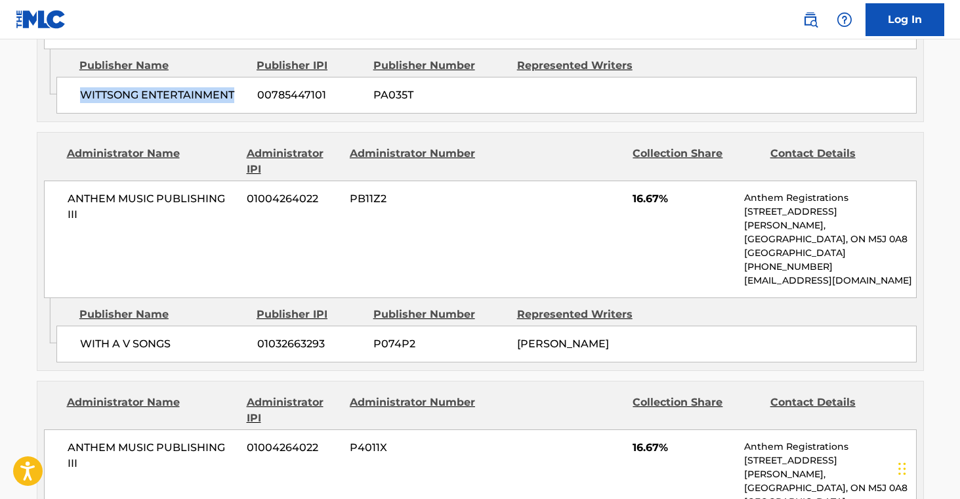
scroll to position [845, 0]
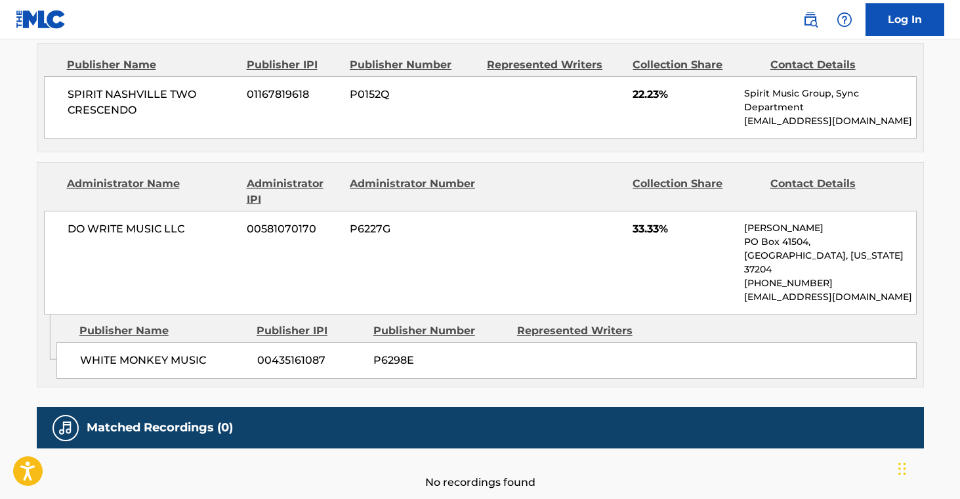
scroll to position [900, 0]
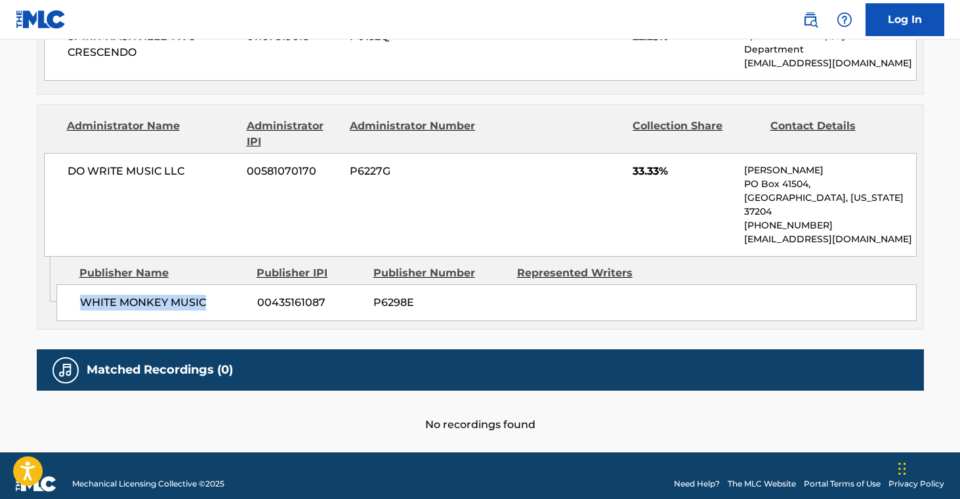
drag, startPoint x: 83, startPoint y: 286, endPoint x: 221, endPoint y: 300, distance: 137.9
click at [217, 295] on div "WHITE MONKEY MUSIC 00435161087 P6298E" at bounding box center [486, 302] width 860 height 37
copy span "WHITE MONKEY MUSIC"
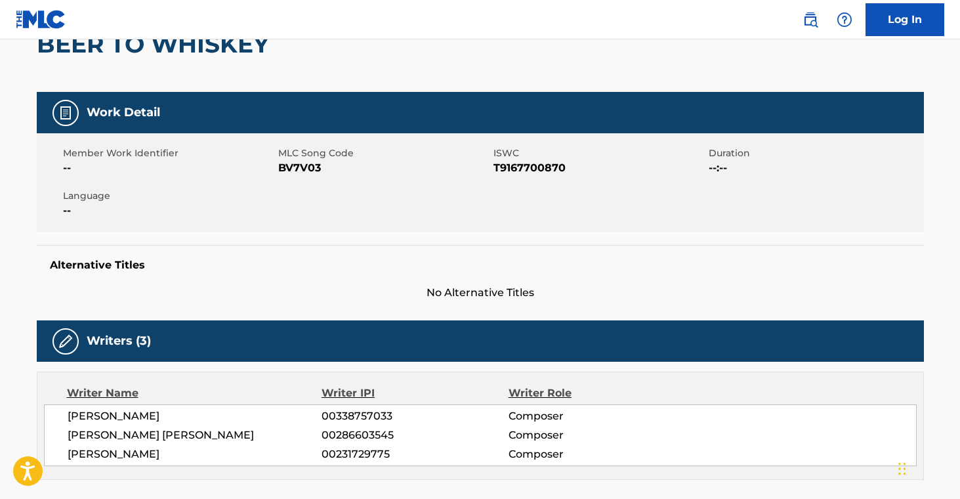
scroll to position [0, 0]
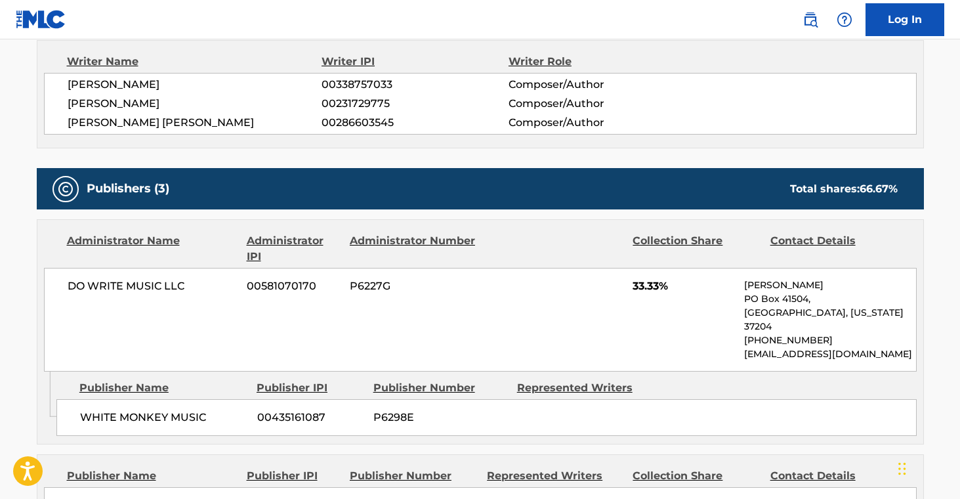
scroll to position [503, 0]
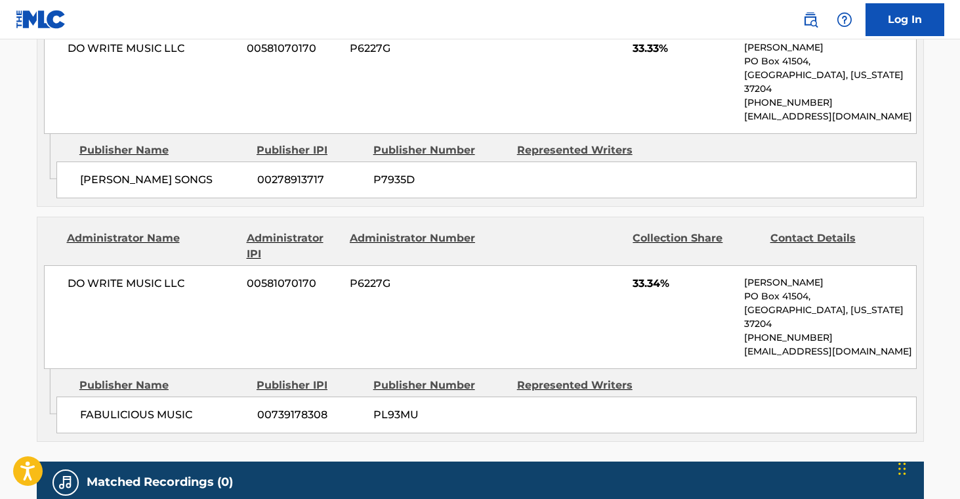
scroll to position [1030, 0]
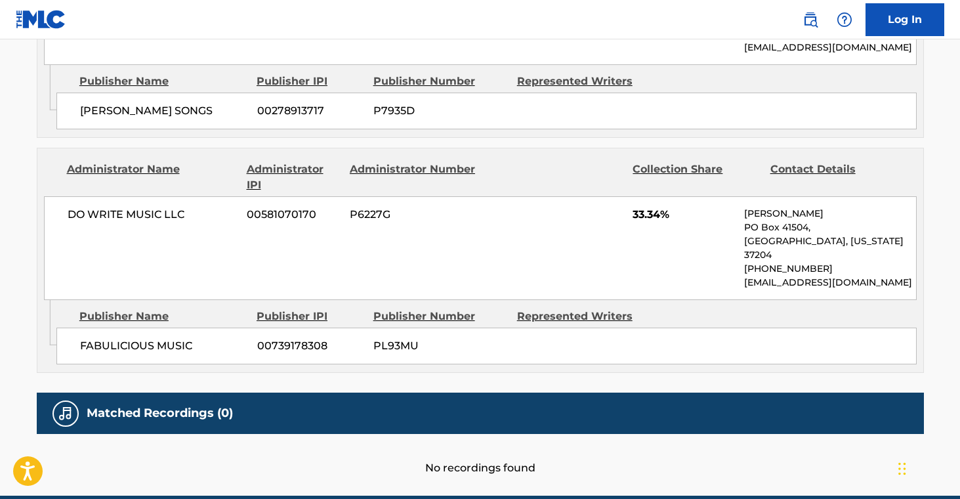
click at [102, 338] on span "FABULICIOUS MUSIC" at bounding box center [163, 346] width 167 height 16
copy span "FABULICIOUS"
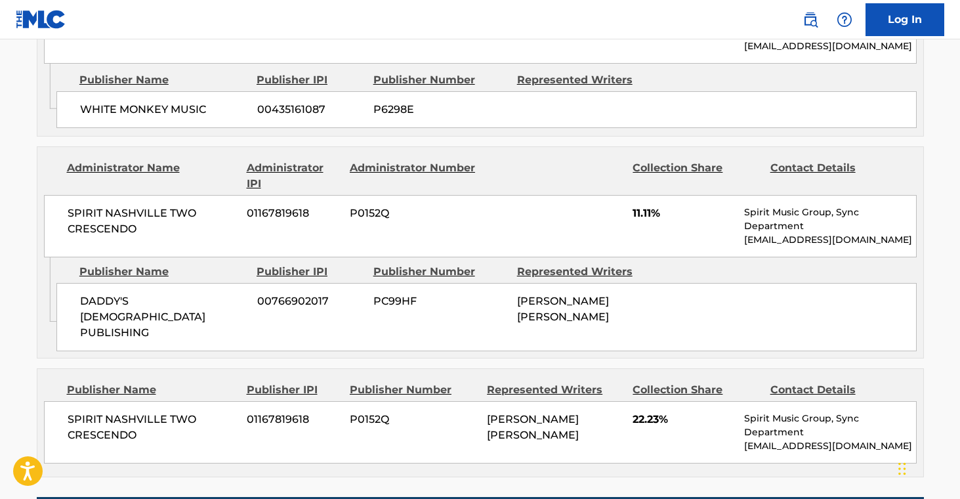
scroll to position [900, 0]
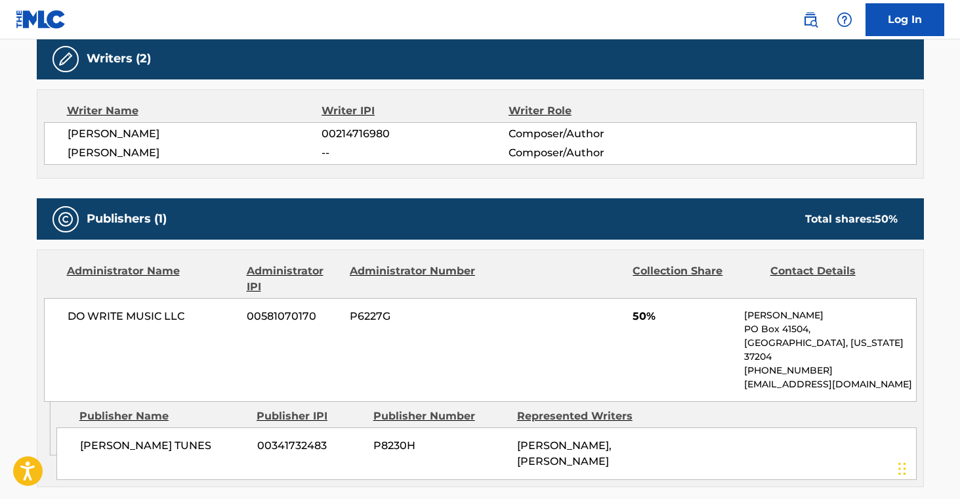
scroll to position [423, 0]
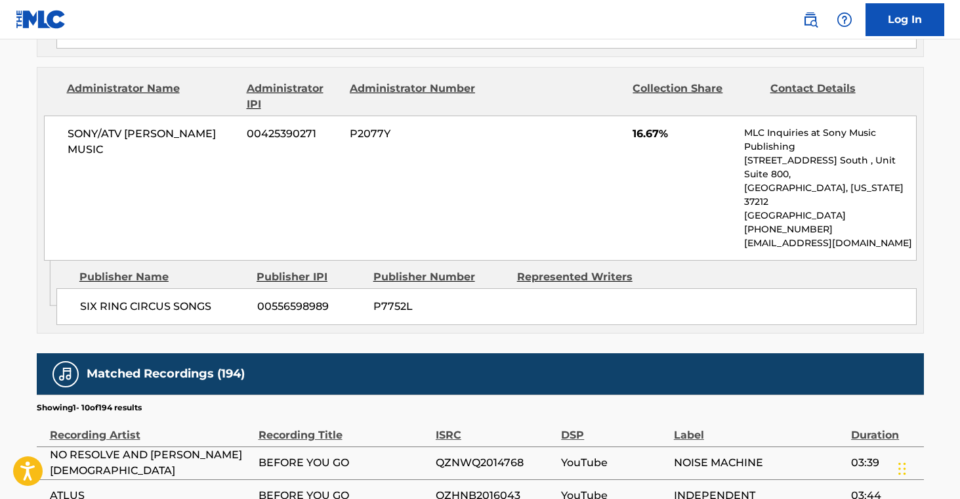
scroll to position [1430, 0]
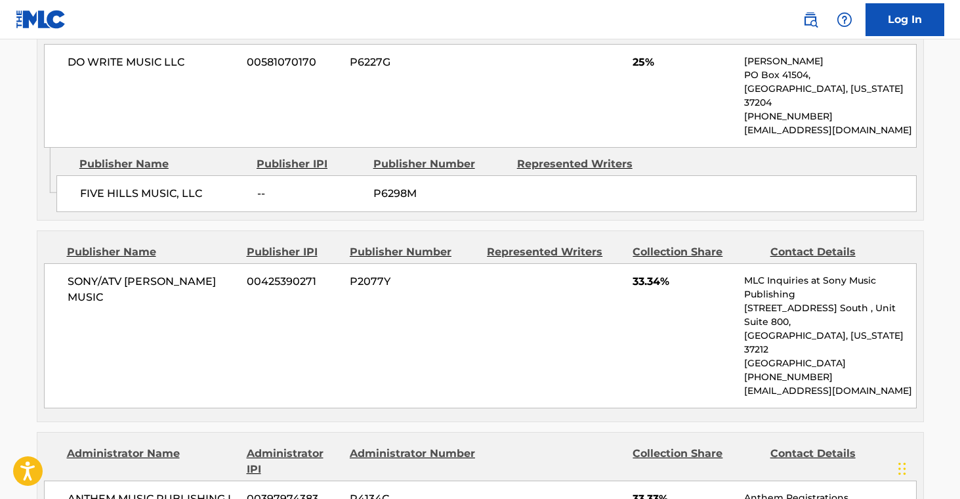
scroll to position [974, 0]
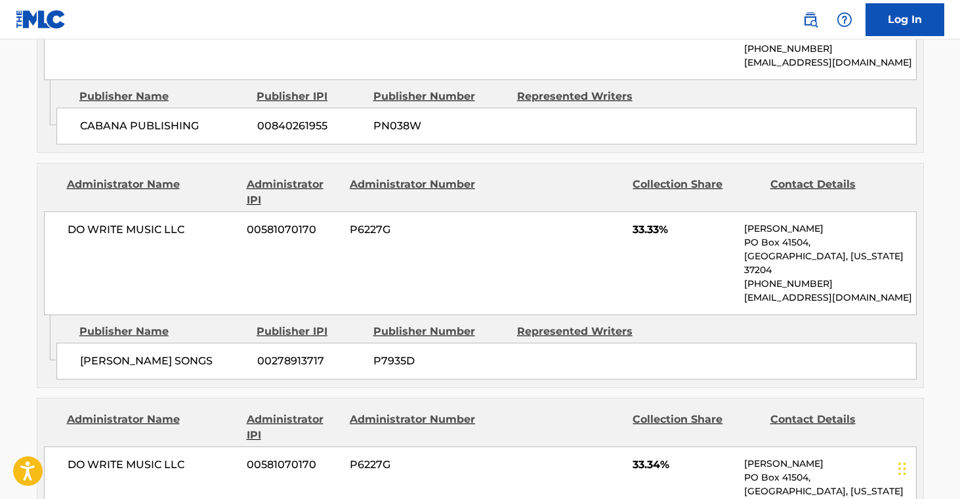
scroll to position [579, 0]
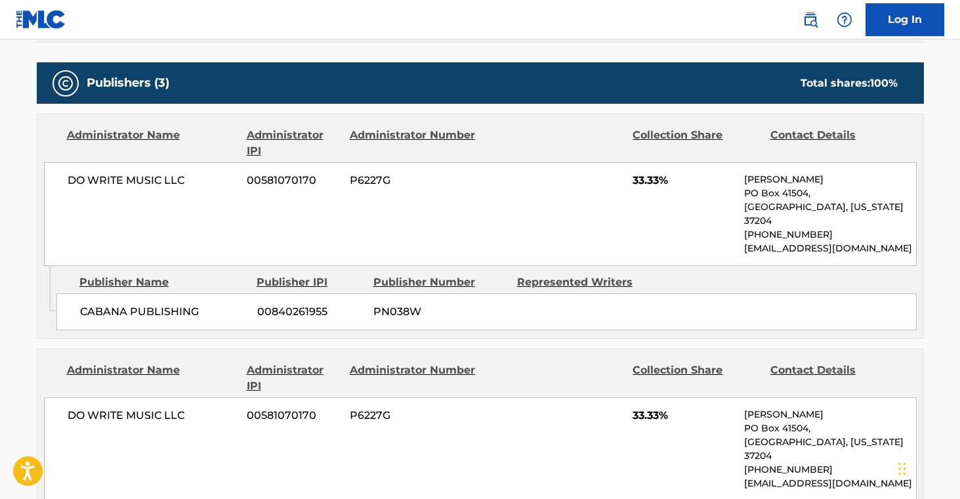
click at [96, 304] on span "CABANA PUBLISHING" at bounding box center [163, 312] width 167 height 16
copy span "CABANA"
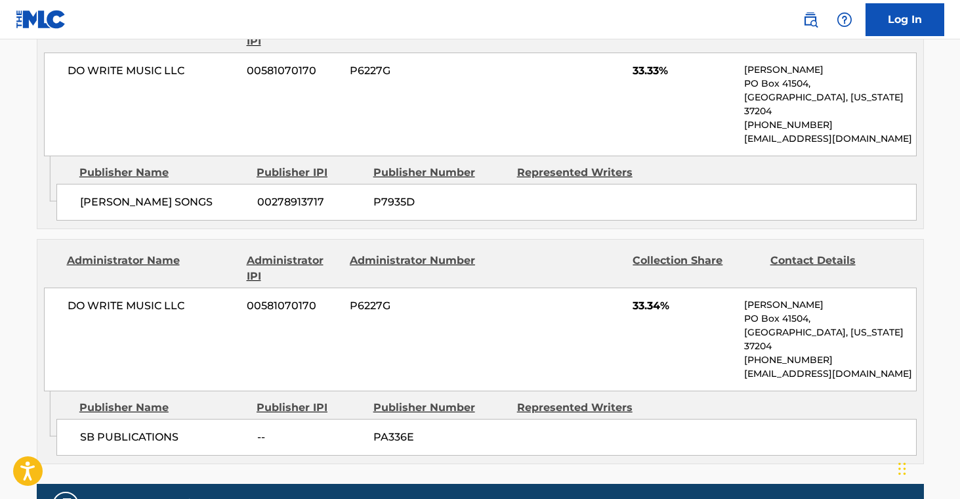
scroll to position [926, 0]
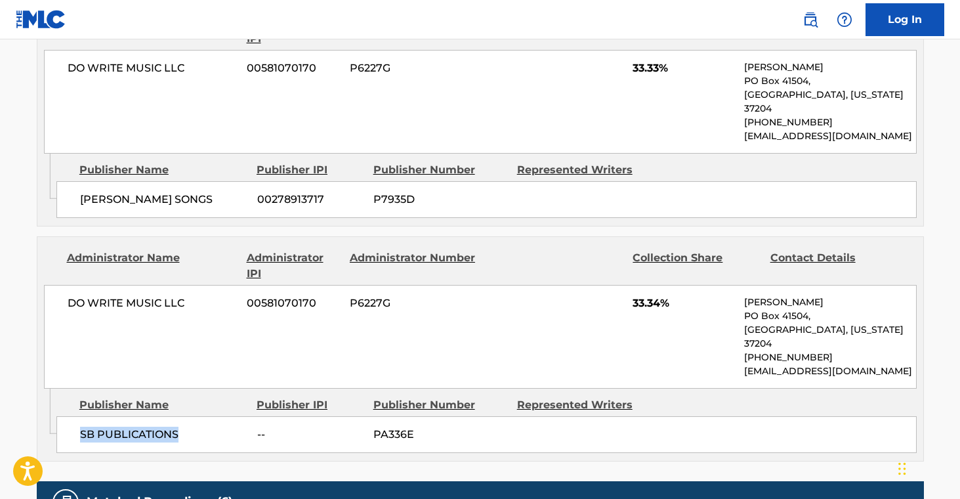
drag, startPoint x: 81, startPoint y: 392, endPoint x: 194, endPoint y: 429, distance: 119.1
click at [185, 427] on span "SB PUBLICATIONS" at bounding box center [163, 435] width 167 height 16
copy span "SB PUBLICATIONS"
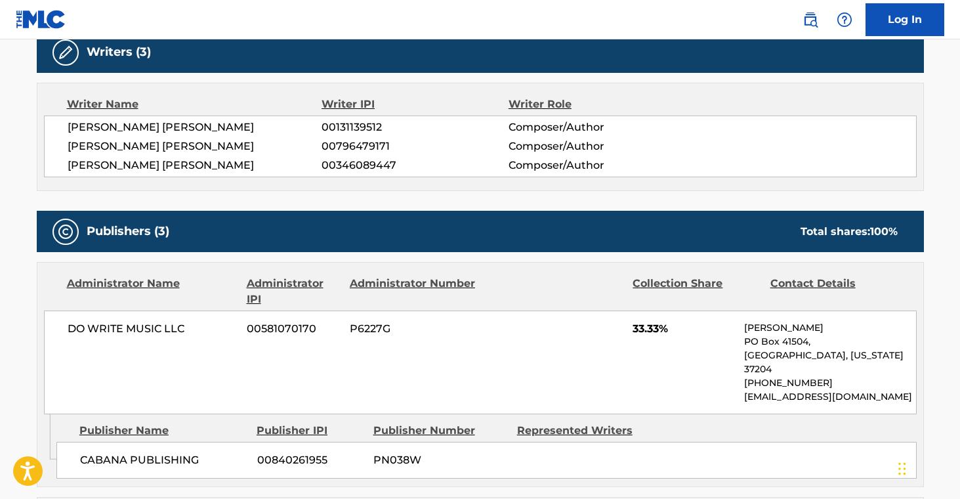
scroll to position [0, 0]
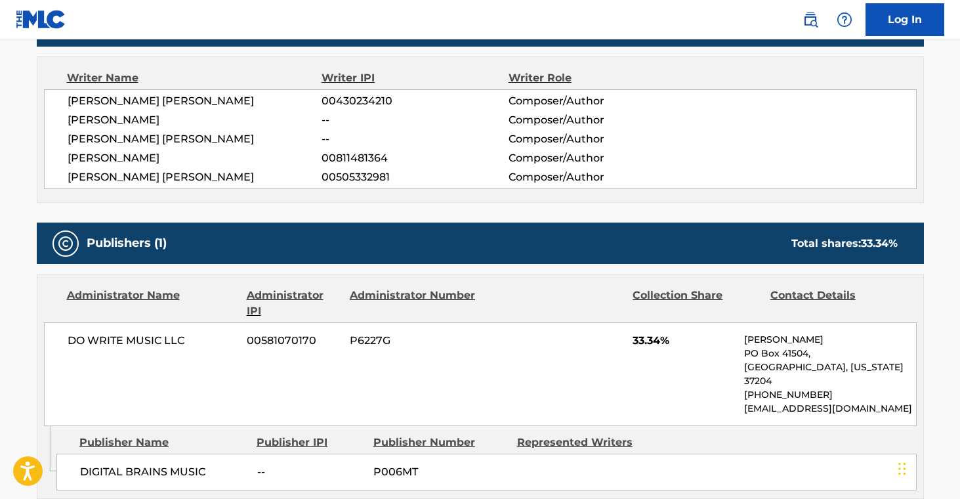
scroll to position [484, 0]
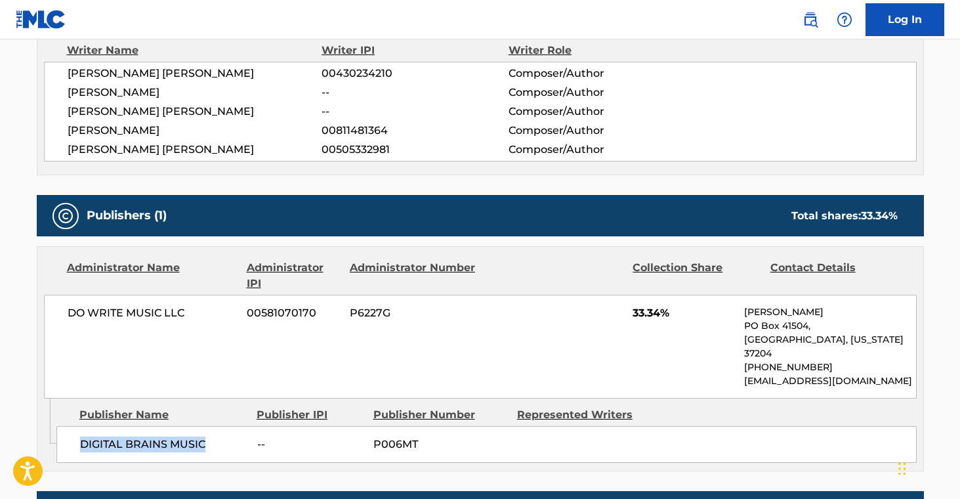
drag, startPoint x: 81, startPoint y: 431, endPoint x: 222, endPoint y: 442, distance: 142.2
click at [216, 444] on div "DIGITAL BRAINS MUSIC -- P006MT" at bounding box center [486, 444] width 860 height 37
copy span "DIGITAL BRAINS MUSIC"
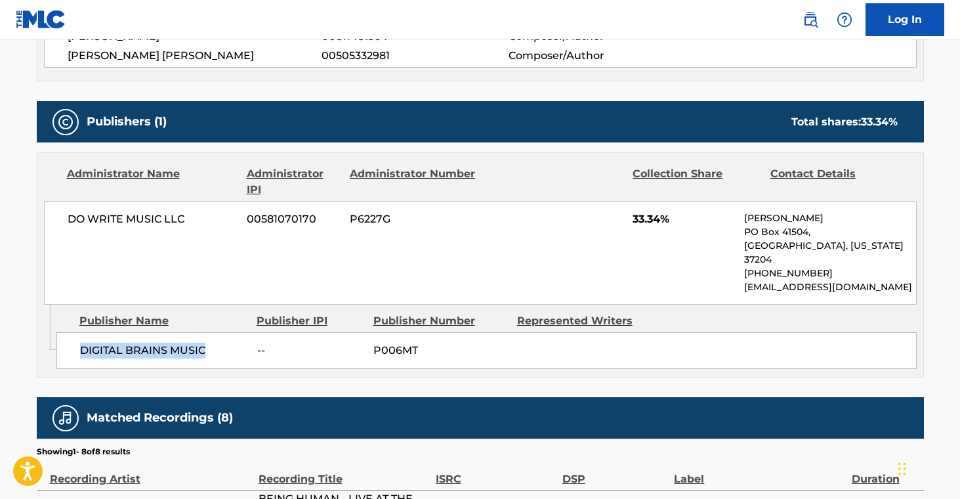
scroll to position [581, 0]
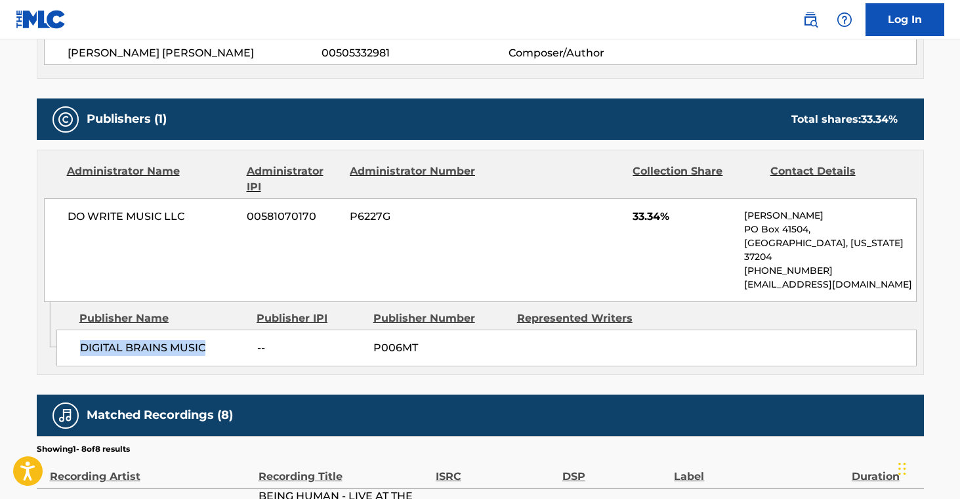
copy span "DIGITAL BRAINS MUSIC"
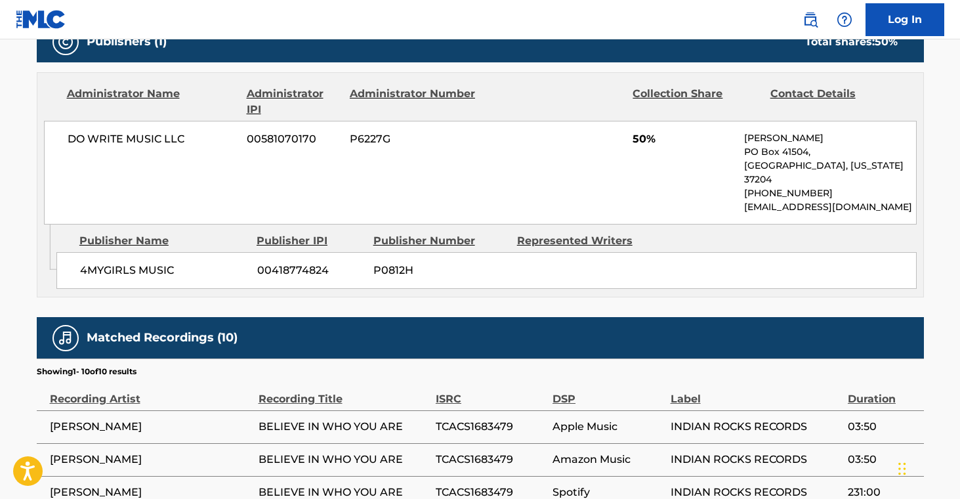
scroll to position [684, 0]
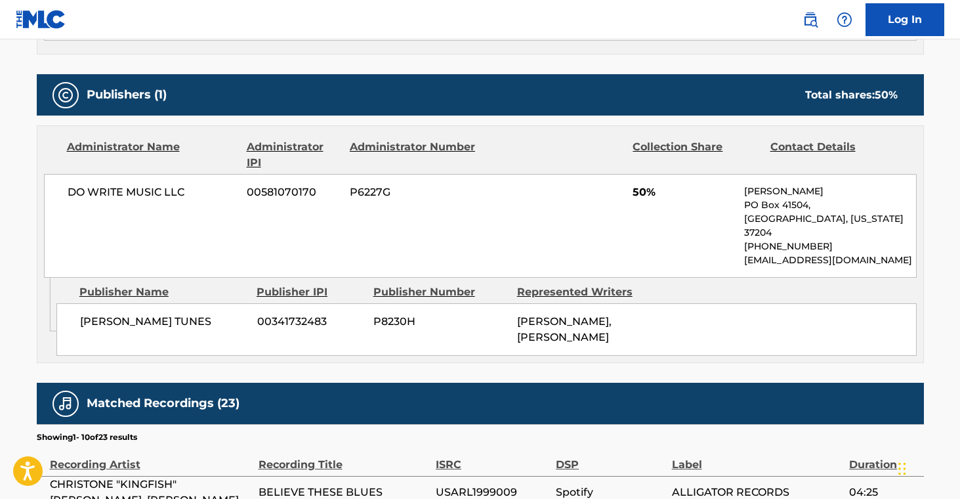
scroll to position [551, 0]
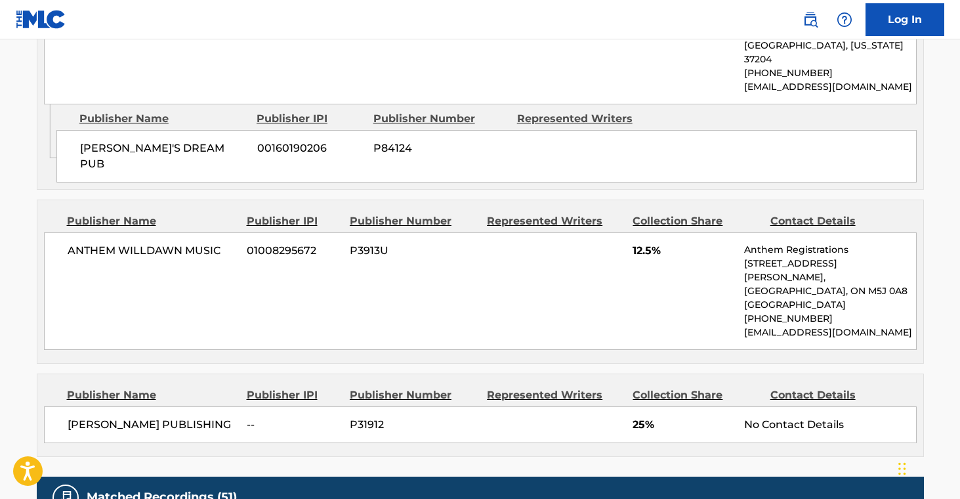
scroll to position [737, 0]
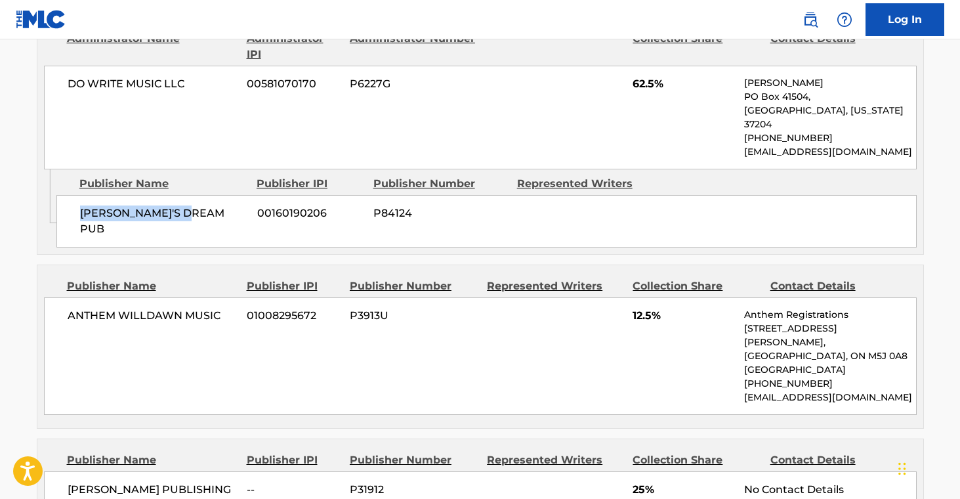
drag, startPoint x: 81, startPoint y: 201, endPoint x: 203, endPoint y: 205, distance: 122.8
click at [203, 205] on span "[PERSON_NAME]'S DREAM PUB" at bounding box center [163, 221] width 167 height 32
copy span "[PERSON_NAME]'S DREAM PUB"
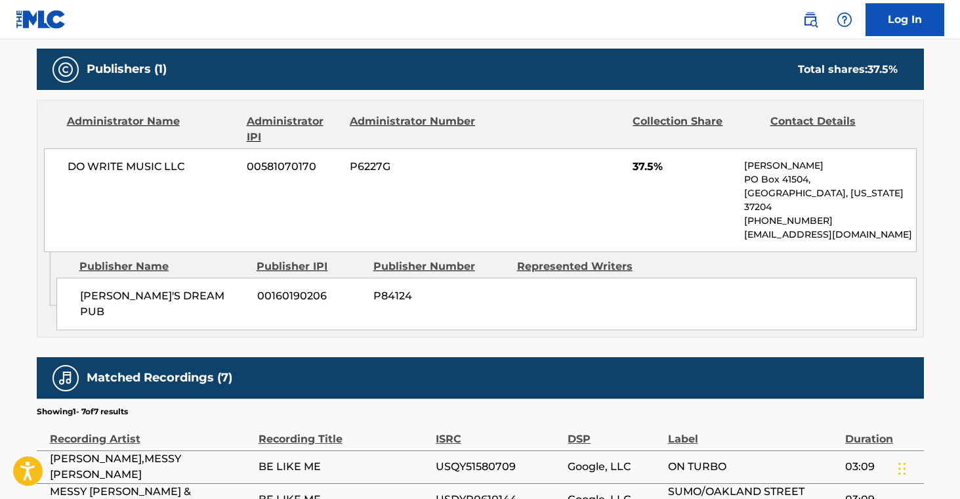
scroll to position [595, 0]
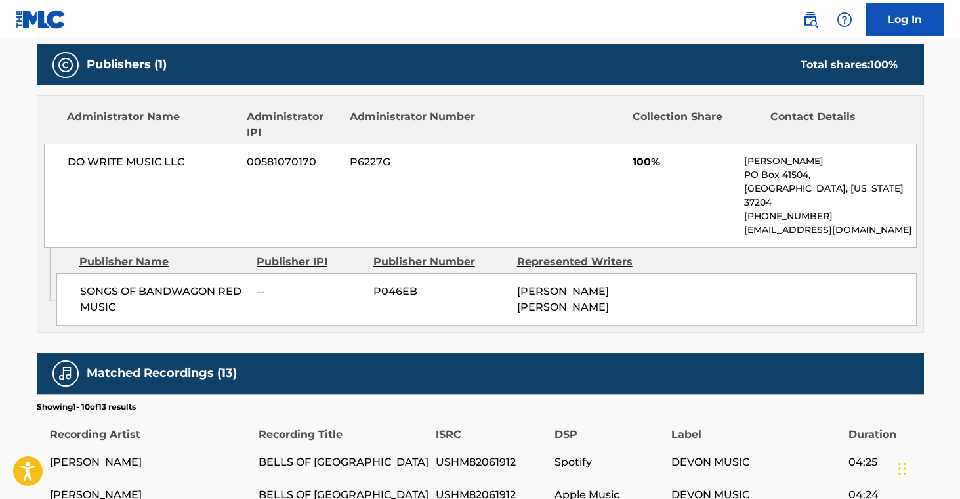
scroll to position [569, 0]
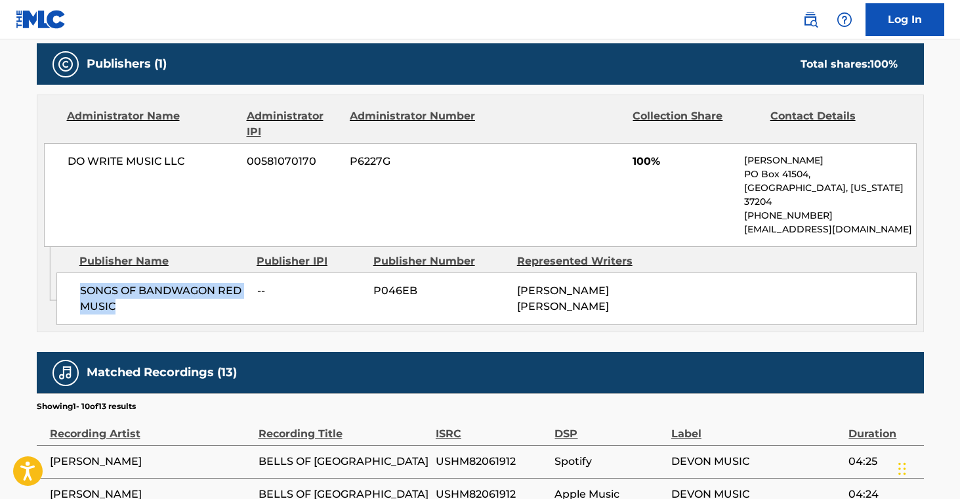
drag, startPoint x: 110, startPoint y: 284, endPoint x: 144, endPoint y: 299, distance: 36.7
click at [144, 299] on div "SONGS OF BANDWAGON RED MUSIC -- P046EB REED DANIEL WADDLE" at bounding box center [486, 298] width 860 height 53
copy span "SONGS OF BANDWAGON RED MUSIC"
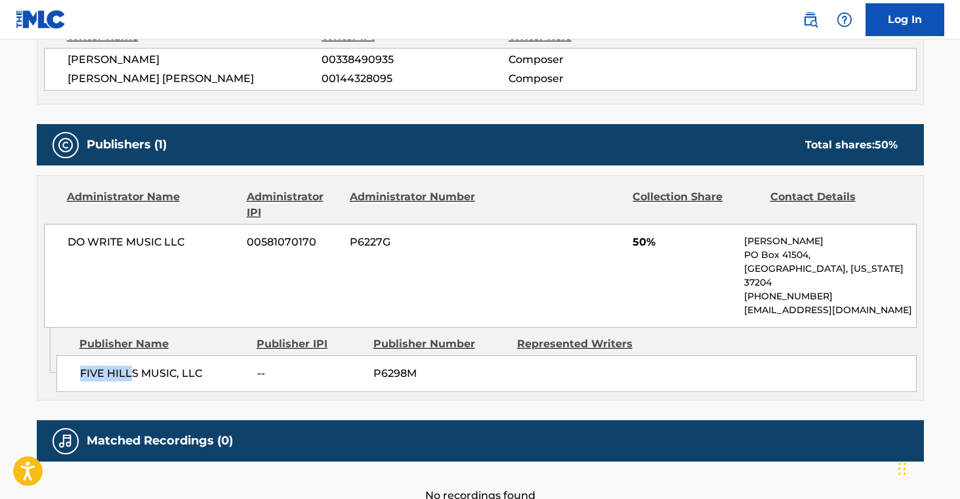
scroll to position [500, 0]
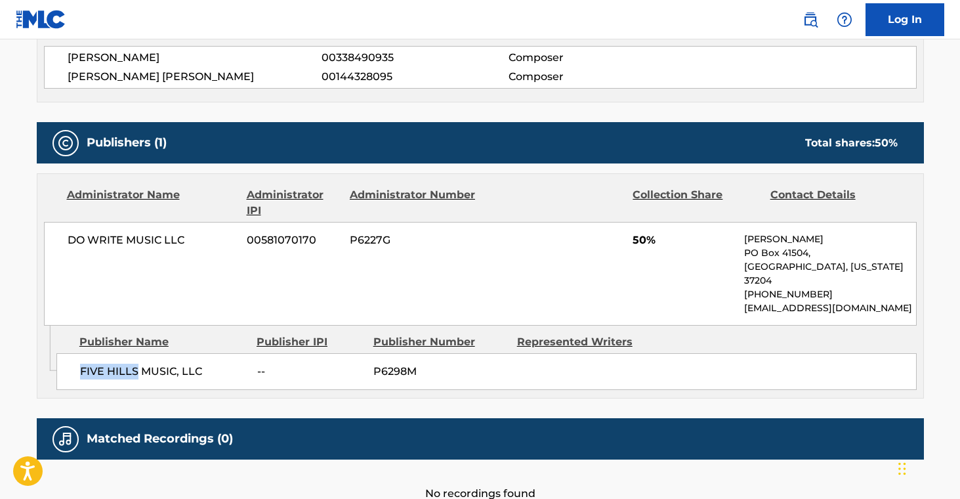
drag, startPoint x: 79, startPoint y: 360, endPoint x: 135, endPoint y: 363, distance: 55.8
click at [135, 364] on span "FIVE HILLS MUSIC, LLC" at bounding box center [163, 372] width 167 height 16
copy span "FIVE HILLS"
click at [97, 375] on div "Publisher Name Publisher IPI Publisher Number Represented Writers FIVE HILLS MU…" at bounding box center [489, 359] width 867 height 66
drag, startPoint x: 80, startPoint y: 360, endPoint x: 222, endPoint y: 359, distance: 141.8
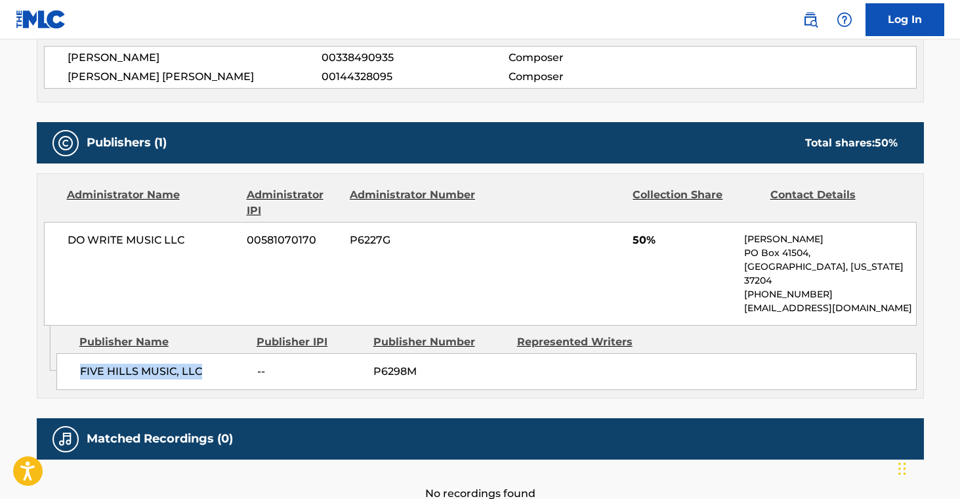
click at [222, 364] on span "FIVE HILLS MUSIC, LLC" at bounding box center [163, 372] width 167 height 16
copy span "FIVE HILLS MUSIC, LLC"
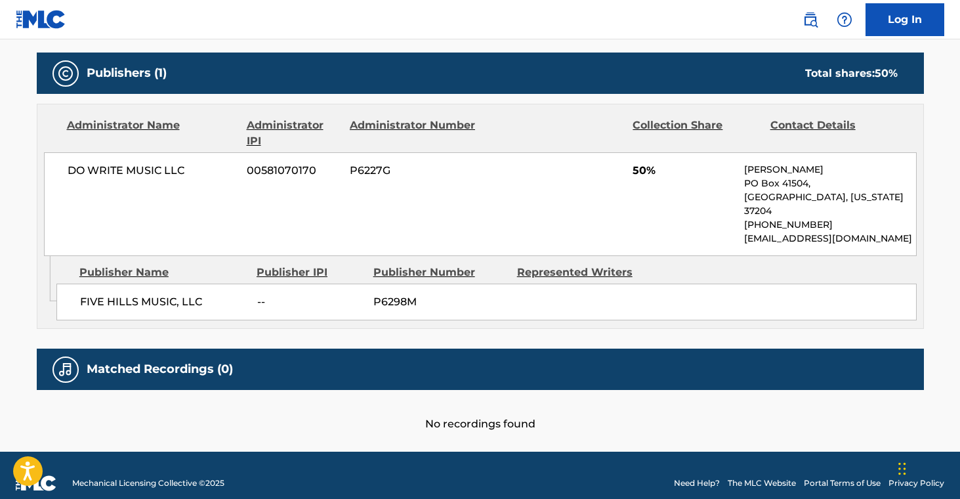
scroll to position [570, 0]
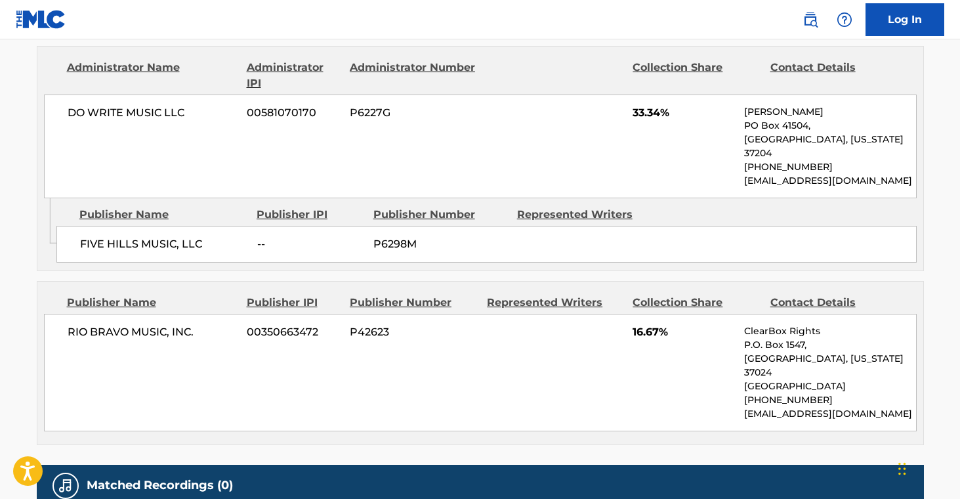
scroll to position [1067, 0]
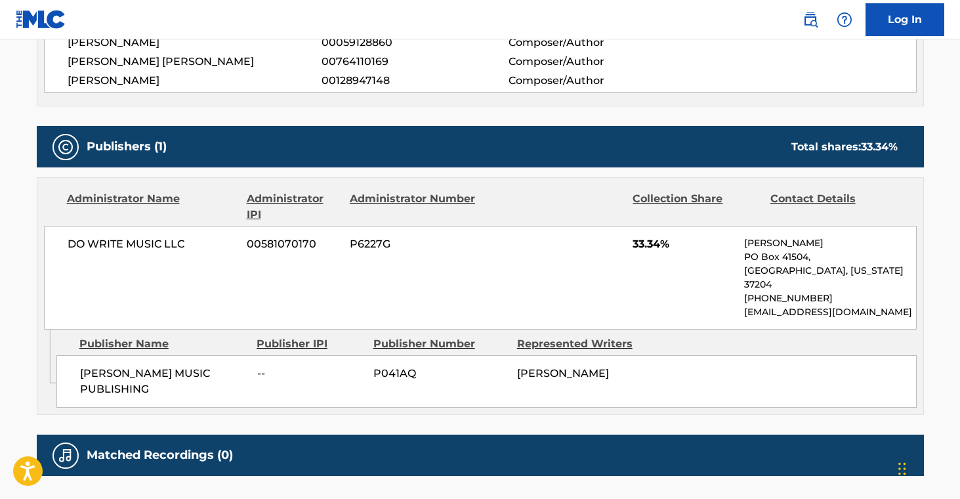
scroll to position [517, 0]
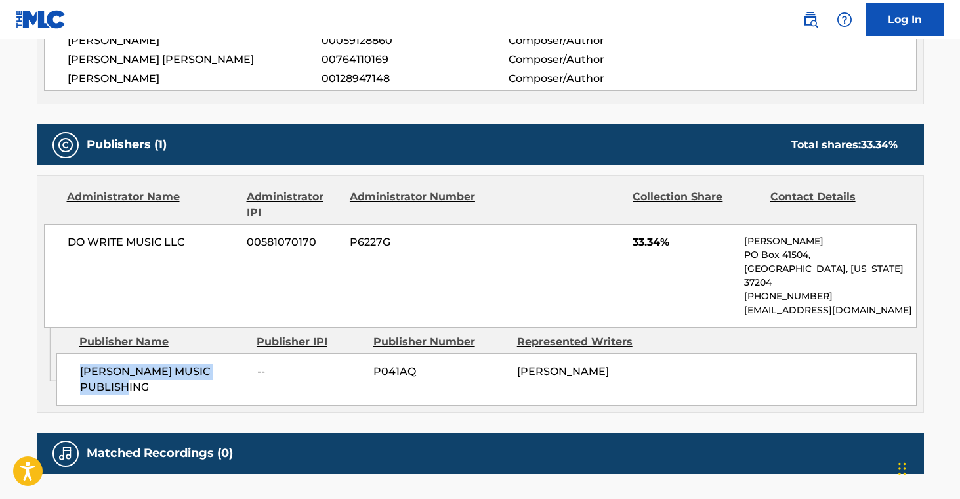
drag, startPoint x: 82, startPoint y: 356, endPoint x: 183, endPoint y: 383, distance: 104.4
click at [183, 383] on div "STAN KARCZ MUSIC PUBLISHING -- P041AQ STAN KARCZ" at bounding box center [486, 379] width 860 height 53
copy span "STAN KARCZ MUSIC PUBLISHING"
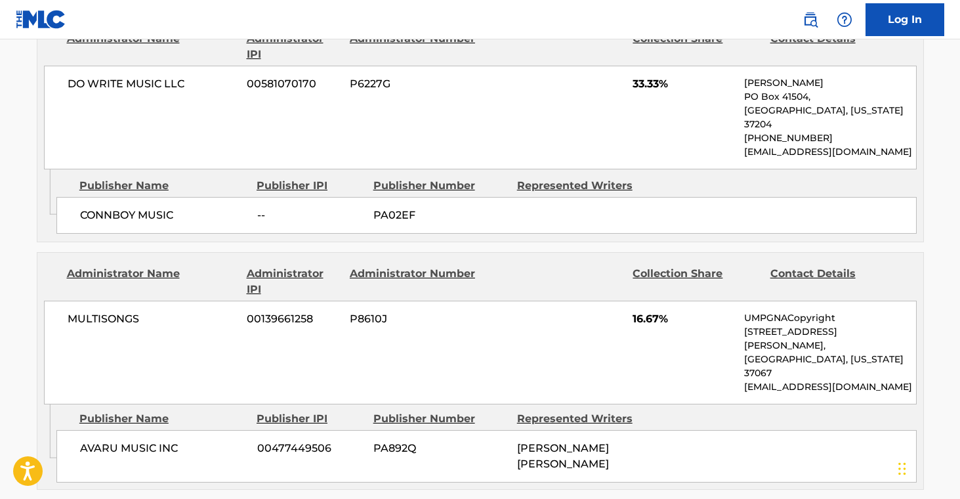
scroll to position [635, 0]
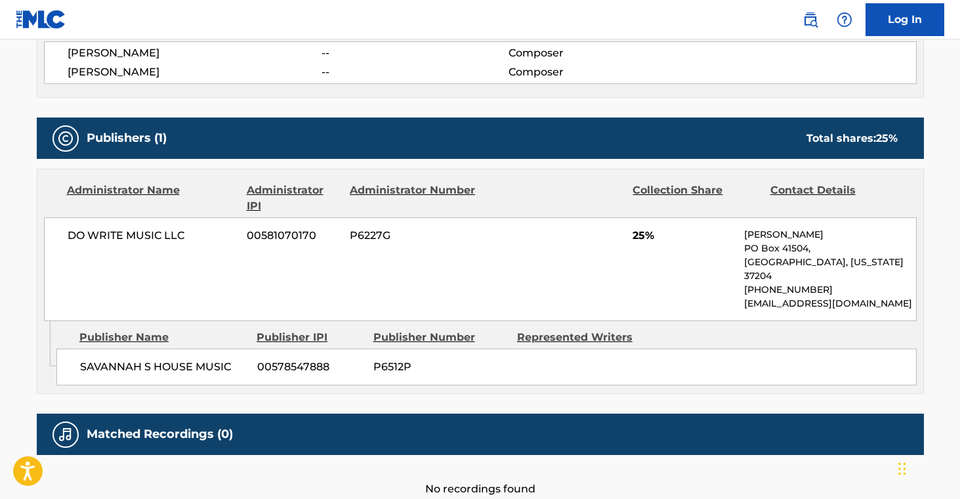
scroll to position [570, 0]
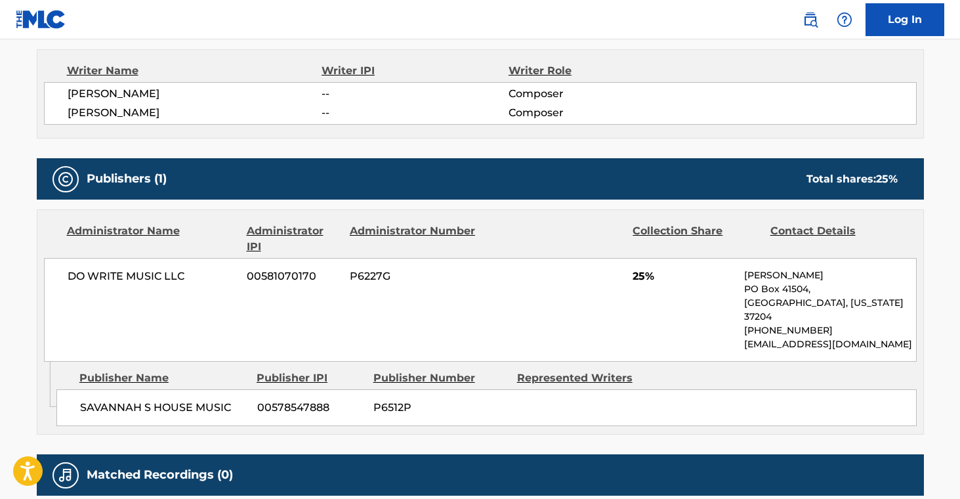
scroll to position [570, 0]
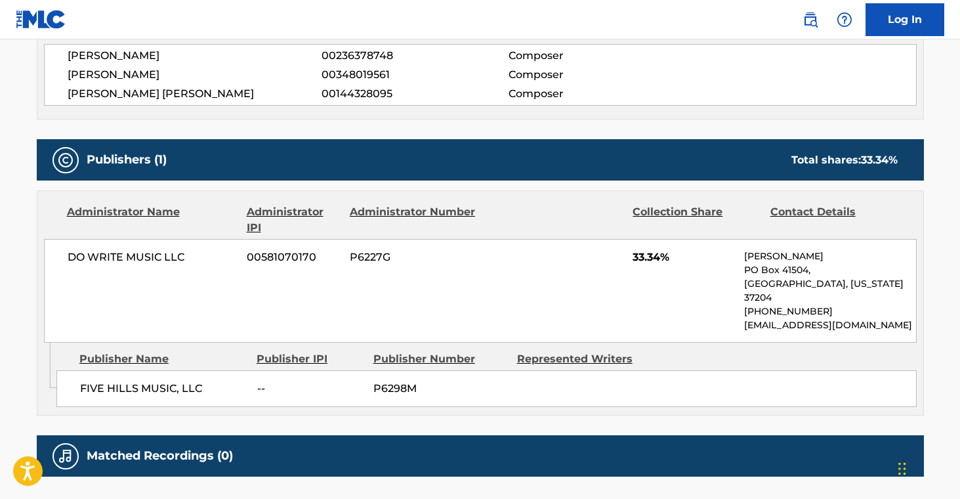
scroll to position [537, 0]
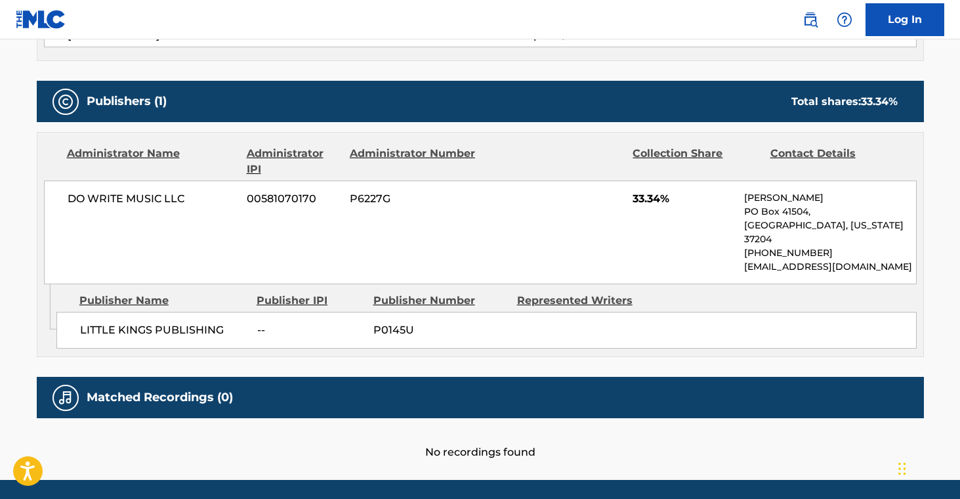
scroll to position [589, 0]
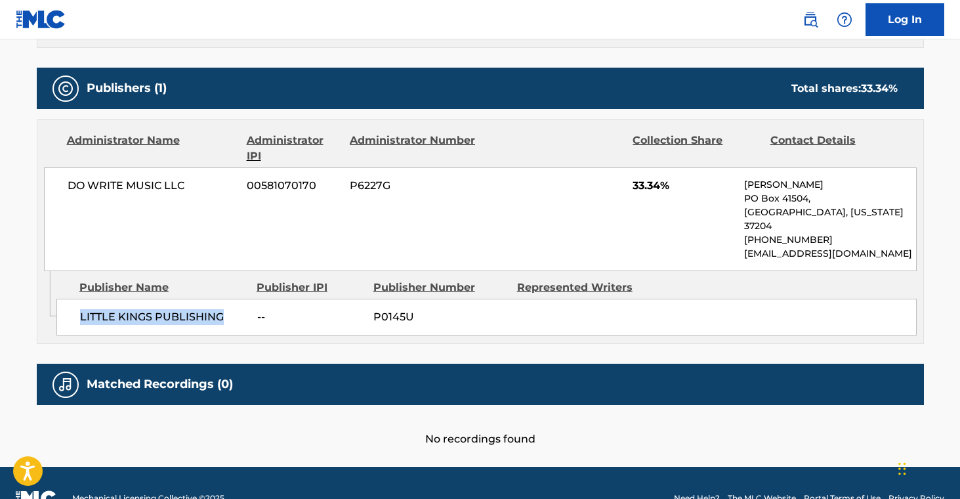
drag, startPoint x: 81, startPoint y: 286, endPoint x: 229, endPoint y: 297, distance: 148.7
click at [229, 299] on div "LITTLE KINGS PUBLISHING -- P0145U" at bounding box center [486, 317] width 860 height 37
copy span "LITTLE KINGS PUBLISHING"
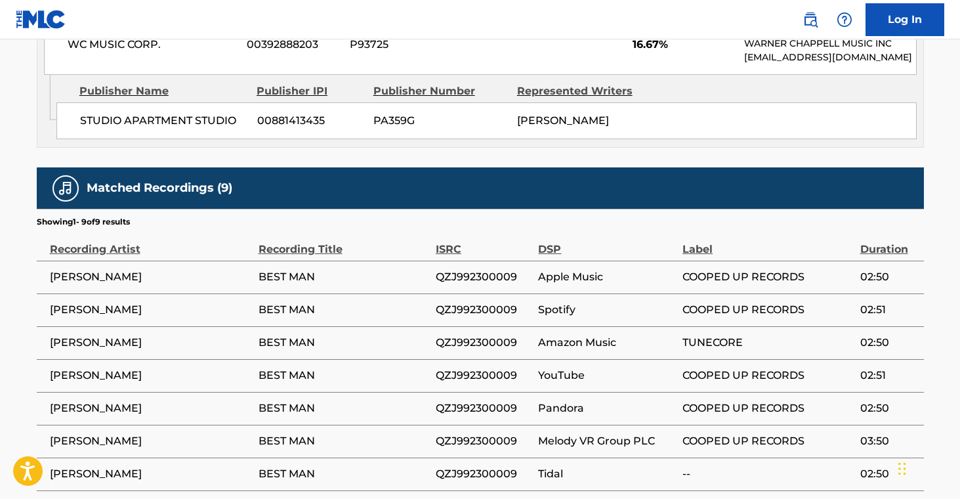
scroll to position [1549, 0]
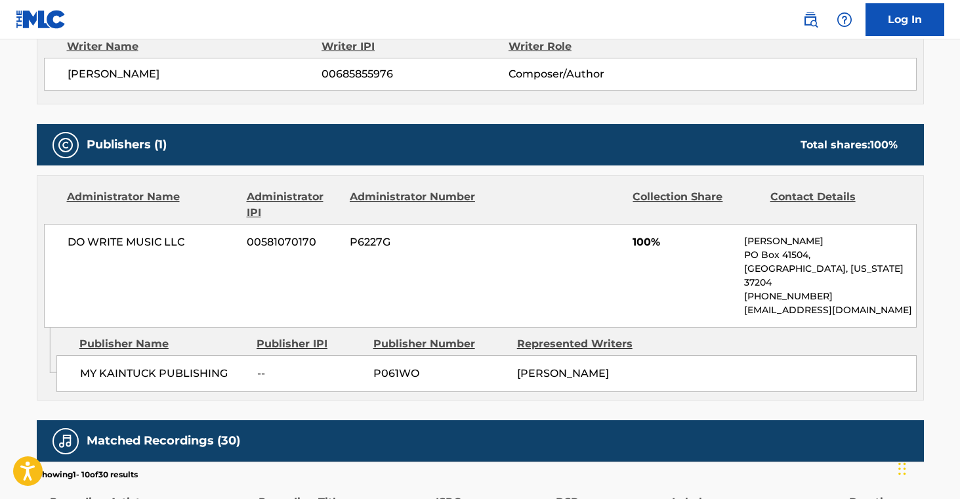
scroll to position [488, 0]
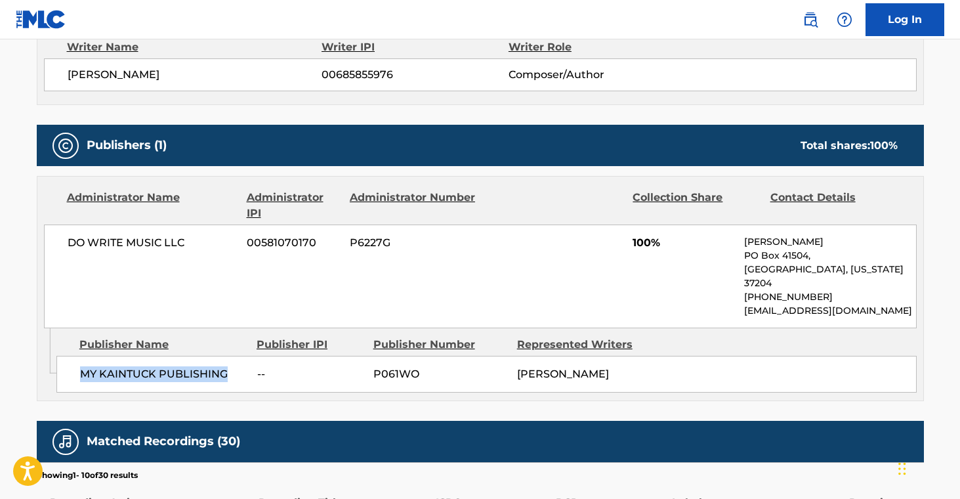
drag, startPoint x: 81, startPoint y: 361, endPoint x: 226, endPoint y: 396, distance: 148.5
click at [231, 366] on span "MY KAINTUCK PUBLISHING" at bounding box center [163, 374] width 167 height 16
copy span "MY KAINTUCK PUBLISHING"
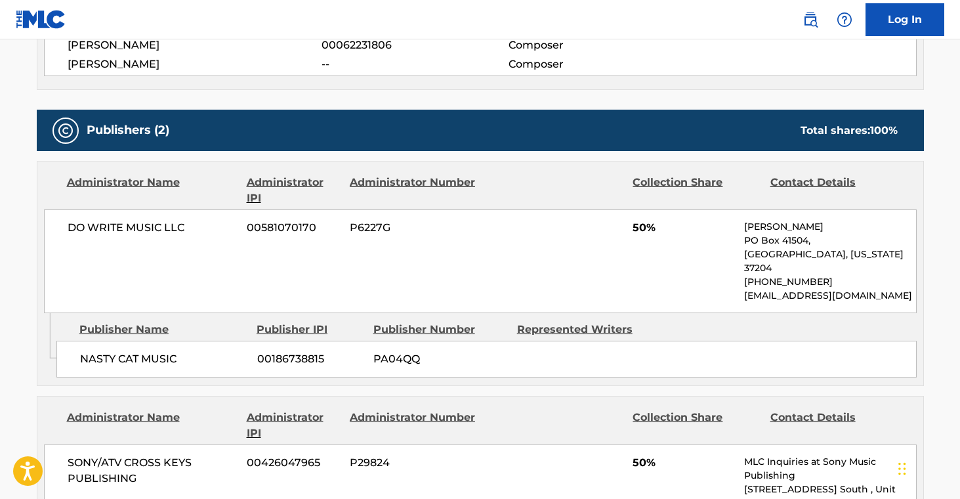
scroll to position [533, 0]
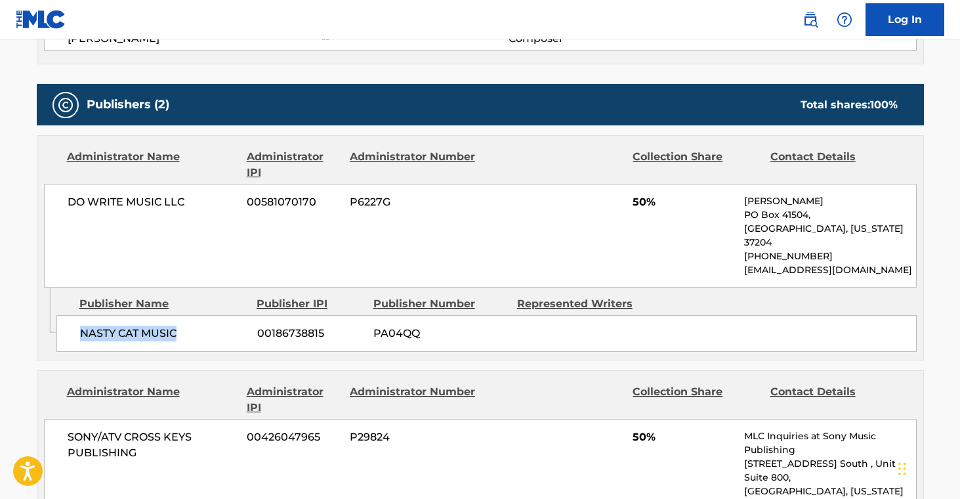
drag, startPoint x: 81, startPoint y: 324, endPoint x: 194, endPoint y: 345, distance: 114.3
click at [185, 328] on div "NASTY CAT MUSIC 00186738815 PA04QQ" at bounding box center [486, 333] width 860 height 37
copy span "NASTY CAT MUSIC"
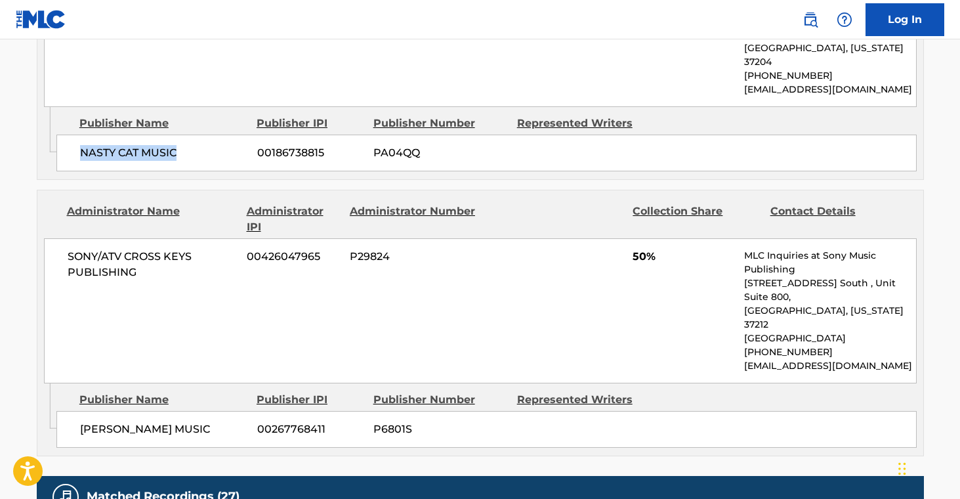
scroll to position [719, 0]
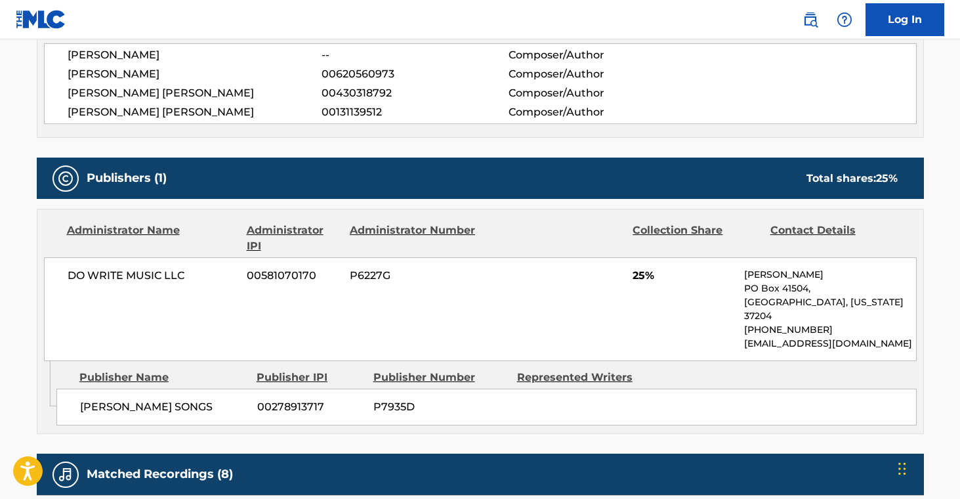
scroll to position [677, 0]
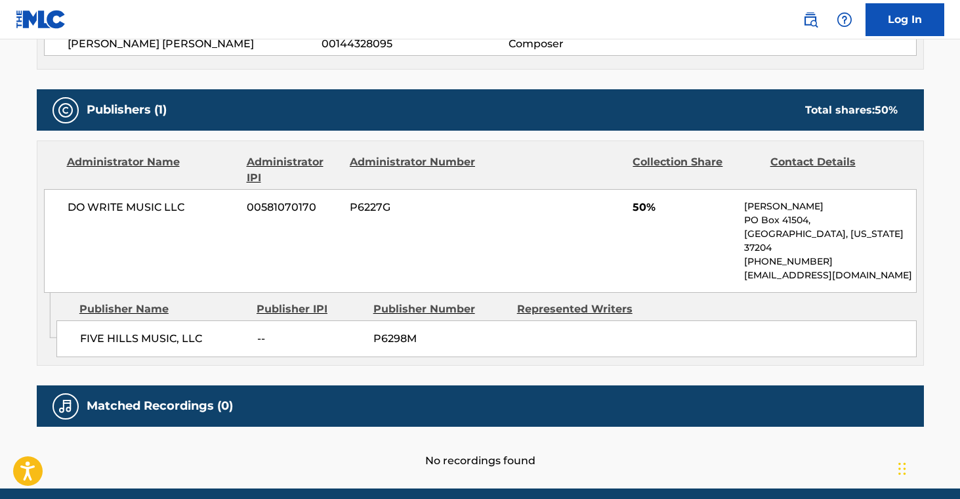
scroll to position [570, 0]
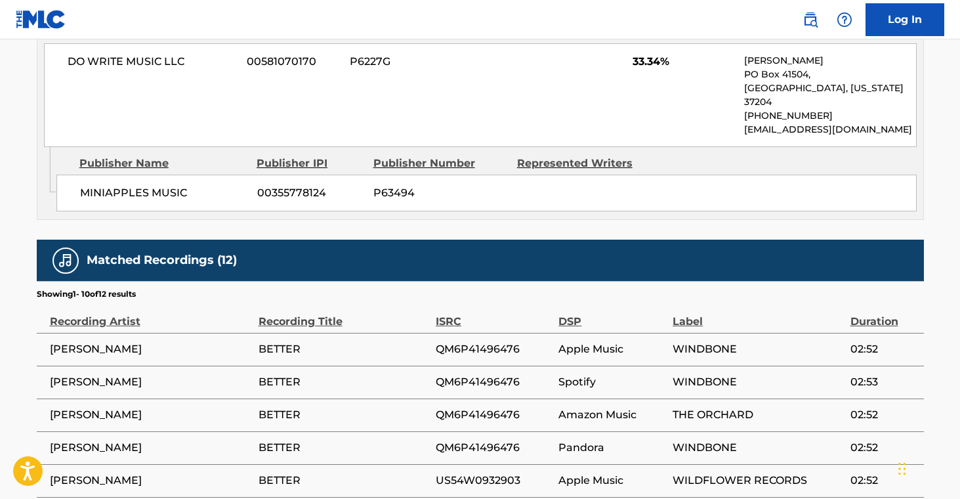
scroll to position [652, 0]
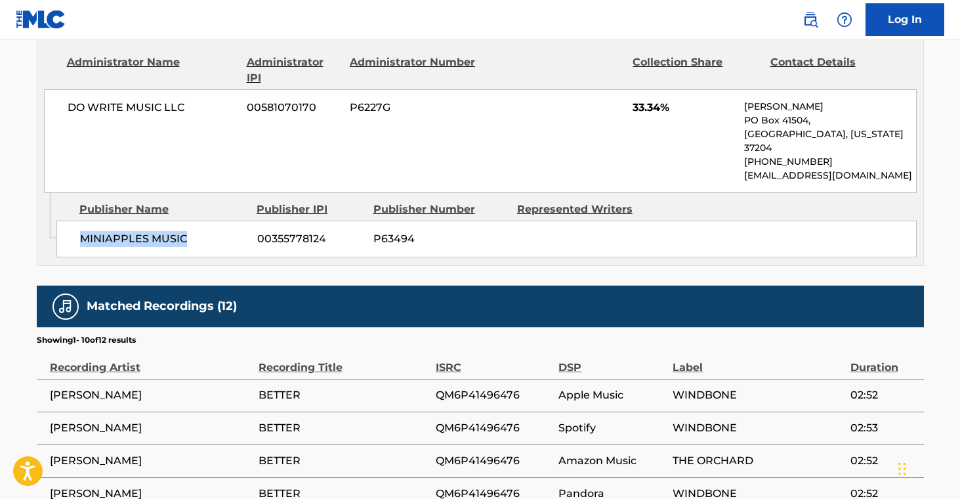
drag, startPoint x: 76, startPoint y: 222, endPoint x: 185, endPoint y: 222, distance: 108.9
click at [185, 222] on div "MINIAPPLES MUSIC 00355778124 P63494" at bounding box center [486, 239] width 860 height 37
click at [185, 231] on span "MINIAPPLES MUSIC" at bounding box center [163, 239] width 167 height 16
drag, startPoint x: 83, startPoint y: 224, endPoint x: 220, endPoint y: 251, distance: 139.3
click at [219, 234] on div "MINIAPPLES MUSIC 00355778124 P63494" at bounding box center [486, 239] width 860 height 37
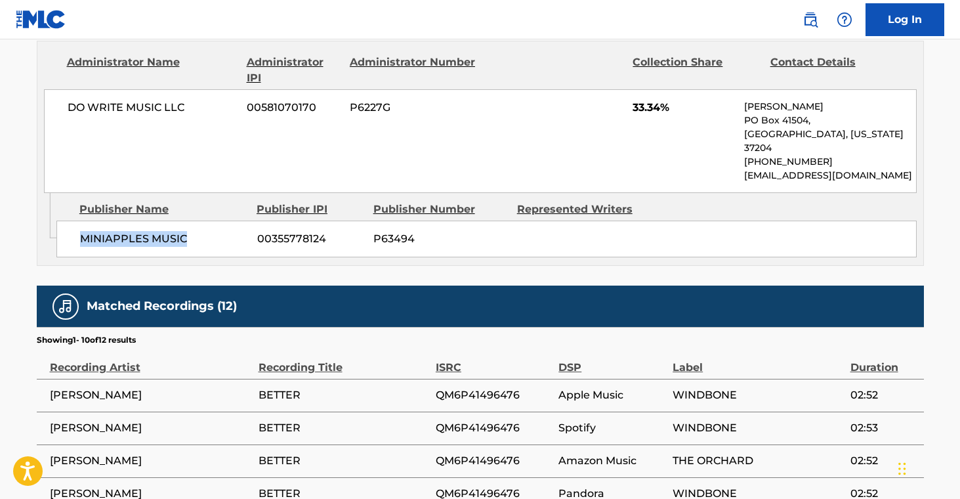
copy span "MINIAPPLES MUSIC"
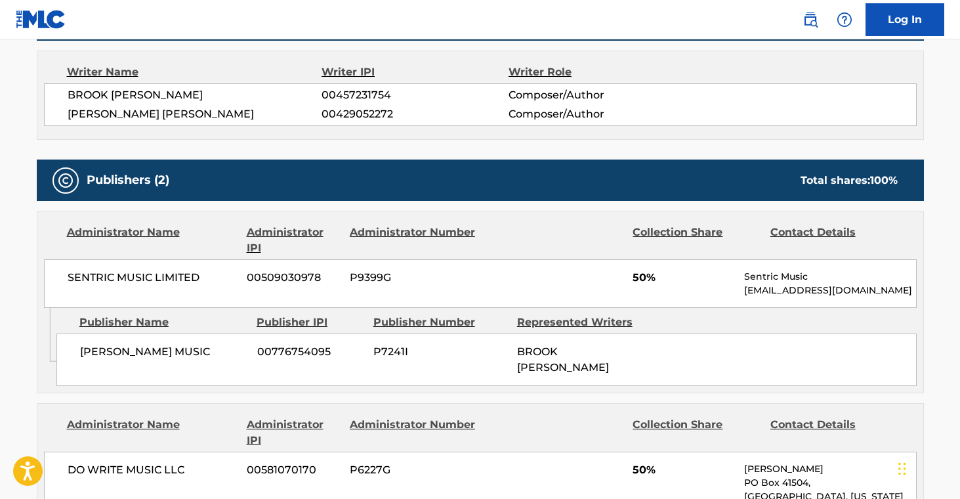
scroll to position [462, 0]
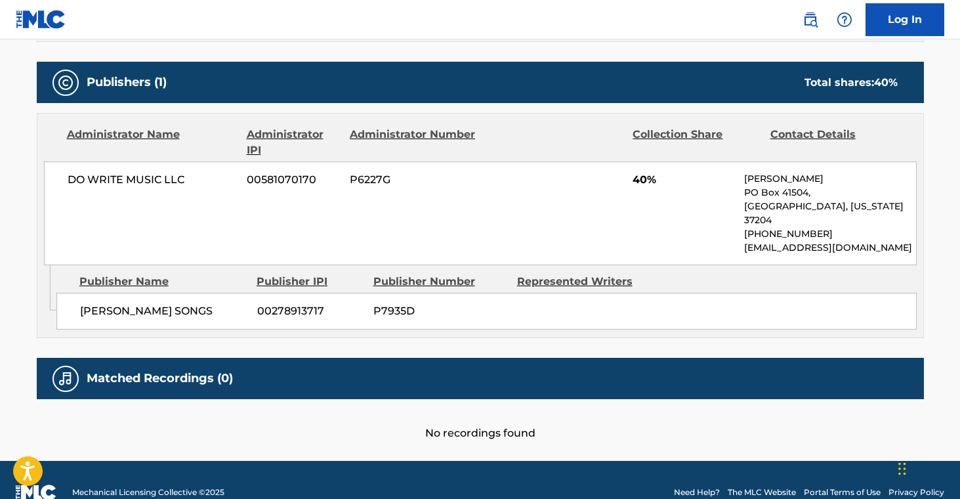
scroll to position [552, 0]
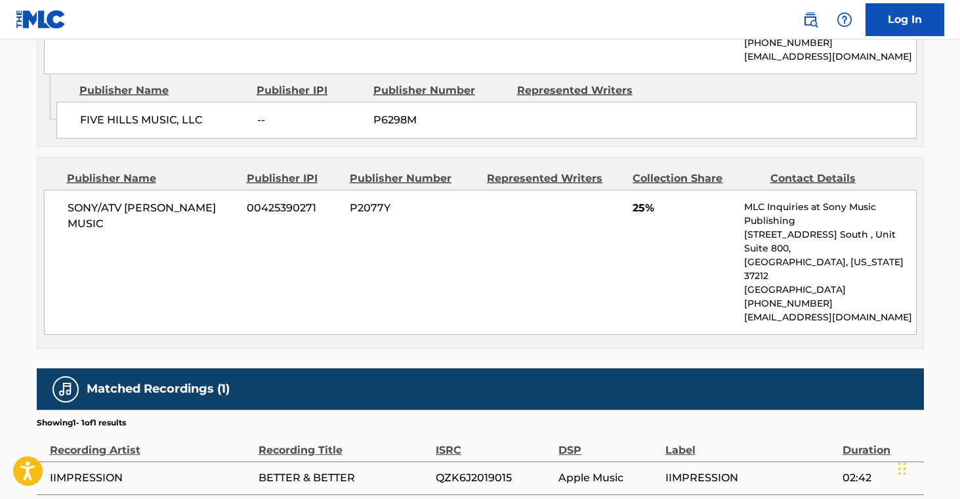
scroll to position [1034, 0]
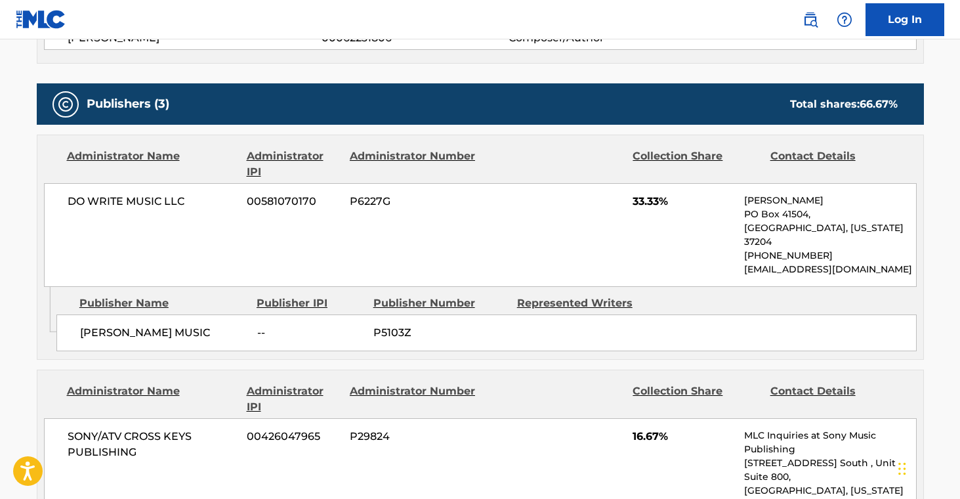
scroll to position [653, 0]
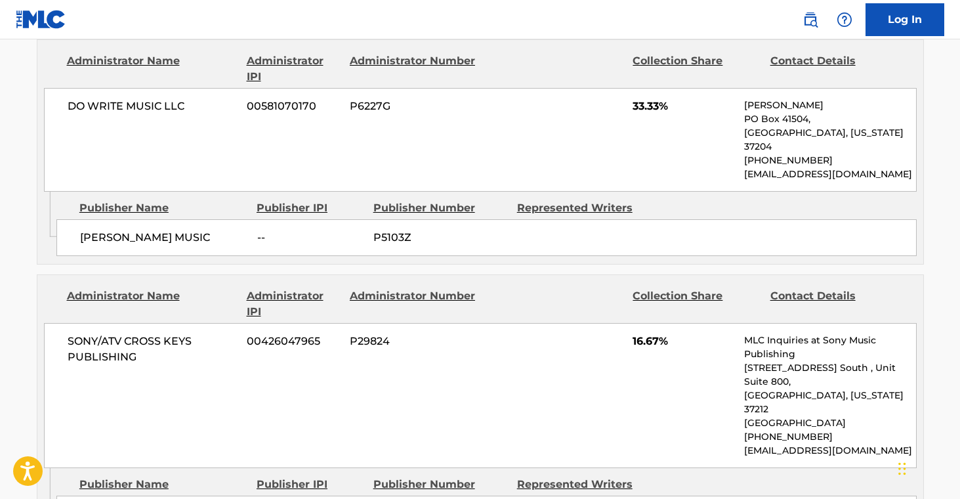
click at [89, 230] on span "[PERSON_NAME] MUSIC" at bounding box center [163, 238] width 167 height 16
copy span "[PERSON_NAME]"
click at [236, 232] on div "[PERSON_NAME] MUSIC -- P5103Z" at bounding box center [486, 237] width 860 height 37
drag, startPoint x: 81, startPoint y: 224, endPoint x: 251, endPoint y: 230, distance: 170.7
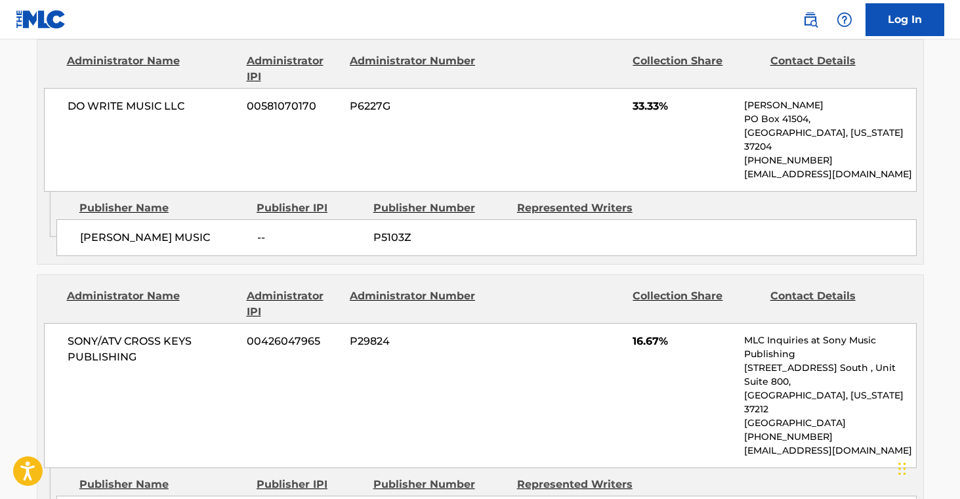
click at [251, 230] on div "[PERSON_NAME] MUSIC -- P5103Z" at bounding box center [486, 237] width 860 height 37
copy span "DELBERT MCCLINTON MUSIC"
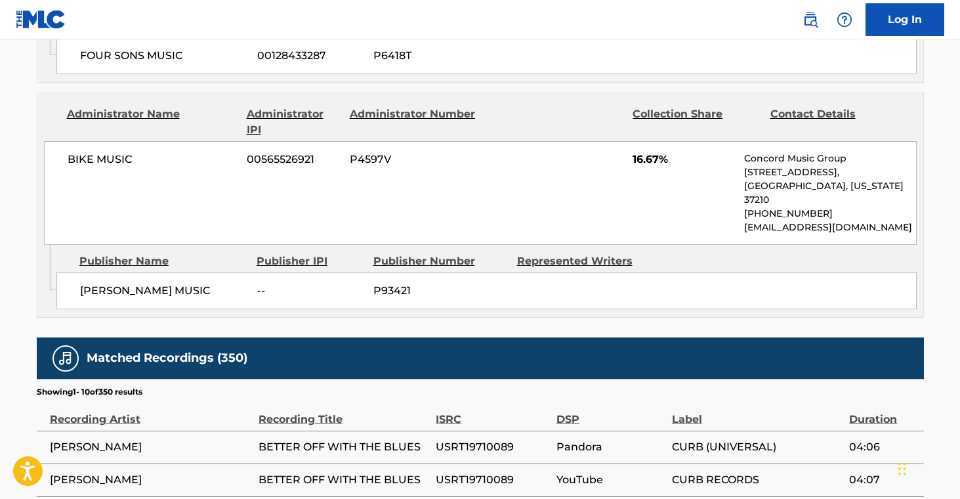
scroll to position [1510, 0]
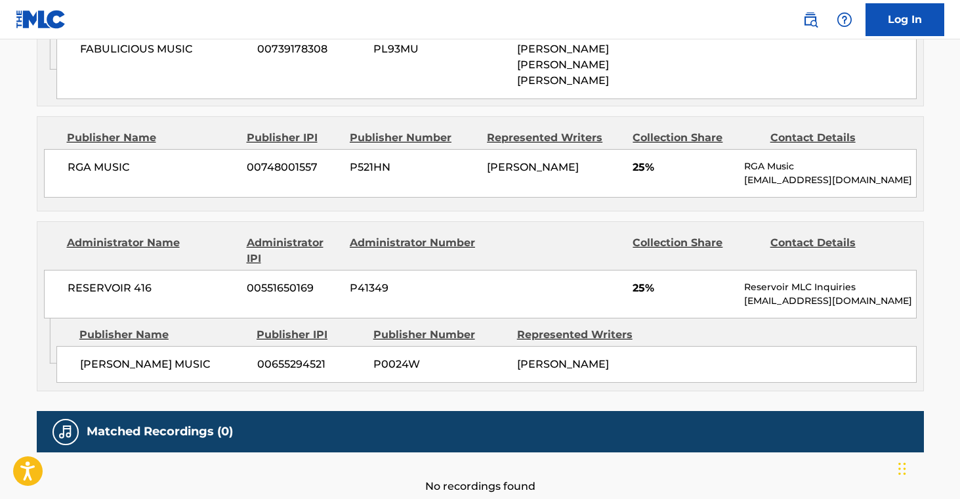
scroll to position [916, 0]
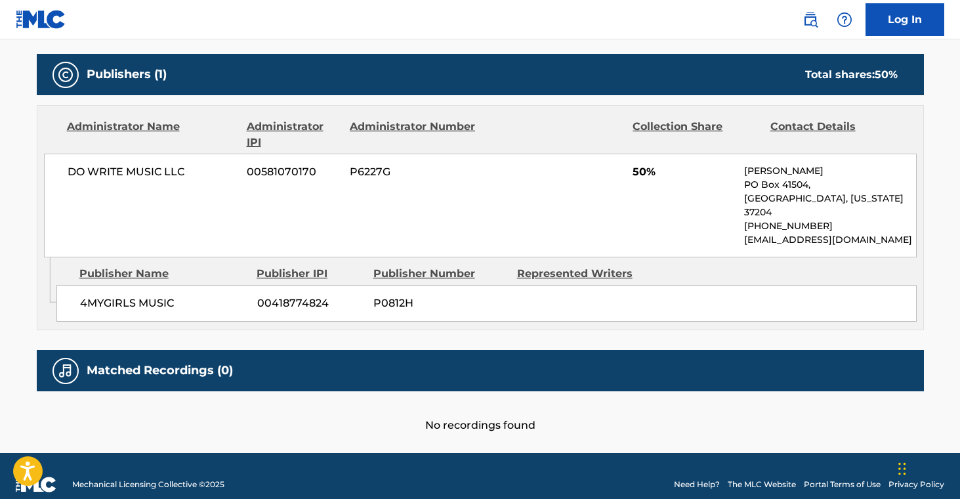
scroll to position [570, 0]
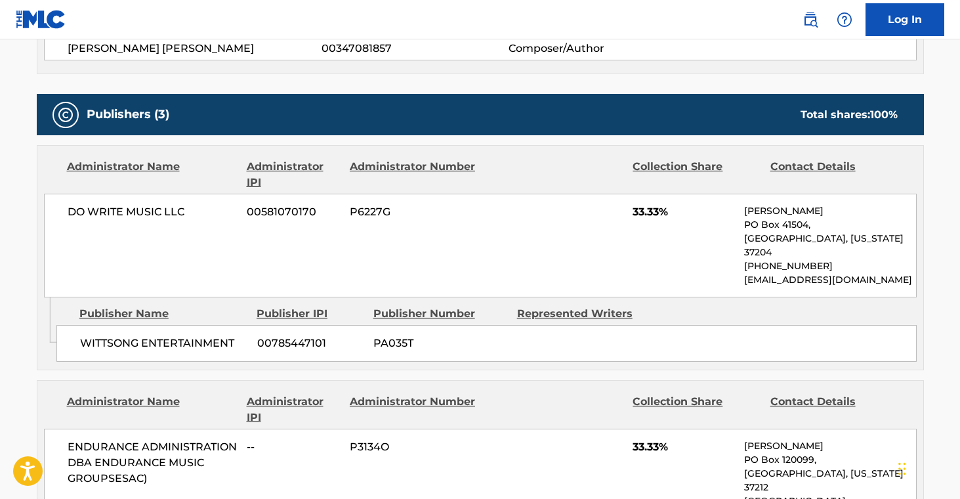
scroll to position [584, 0]
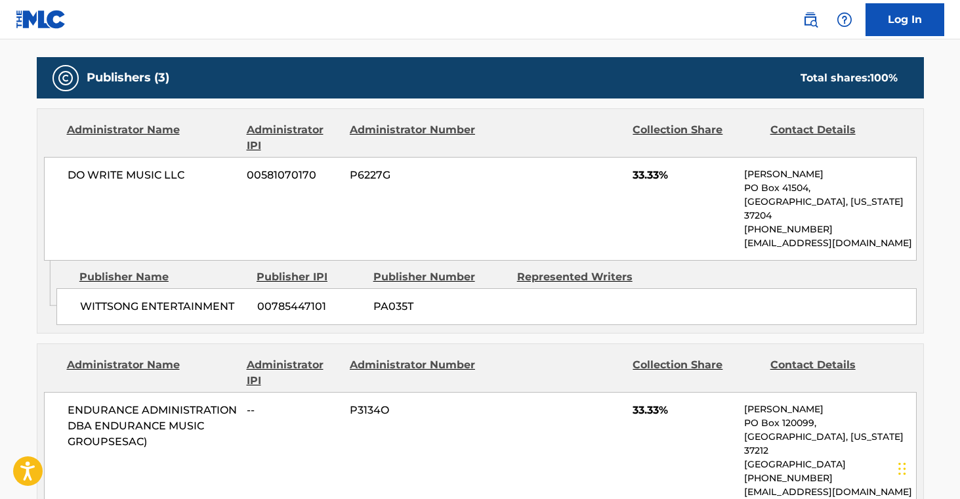
click at [117, 299] on span "WITTSONG ENTERTAINMENT" at bounding box center [163, 307] width 167 height 16
copy span "WITTSONG"
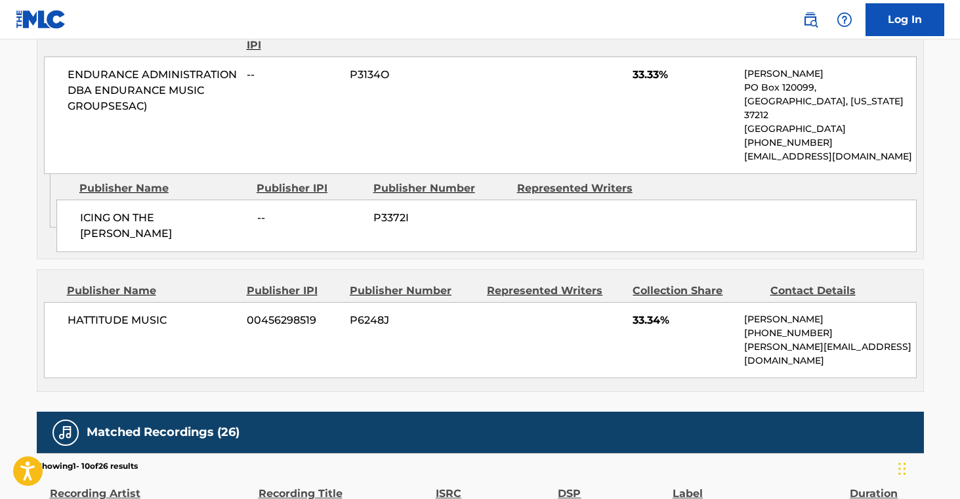
scroll to position [1076, 0]
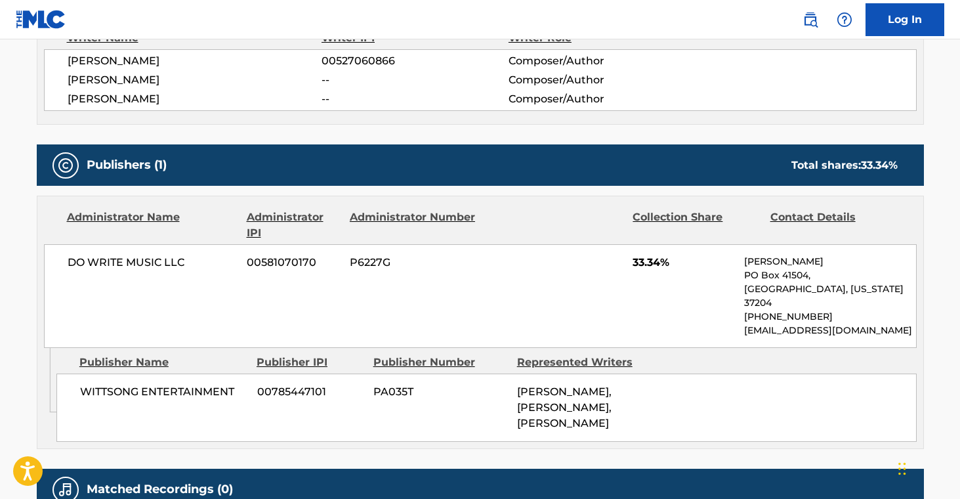
scroll to position [504, 0]
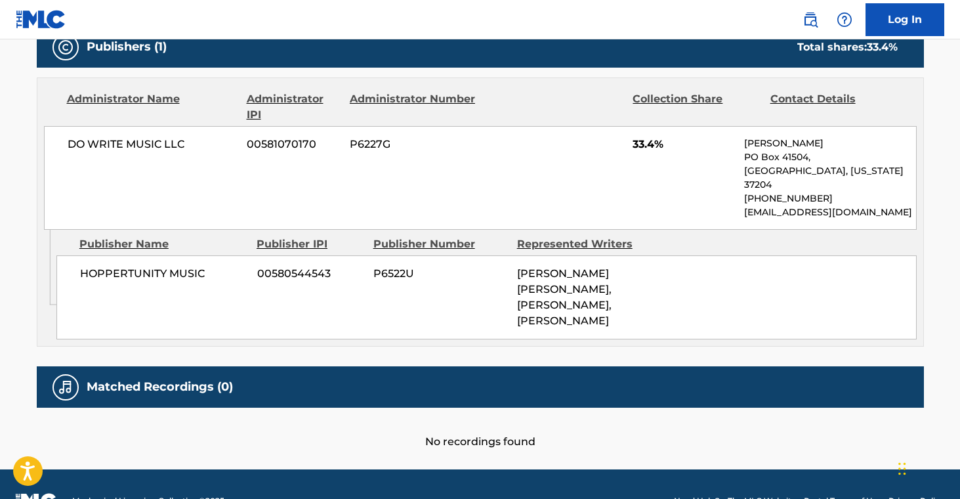
scroll to position [617, 0]
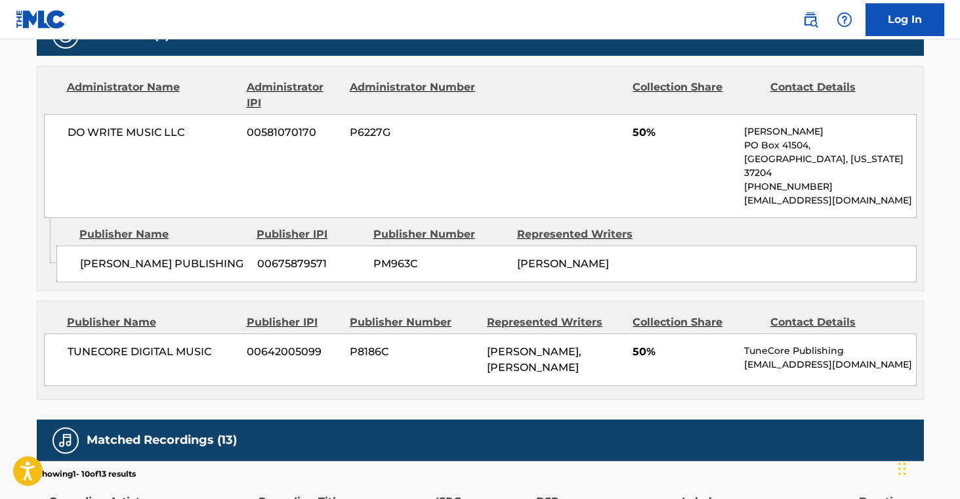
scroll to position [657, 0]
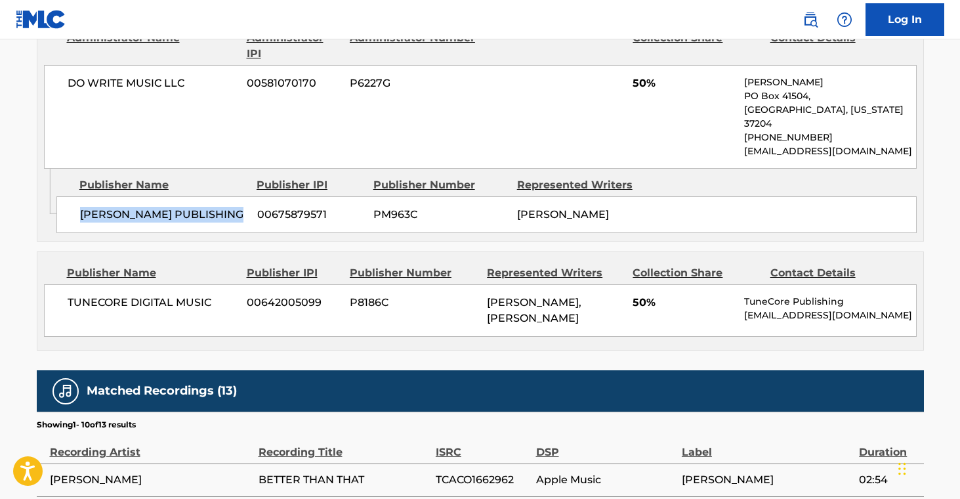
drag, startPoint x: 81, startPoint y: 200, endPoint x: 250, endPoint y: 207, distance: 168.9
click at [250, 207] on div "[PERSON_NAME] PUBLISHING 00675879571 PM963C [PERSON_NAME]" at bounding box center [486, 214] width 860 height 37
copy span "[PERSON_NAME] PUBLISHING"
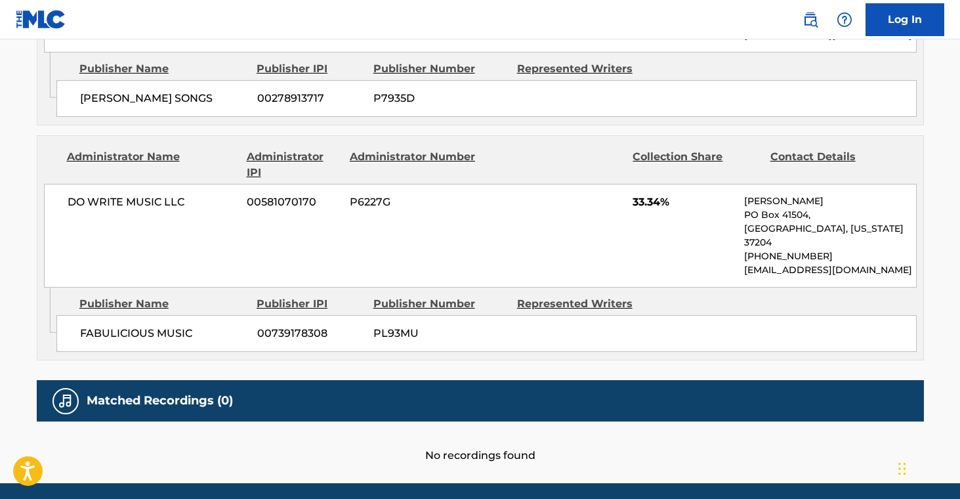
scroll to position [810, 0]
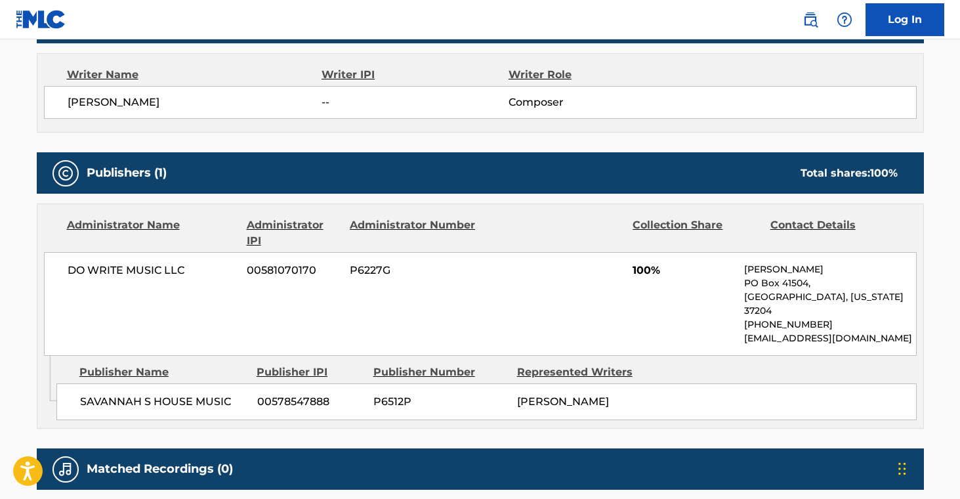
scroll to position [587, 0]
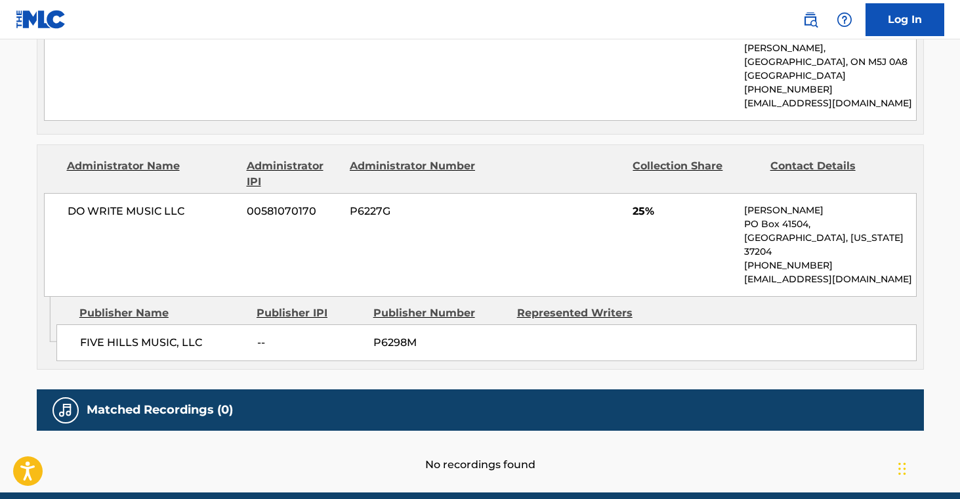
scroll to position [795, 0]
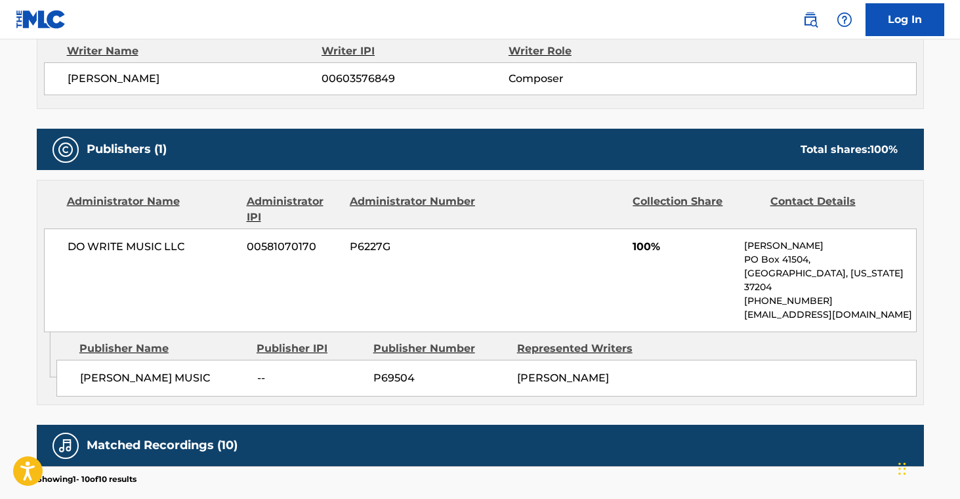
scroll to position [484, 0]
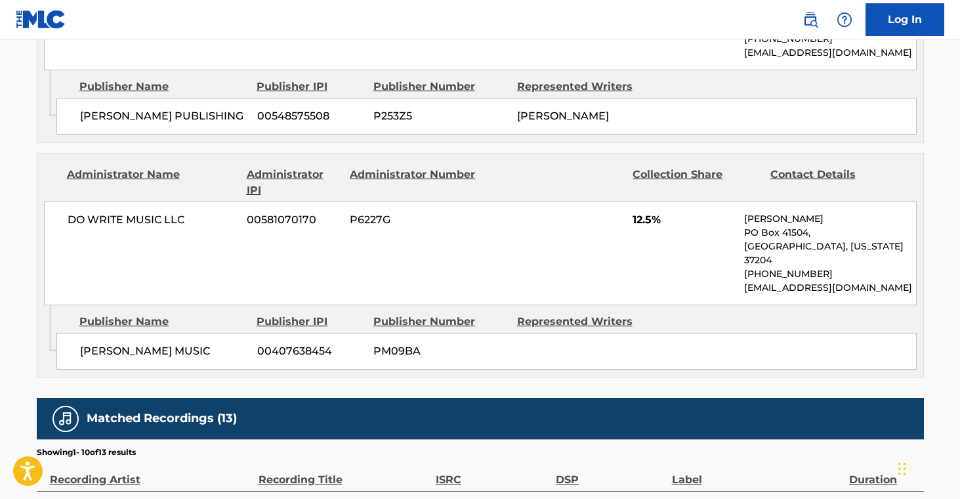
scroll to position [1084, 0]
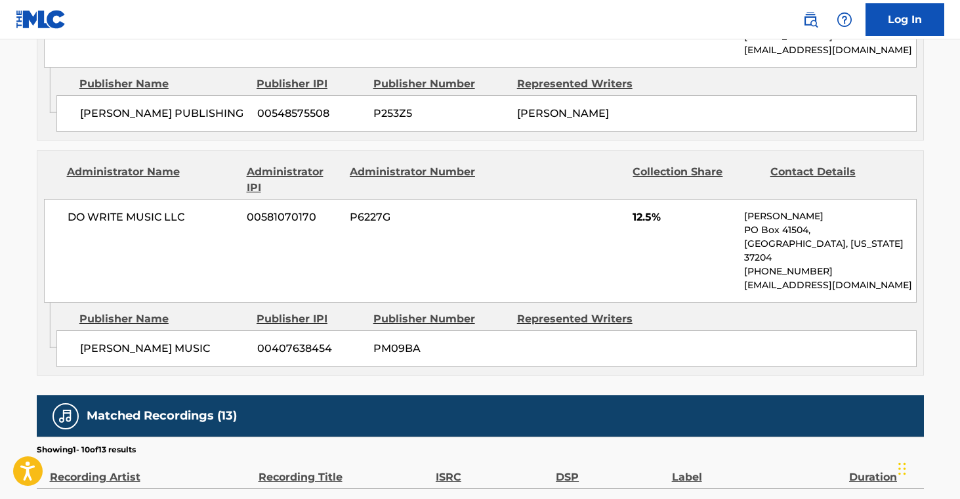
click at [96, 341] on span "[PERSON_NAME] MUSIC" at bounding box center [163, 349] width 167 height 16
copy span "GREG"
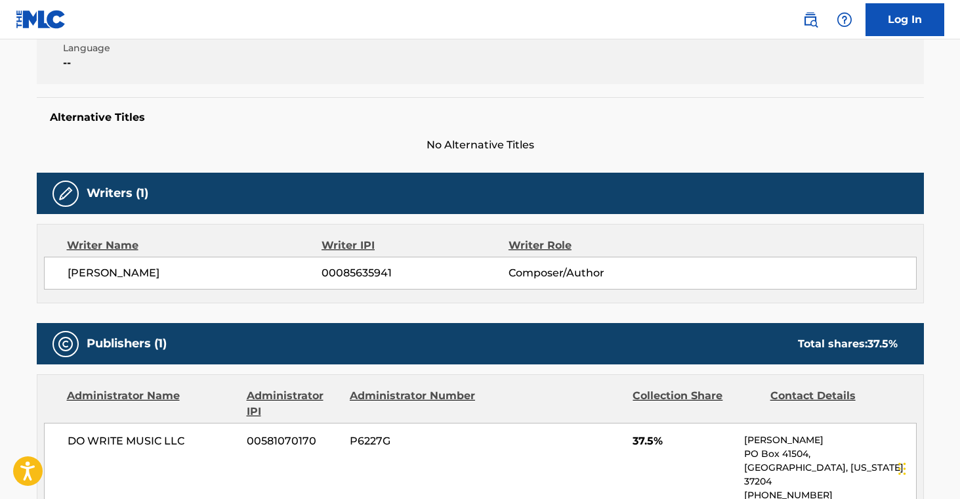
scroll to position [287, 0]
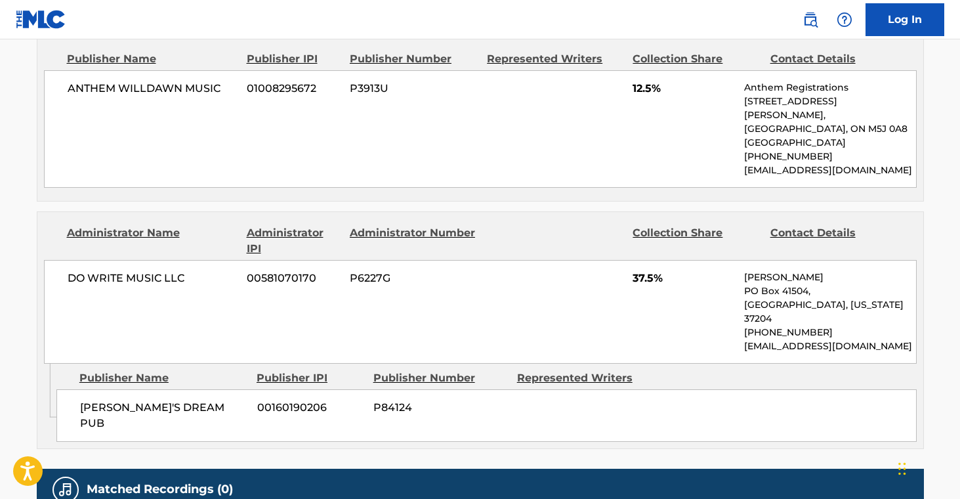
scroll to position [738, 0]
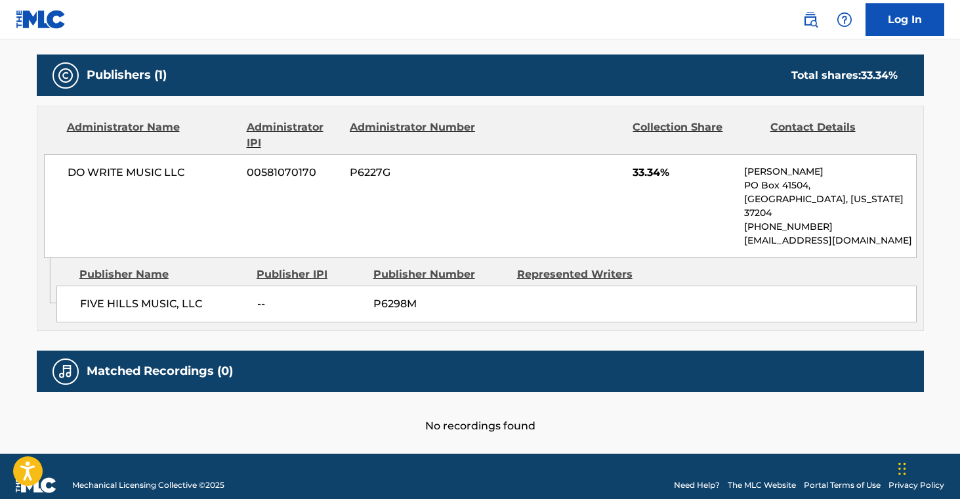
scroll to position [589, 0]
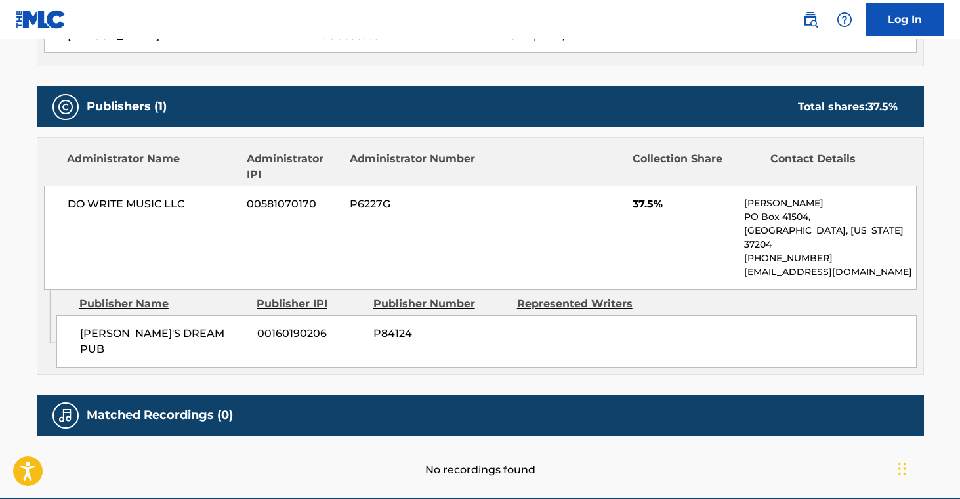
scroll to position [561, 0]
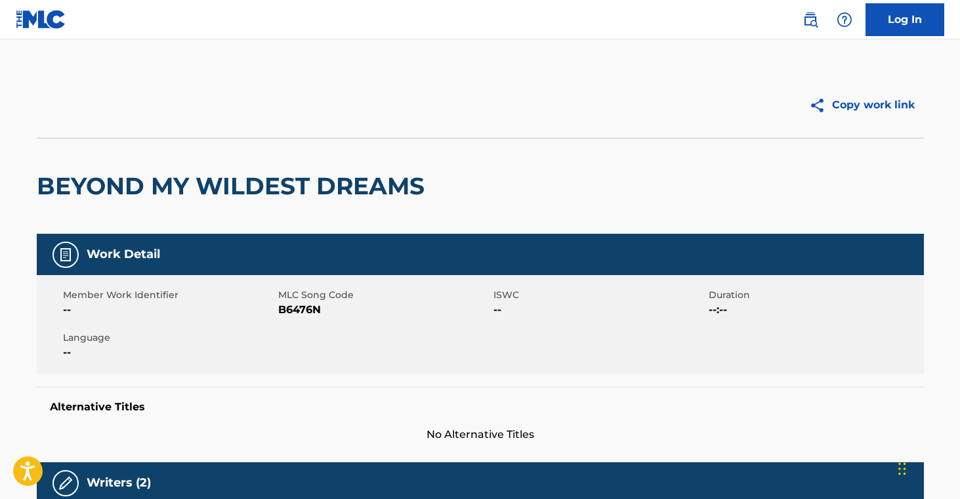
scroll to position [757, 0]
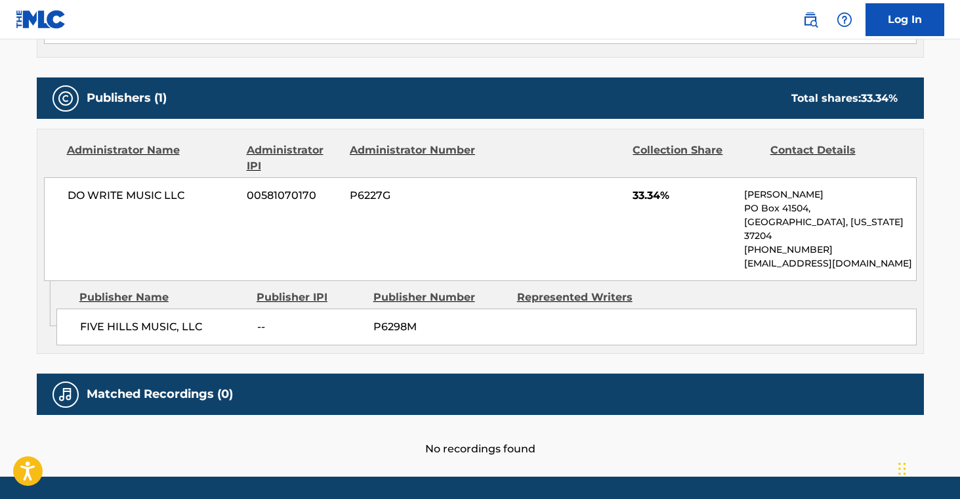
scroll to position [589, 0]
